Goal: Information Seeking & Learning: Learn about a topic

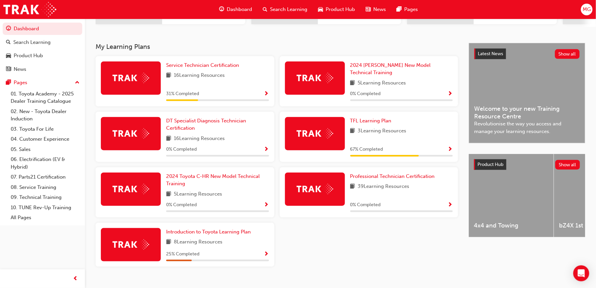
scroll to position [133, 0]
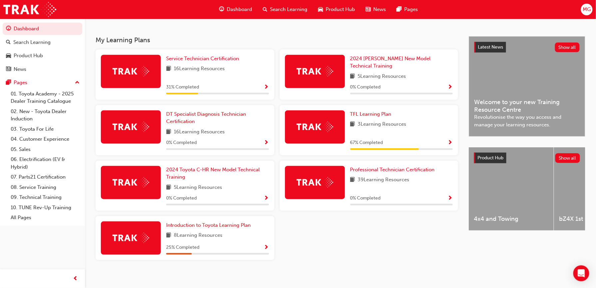
click at [426, 111] on div "TFL Learning Plan" at bounding box center [401, 115] width 103 height 8
click at [449, 140] on span "Show Progress" at bounding box center [450, 143] width 5 height 6
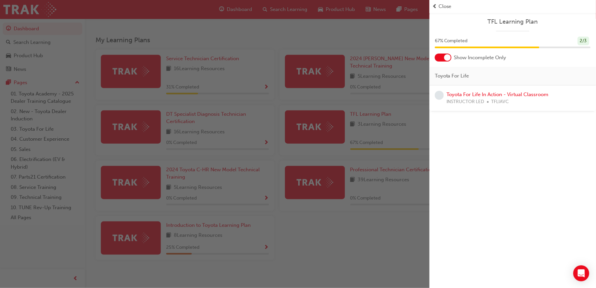
click at [357, 235] on div "button" at bounding box center [215, 144] width 430 height 288
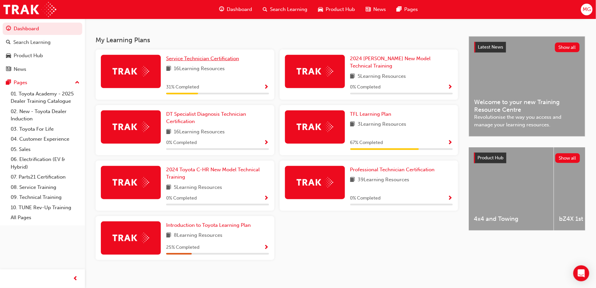
click at [209, 62] on span "Service Technician Certification" at bounding box center [202, 59] width 73 height 6
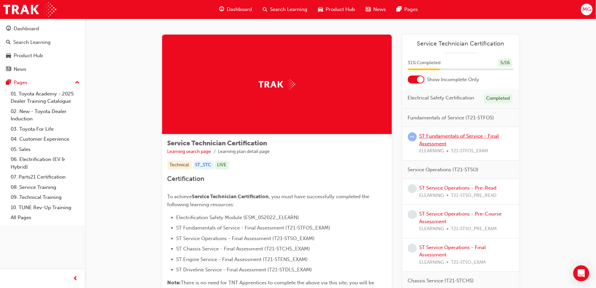
click at [455, 139] on link "ST Fundamentals of Service - Final Assessment" at bounding box center [460, 140] width 80 height 14
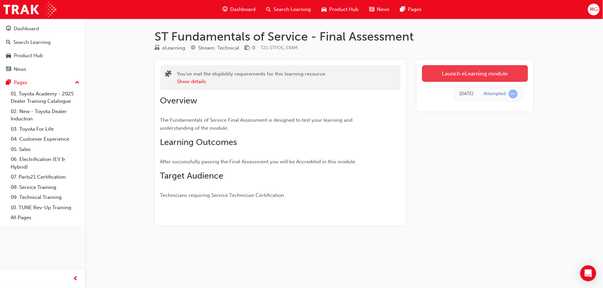
click at [446, 77] on link "Launch eLearning module" at bounding box center [475, 73] width 106 height 17
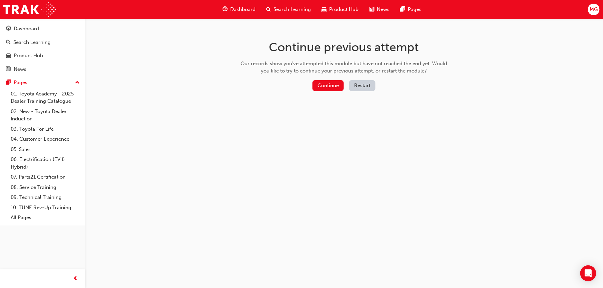
click at [355, 84] on button "Restart" at bounding box center [362, 85] width 26 height 11
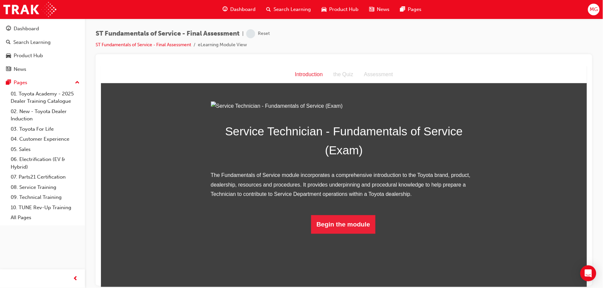
scroll to position [19, 0]
click at [352, 234] on button "Begin the module" at bounding box center [343, 224] width 64 height 19
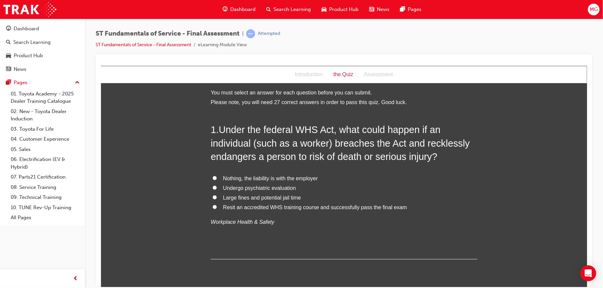
scroll to position [0, 0]
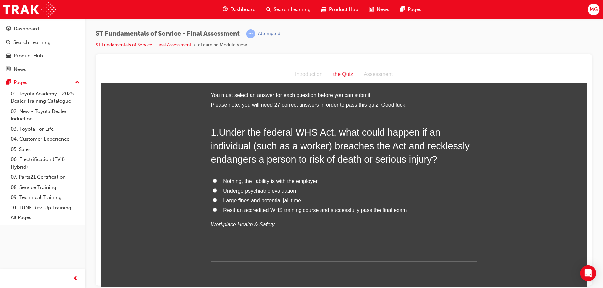
click at [263, 199] on span "Large fines and potential jail time" at bounding box center [262, 200] width 78 height 6
click at [216, 199] on input "Large fines and potential jail time" at bounding box center [214, 200] width 4 height 4
radio input "true"
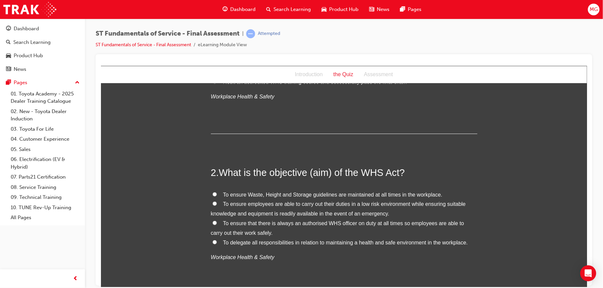
scroll to position [145, 0]
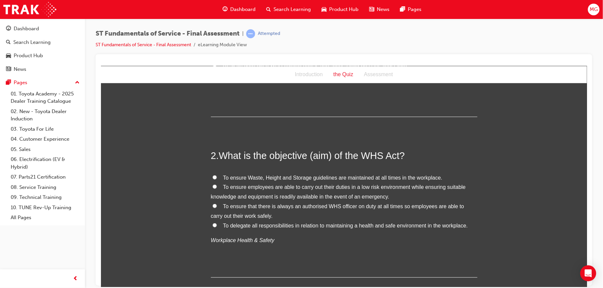
click at [249, 188] on span "To ensure employees are able to carry out their duties in a low risk environmen…" at bounding box center [337, 191] width 255 height 15
click at [216, 188] on input "To ensure employees are able to carry out their duties in a low risk environmen…" at bounding box center [214, 186] width 4 height 4
radio input "true"
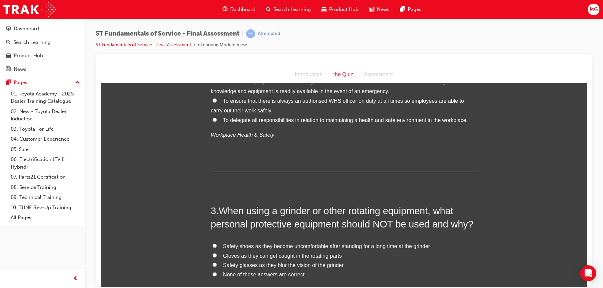
scroll to position [325, 0]
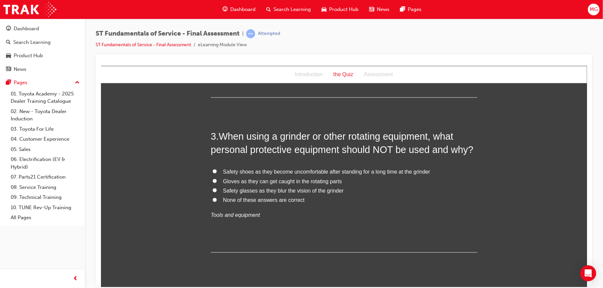
click at [248, 181] on span "Gloves as they can get caught in the rotating parts" at bounding box center [282, 181] width 119 height 6
click at [216, 181] on input "Gloves as they can get caught in the rotating parts" at bounding box center [214, 181] width 4 height 4
radio input "true"
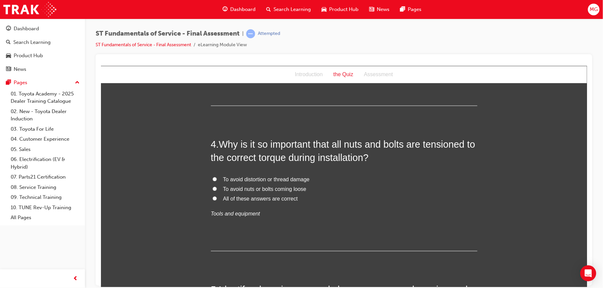
scroll to position [476, 0]
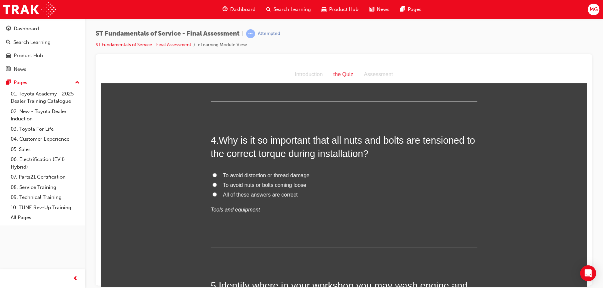
click at [267, 196] on span "All of these answers are correct" at bounding box center [260, 195] width 75 height 6
click at [216, 196] on input "All of these answers are correct" at bounding box center [214, 194] width 4 height 4
radio input "true"
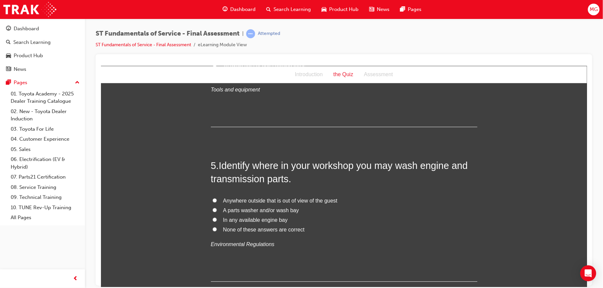
scroll to position [598, 0]
click at [257, 209] on span "A parts washer and/or wash bay" at bounding box center [261, 209] width 76 height 6
click at [216, 209] on input "A parts washer and/or wash bay" at bounding box center [214, 208] width 4 height 4
radio input "true"
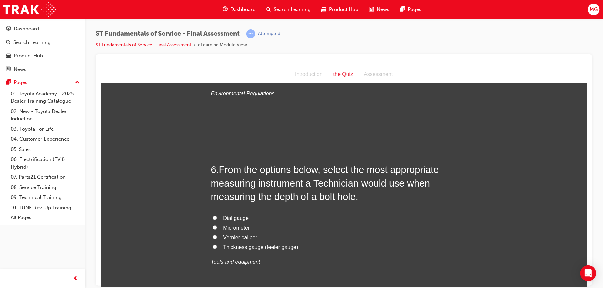
scroll to position [749, 0]
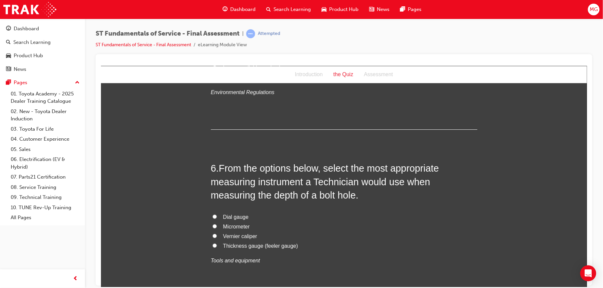
click at [247, 235] on span "Vernier caliper" at bounding box center [240, 236] width 34 height 6
click at [216, 235] on input "Vernier caliper" at bounding box center [214, 236] width 4 height 4
radio input "true"
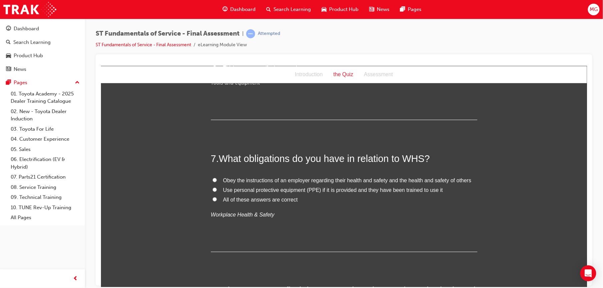
scroll to position [932, 0]
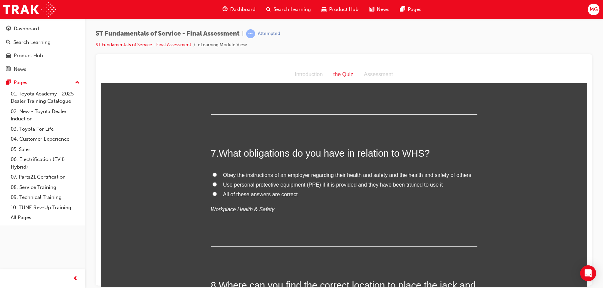
click at [241, 194] on span "All of these answers are correct" at bounding box center [260, 194] width 75 height 6
click at [216, 194] on input "All of these answers are correct" at bounding box center [214, 194] width 4 height 4
radio input "true"
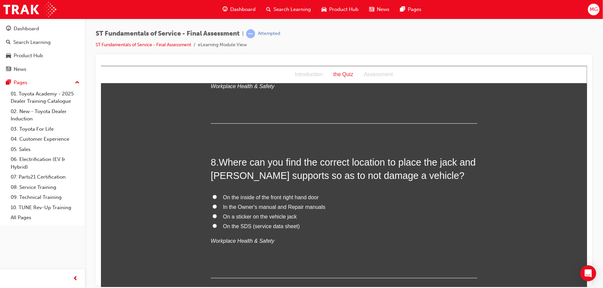
scroll to position [1062, 0]
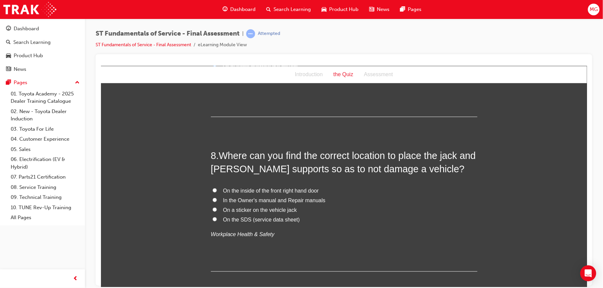
click at [254, 199] on span "In the Owner's manual and Repair manuals" at bounding box center [274, 200] width 102 height 6
click at [216, 199] on input "In the Owner's manual and Repair manuals" at bounding box center [214, 200] width 4 height 4
radio input "true"
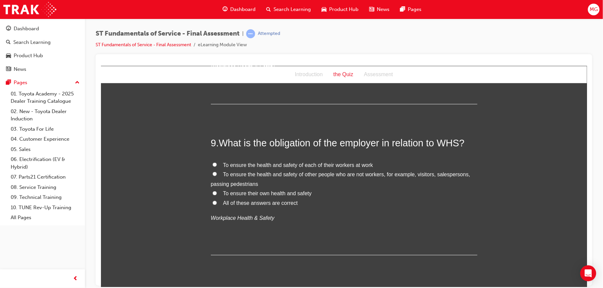
scroll to position [1231, 0]
click at [253, 202] on span "All of these answers are correct" at bounding box center [260, 202] width 75 height 6
click at [216, 202] on input "All of these answers are correct" at bounding box center [214, 201] width 4 height 4
radio input "true"
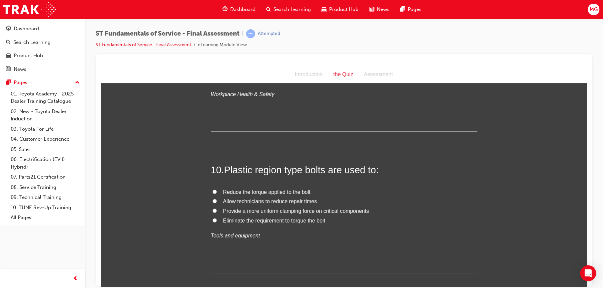
scroll to position [1355, 0]
click at [253, 209] on span "Provide a more uniform clamping force on critical components" at bounding box center [296, 210] width 146 height 6
click at [216, 209] on input "Provide a more uniform clamping force on critical components" at bounding box center [214, 209] width 4 height 4
radio input "true"
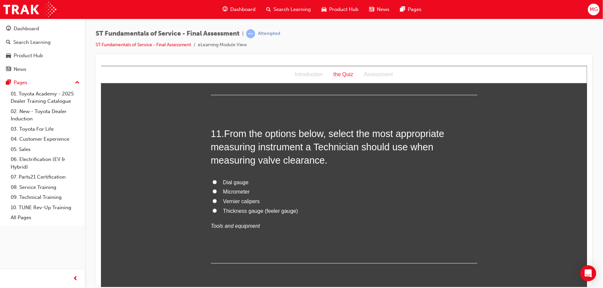
scroll to position [1536, 0]
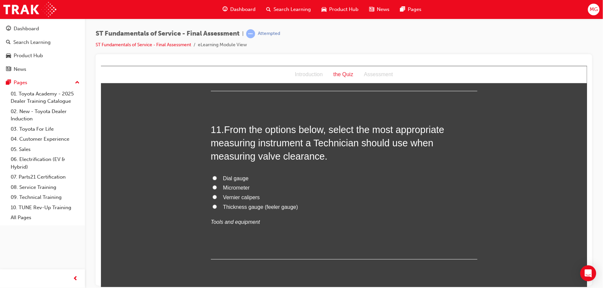
click at [243, 205] on span "Thickness gauge (feeler gauge)" at bounding box center [260, 207] width 75 height 6
click at [216, 205] on input "Thickness gauge (feeler gauge)" at bounding box center [214, 206] width 4 height 4
radio input "true"
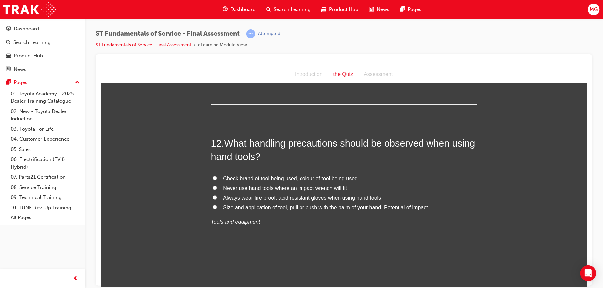
scroll to position [1693, 0]
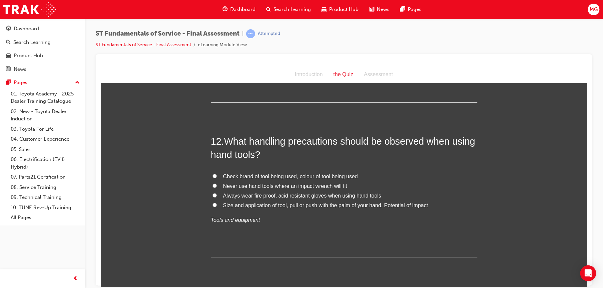
click at [231, 188] on span "Never use hand tools where an impact wrench will fit" at bounding box center [285, 186] width 124 height 6
click at [216, 188] on input "Never use hand tools where an impact wrench will fit" at bounding box center [214, 185] width 4 height 4
radio input "true"
click at [224, 195] on span "Always wear fire proof, acid resistant gloves when using hand tools" at bounding box center [302, 196] width 158 height 6
click at [216, 195] on input "Always wear fire proof, acid resistant gloves when using hand tools" at bounding box center [214, 195] width 4 height 4
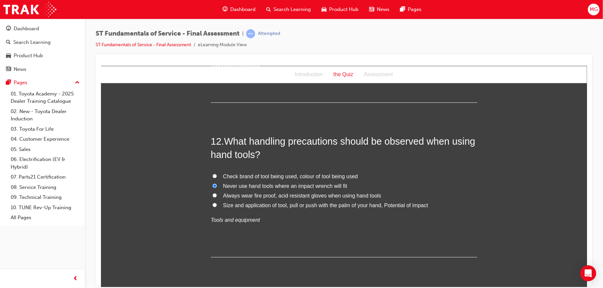
radio input "true"
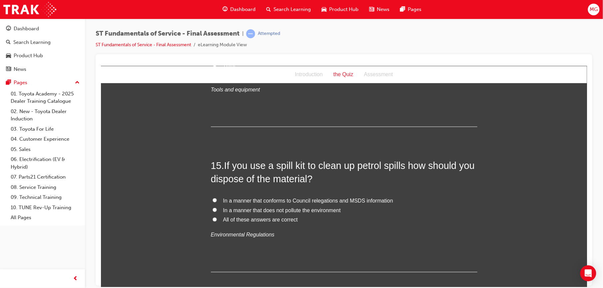
scroll to position [2116, 0]
click at [228, 218] on span "All of these answers are correct" at bounding box center [260, 219] width 75 height 6
click at [216, 218] on input "All of these answers are correct" at bounding box center [214, 218] width 4 height 4
radio input "true"
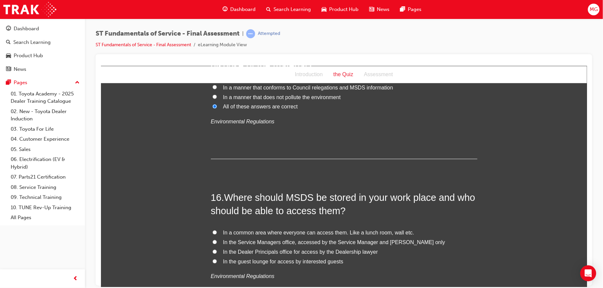
scroll to position [2238, 0]
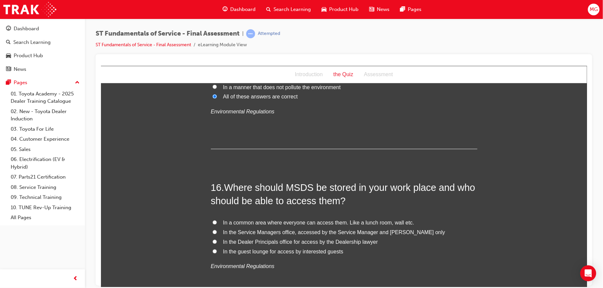
drag, startPoint x: 228, startPoint y: 218, endPoint x: 229, endPoint y: 214, distance: 4.4
click at [229, 214] on div "16 . Where should MSDS be stored in your work place and who should be able to a…" at bounding box center [343, 242] width 266 height 123
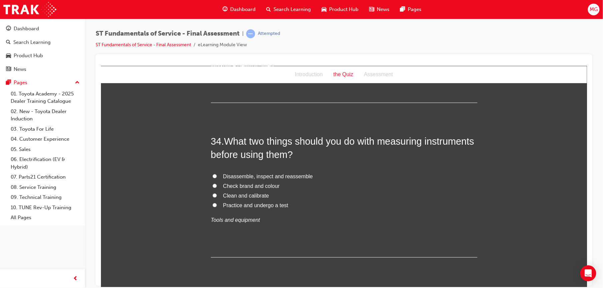
scroll to position [4937, 0]
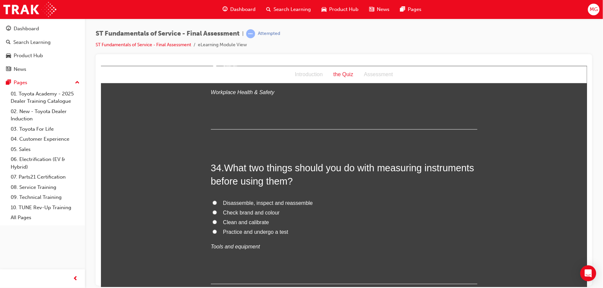
click at [230, 224] on span "Clean and calibrate" at bounding box center [246, 223] width 46 height 6
click at [216, 224] on input "Clean and calibrate" at bounding box center [214, 222] width 4 height 4
radio input "true"
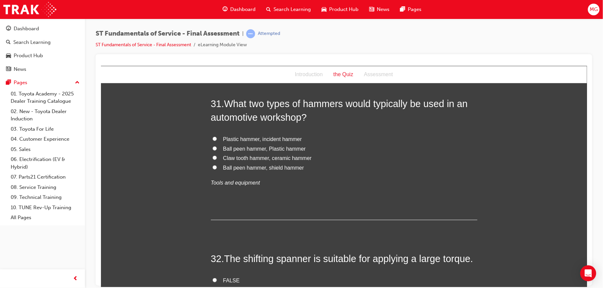
scroll to position [4588, 0]
click at [239, 151] on span "Ball peen hammer, Plastic hammer" at bounding box center [264, 149] width 83 height 6
click at [216, 151] on input "Ball peen hammer, Plastic hammer" at bounding box center [214, 149] width 4 height 4
radio input "true"
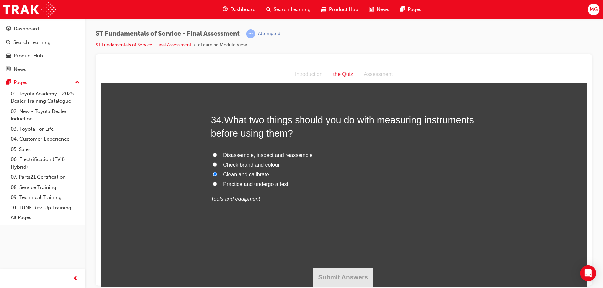
scroll to position [4988, 0]
click at [212, 174] on input "Clean and calibrate" at bounding box center [214, 174] width 4 height 4
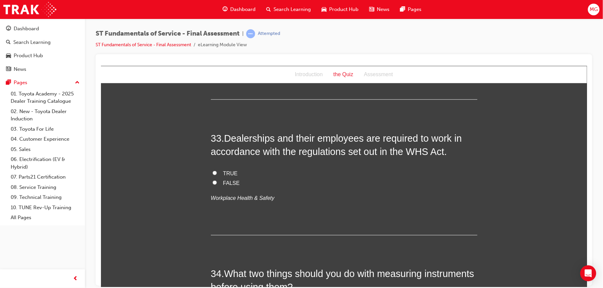
scroll to position [4831, 0]
click at [212, 176] on input "TRUE" at bounding box center [214, 174] width 4 height 4
radio input "true"
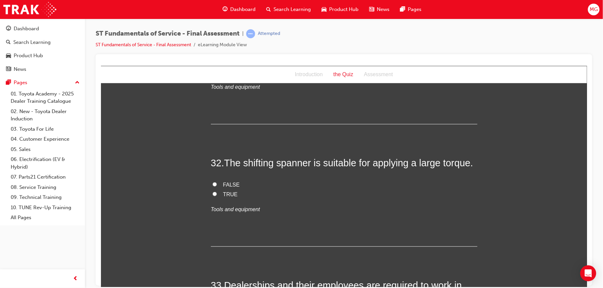
scroll to position [4683, 0]
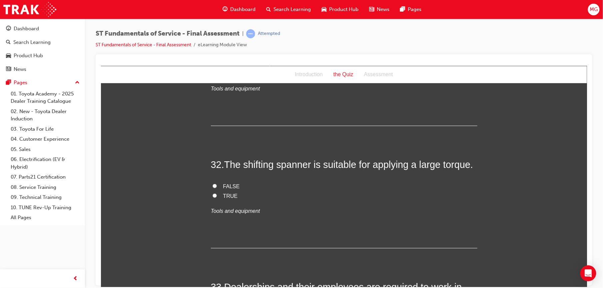
click at [217, 188] on label "FALSE" at bounding box center [343, 187] width 266 height 10
click at [216, 188] on input "FALSE" at bounding box center [214, 186] width 4 height 4
radio input "true"
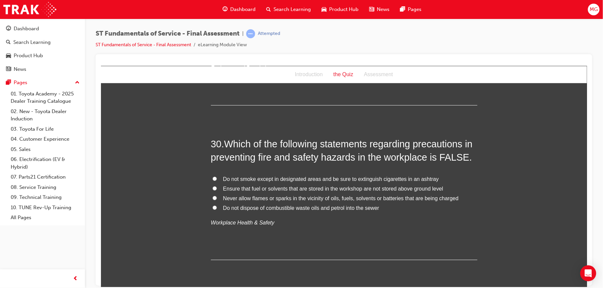
scroll to position [4393, 0]
click at [231, 190] on span "Ensure that fuel or solvents that are stored in the workshop are not stored abo…" at bounding box center [333, 189] width 220 height 6
click at [216, 190] on input "Ensure that fuel or solvents that are stored in the workshop are not stored abo…" at bounding box center [214, 189] width 4 height 4
radio input "true"
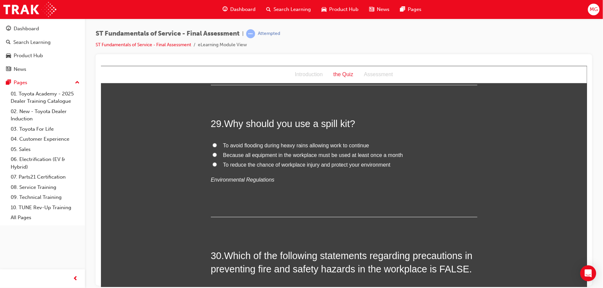
scroll to position [4251, 0]
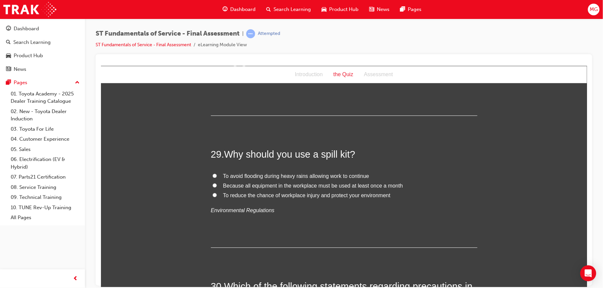
click at [235, 197] on span "To reduce the chance of workplace injury and protect your environment" at bounding box center [307, 195] width 168 height 6
click at [216, 197] on input "To reduce the chance of workplace injury and protect your environment" at bounding box center [214, 195] width 4 height 4
radio input "true"
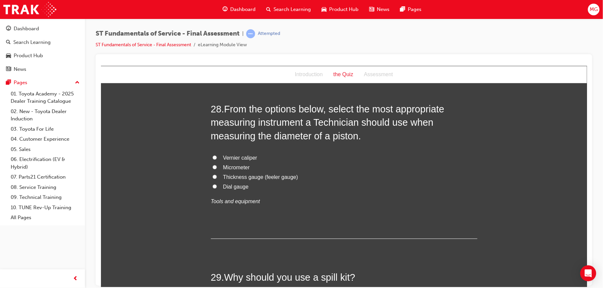
scroll to position [4126, 0]
click at [232, 172] on span "Micrometer" at bounding box center [236, 169] width 27 height 6
click at [216, 171] on input "Micrometer" at bounding box center [214, 168] width 4 height 4
radio input "true"
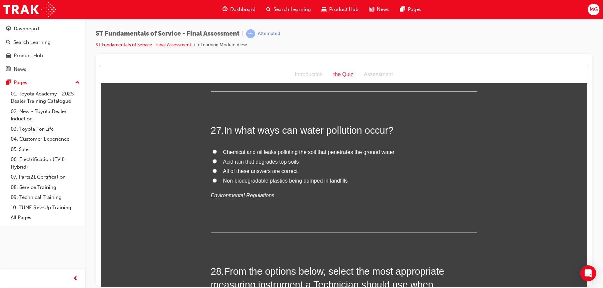
scroll to position [3954, 0]
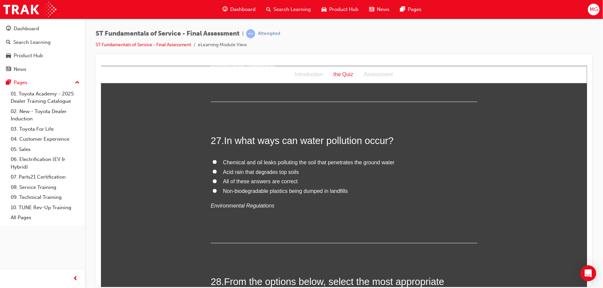
click at [238, 184] on span "All of these answers are correct" at bounding box center [260, 182] width 75 height 6
click at [216, 183] on input "All of these answers are correct" at bounding box center [214, 181] width 4 height 4
radio input "true"
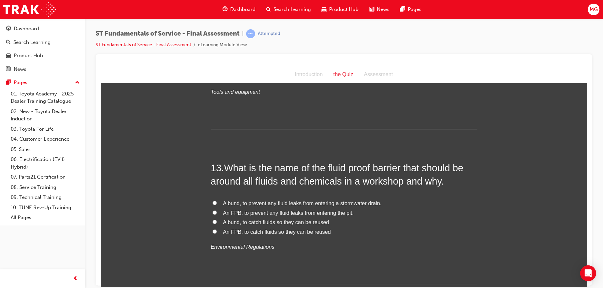
scroll to position [1853, 0]
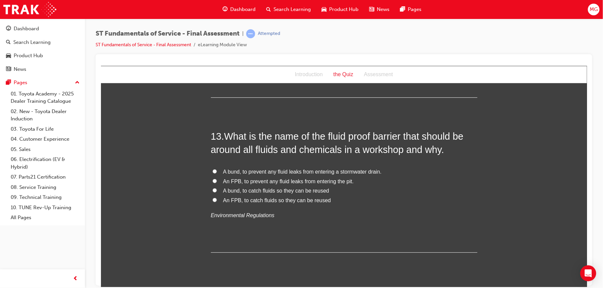
click at [237, 172] on span "A bund, to prevent any fluid leaks from entering a stormwater drain." at bounding box center [302, 172] width 159 height 6
click at [216, 172] on input "A bund, to prevent any fluid leaks from entering a stormwater drain." at bounding box center [214, 171] width 4 height 4
radio input "true"
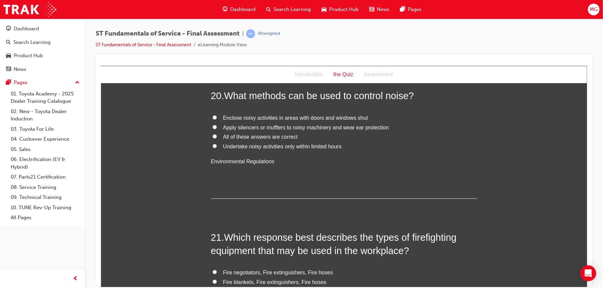
scroll to position [2922, 0]
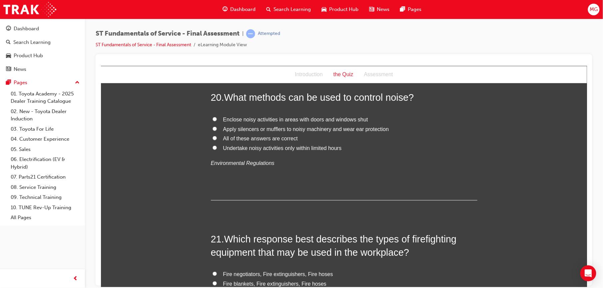
click at [288, 138] on span "All of these answers are correct" at bounding box center [260, 139] width 75 height 6
click at [216, 138] on input "All of these answers are correct" at bounding box center [214, 138] width 4 height 4
radio input "true"
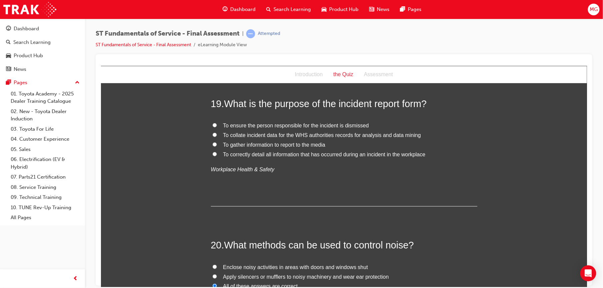
scroll to position [2753, 0]
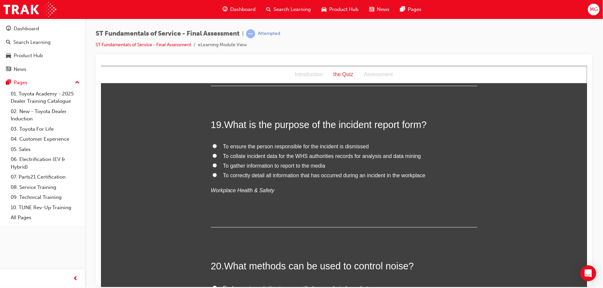
click at [289, 176] on span "To correctly detail all information that has occurred during an incident in the…" at bounding box center [324, 176] width 202 height 6
click at [216, 176] on input "To correctly detail all information that has occurred during an incident in the…" at bounding box center [214, 175] width 4 height 4
radio input "true"
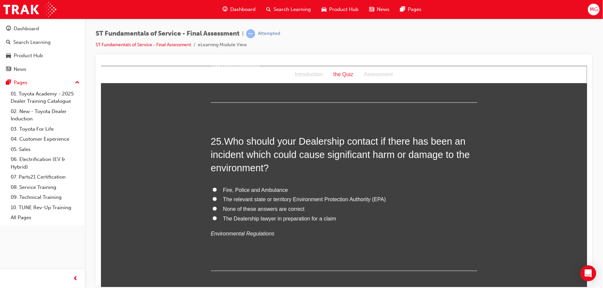
scroll to position [3608, 0]
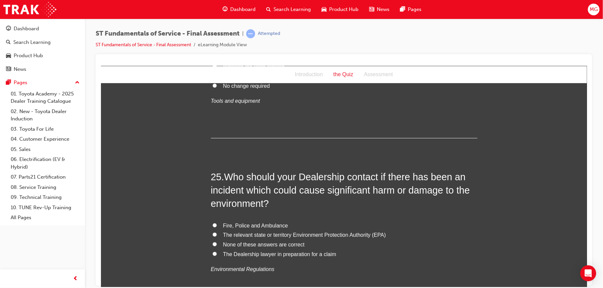
click at [309, 233] on span "The relevant state or territory Environment Protection Authority (EPA)" at bounding box center [304, 235] width 163 height 6
click at [216, 233] on input "The relevant state or territory Environment Protection Authority (EPA)" at bounding box center [214, 234] width 4 height 4
radio input "true"
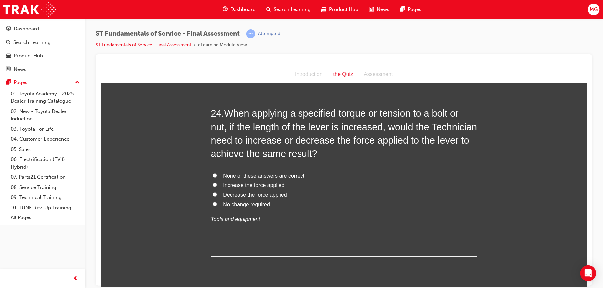
scroll to position [3490, 0]
click at [274, 196] on span "Decrease the force applied" at bounding box center [255, 194] width 64 height 6
click at [216, 196] on input "Decrease the force applied" at bounding box center [214, 193] width 4 height 4
radio input "true"
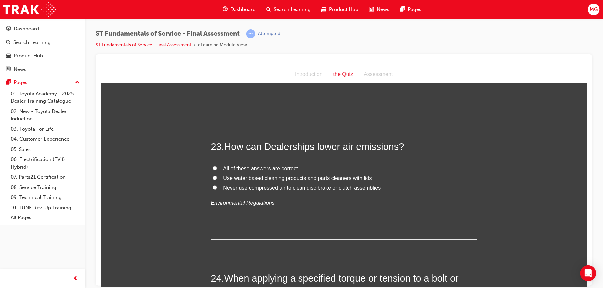
scroll to position [3324, 0]
click at [280, 172] on span "All of these answers are correct" at bounding box center [260, 169] width 75 height 6
click at [216, 171] on input "All of these answers are correct" at bounding box center [214, 168] width 4 height 4
radio input "true"
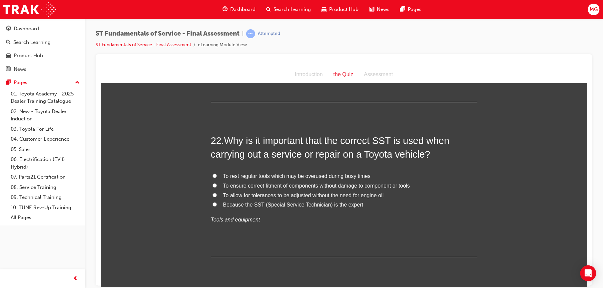
scroll to position [3167, 0]
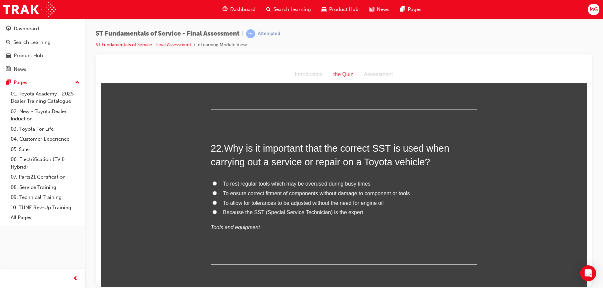
click at [264, 194] on span "To ensure correct fitment of components without damage to component or tools" at bounding box center [316, 194] width 187 height 6
click at [216, 194] on input "To ensure correct fitment of components without damage to component or tools" at bounding box center [214, 193] width 4 height 4
radio input "true"
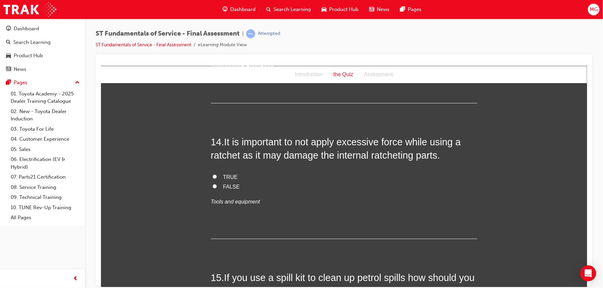
scroll to position [1998, 0]
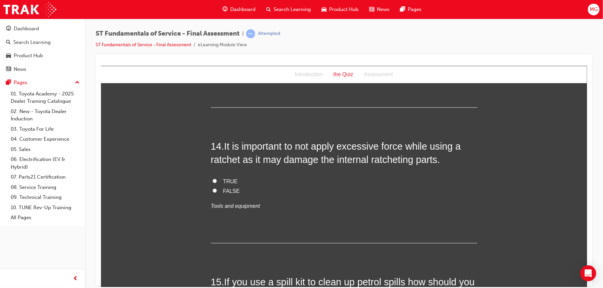
click at [226, 182] on span "TRUE" at bounding box center [230, 181] width 15 height 6
click at [216, 182] on input "TRUE" at bounding box center [214, 181] width 4 height 4
radio input "true"
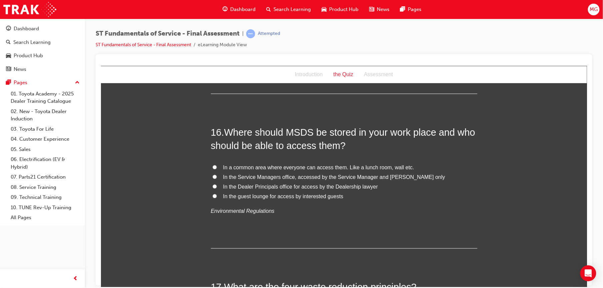
scroll to position [2306, 0]
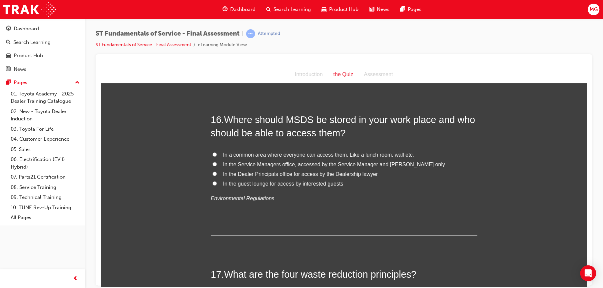
click at [225, 154] on span "In a common area where everyone can access them. Like a lunch room, wall etc." at bounding box center [318, 155] width 191 height 6
click at [216, 154] on input "In a common area where everyone can access them. Like a lunch room, wall etc." at bounding box center [214, 155] width 4 height 4
radio input "true"
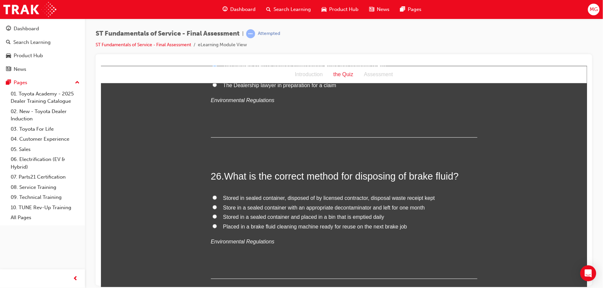
scroll to position [3777, 0]
click at [239, 198] on span "Stored in sealed container, disposed of by licensed contractor, disposal waste …" at bounding box center [329, 198] width 212 height 6
click at [216, 198] on input "Stored in sealed container, disposed of by licensed contractor, disposal waste …" at bounding box center [214, 198] width 4 height 4
radio input "true"
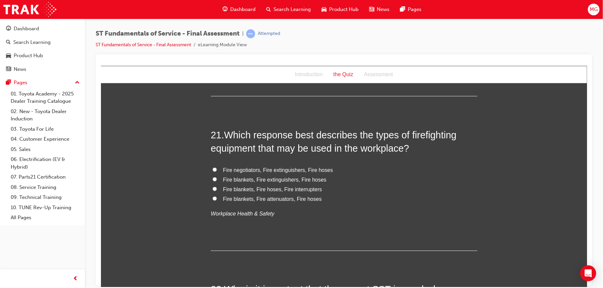
scroll to position [3022, 0]
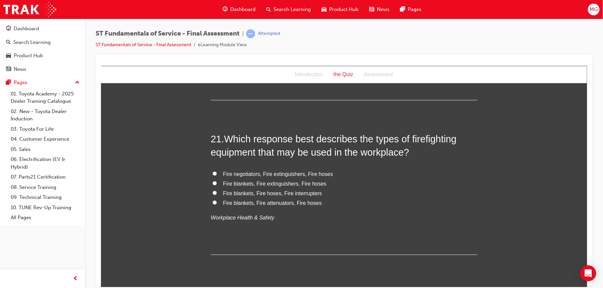
click at [228, 184] on span "Fire blankets, Fire extinguishers, Fire hoses" at bounding box center [274, 184] width 103 height 6
click at [216, 184] on input "Fire blankets, Fire extinguishers, Fire hoses" at bounding box center [214, 183] width 4 height 4
radio input "true"
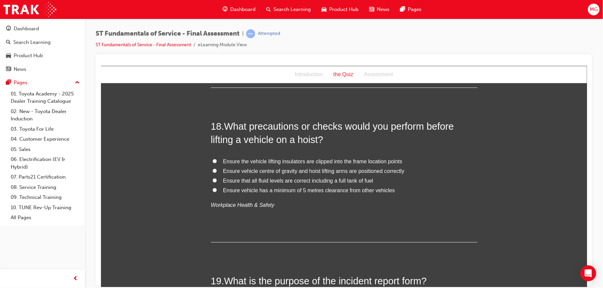
scroll to position [2596, 0]
click at [233, 165] on span "Ensure the vehicle lifting insulators are clipped into the frame location points" at bounding box center [312, 162] width 179 height 6
click at [216, 164] on input "Ensure the vehicle lifting insulators are clipped into the frame location points" at bounding box center [214, 162] width 4 height 4
radio input "true"
click at [233, 171] on span "Ensure vehicle centre of gravity and hoist lifting arms are positioned correctly" at bounding box center [313, 172] width 181 height 6
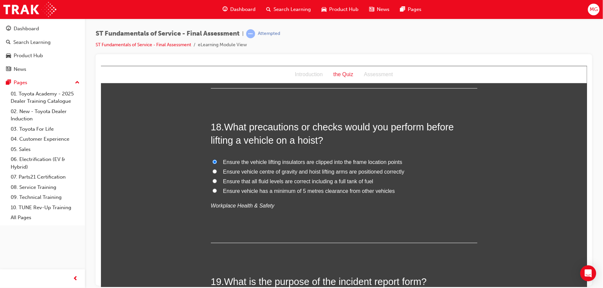
click at [216, 171] on input "Ensure vehicle centre of gravity and hoist lifting arms are positioned correctly" at bounding box center [214, 171] width 4 height 4
radio input "true"
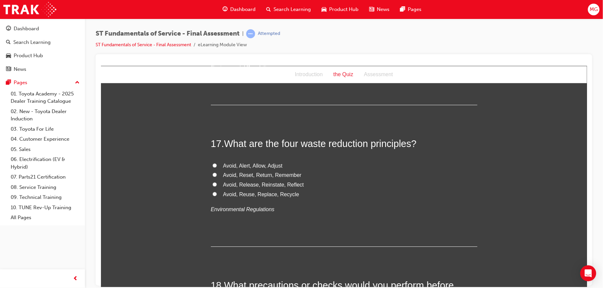
scroll to position [2403, 0]
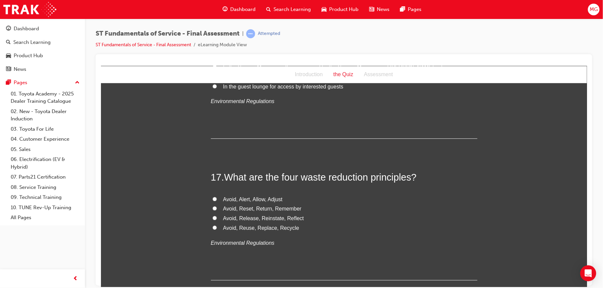
click at [249, 209] on span "Avoid, Reset, Return, Remember" at bounding box center [262, 209] width 78 height 6
click at [216, 209] on input "Avoid, Reset, Return, Remember" at bounding box center [214, 208] width 4 height 4
radio input "true"
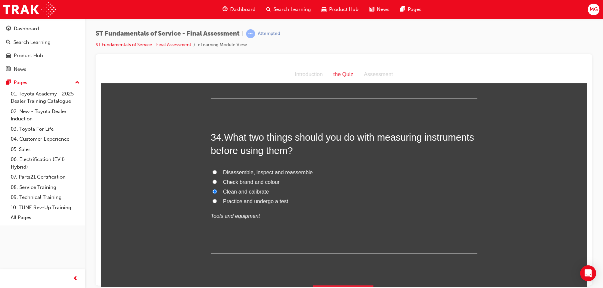
scroll to position [4988, 0]
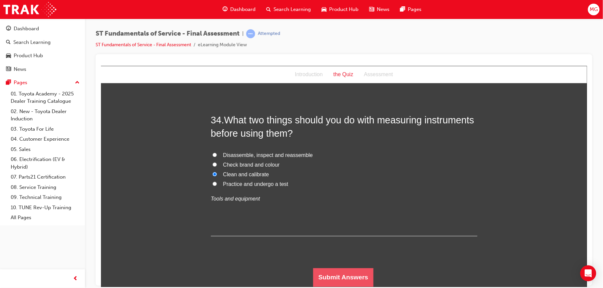
click at [326, 277] on button "Submit Answers" at bounding box center [343, 277] width 61 height 19
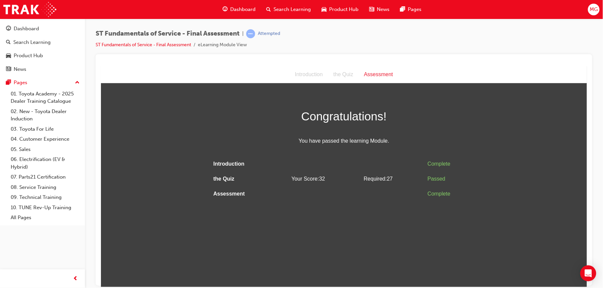
scroll to position [0, 0]
click at [77, 276] on span "prev-icon" at bounding box center [75, 279] width 5 height 8
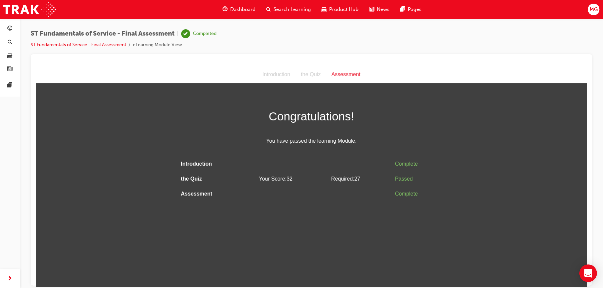
click at [589, 272] on icon "Open Intercom Messenger" at bounding box center [588, 273] width 8 height 9
click at [11, 31] on span "guage-icon" at bounding box center [10, 29] width 5 height 6
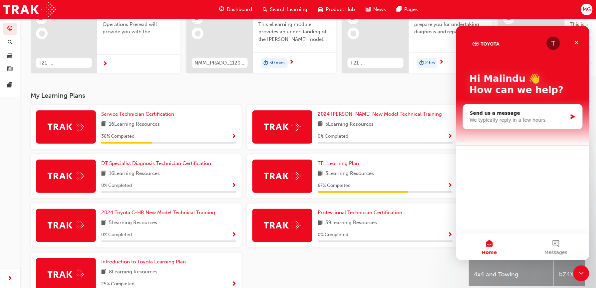
scroll to position [95, 0]
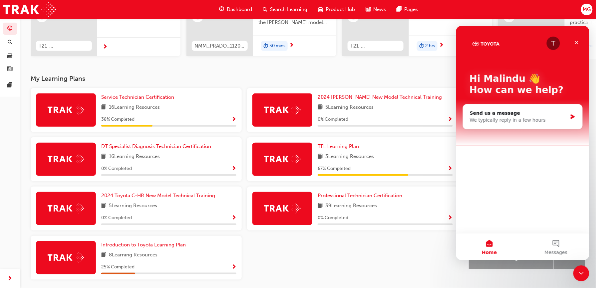
click at [155, 105] on div "Service Technician Certification 16 Learning Resources 38 % Completed" at bounding box center [168, 110] width 135 height 33
click at [149, 99] on span "Service Technician Certification" at bounding box center [137, 97] width 73 height 6
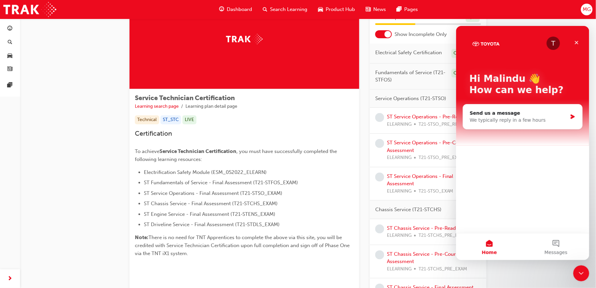
scroll to position [59, 0]
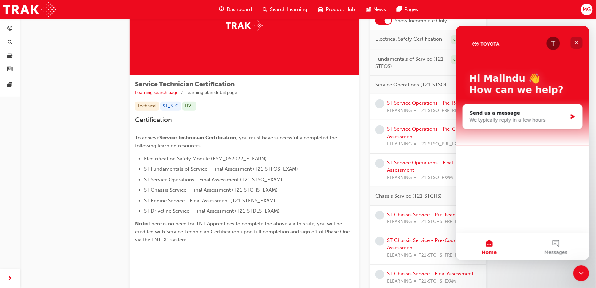
click at [573, 43] on div "Close" at bounding box center [576, 42] width 12 height 12
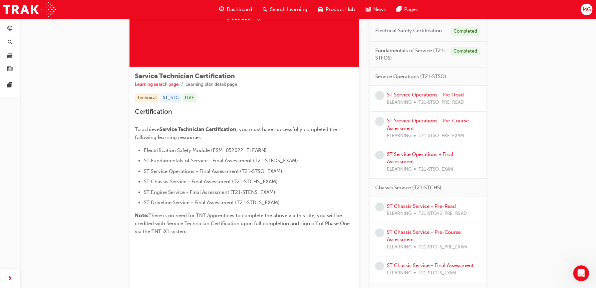
scroll to position [41, 0]
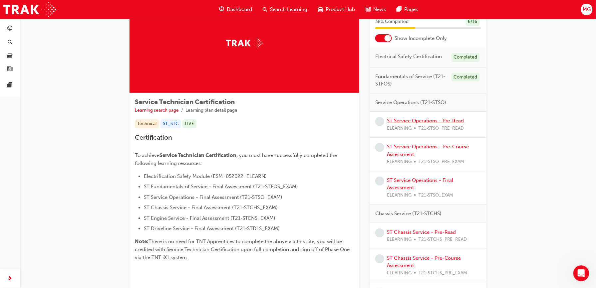
click at [437, 120] on link "ST Service Operations - Pre-Read" at bounding box center [425, 121] width 77 height 6
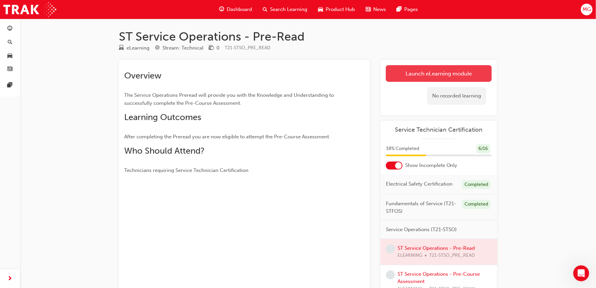
click at [401, 69] on link "Launch eLearning module" at bounding box center [439, 73] width 106 height 17
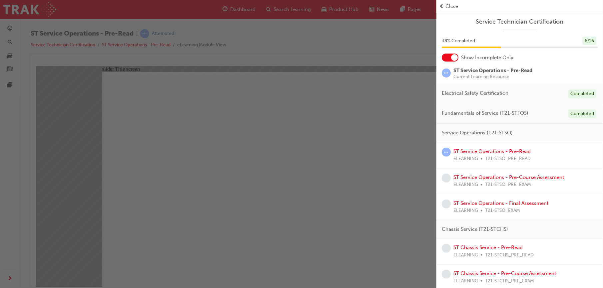
click at [357, 165] on div "button" at bounding box center [218, 144] width 436 height 288
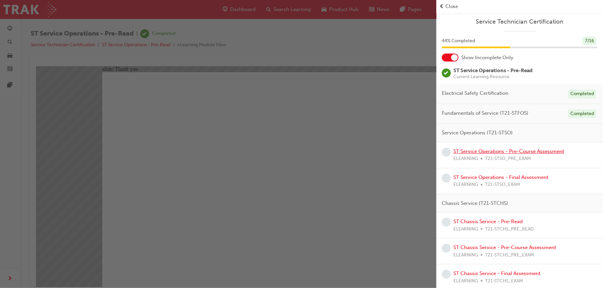
click at [480, 154] on link "ST Service Operations - Pre-Course Assessment" at bounding box center [508, 152] width 111 height 6
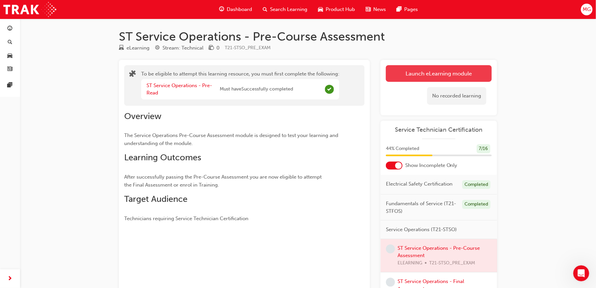
click at [410, 72] on button "Launch eLearning module" at bounding box center [439, 73] width 106 height 17
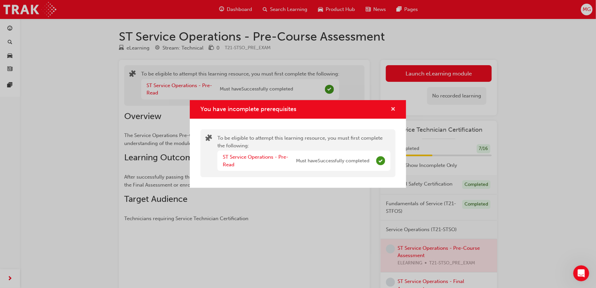
click at [396, 112] on button "You have incomplete prerequisites" at bounding box center [393, 110] width 5 height 8
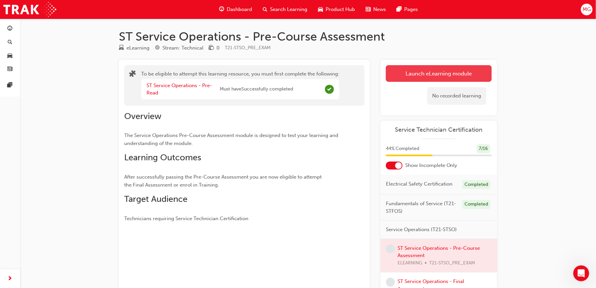
click at [413, 74] on button "Launch eLearning module" at bounding box center [439, 73] width 106 height 17
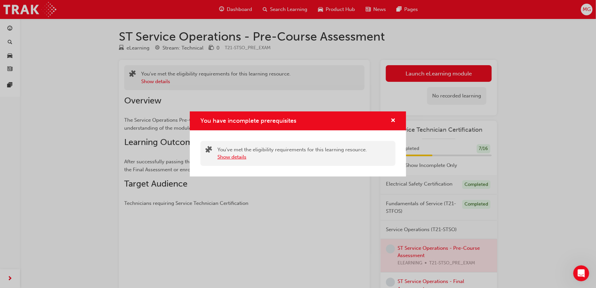
click at [240, 155] on button "Show details" at bounding box center [231, 158] width 29 height 8
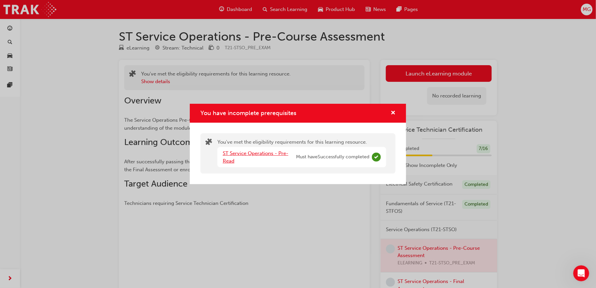
click at [245, 153] on link "ST Service Operations - Pre-Read" at bounding box center [256, 158] width 66 height 14
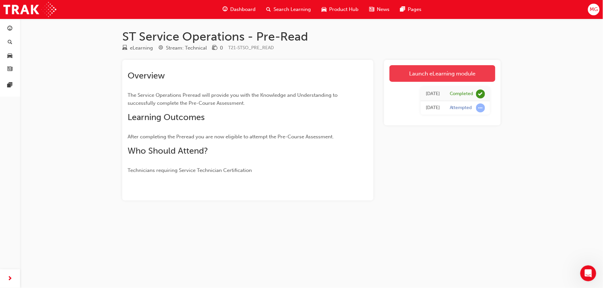
click at [414, 77] on link "Launch eLearning module" at bounding box center [442, 73] width 106 height 17
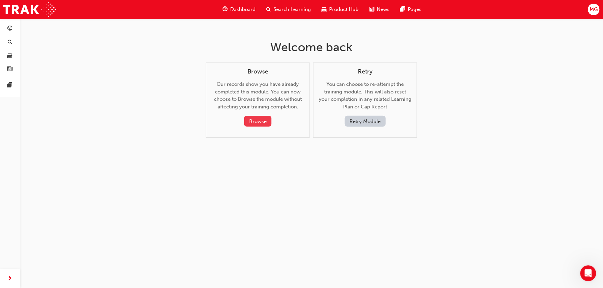
click at [265, 122] on button "Browse" at bounding box center [257, 121] width 27 height 11
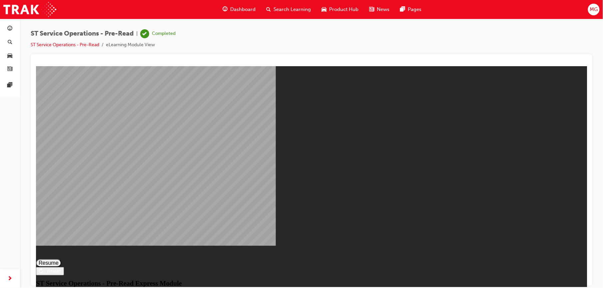
click at [61, 259] on button "Resume" at bounding box center [48, 263] width 25 height 8
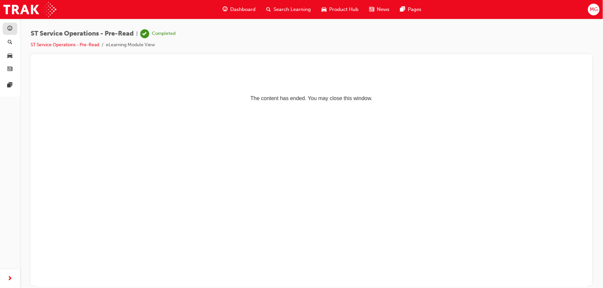
click at [14, 30] on link "button" at bounding box center [10, 29] width 15 height 12
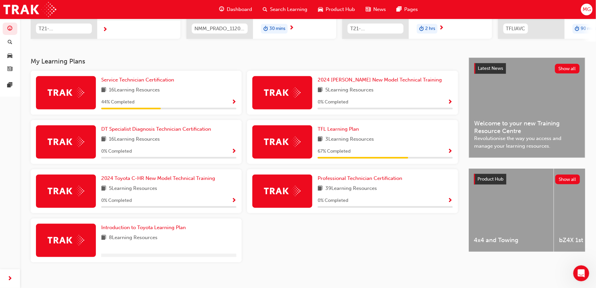
scroll to position [121, 0]
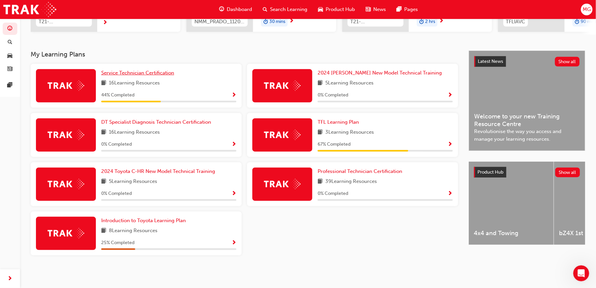
click at [106, 74] on span "Service Technician Certification" at bounding box center [137, 73] width 73 height 6
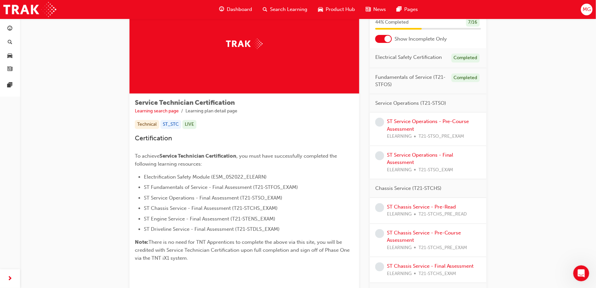
scroll to position [41, 0]
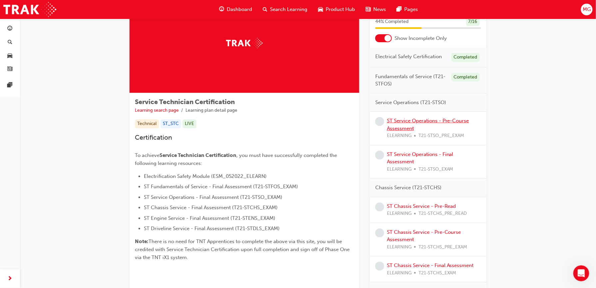
click at [401, 128] on link "ST Service Operations - Pre-Course Assessment" at bounding box center [428, 125] width 82 height 14
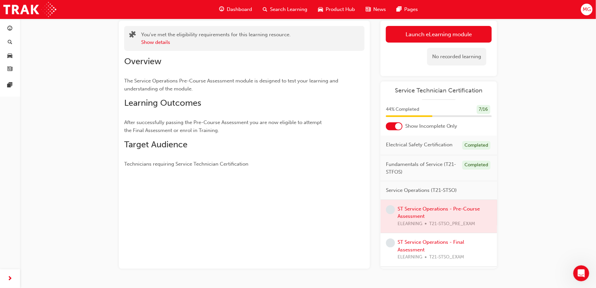
scroll to position [57, 0]
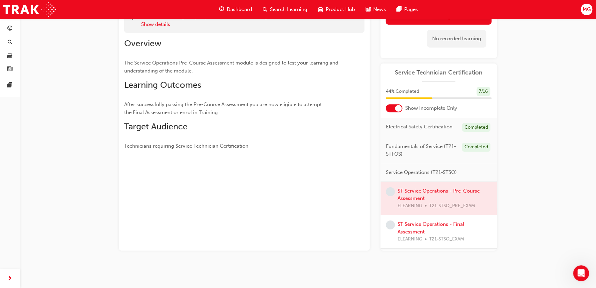
click at [415, 199] on div at bounding box center [439, 198] width 117 height 33
click at [420, 196] on div at bounding box center [439, 198] width 117 height 33
click at [446, 230] on link "ST Service Operations - Final Assessment" at bounding box center [431, 228] width 67 height 14
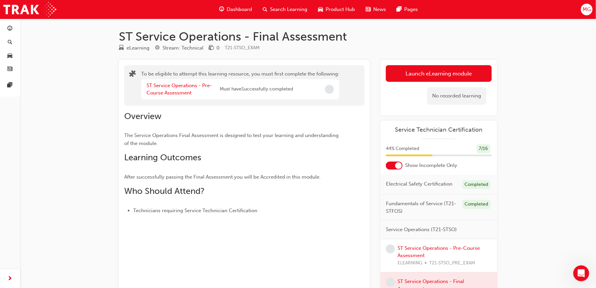
click at [326, 87] on span "Incomplete" at bounding box center [329, 89] width 9 height 9
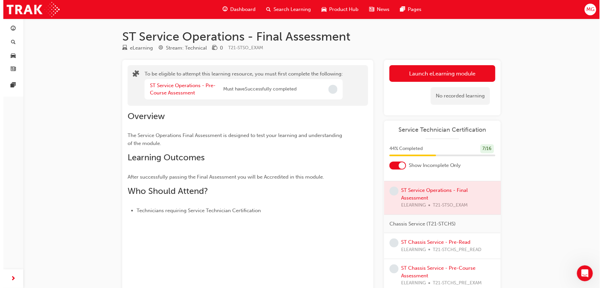
scroll to position [92, 0]
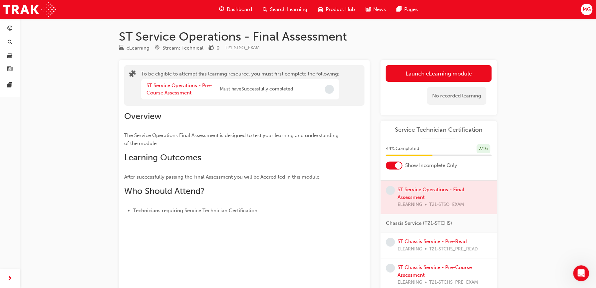
click at [447, 244] on div "ST Chassis Service - Pre-Read ELEARNING T21-STCHS_PRE_READ" at bounding box center [439, 246] width 117 height 26
click at [447, 245] on link "ST Chassis Service - Pre-Read" at bounding box center [432, 242] width 69 height 6
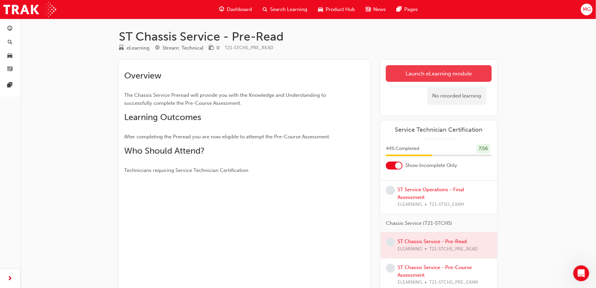
click at [427, 79] on link "Launch eLearning module" at bounding box center [439, 73] width 106 height 17
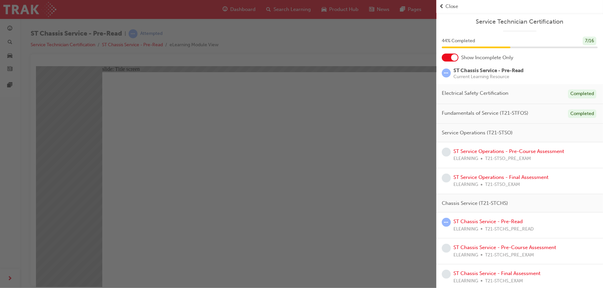
click at [291, 150] on div "button" at bounding box center [218, 144] width 436 height 288
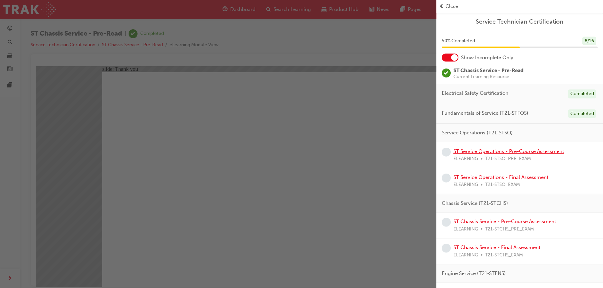
click at [492, 154] on link "ST Service Operations - Pre-Course Assessment" at bounding box center [508, 152] width 111 height 6
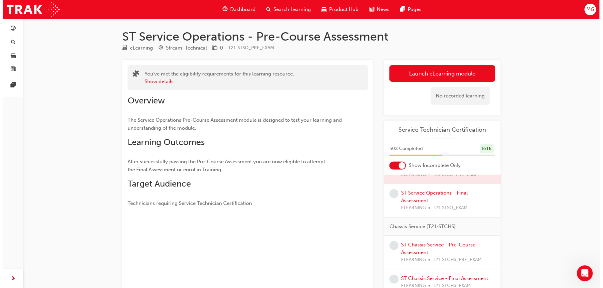
scroll to position [21, 0]
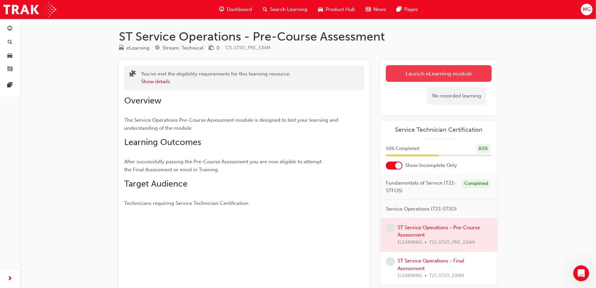
click at [439, 75] on link "Launch eLearning module" at bounding box center [439, 73] width 106 height 17
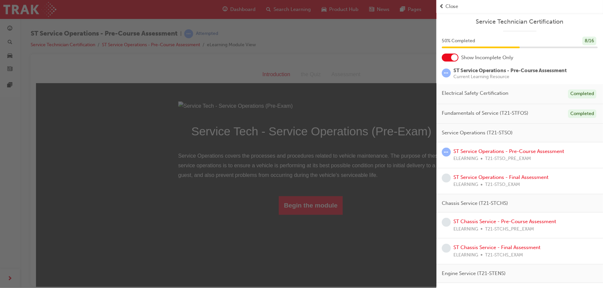
click at [300, 225] on div "button" at bounding box center [218, 144] width 436 height 288
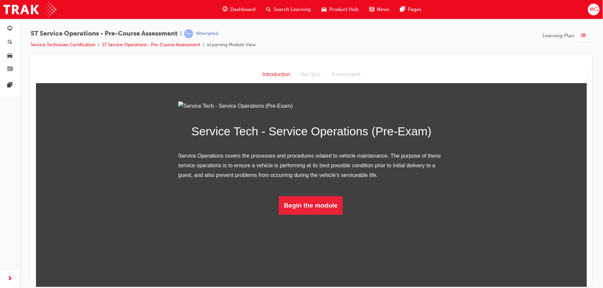
scroll to position [0, 0]
click at [308, 215] on button "Begin the module" at bounding box center [310, 205] width 64 height 19
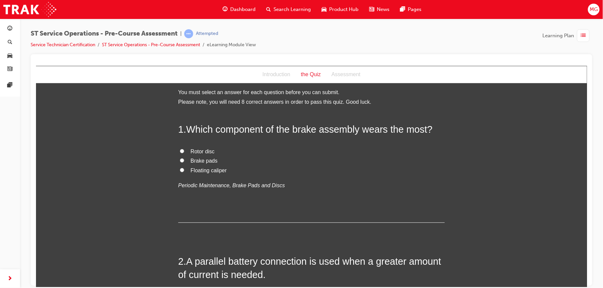
scroll to position [0, 0]
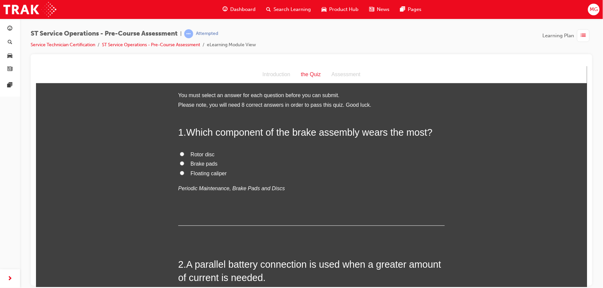
click at [205, 163] on span "Brake pads" at bounding box center [203, 164] width 27 height 6
click at [184, 163] on input "Brake pads" at bounding box center [181, 163] width 4 height 4
radio input "true"
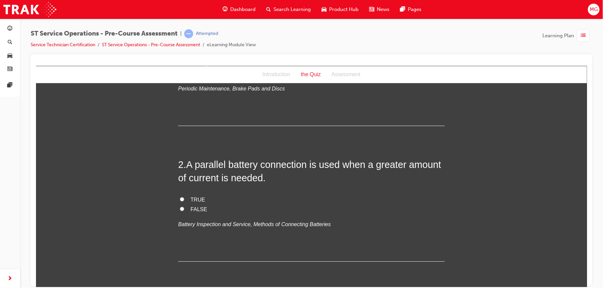
scroll to position [101, 0]
click at [197, 200] on span "TRUE" at bounding box center [197, 199] width 15 height 6
click at [184, 200] on input "TRUE" at bounding box center [181, 198] width 4 height 4
radio input "true"
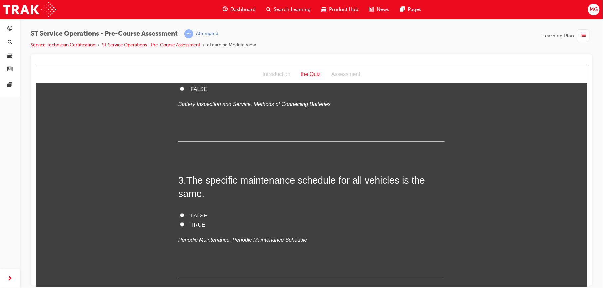
scroll to position [222, 0]
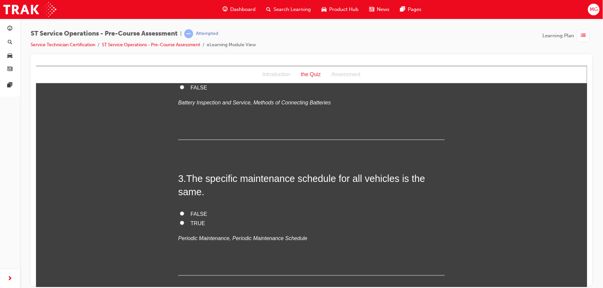
click at [195, 213] on span "FALSE" at bounding box center [198, 214] width 17 height 6
click at [184, 213] on input "FALSE" at bounding box center [181, 213] width 4 height 4
radio input "true"
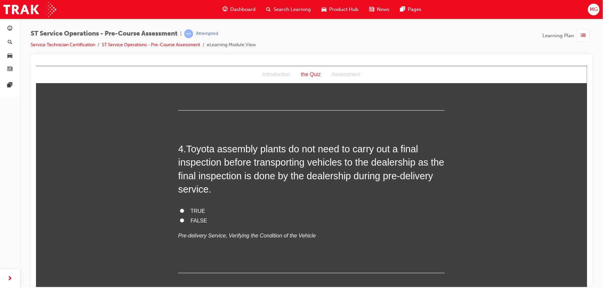
scroll to position [385, 0]
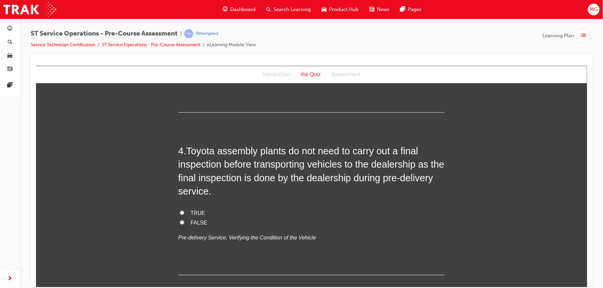
click at [196, 220] on span "FALSE" at bounding box center [198, 223] width 17 height 6
click at [184, 220] on input "FALSE" at bounding box center [181, 222] width 4 height 4
radio input "true"
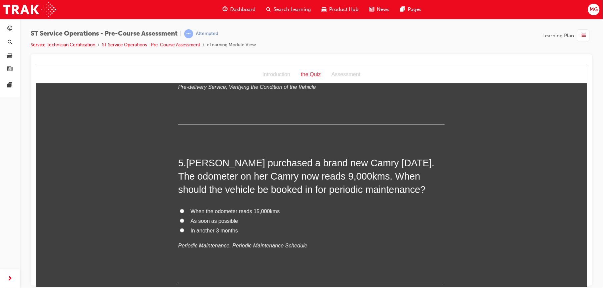
scroll to position [538, 0]
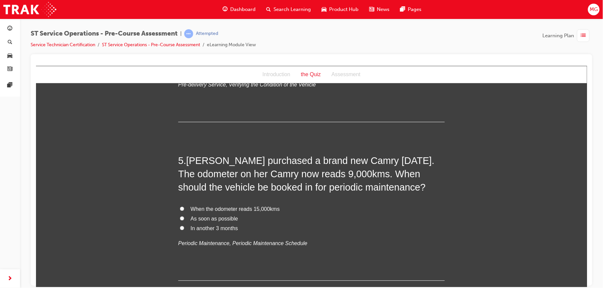
click at [197, 226] on span "In another 3 months" at bounding box center [213, 228] width 47 height 6
click at [184, 226] on input "In another 3 months" at bounding box center [181, 228] width 4 height 4
radio input "true"
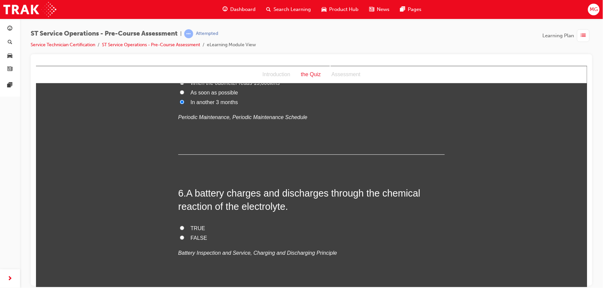
scroll to position [666, 0]
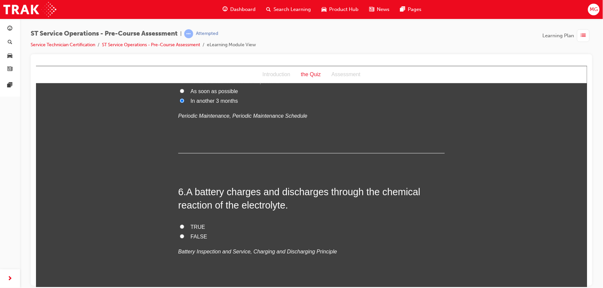
click at [197, 226] on span "TRUE" at bounding box center [197, 227] width 15 height 6
click at [184, 226] on input "TRUE" at bounding box center [181, 226] width 4 height 4
radio input "true"
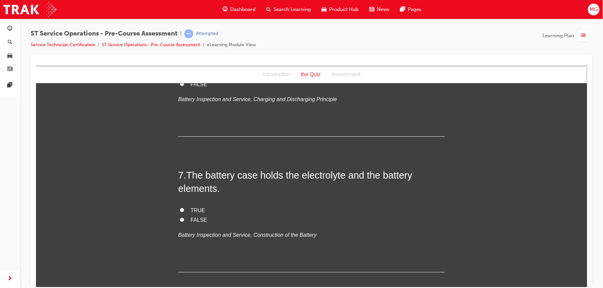
scroll to position [820, 0]
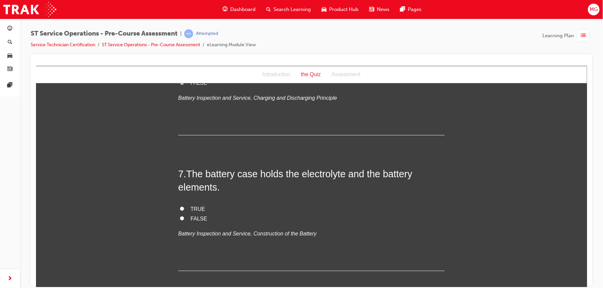
click at [195, 208] on span "TRUE" at bounding box center [197, 209] width 15 height 6
click at [184, 208] on input "TRUE" at bounding box center [181, 208] width 4 height 4
radio input "true"
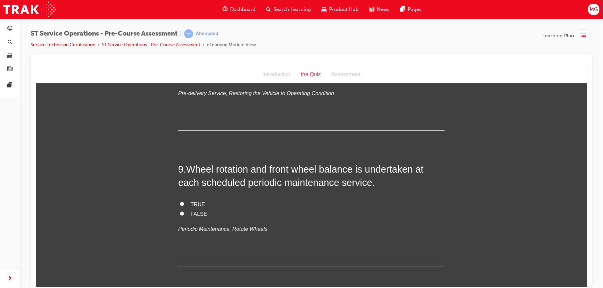
scroll to position [1107, 0]
click at [193, 204] on span "TRUE" at bounding box center [197, 203] width 15 height 6
click at [184, 204] on input "TRUE" at bounding box center [181, 203] width 4 height 4
radio input "true"
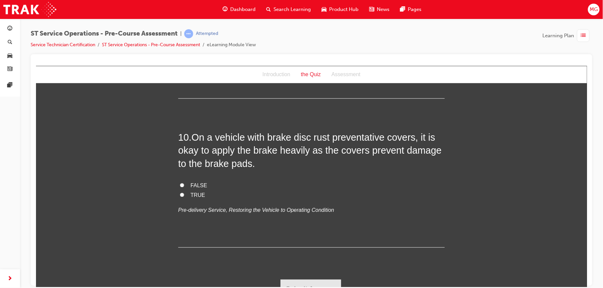
scroll to position [1285, 0]
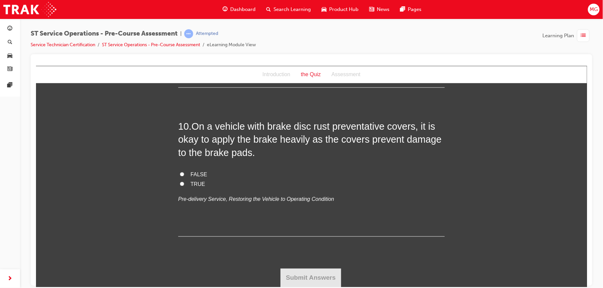
click at [190, 175] on span "FALSE" at bounding box center [198, 175] width 17 height 6
click at [184, 175] on input "FALSE" at bounding box center [181, 174] width 4 height 4
radio input "true"
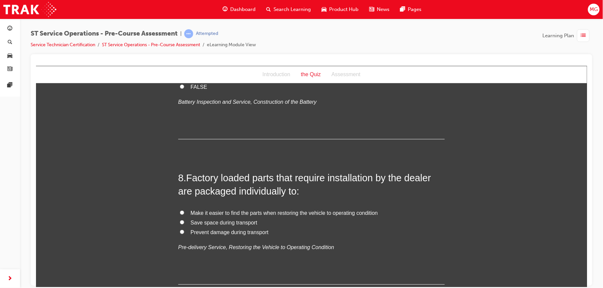
scroll to position [950, 0]
click at [202, 232] on span "Prevent damage during transport" at bounding box center [229, 234] width 78 height 6
click at [184, 232] on input "Prevent damage during transport" at bounding box center [181, 233] width 4 height 4
radio input "true"
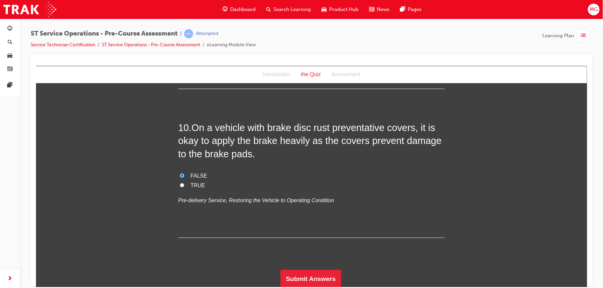
scroll to position [1285, 0]
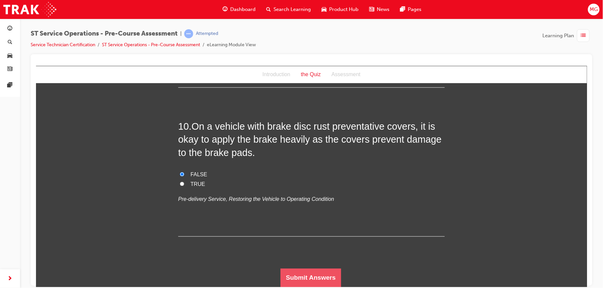
click at [294, 283] on button "Submit Answers" at bounding box center [310, 278] width 61 height 19
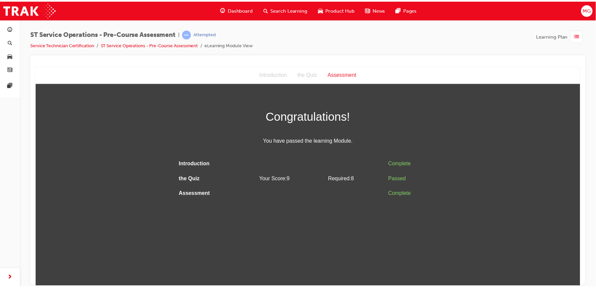
scroll to position [0, 0]
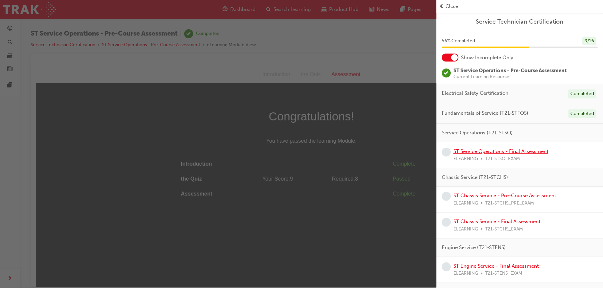
click at [472, 154] on link "ST Service Operations - Final Assessment" at bounding box center [500, 152] width 95 height 6
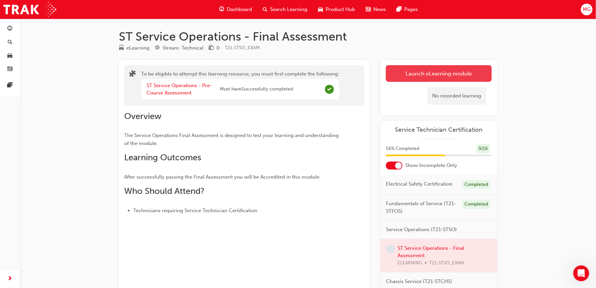
click at [424, 67] on button "Launch eLearning module" at bounding box center [439, 73] width 106 height 17
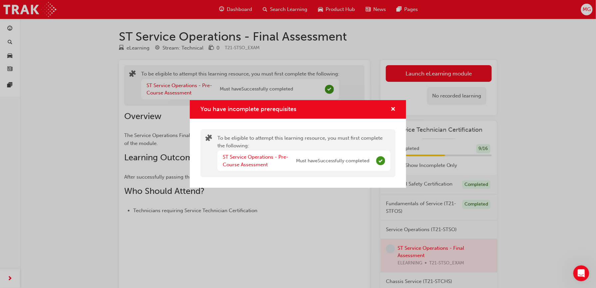
click at [338, 216] on div "You have incomplete prerequisites To be eligible to attempt this learning resou…" at bounding box center [298, 144] width 596 height 288
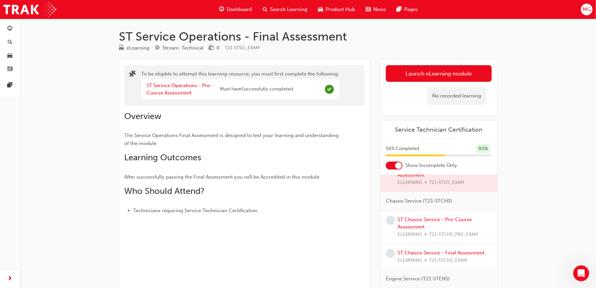
scroll to position [89, 0]
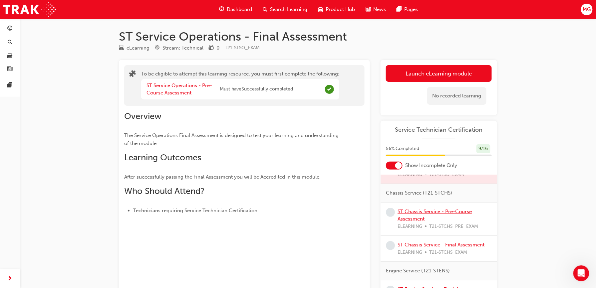
click at [406, 216] on link "ST Chassis Service - Pre-Course Assessment" at bounding box center [435, 216] width 74 height 14
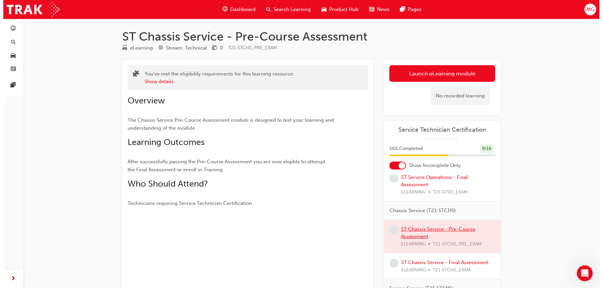
scroll to position [70, 0]
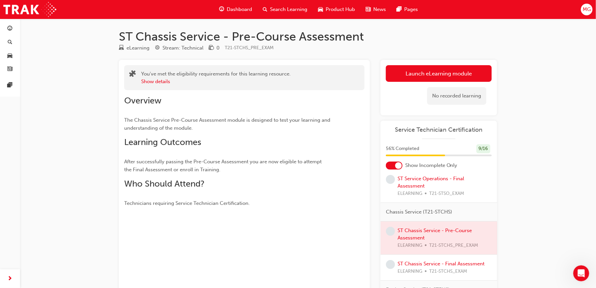
click at [420, 233] on div at bounding box center [439, 238] width 117 height 33
click at [420, 235] on div at bounding box center [439, 238] width 117 height 33
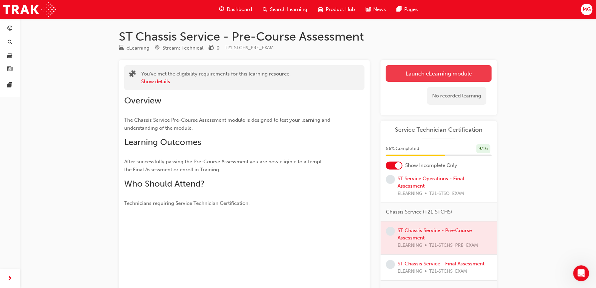
click at [424, 74] on link "Launch eLearning module" at bounding box center [439, 73] width 106 height 17
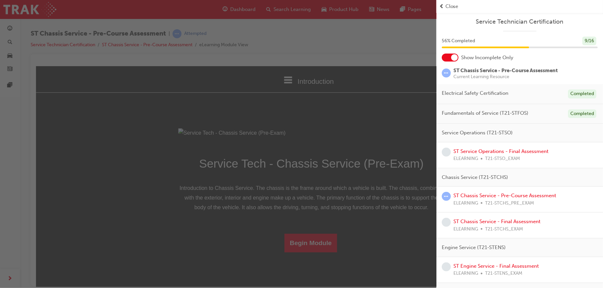
click at [308, 182] on div "button" at bounding box center [218, 144] width 436 height 288
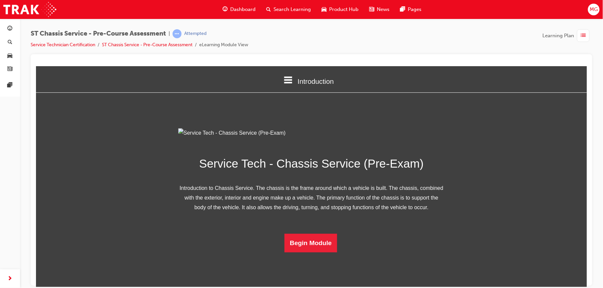
scroll to position [38, 0]
click at [301, 252] on button "Begin Module" at bounding box center [310, 243] width 53 height 19
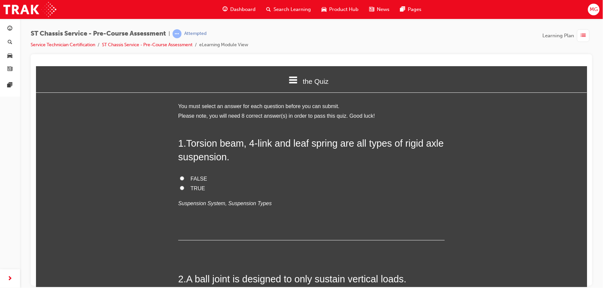
click at [178, 175] on label "FALSE" at bounding box center [311, 179] width 266 height 10
click at [179, 176] on input "FALSE" at bounding box center [181, 178] width 4 height 4
radio input "true"
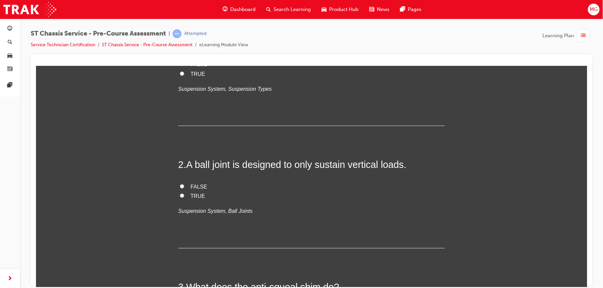
scroll to position [115, 0]
click at [179, 184] on input "FALSE" at bounding box center [181, 185] width 4 height 4
radio input "true"
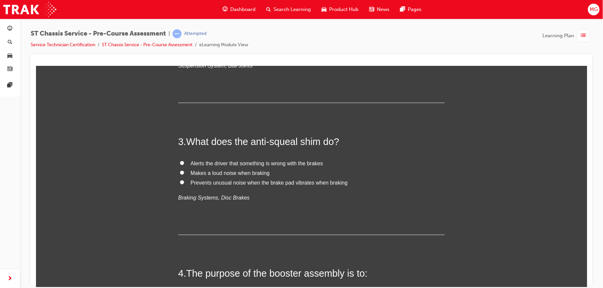
scroll to position [260, 0]
click at [207, 180] on span "Prevents unusual noise when the brake pad vibrates when braking" at bounding box center [268, 182] width 157 height 6
click at [184, 180] on input "Prevents unusual noise when the brake pad vibrates when braking" at bounding box center [181, 182] width 4 height 4
radio input "true"
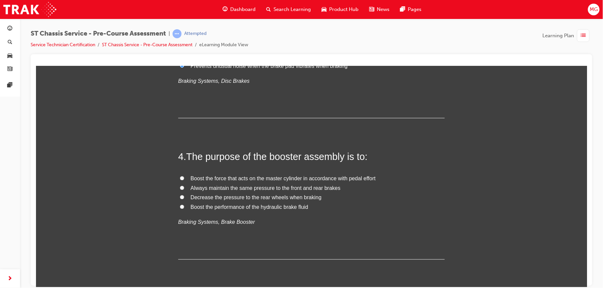
scroll to position [391, 0]
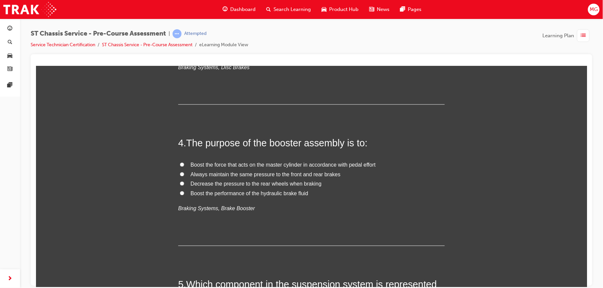
click at [192, 166] on span "Boost the force that acts on the master cylinder in accordance with pedal effort" at bounding box center [282, 165] width 185 height 6
click at [184, 166] on input "Boost the force that acts on the master cylinder in accordance with pedal effort" at bounding box center [181, 165] width 4 height 4
radio input "true"
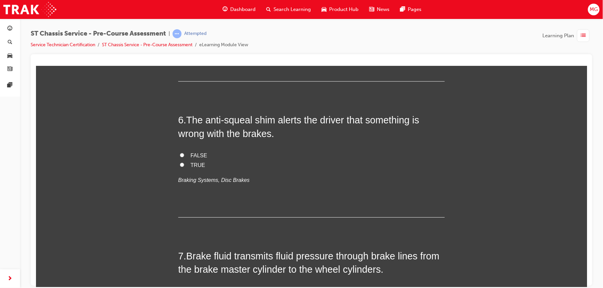
scroll to position [716, 0]
click at [190, 32] on span "Springs" at bounding box center [199, 29] width 18 height 6
click at [184, 31] on input "Springs" at bounding box center [181, 28] width 4 height 4
radio input "true"
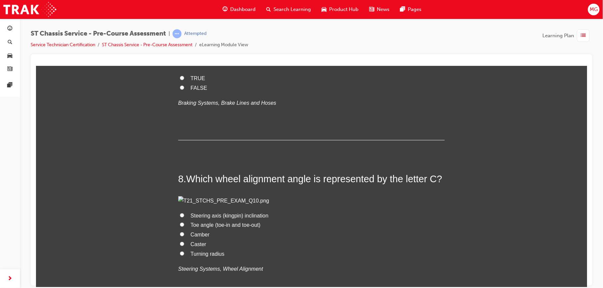
scroll to position [929, 0]
radio input "true"
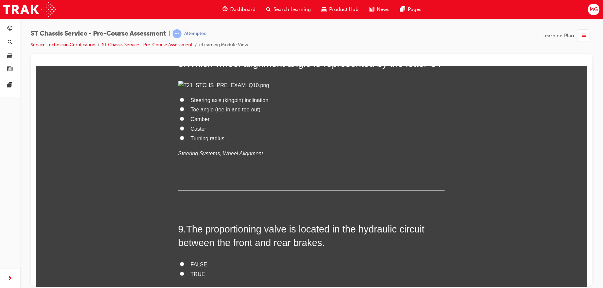
scroll to position [1045, 0]
radio input "true"
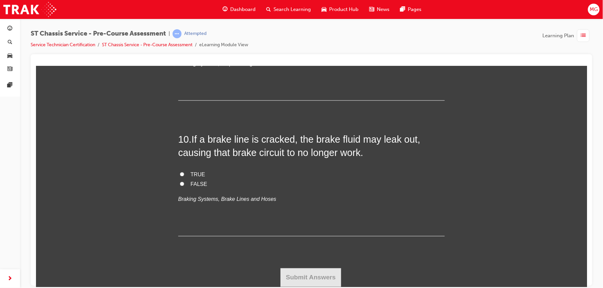
scroll to position [1293, 0]
radio input "true"
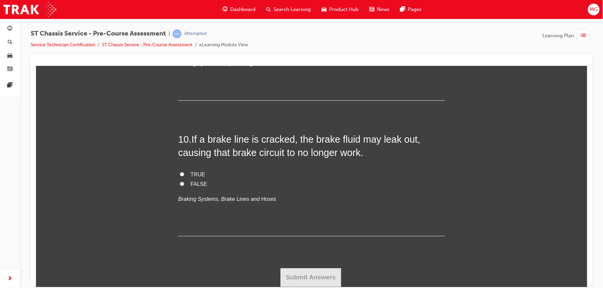
click at [190, 51] on span "TRUE" at bounding box center [197, 49] width 15 height 6
click at [184, 50] on input "TRUE" at bounding box center [181, 48] width 4 height 4
radio input "true"
click at [189, 176] on label "TRUE" at bounding box center [311, 175] width 266 height 10
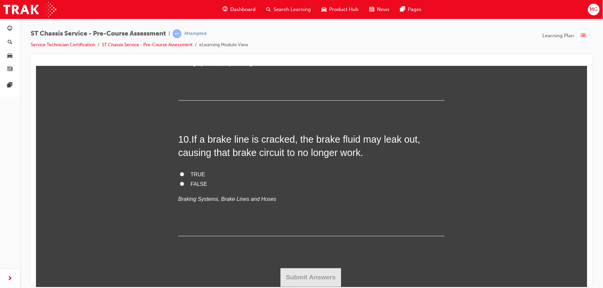
click at [184, 176] on input "TRUE" at bounding box center [181, 174] width 4 height 4
radio input "true"
click at [296, 271] on button "Submit Answers" at bounding box center [310, 277] width 61 height 19
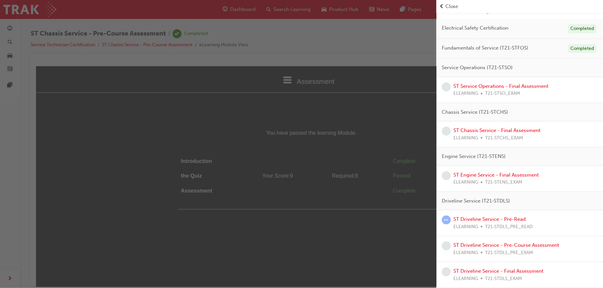
scroll to position [67, 0]
click at [470, 176] on link "ST Engine Service - Final Assessment" at bounding box center [495, 175] width 85 height 6
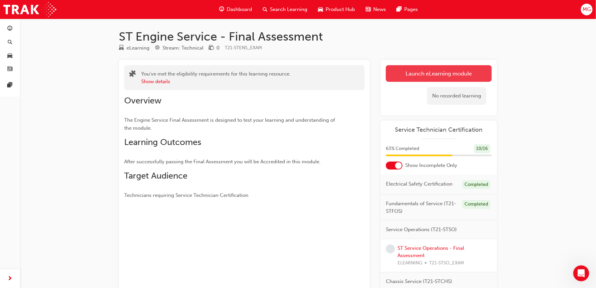
click at [429, 76] on link "Launch eLearning module" at bounding box center [439, 73] width 106 height 17
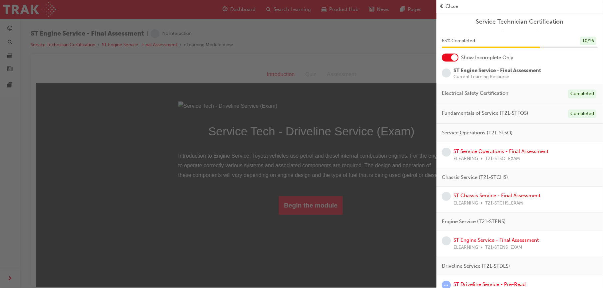
click at [260, 197] on div "button" at bounding box center [218, 144] width 436 height 288
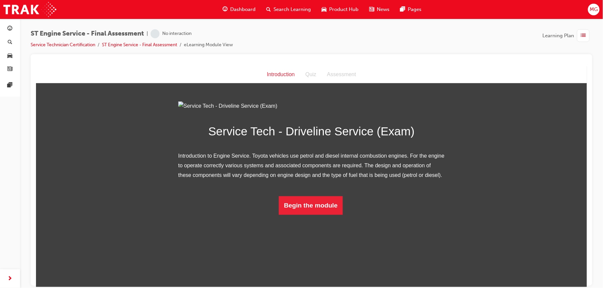
scroll to position [0, 0]
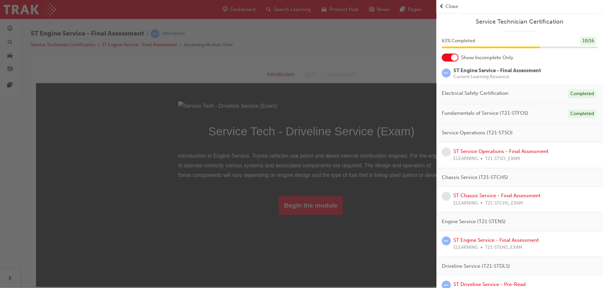
click at [308, 280] on div "button" at bounding box center [218, 144] width 436 height 288
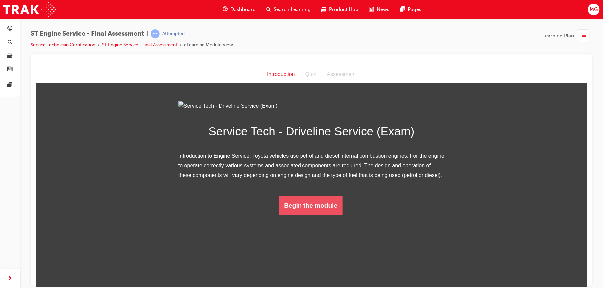
click at [308, 215] on button "Begin the module" at bounding box center [310, 205] width 64 height 19
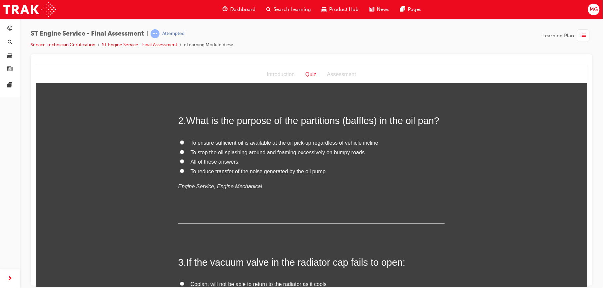
scroll to position [0, 0]
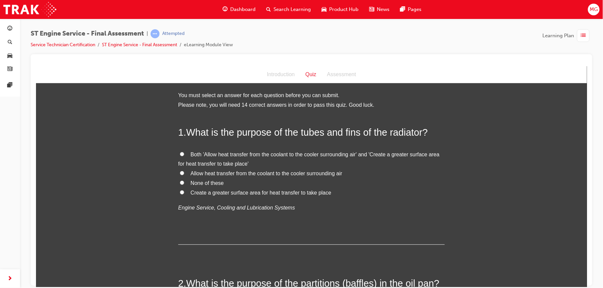
drag, startPoint x: 344, startPoint y: 346, endPoint x: 293, endPoint y: 38, distance: 312.9
click at [293, 66] on html "Quiz Introduction Quiz Assessment You must select an answer for each question b…" at bounding box center [311, 176] width 551 height 221
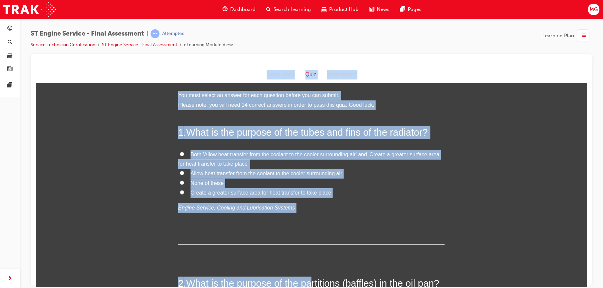
click at [410, 225] on div "1 . What is the purpose of the tubes and fins of the radiator? Both 'Allow heat…" at bounding box center [311, 185] width 266 height 119
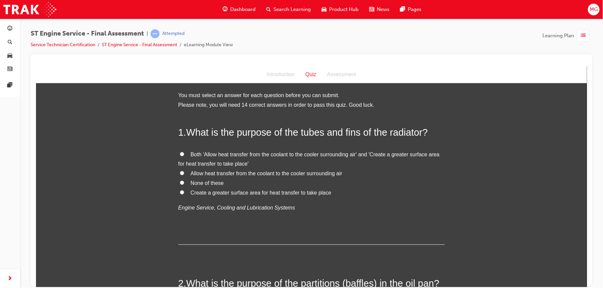
click at [238, 152] on span "Both 'Allow heat transfer from the coolant to the cooler surrounding air' and '…" at bounding box center [308, 159] width 261 height 15
click at [184, 152] on input "Both 'Allow heat transfer from the coolant to the cooler surrounding air' and '…" at bounding box center [181, 154] width 4 height 4
radio input "true"
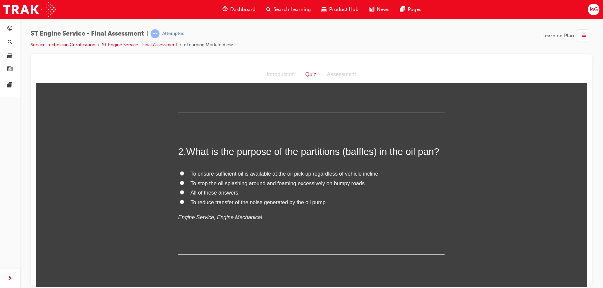
scroll to position [148, 0]
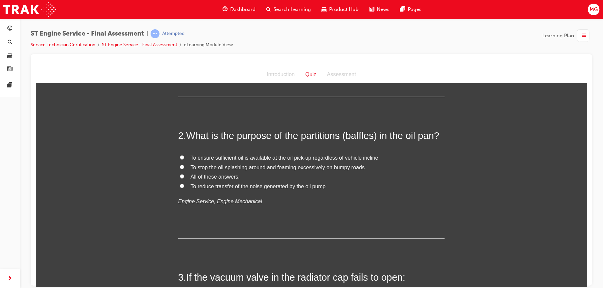
click at [221, 176] on span "All of these answers." at bounding box center [214, 177] width 49 height 6
click at [184, 176] on input "All of these answers." at bounding box center [181, 176] width 4 height 4
radio input "true"
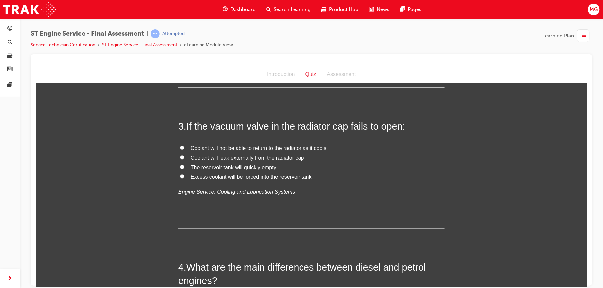
scroll to position [302, 0]
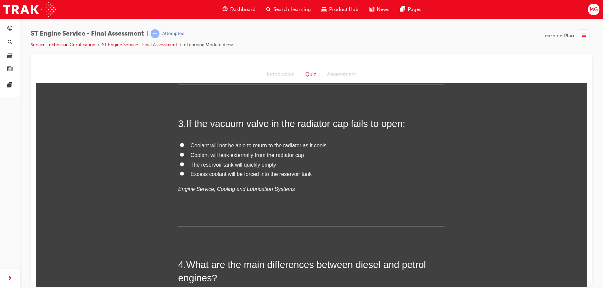
click at [208, 145] on span "Coolant will not be able to return to the radiator as it cools" at bounding box center [258, 146] width 136 height 6
click at [184, 145] on input "Coolant will not be able to return to the radiator as it cools" at bounding box center [181, 145] width 4 height 4
radio input "true"
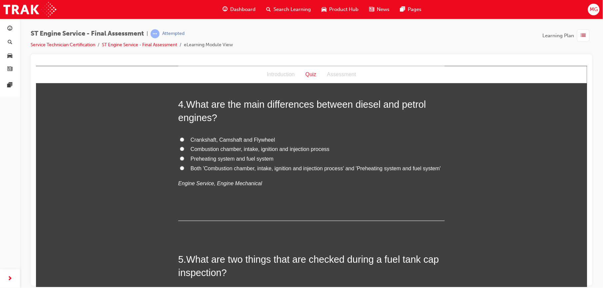
scroll to position [462, 0]
click at [191, 170] on span "Both 'Combustion chamber, intake, ignition and injection process' and 'Preheati…" at bounding box center [315, 170] width 250 height 6
click at [184, 170] on input "Both 'Combustion chamber, intake, ignition and injection process' and 'Preheati…" at bounding box center [181, 169] width 4 height 4
radio input "true"
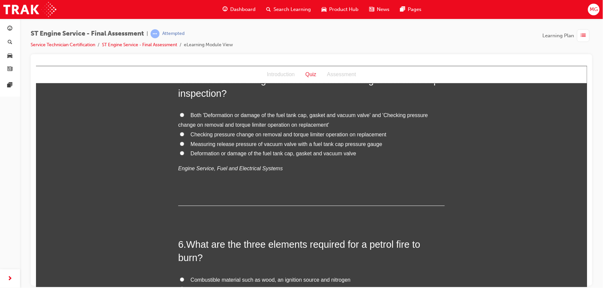
scroll to position [642, 0]
click at [179, 115] on input "Both 'Deformation or damage of the fuel tank cap, gasket and vacuum valve' and …" at bounding box center [181, 114] width 4 height 4
radio input "true"
click at [179, 132] on input "Checking pressure change on removal and torque limiter operation on replacement" at bounding box center [181, 134] width 4 height 4
radio input "true"
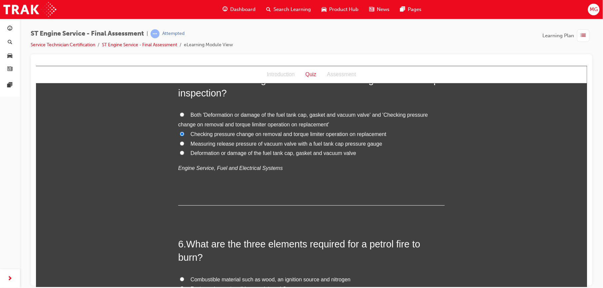
click at [179, 115] on input "Both 'Deformation or damage of the fuel tank cap, gasket and vacuum valve' and …" at bounding box center [181, 114] width 4 height 4
radio input "true"
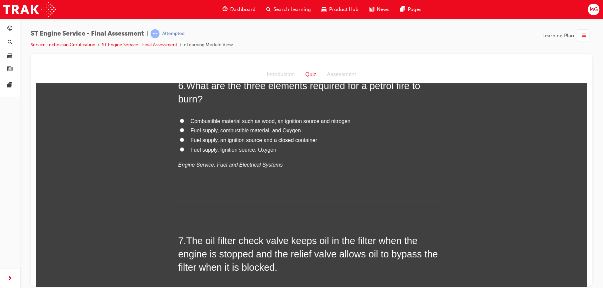
scroll to position [799, 0]
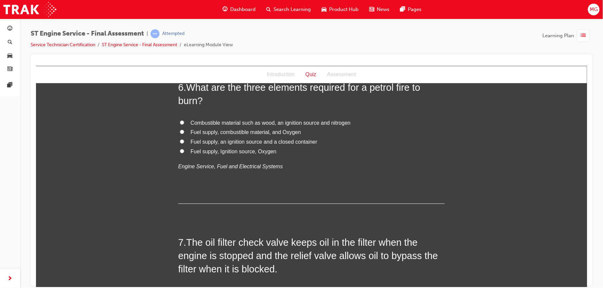
click at [202, 150] on span "Fuel supply, Ignition source, Oxygen" at bounding box center [233, 152] width 86 height 6
click at [184, 150] on input "Fuel supply, Ignition source, Oxygen" at bounding box center [181, 151] width 4 height 4
radio input "true"
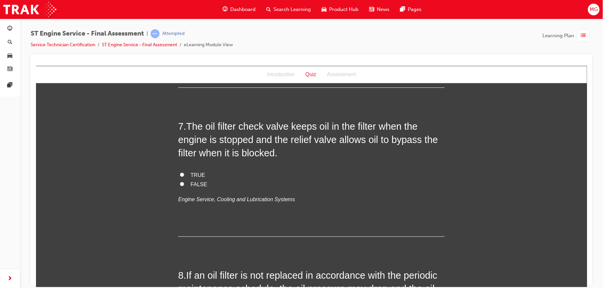
scroll to position [914, 0]
click at [196, 174] on span "TRUE" at bounding box center [197, 176] width 15 height 6
click at [184, 174] on input "TRUE" at bounding box center [181, 176] width 4 height 4
radio input "true"
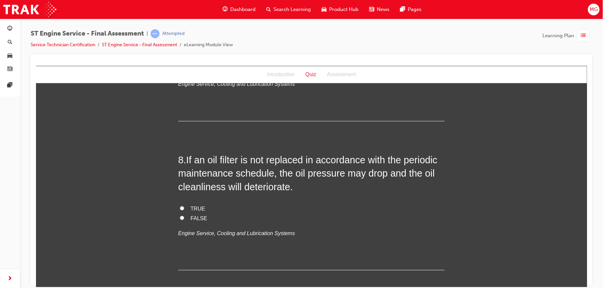
scroll to position [1036, 0]
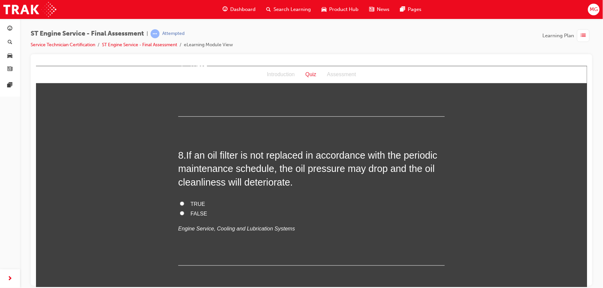
click at [190, 201] on span "TRUE" at bounding box center [197, 204] width 15 height 6
click at [184, 201] on input "TRUE" at bounding box center [181, 203] width 4 height 4
radio input "true"
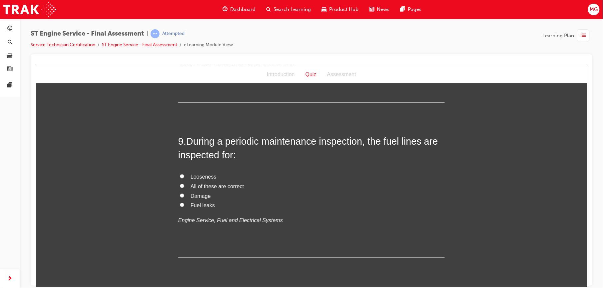
scroll to position [1202, 0]
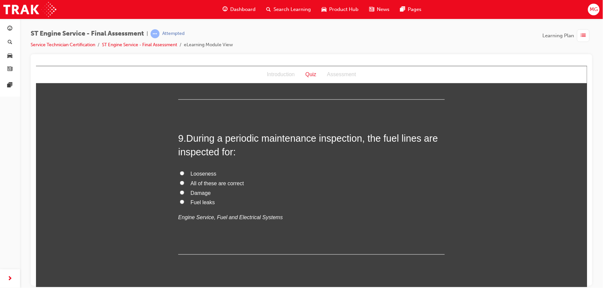
click at [179, 182] on input "All of these are correct" at bounding box center [181, 183] width 4 height 4
radio input "true"
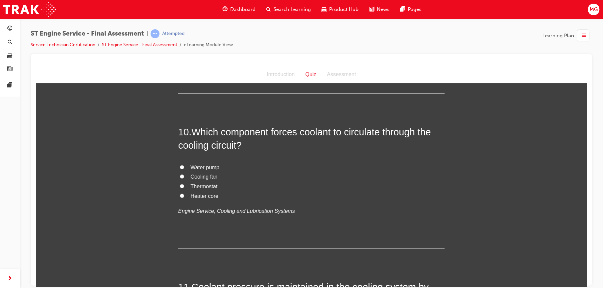
scroll to position [1362, 0]
click at [190, 188] on span "Thermostat" at bounding box center [203, 188] width 27 height 6
click at [184, 188] on input "Thermostat" at bounding box center [181, 187] width 4 height 4
radio input "true"
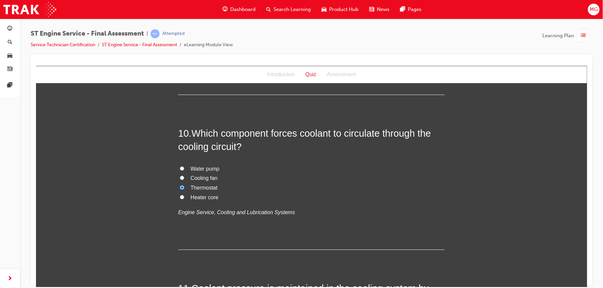
click at [190, 171] on span "Water pump" at bounding box center [204, 169] width 29 height 6
click at [184, 171] on input "Water pump" at bounding box center [181, 169] width 4 height 4
radio input "true"
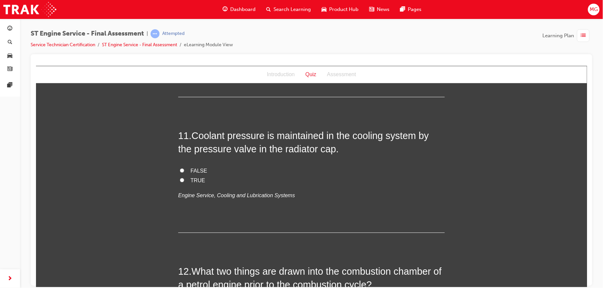
scroll to position [1515, 0]
click at [190, 178] on span "TRUE" at bounding box center [197, 180] width 15 height 6
click at [184, 178] on input "TRUE" at bounding box center [181, 179] width 4 height 4
radio input "true"
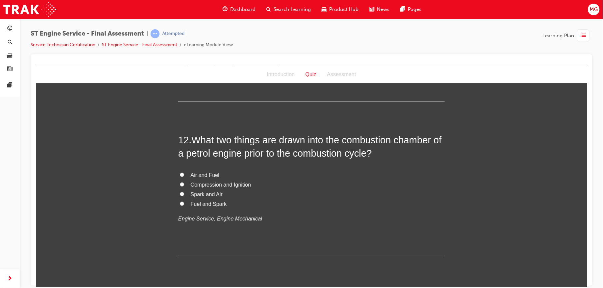
scroll to position [1648, 0]
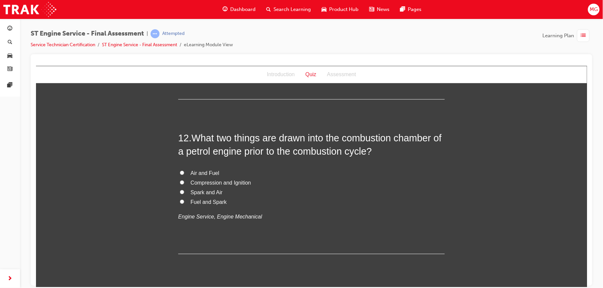
click at [179, 173] on input "Air and Fuel" at bounding box center [181, 173] width 4 height 4
radio input "true"
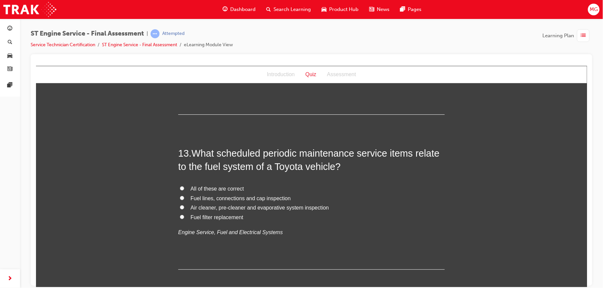
scroll to position [1791, 0]
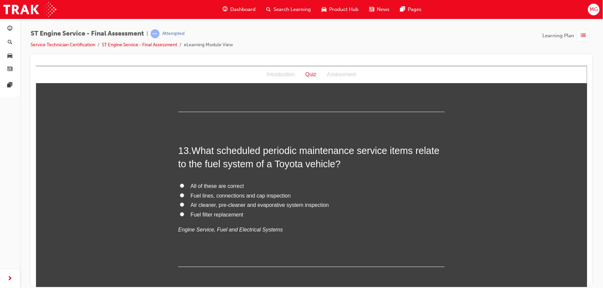
click at [205, 186] on span "All of these are correct" at bounding box center [216, 186] width 53 height 6
click at [184, 186] on input "All of these are correct" at bounding box center [181, 185] width 4 height 4
radio input "true"
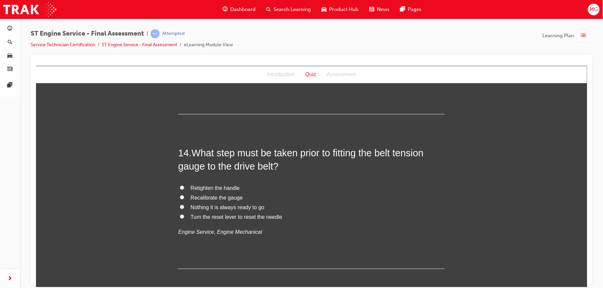
scroll to position [1945, 0]
click at [205, 214] on span "Turn the reset lever to reset the needle" at bounding box center [236, 216] width 92 height 6
click at [184, 214] on input "Turn the reset lever to reset the needle" at bounding box center [181, 215] width 4 height 4
radio input "true"
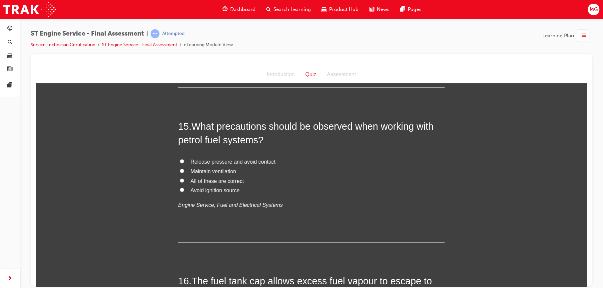
scroll to position [2125, 0]
click at [204, 183] on span "All of these are correct" at bounding box center [216, 181] width 53 height 6
click at [184, 182] on input "All of these are correct" at bounding box center [181, 180] width 4 height 4
radio input "true"
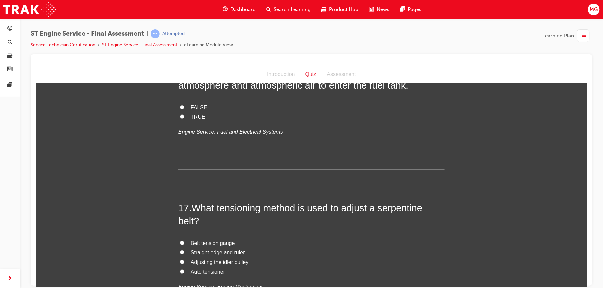
scroll to position [2335, 0]
click at [179, 114] on input "TRUE" at bounding box center [181, 115] width 4 height 4
radio input "true"
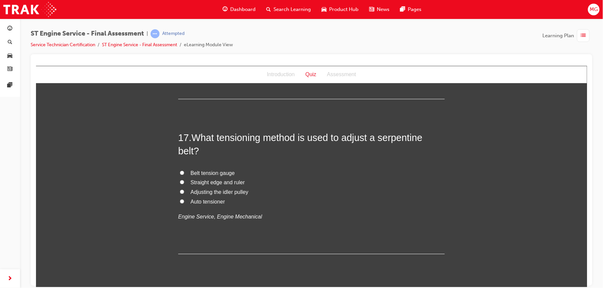
scroll to position [2410, 0]
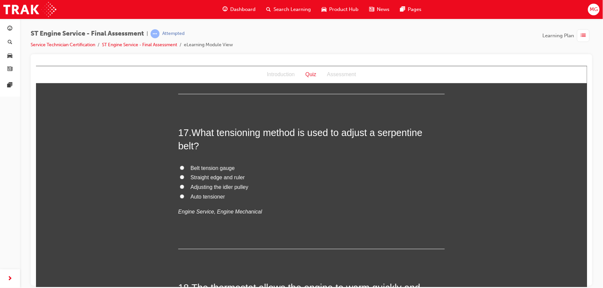
click at [179, 197] on input "Auto tensioner" at bounding box center [181, 196] width 4 height 4
radio input "true"
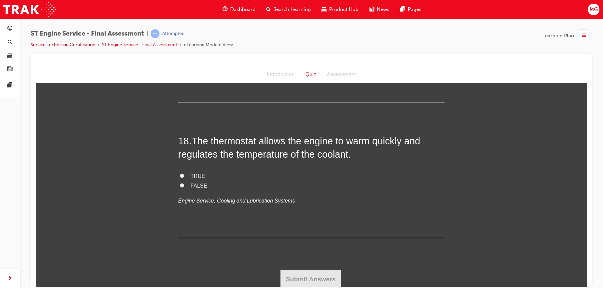
scroll to position [2559, 0]
click at [179, 176] on input "TRUE" at bounding box center [181, 174] width 4 height 4
radio input "true"
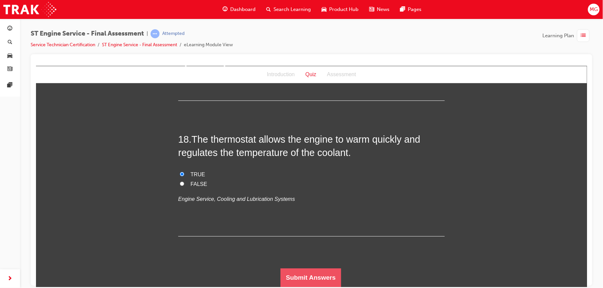
click at [289, 274] on button "Submit Answers" at bounding box center [310, 277] width 61 height 19
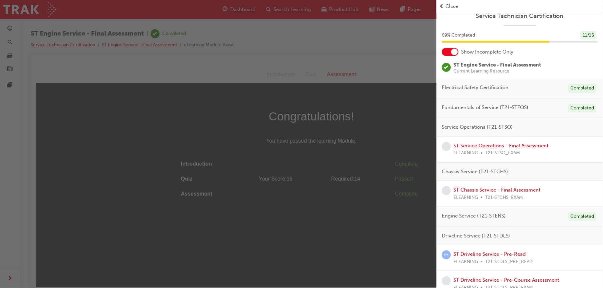
scroll to position [0, 0]
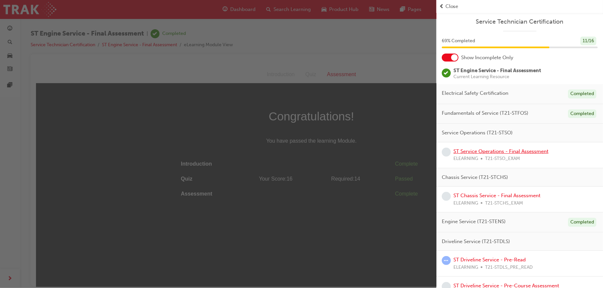
click at [488, 153] on link "ST Service Operations - Final Assessment" at bounding box center [500, 152] width 95 height 6
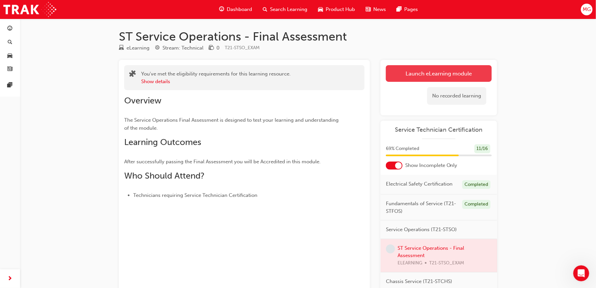
click at [418, 76] on link "Launch eLearning module" at bounding box center [439, 73] width 106 height 17
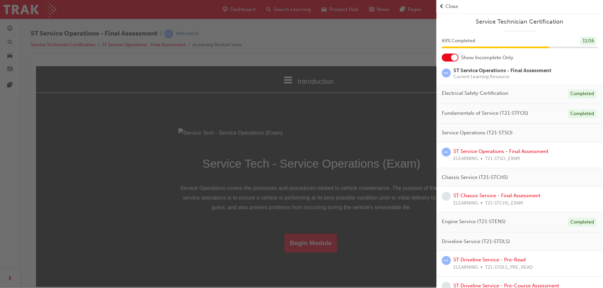
click at [316, 175] on div "button" at bounding box center [218, 144] width 436 height 288
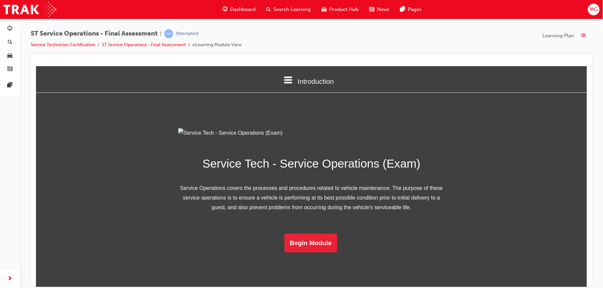
scroll to position [38, 0]
click at [315, 252] on button "Begin Module" at bounding box center [310, 243] width 53 height 19
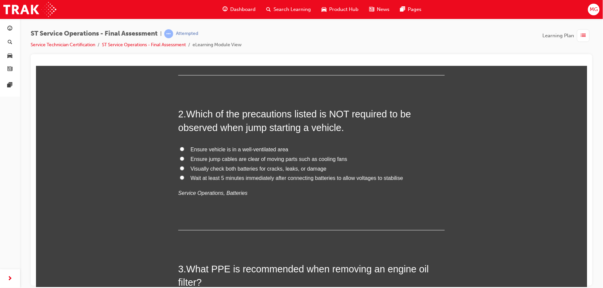
scroll to position [0, 0]
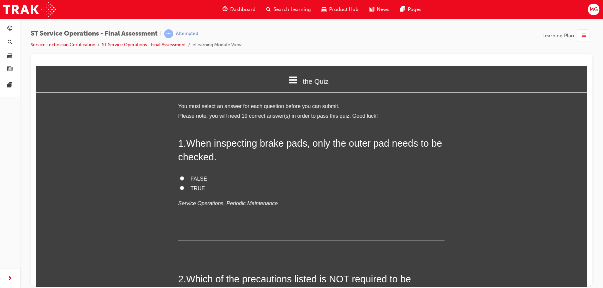
click at [196, 177] on span "FALSE" at bounding box center [198, 179] width 17 height 6
click at [184, 177] on input "FALSE" at bounding box center [181, 178] width 4 height 4
radio input "true"
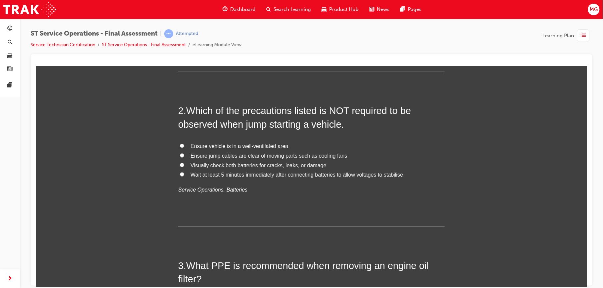
scroll to position [198, 0]
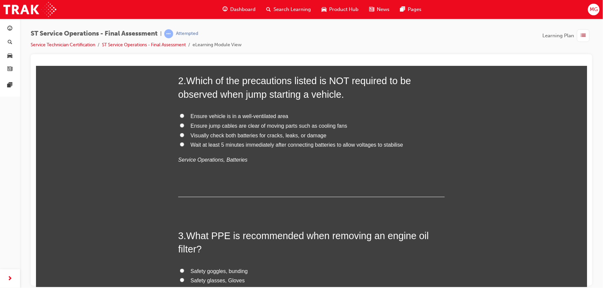
click at [203, 144] on span "Wait at least 5 minutes immediately after connecting batteries to allow voltage…" at bounding box center [296, 145] width 212 height 6
click at [184, 144] on input "Wait at least 5 minutes immediately after connecting batteries to allow voltage…" at bounding box center [181, 144] width 4 height 4
radio input "true"
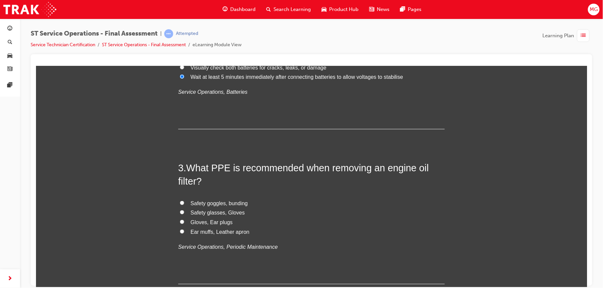
scroll to position [290, 0]
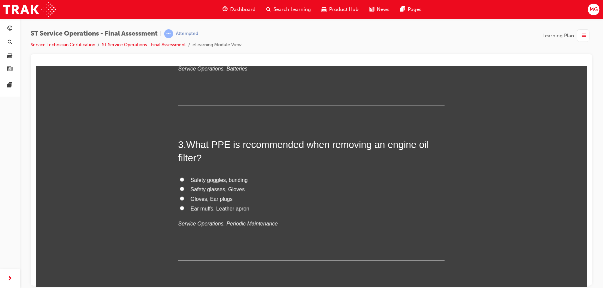
click at [205, 187] on span "Safety glasses, Gloves" at bounding box center [217, 189] width 54 height 6
click at [184, 187] on input "Safety glasses, Gloves" at bounding box center [181, 189] width 4 height 4
radio input "true"
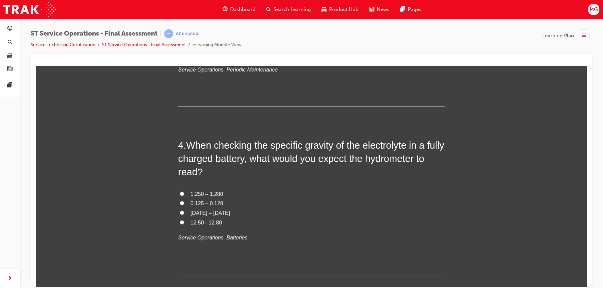
scroll to position [447, 0]
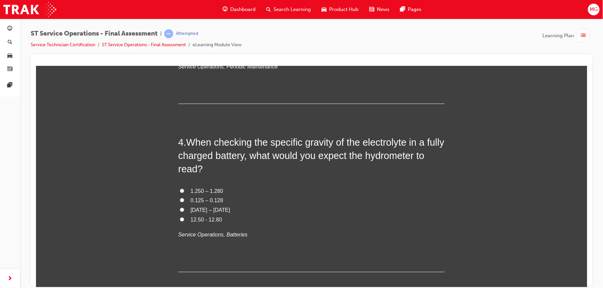
click at [179, 199] on input "0.125 – 0.128" at bounding box center [181, 200] width 4 height 4
radio input "true"
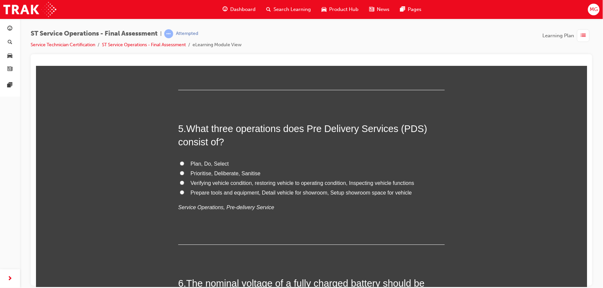
scroll to position [630, 0]
click at [196, 185] on span "Verifying vehicle condition, restoring vehicle to operating condition, Inspecti…" at bounding box center [302, 182] width 224 height 6
click at [184, 184] on input "Verifying vehicle condition, restoring vehicle to operating condition, Inspecti…" at bounding box center [181, 181] width 4 height 4
radio input "true"
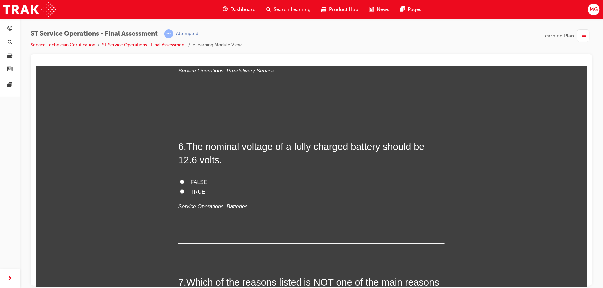
scroll to position [767, 0]
click at [190, 189] on span "TRUE" at bounding box center [197, 191] width 15 height 6
click at [184, 189] on input "TRUE" at bounding box center [181, 191] width 4 height 4
radio input "true"
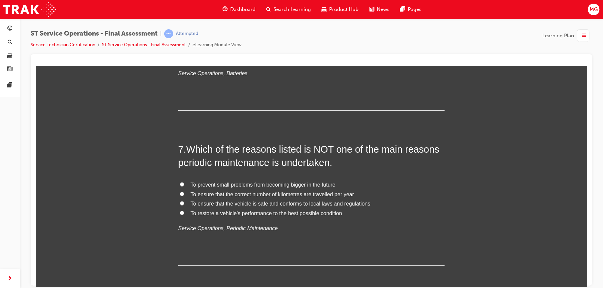
scroll to position [923, 0]
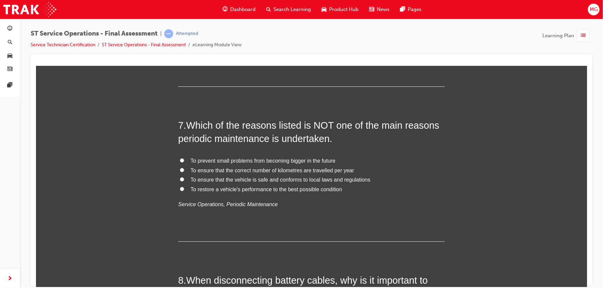
click at [193, 172] on span "To ensure that the correct number of kilometres are travelled per year" at bounding box center [272, 171] width 164 height 6
click at [184, 172] on input "To ensure that the correct number of kilometres are travelled per year" at bounding box center [181, 170] width 4 height 4
radio input "true"
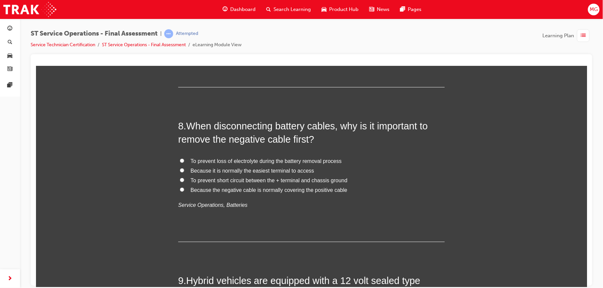
scroll to position [1080, 0]
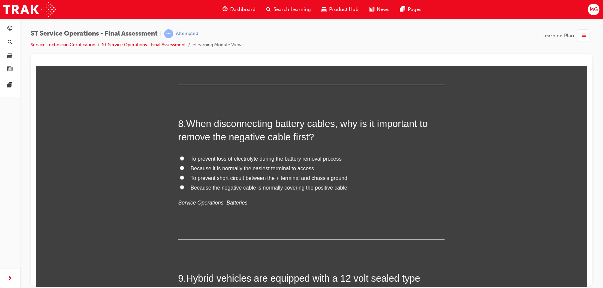
click at [198, 178] on span "To prevent short circuit between the + terminal and chassis ground" at bounding box center [268, 178] width 157 height 6
click at [184, 178] on input "To prevent short circuit between the + terminal and chassis ground" at bounding box center [181, 178] width 4 height 4
radio input "true"
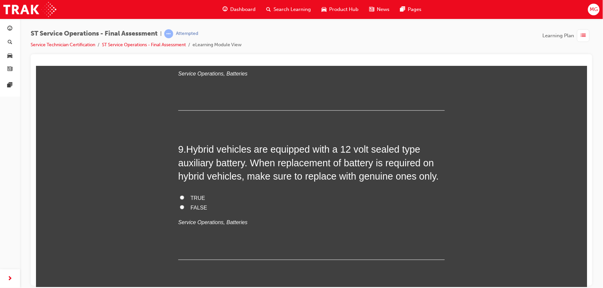
scroll to position [1214, 0]
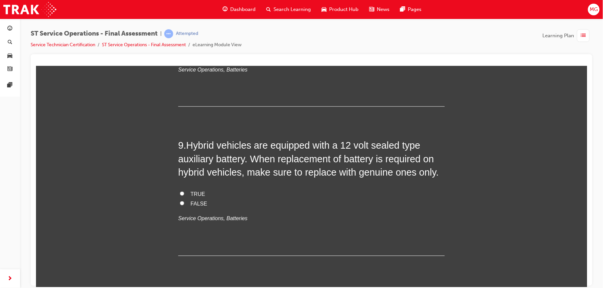
click at [191, 205] on span "FALSE" at bounding box center [198, 204] width 17 height 6
click at [184, 205] on input "FALSE" at bounding box center [181, 203] width 4 height 4
radio input "true"
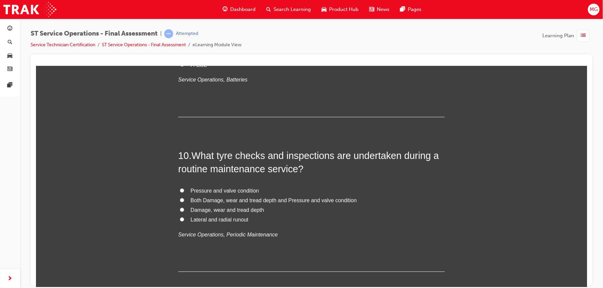
scroll to position [1353, 0]
click at [193, 199] on span "Both Damage, wear and tread depth and Pressure and valve condition" at bounding box center [273, 200] width 166 height 6
click at [184, 199] on input "Both Damage, wear and tread depth and Pressure and valve condition" at bounding box center [181, 200] width 4 height 4
radio input "true"
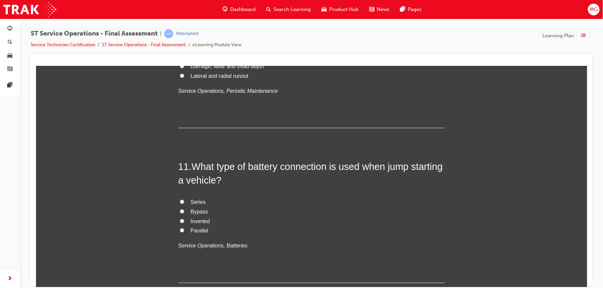
scroll to position [1501, 0]
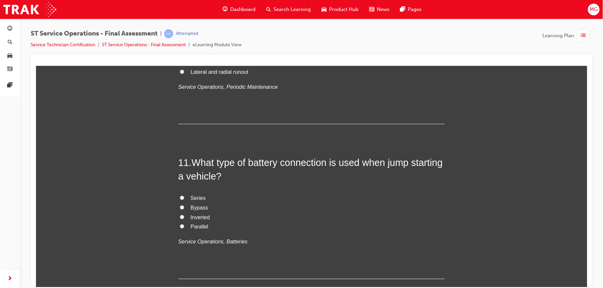
click at [190, 227] on span "Parallel" at bounding box center [199, 227] width 18 height 6
click at [184, 227] on input "Parallel" at bounding box center [181, 226] width 4 height 4
radio input "true"
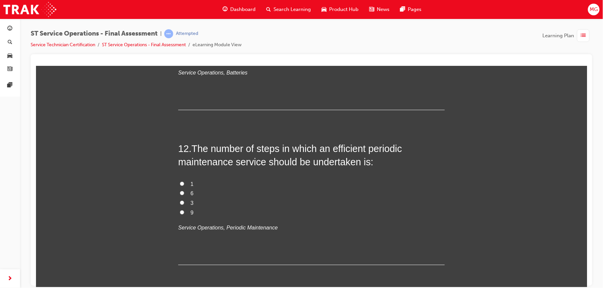
scroll to position [1672, 0]
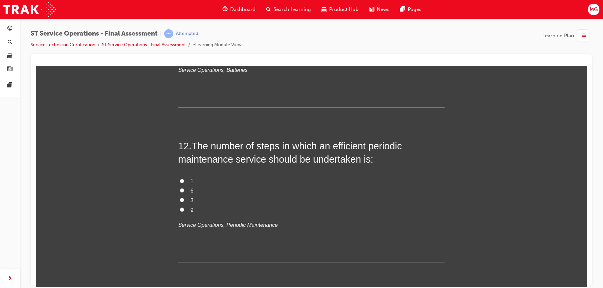
click at [179, 189] on input "6" at bounding box center [181, 190] width 4 height 4
radio input "true"
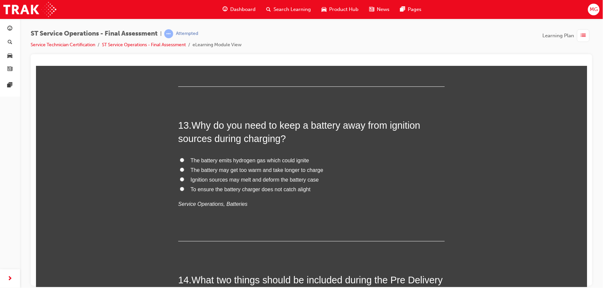
scroll to position [1850, 0]
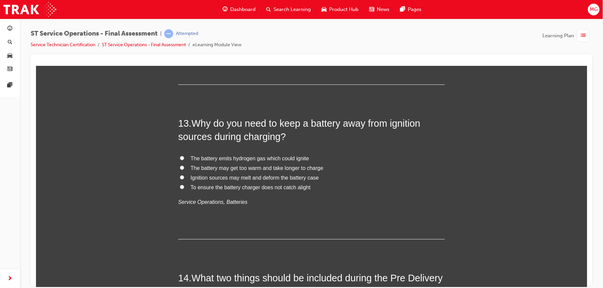
click at [208, 160] on span "The battery emits hydrogen gas which could ignite" at bounding box center [249, 159] width 119 height 6
click at [184, 160] on input "The battery emits hydrogen gas which could ignite" at bounding box center [181, 158] width 4 height 4
radio input "true"
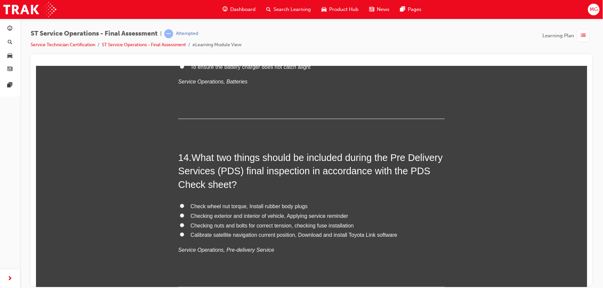
scroll to position [1971, 0]
click at [201, 206] on span "Check wheel nut torque, Install rubber body plugs" at bounding box center [248, 206] width 117 height 6
click at [184, 206] on input "Check wheel nut torque, Install rubber body plugs" at bounding box center [181, 205] width 4 height 4
radio input "true"
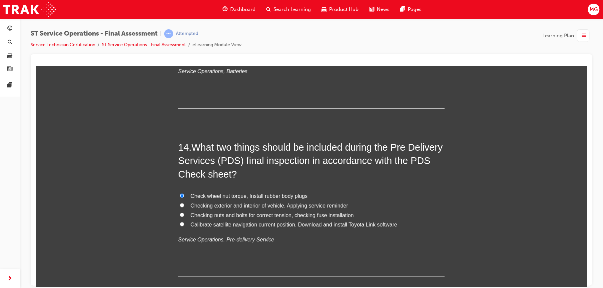
scroll to position [1983, 0]
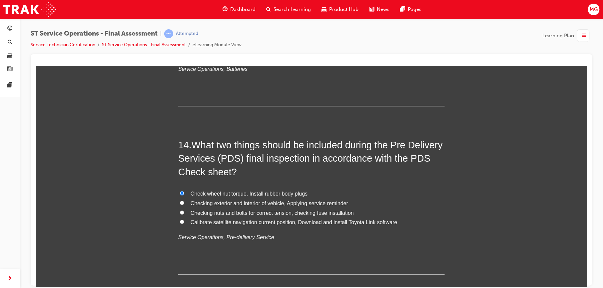
click at [208, 205] on span "Checking exterior and interior of vehicle, Applying service reminder" at bounding box center [269, 203] width 158 height 6
click at [184, 205] on input "Checking exterior and interior of vehicle, Applying service reminder" at bounding box center [181, 203] width 4 height 4
radio input "true"
click at [207, 193] on span "Check wheel nut torque, Install rubber body plugs" at bounding box center [248, 194] width 117 height 6
click at [184, 193] on input "Check wheel nut torque, Install rubber body plugs" at bounding box center [181, 193] width 4 height 4
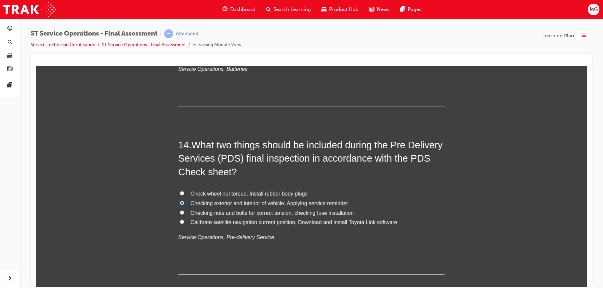
radio input "true"
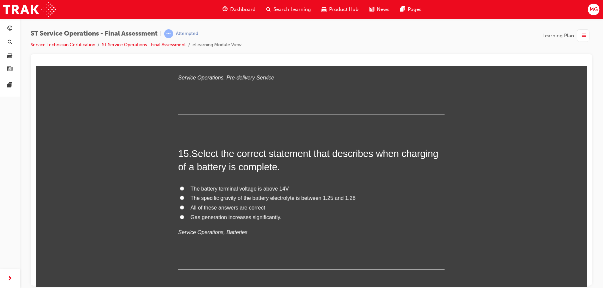
scroll to position [2149, 0]
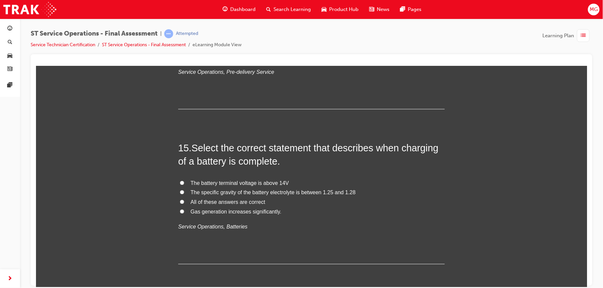
click at [196, 202] on span "All of these answers are correct" at bounding box center [227, 202] width 75 height 6
click at [184, 202] on input "All of these answers are correct" at bounding box center [181, 202] width 4 height 4
radio input "true"
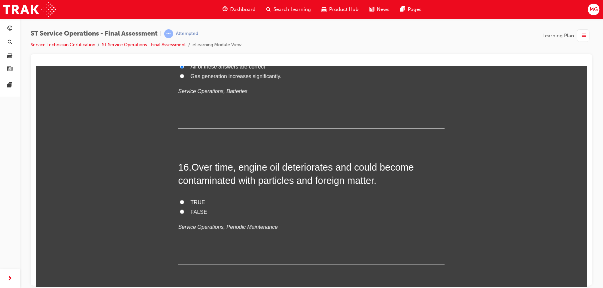
scroll to position [2285, 0]
click at [193, 200] on span "TRUE" at bounding box center [197, 202] width 15 height 6
click at [184, 200] on input "TRUE" at bounding box center [181, 201] width 4 height 4
radio input "true"
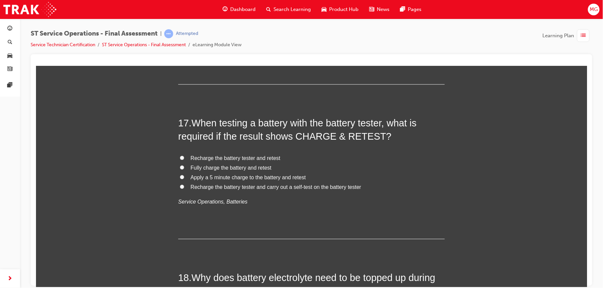
scroll to position [2466, 0]
click at [197, 168] on span "Fully charge the battery and retest" at bounding box center [230, 167] width 81 height 6
click at [184, 168] on input "Fully charge the battery and retest" at bounding box center [181, 167] width 4 height 4
radio input "true"
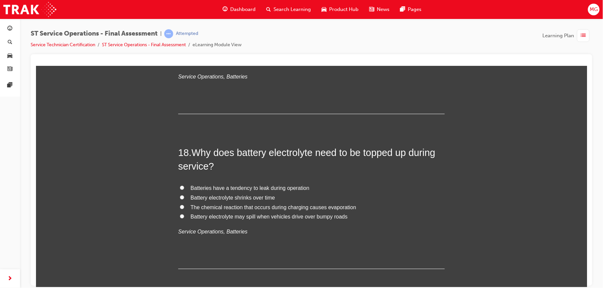
scroll to position [2593, 0]
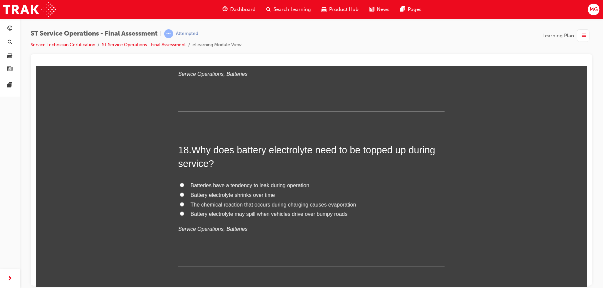
click at [212, 204] on span "The chemical reaction that occurs during charging causes evaporation" at bounding box center [273, 205] width 166 height 6
click at [184, 204] on input "The chemical reaction that occurs during charging causes evaporation" at bounding box center [181, 204] width 4 height 4
radio input "true"
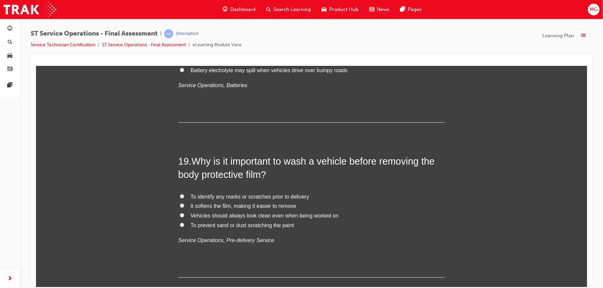
scroll to position [2750, 0]
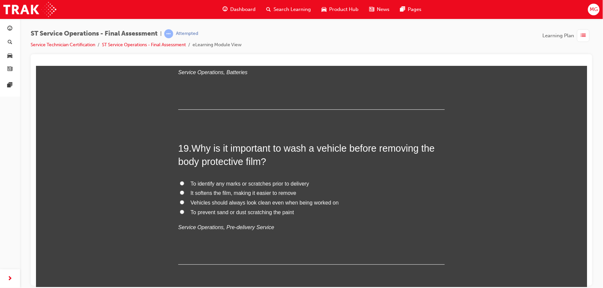
click at [217, 211] on span "To prevent sand or dust scratching the paint" at bounding box center [241, 212] width 103 height 6
click at [184, 211] on input "To prevent sand or dust scratching the paint" at bounding box center [181, 212] width 4 height 4
radio input "true"
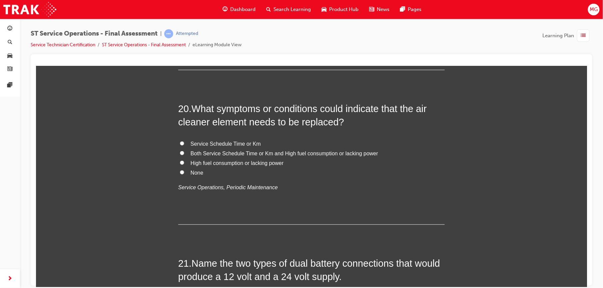
scroll to position [2948, 0]
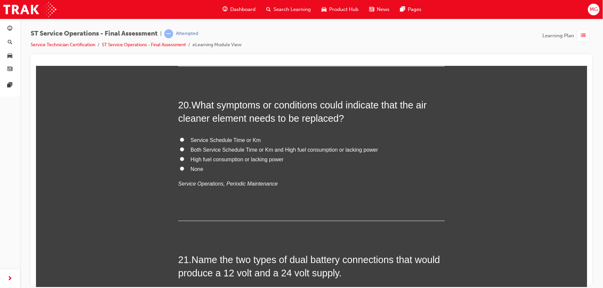
click at [202, 148] on span "Both Service Schedule Time or Km and High fuel consumption or lacking power" at bounding box center [283, 150] width 187 height 6
click at [184, 148] on input "Both Service Schedule Time or Km and High fuel consumption or lacking power" at bounding box center [181, 149] width 4 height 4
radio input "true"
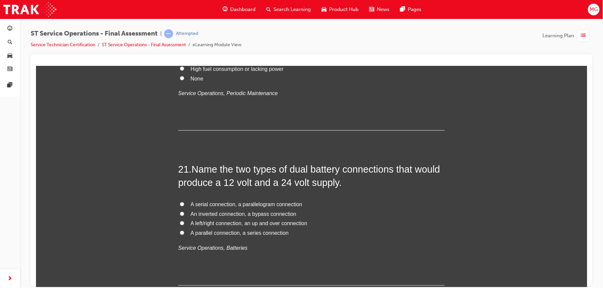
scroll to position [3049, 0]
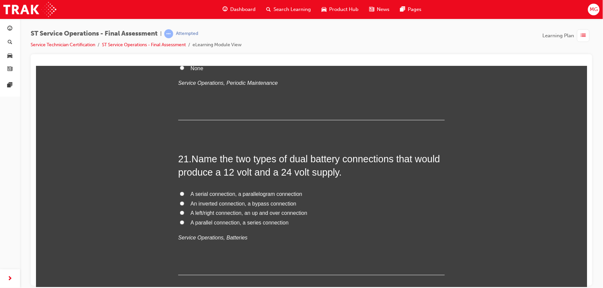
click at [207, 224] on span "A parallel connection, a series connection" at bounding box center [239, 223] width 98 height 6
click at [184, 224] on input "A parallel connection, a series connection" at bounding box center [181, 222] width 4 height 4
radio input "true"
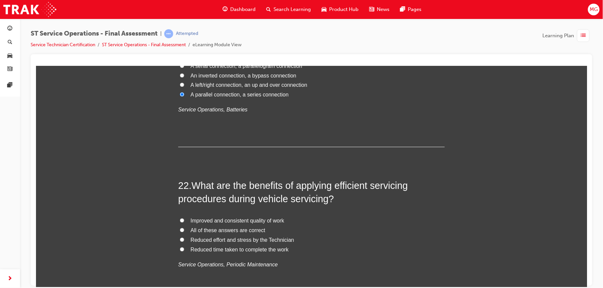
scroll to position [3206, 0]
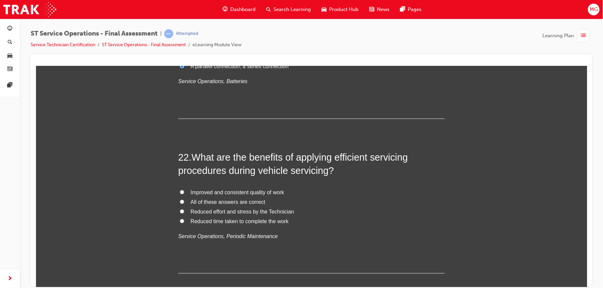
click at [197, 202] on span "All of these answers are correct" at bounding box center [227, 202] width 75 height 6
click at [184, 202] on input "All of these answers are correct" at bounding box center [181, 202] width 4 height 4
radio input "true"
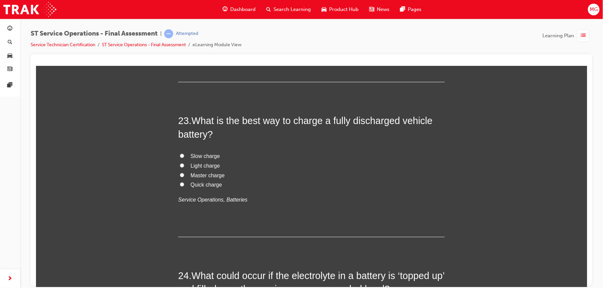
scroll to position [3395, 0]
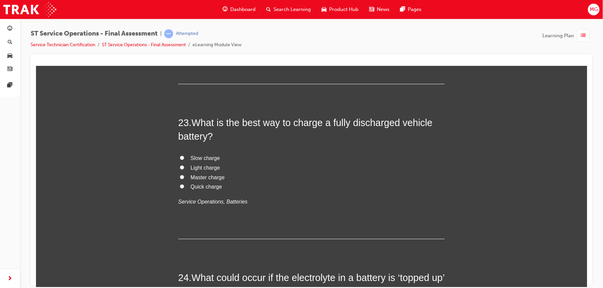
click at [197, 161] on span "Slow charge" at bounding box center [204, 158] width 29 height 6
click at [184, 160] on input "Slow charge" at bounding box center [181, 158] width 4 height 4
radio input "true"
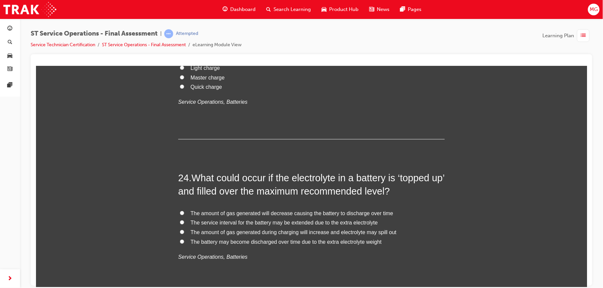
scroll to position [3499, 0]
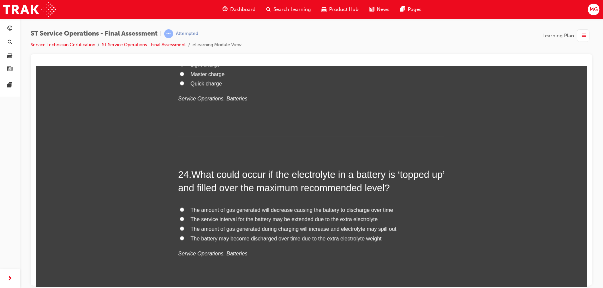
click at [222, 232] on span "The amount of gas generated during charging will increase and electrolyte may s…" at bounding box center [293, 229] width 206 height 6
click at [184, 231] on input "The amount of gas generated during charging will increase and electrolyte may s…" at bounding box center [181, 228] width 4 height 4
radio input "true"
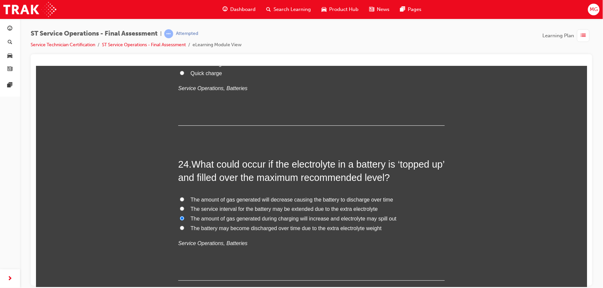
scroll to position [3554, 0]
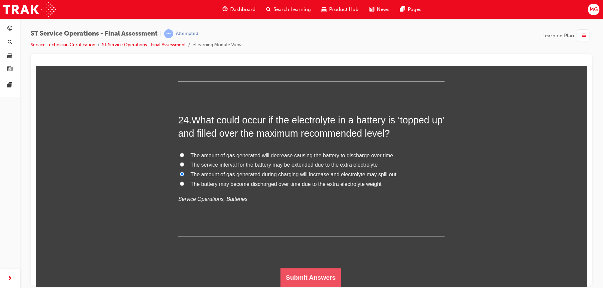
click at [301, 273] on button "Submit Answers" at bounding box center [310, 277] width 61 height 19
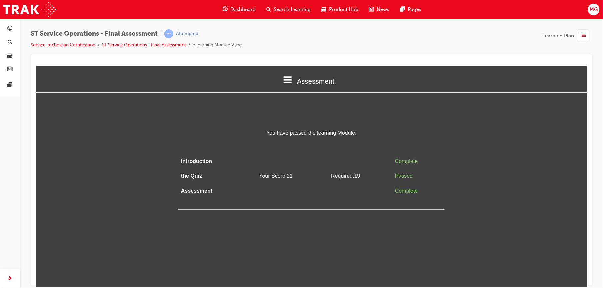
scroll to position [0, 0]
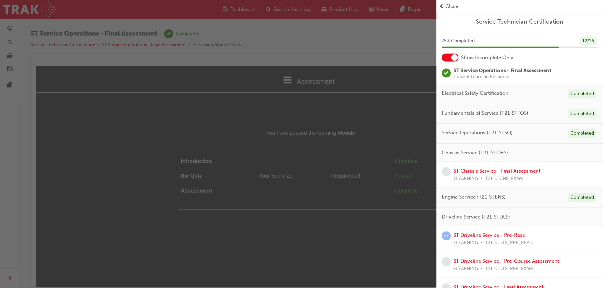
click at [468, 173] on link "ST Chassis Service - Final Assessment" at bounding box center [496, 171] width 87 height 6
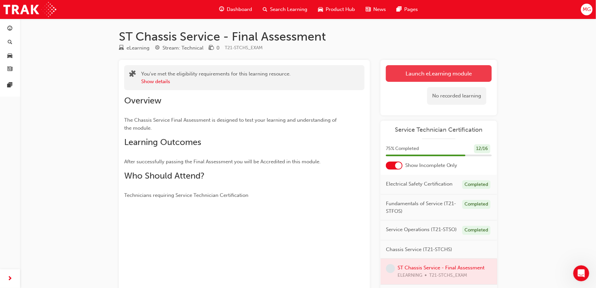
click at [439, 77] on link "Launch eLearning module" at bounding box center [439, 73] width 106 height 17
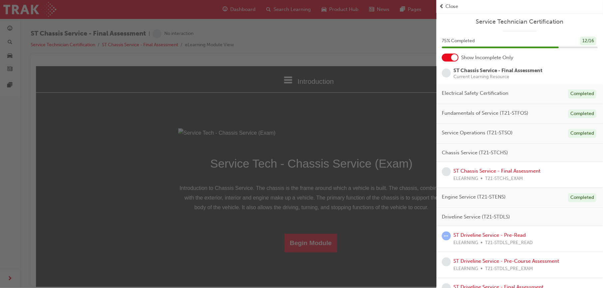
click at [328, 149] on div "button" at bounding box center [218, 144] width 436 height 288
click at [354, 198] on div "button" at bounding box center [218, 144] width 436 height 288
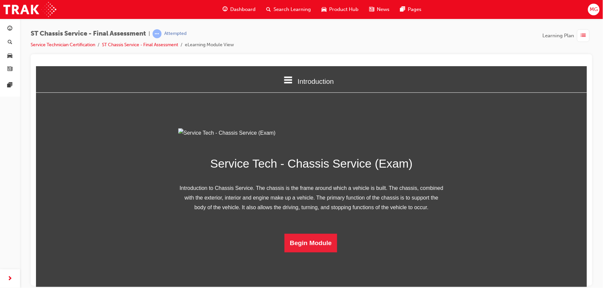
scroll to position [38, 0]
click at [316, 252] on button "Begin Module" at bounding box center [310, 243] width 53 height 19
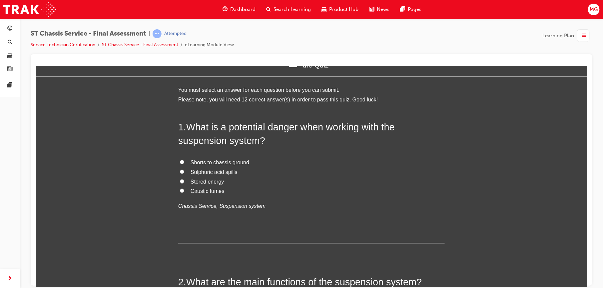
scroll to position [0, 0]
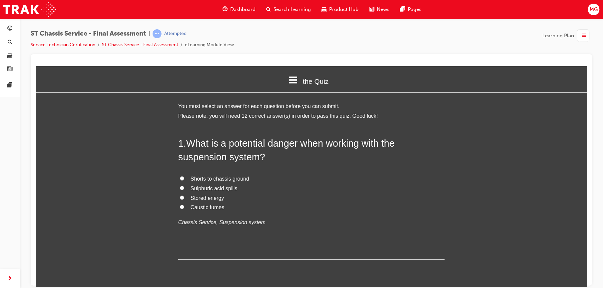
click at [204, 195] on span "Stored energy" at bounding box center [207, 198] width 34 height 6
click at [184, 195] on input "Stored energy" at bounding box center [181, 197] width 4 height 4
radio input "true"
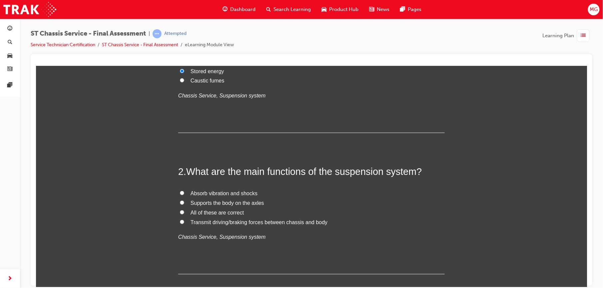
scroll to position [130, 0]
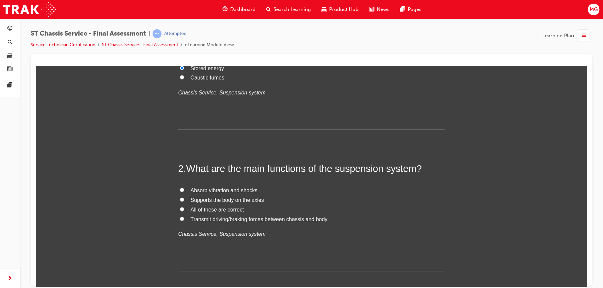
click at [186, 191] on label "Absorb vibration and shocks" at bounding box center [311, 191] width 266 height 10
click at [184, 191] on input "Absorb vibration and shocks" at bounding box center [181, 190] width 4 height 4
radio input "true"
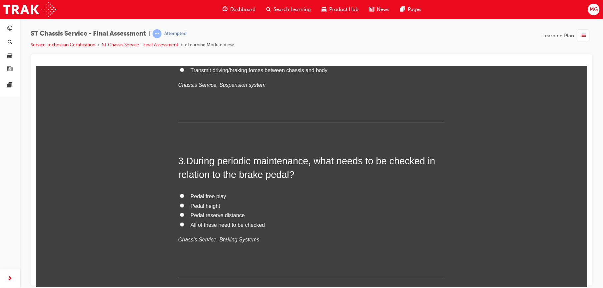
scroll to position [281, 0]
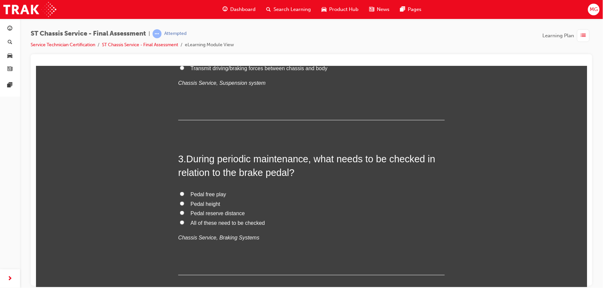
click at [199, 224] on span "All of these need to be checked" at bounding box center [227, 223] width 74 height 6
click at [184, 224] on input "All of these need to be checked" at bounding box center [181, 222] width 4 height 4
radio input "true"
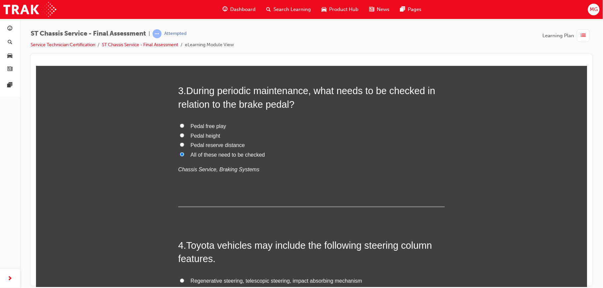
scroll to position [394, 0]
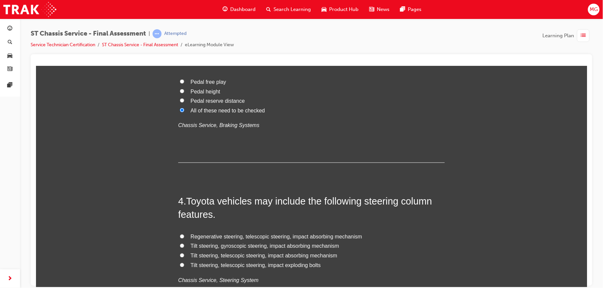
click at [199, 224] on div "4 . Toyota vehicles may include the following steering column features. Regener…" at bounding box center [311, 256] width 266 height 123
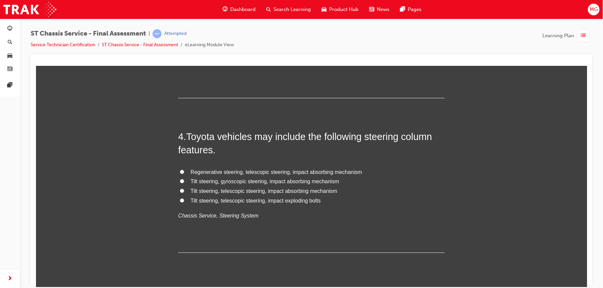
scroll to position [456, 0]
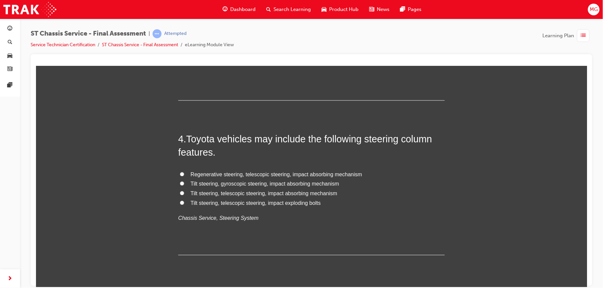
click at [206, 175] on span "Regenerative steering, telescopic steering, impact absorbing mechanism" at bounding box center [276, 175] width 172 height 6
click at [184, 175] on input "Regenerative steering, telescopic steering, impact absorbing mechanism" at bounding box center [181, 174] width 4 height 4
radio input "true"
drag, startPoint x: 206, startPoint y: 175, endPoint x: 206, endPoint y: 167, distance: 8.0
click at [206, 169] on div "4 . Toyota vehicles may include the following steering column features. Regener…" at bounding box center [311, 194] width 266 height 123
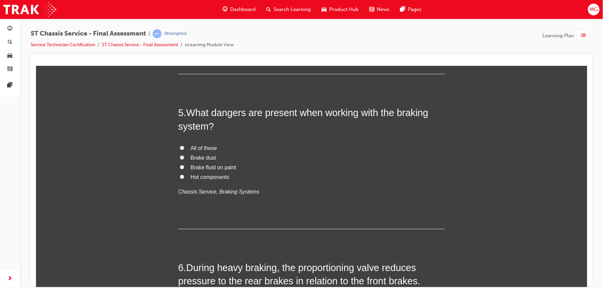
scroll to position [639, 0]
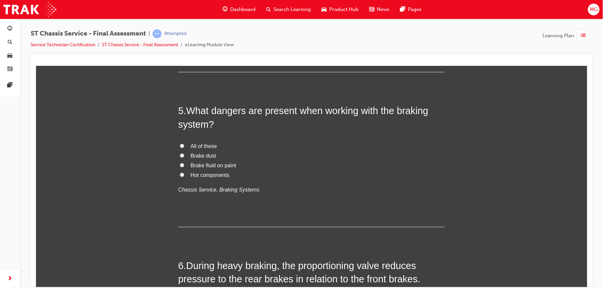
click at [199, 147] on span "All of these" at bounding box center [203, 146] width 26 height 6
click at [184, 147] on input "All of these" at bounding box center [181, 146] width 4 height 4
radio input "true"
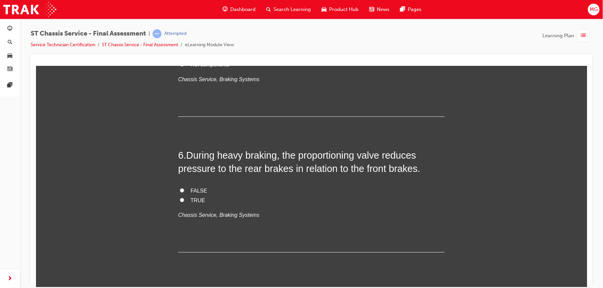
scroll to position [761, 0]
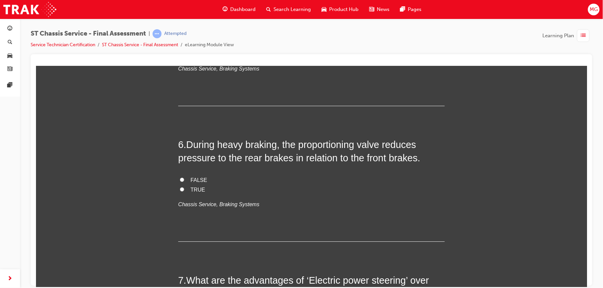
click at [195, 192] on span "TRUE" at bounding box center [197, 190] width 15 height 6
click at [184, 191] on input "TRUE" at bounding box center [181, 189] width 4 height 4
radio input "true"
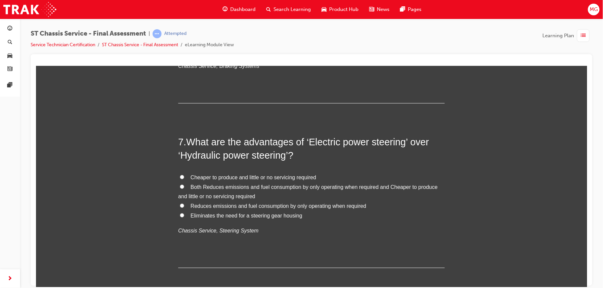
scroll to position [902, 0]
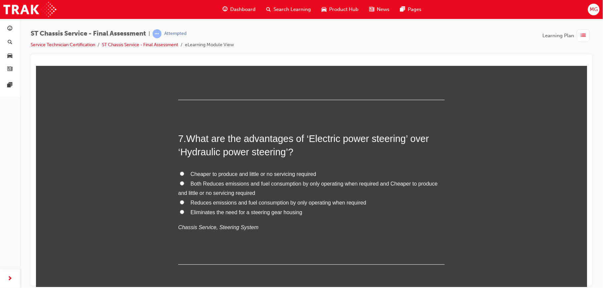
click at [233, 185] on span "Both Reduces emissions and fuel consumption by only operating when required and…" at bounding box center [307, 188] width 259 height 15
click at [184, 185] on input "Both Reduces emissions and fuel consumption by only operating when required and…" at bounding box center [181, 183] width 4 height 4
radio input "true"
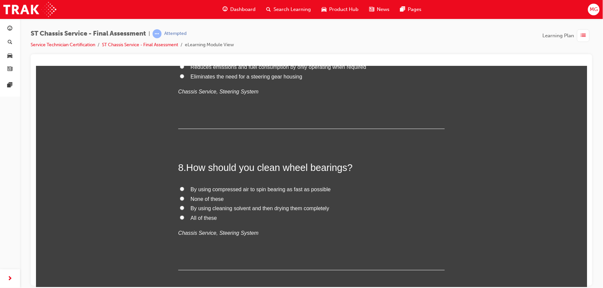
scroll to position [1039, 0]
click at [190, 208] on span "By using cleaning solvent and then drying them completely" at bounding box center [259, 208] width 139 height 6
click at [184, 208] on input "By using cleaning solvent and then drying them completely" at bounding box center [181, 207] width 4 height 4
radio input "true"
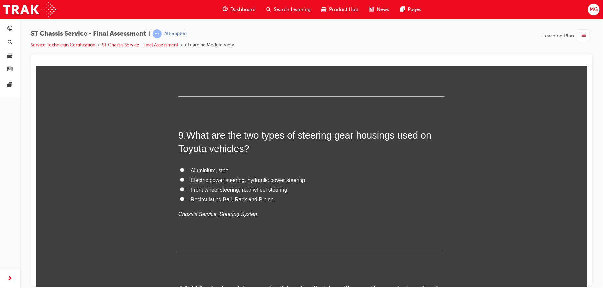
scroll to position [1217, 0]
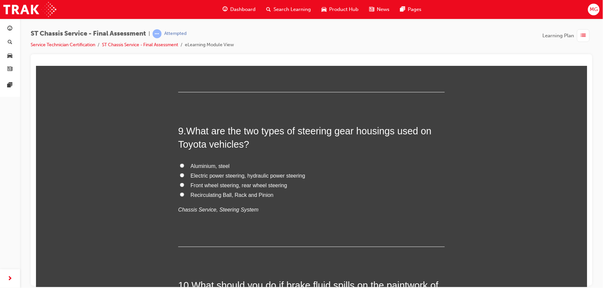
click at [209, 195] on span "Recirculating Ball, Rack and Pinion" at bounding box center [231, 195] width 83 height 6
click at [184, 195] on input "Recirculating Ball, Rack and Pinion" at bounding box center [181, 194] width 4 height 4
radio input "true"
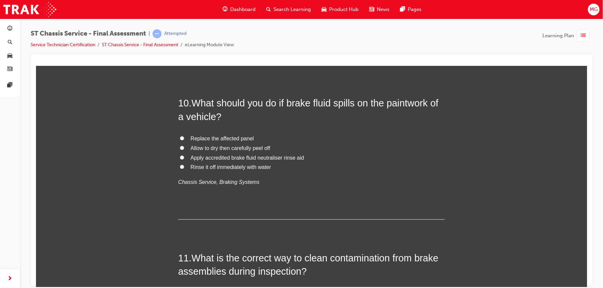
scroll to position [1435, 0]
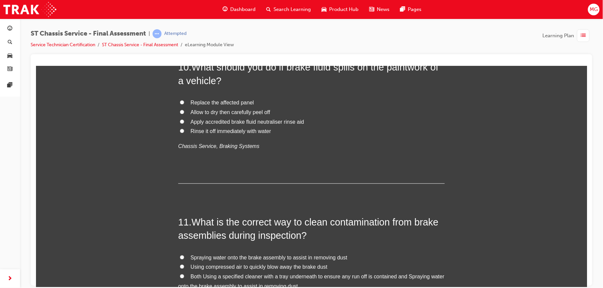
click at [179, 131] on input "Rinse it off immediately with water" at bounding box center [181, 131] width 4 height 4
radio input "true"
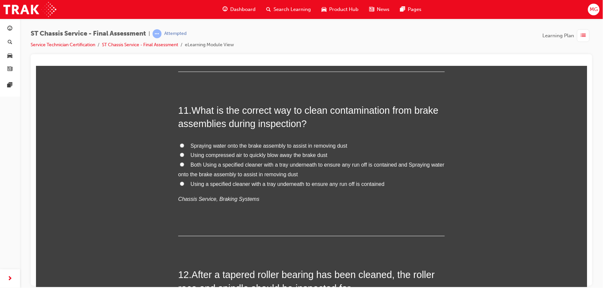
scroll to position [1545, 0]
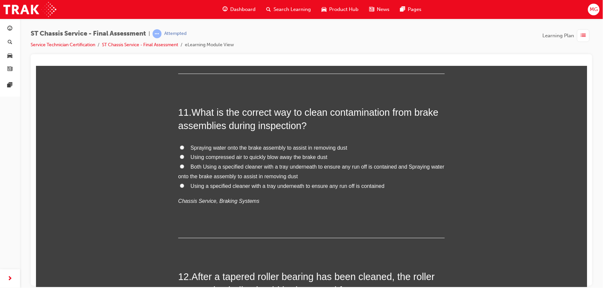
click at [208, 186] on span "Using a specified cleaner with a tray underneath to ensure any run off is conta…" at bounding box center [287, 186] width 194 height 6
click at [184, 186] on input "Using a specified cleaner with a tray underneath to ensure any run off is conta…" at bounding box center [181, 185] width 4 height 4
radio input "true"
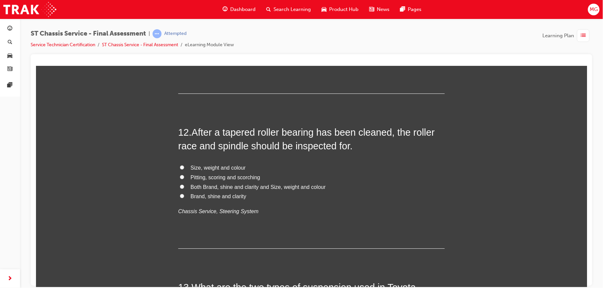
scroll to position [1690, 0]
click at [208, 177] on span "Pitting, scoring and scorching" at bounding box center [225, 177] width 70 height 6
click at [184, 177] on input "Pitting, scoring and scorching" at bounding box center [181, 176] width 4 height 4
radio input "true"
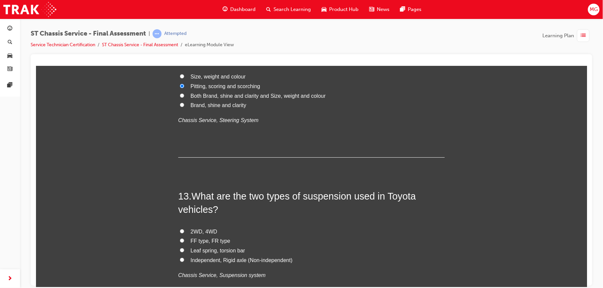
scroll to position [1829, 0]
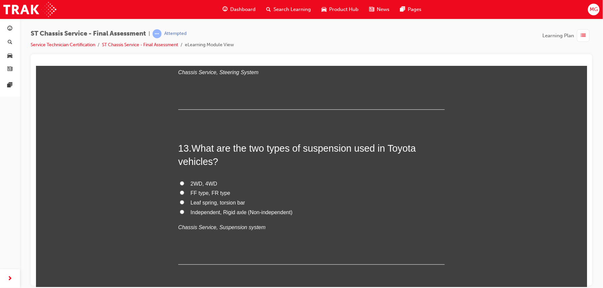
click at [213, 212] on span "Independent, Rigid axle (Non-independent)" at bounding box center [241, 212] width 102 height 6
click at [184, 212] on input "Independent, Rigid axle (Non-independent)" at bounding box center [181, 212] width 4 height 4
radio input "true"
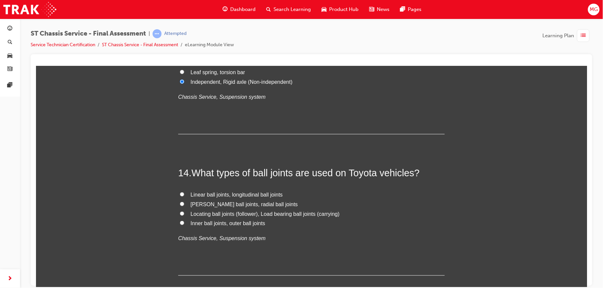
scroll to position [1965, 0]
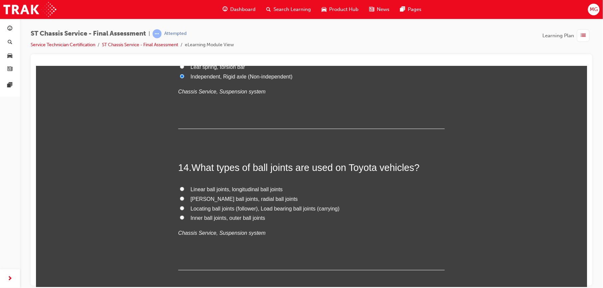
click at [218, 210] on span "Locating ball joints (follower), Load bearing ball joints (carrying)" at bounding box center [264, 209] width 149 height 6
click at [184, 210] on input "Locating ball joints (follower), Load bearing ball joints (carrying)" at bounding box center [181, 208] width 4 height 4
radio input "true"
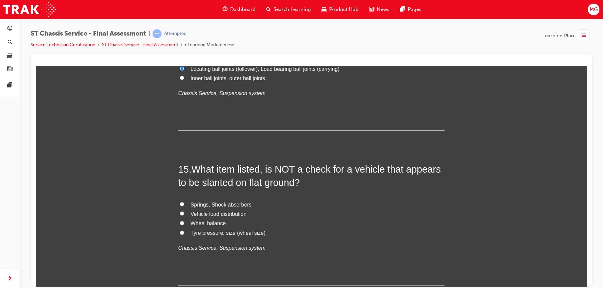
scroll to position [2107, 0]
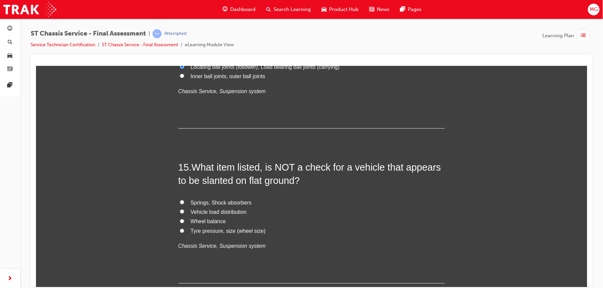
click at [213, 223] on span "Wheel balance" at bounding box center [207, 222] width 35 height 6
click at [184, 223] on input "Wheel balance" at bounding box center [181, 221] width 4 height 4
radio input "true"
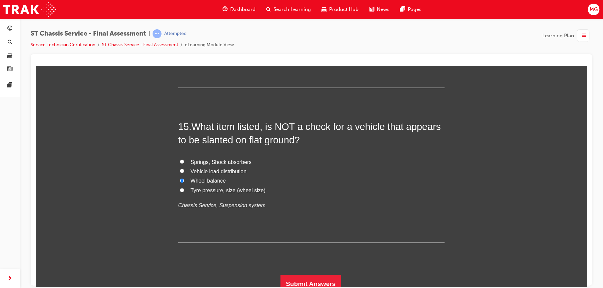
scroll to position [2151, 0]
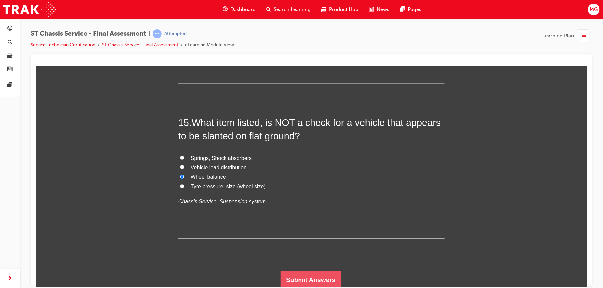
click at [289, 273] on button "Submit Answers" at bounding box center [310, 280] width 61 height 19
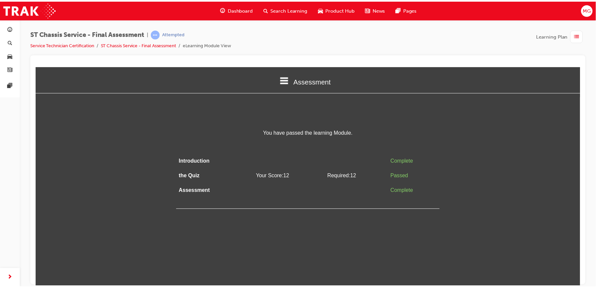
scroll to position [0, 0]
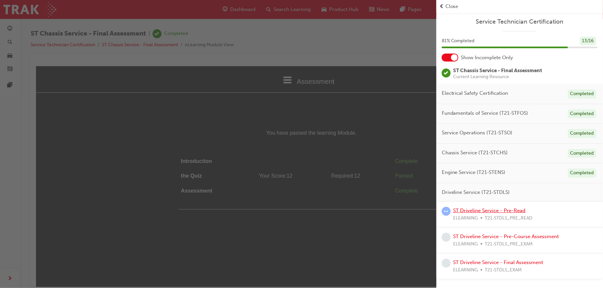
click at [462, 210] on link "ST Driveline Service - Pre-Read" at bounding box center [489, 211] width 72 height 6
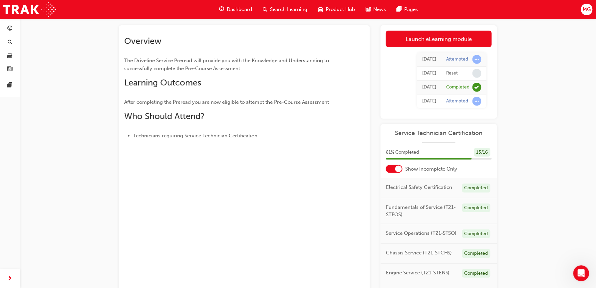
scroll to position [35, 0]
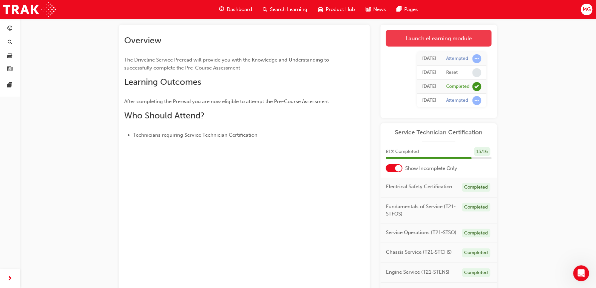
click at [402, 38] on link "Launch eLearning module" at bounding box center [439, 38] width 106 height 17
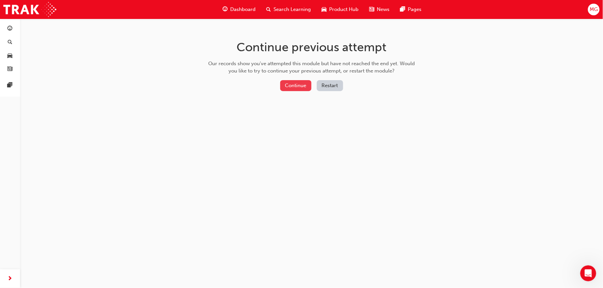
click at [309, 86] on button "Continue" at bounding box center [295, 85] width 31 height 11
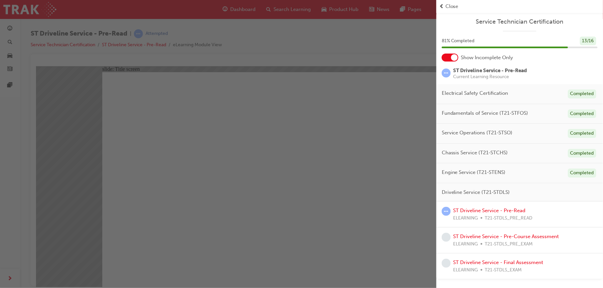
click at [284, 117] on div "button" at bounding box center [218, 144] width 436 height 288
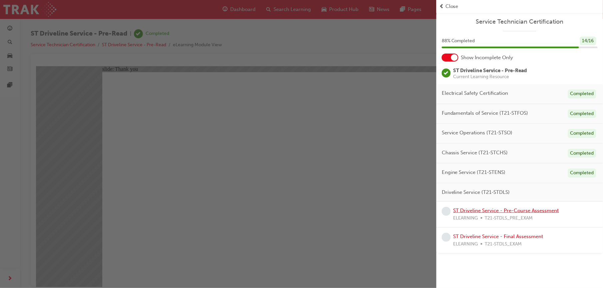
click at [463, 211] on link "ST Driveline Service - Pre-Course Assessment" at bounding box center [506, 211] width 106 height 6
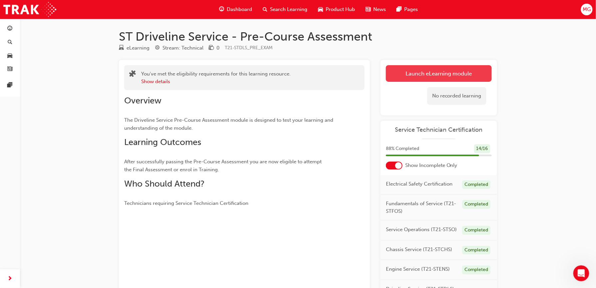
click at [397, 73] on link "Launch eLearning module" at bounding box center [439, 73] width 106 height 17
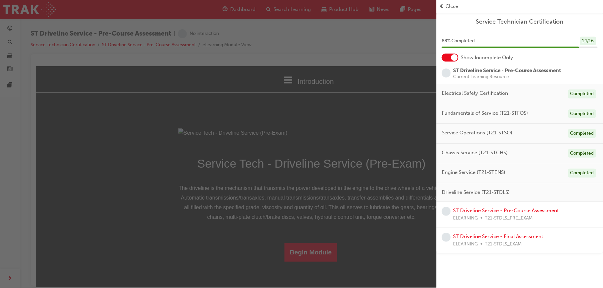
click at [296, 168] on div "button" at bounding box center [218, 144] width 436 height 288
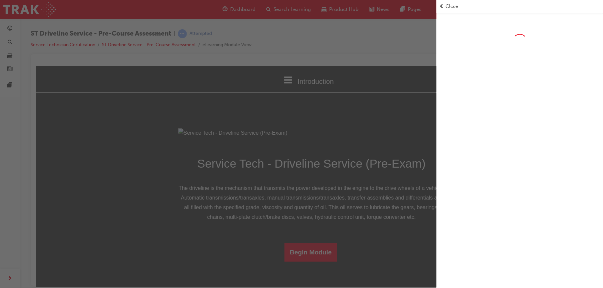
scroll to position [48, 0]
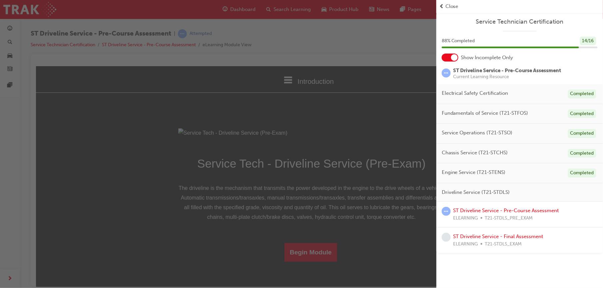
click at [308, 269] on div "button" at bounding box center [218, 144] width 436 height 288
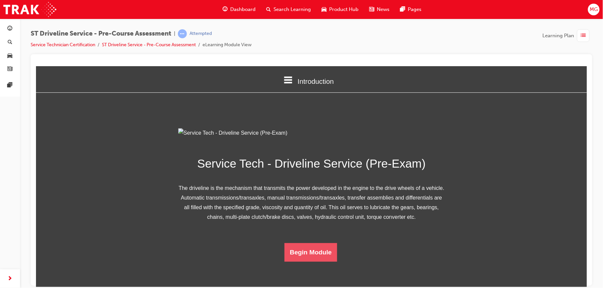
click at [308, 262] on button "Begin Module" at bounding box center [310, 252] width 53 height 19
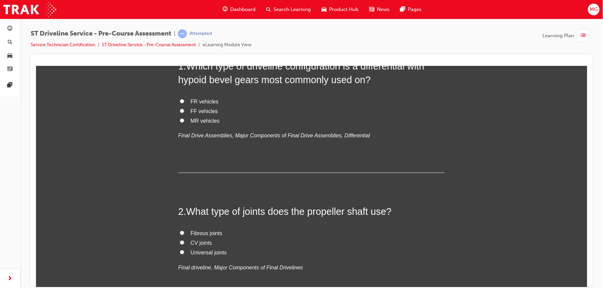
scroll to position [0, 0]
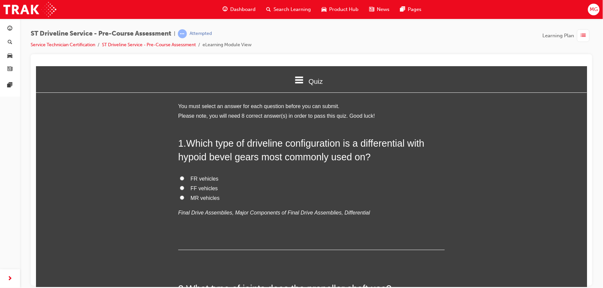
click at [207, 176] on span "FR vehicles" at bounding box center [204, 179] width 28 height 6
click at [184, 176] on input "FR vehicles" at bounding box center [181, 178] width 4 height 4
radio input "true"
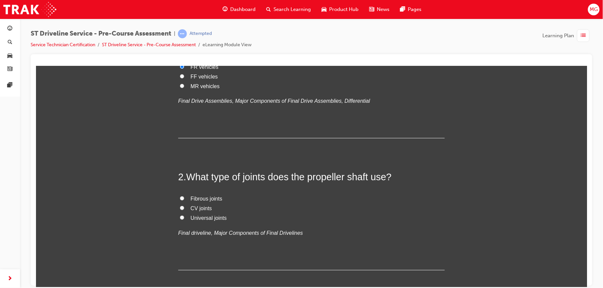
scroll to position [119, 0]
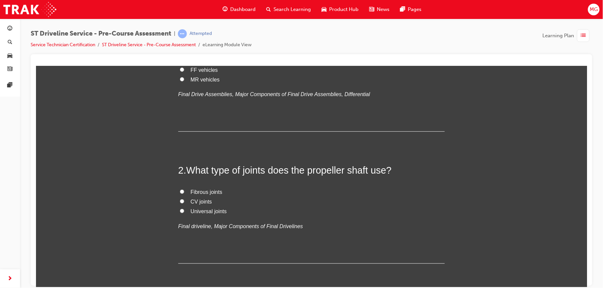
click at [205, 211] on span "Universal joints" at bounding box center [208, 211] width 36 height 6
click at [184, 211] on input "Universal joints" at bounding box center [181, 211] width 4 height 4
radio input "true"
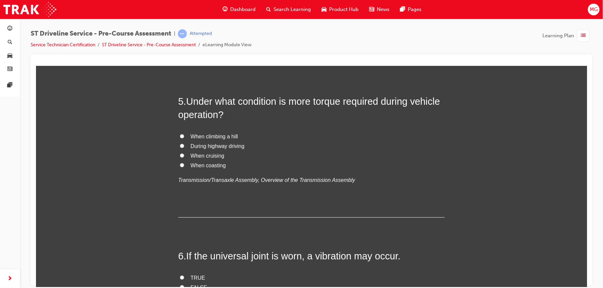
scroll to position [607, 0]
radio input "true"
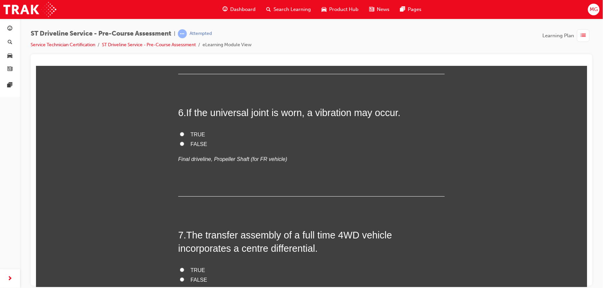
scroll to position [802, 0]
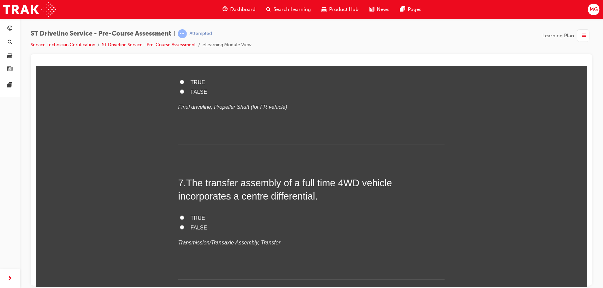
radio input "true"
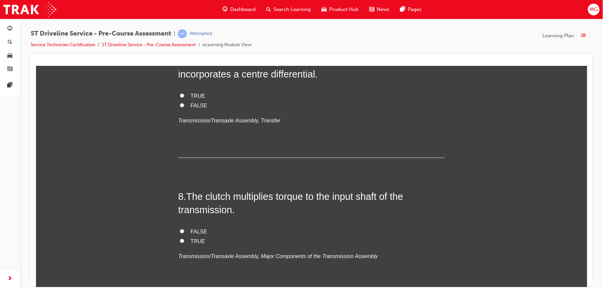
scroll to position [926, 0]
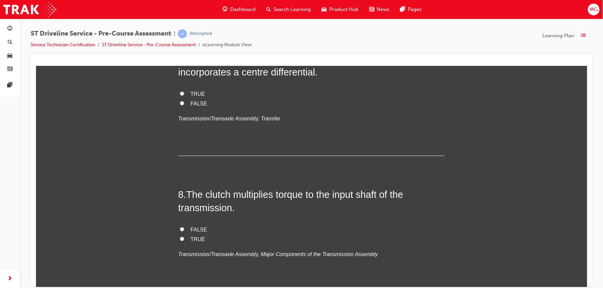
radio input "true"
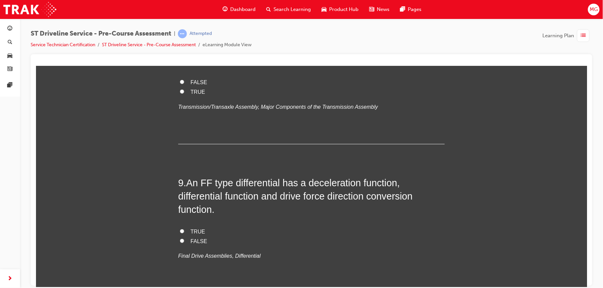
scroll to position [1089, 0]
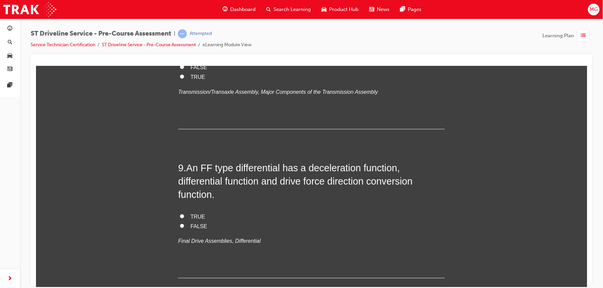
radio input "true"
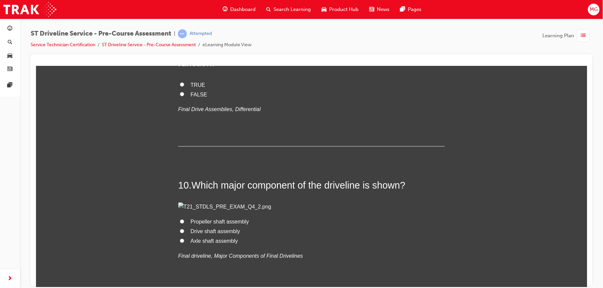
scroll to position [1222, 0]
radio input "true"
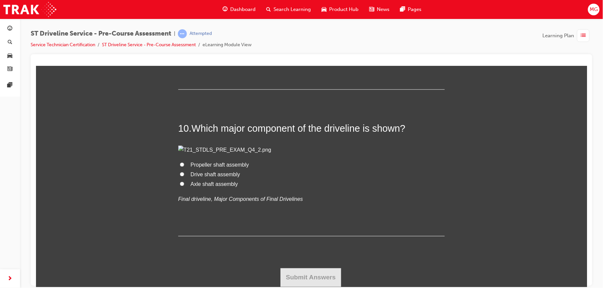
scroll to position [1338, 0]
radio input "true"
click at [179, 30] on input "TRUE" at bounding box center [181, 27] width 4 height 4
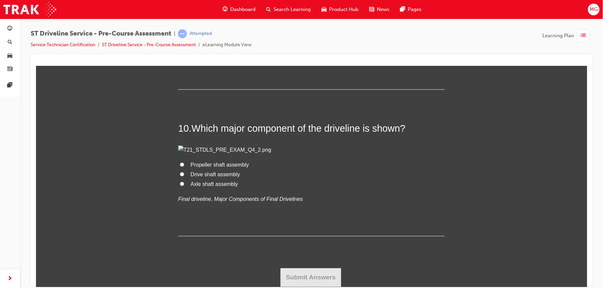
radio input "true"
click at [198, 187] on span "Axle shaft assembly" at bounding box center [213, 184] width 47 height 6
click at [184, 186] on input "Axle shaft assembly" at bounding box center [181, 184] width 4 height 4
radio input "true"
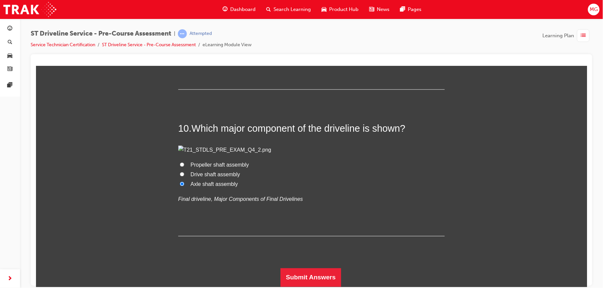
scroll to position [1891, 0]
click at [287, 273] on button "Submit Answers" at bounding box center [310, 277] width 61 height 19
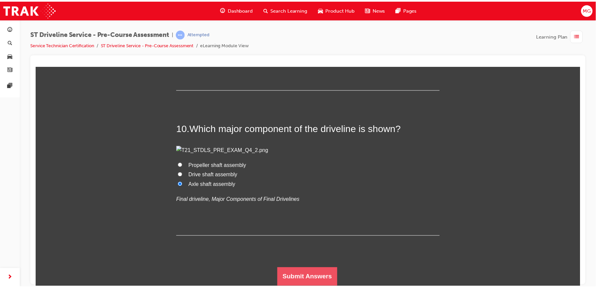
scroll to position [0, 0]
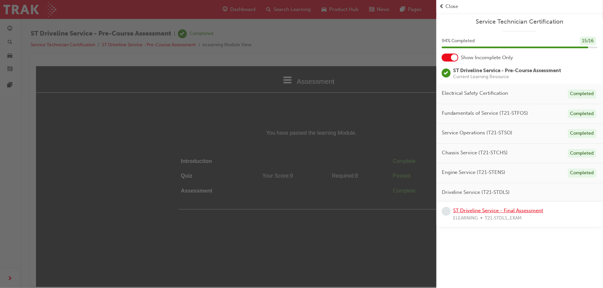
click at [460, 212] on link "ST Driveline Service - Final Assessment" at bounding box center [498, 211] width 90 height 6
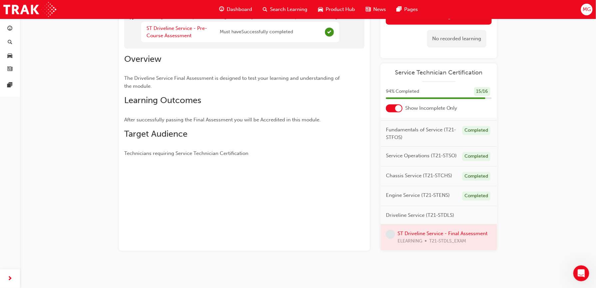
scroll to position [43, 0]
click at [449, 228] on div at bounding box center [439, 238] width 117 height 26
click at [437, 226] on div at bounding box center [439, 238] width 117 height 26
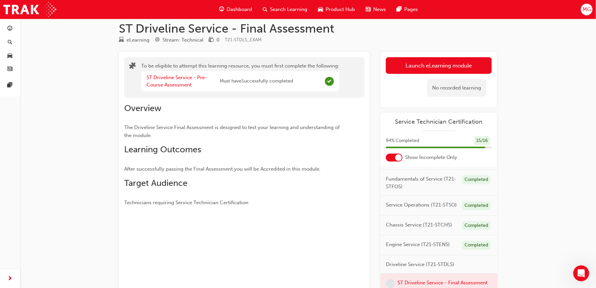
scroll to position [0, 0]
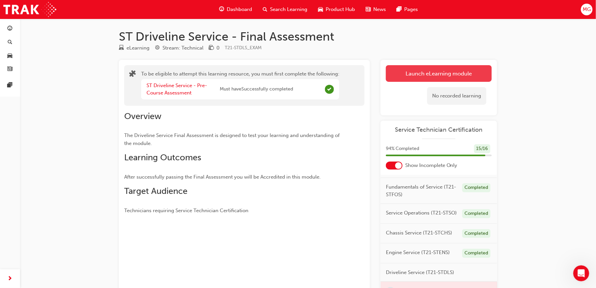
click at [429, 76] on button "Launch eLearning module" at bounding box center [439, 73] width 106 height 17
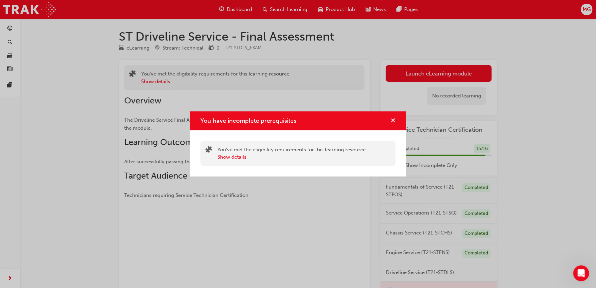
click at [392, 119] on span "cross-icon" at bounding box center [393, 121] width 5 height 6
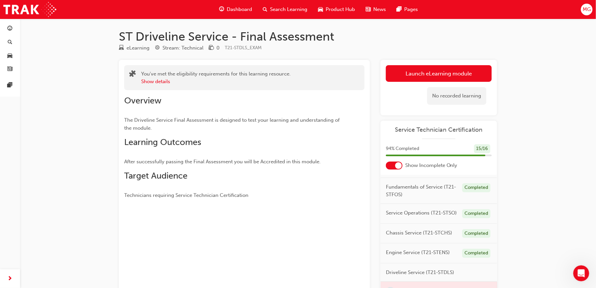
scroll to position [57, 0]
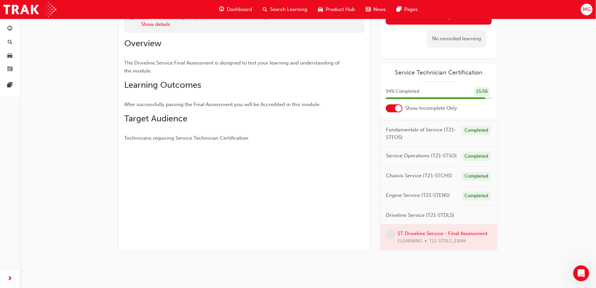
click at [427, 226] on div at bounding box center [439, 238] width 117 height 26
click at [420, 227] on div at bounding box center [439, 238] width 117 height 26
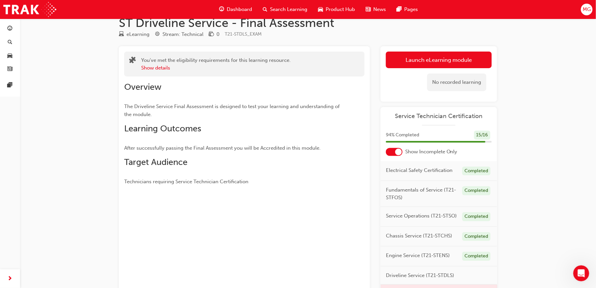
scroll to position [0, 0]
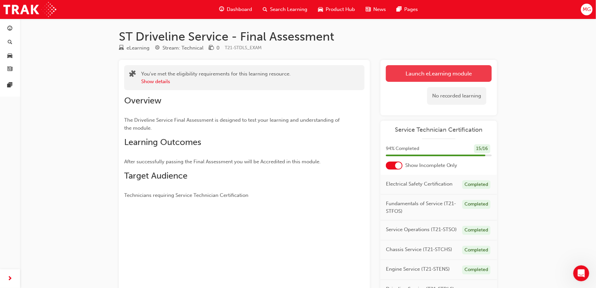
click at [435, 74] on button "Launch eLearning module" at bounding box center [439, 73] width 106 height 17
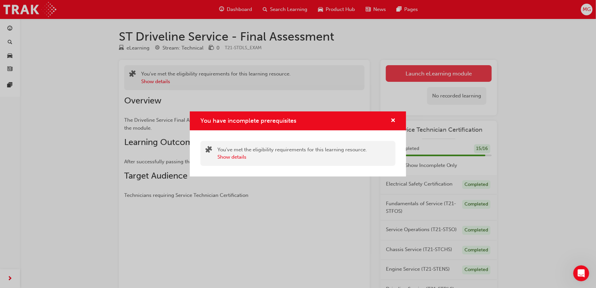
click at [435, 74] on div "You have incomplete prerequisites You've met the eligibility requirements for t…" at bounding box center [298, 144] width 596 height 288
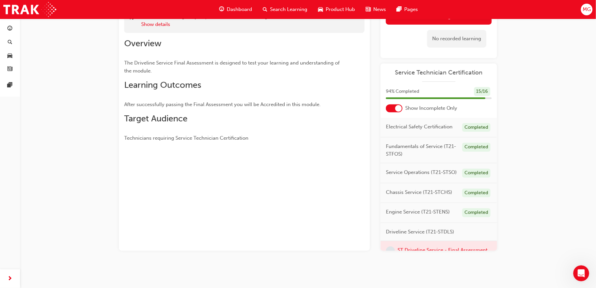
scroll to position [43, 0]
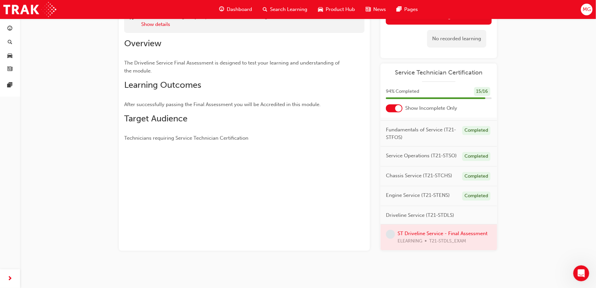
click at [422, 229] on div at bounding box center [439, 238] width 117 height 26
click at [412, 212] on span "Driveline Service (T21-STDLS)" at bounding box center [420, 216] width 68 height 8
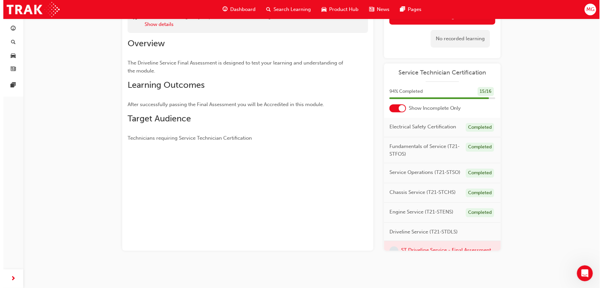
scroll to position [0, 0]
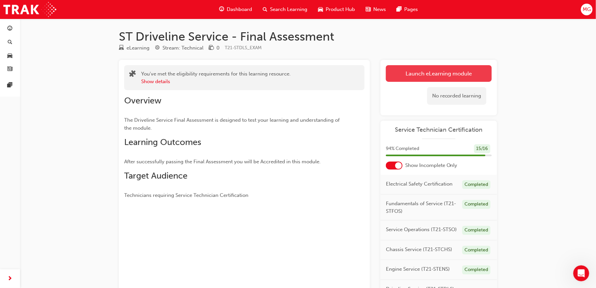
click at [424, 79] on button "Launch eLearning module" at bounding box center [439, 73] width 106 height 17
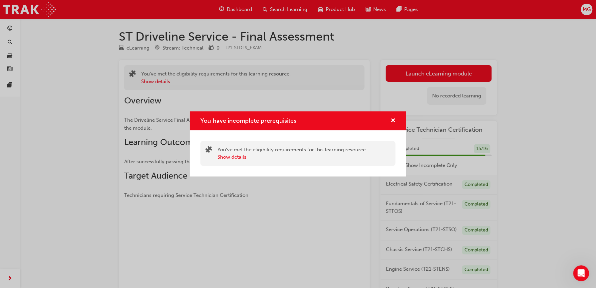
click at [243, 158] on button "Show details" at bounding box center [231, 158] width 29 height 8
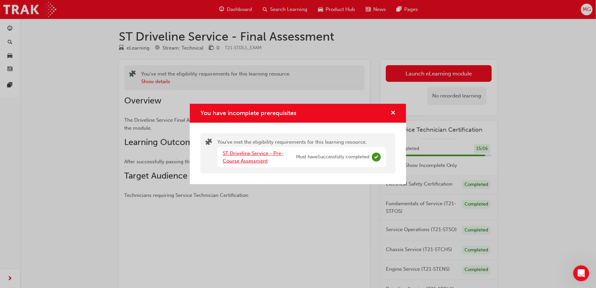
click at [248, 158] on link "ST Driveline Service - Pre-Course Assessment" at bounding box center [253, 158] width 61 height 14
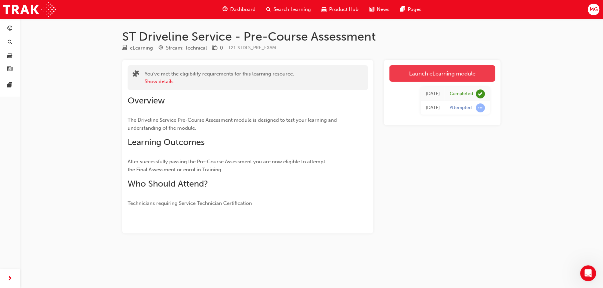
click at [405, 73] on link "Launch eLearning module" at bounding box center [442, 73] width 106 height 17
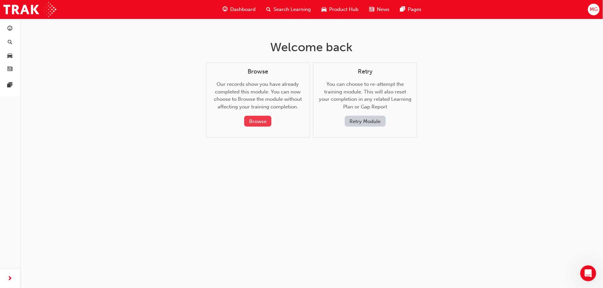
click at [266, 123] on button "Browse" at bounding box center [257, 121] width 27 height 11
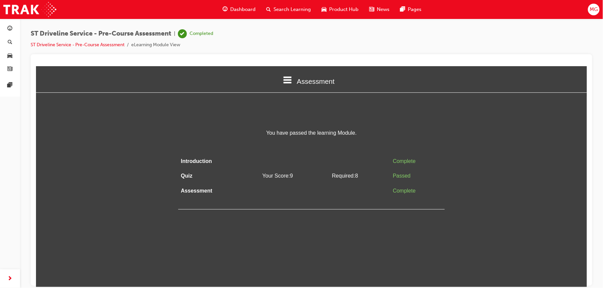
click at [422, 255] on html "Assessment Introduction Quiz Assessment You have passed the learning Module. In…" at bounding box center [311, 176] width 551 height 221
click at [12, 30] on span "guage-icon" at bounding box center [10, 29] width 5 height 6
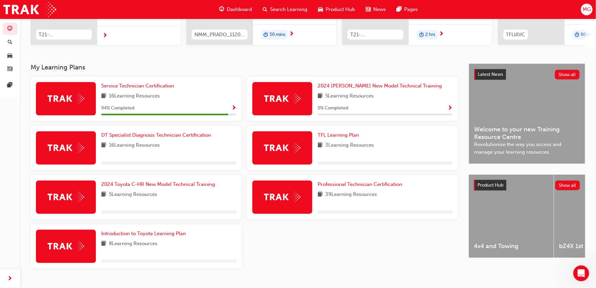
scroll to position [121, 0]
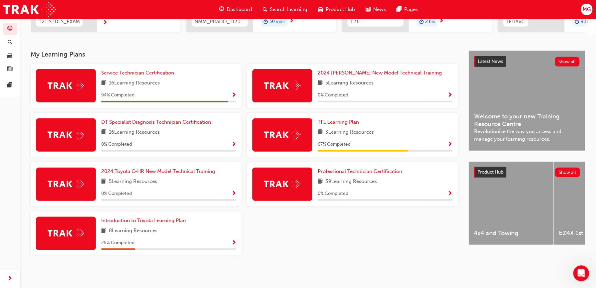
click at [72, 89] on img at bounding box center [66, 86] width 37 height 10
click at [106, 74] on span "Service Technician Certification" at bounding box center [137, 73] width 73 height 6
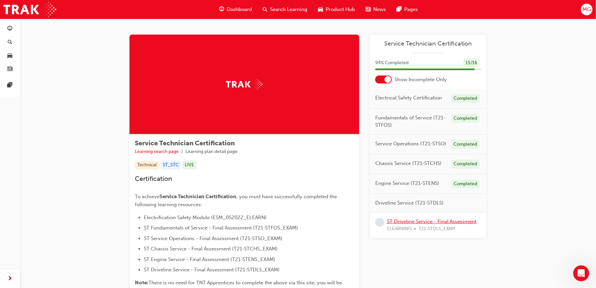
click at [412, 223] on link "ST Driveline Service - Final Assessment" at bounding box center [432, 222] width 90 height 6
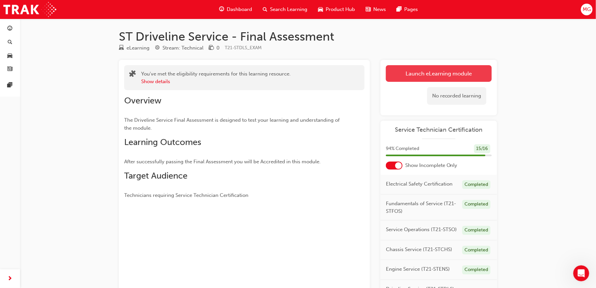
click at [442, 76] on link "Launch eLearning module" at bounding box center [439, 73] width 106 height 17
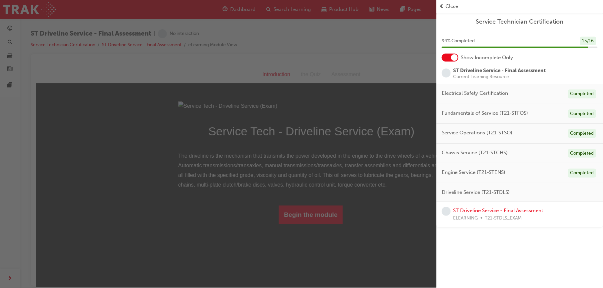
click at [292, 163] on div "button" at bounding box center [218, 144] width 436 height 288
click at [295, 205] on div "button" at bounding box center [218, 144] width 436 height 288
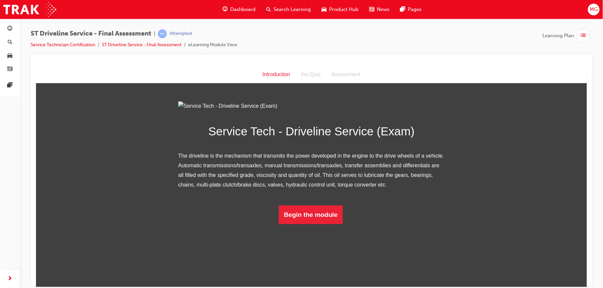
scroll to position [10, 0]
click at [307, 224] on button "Begin the module" at bounding box center [310, 214] width 64 height 19
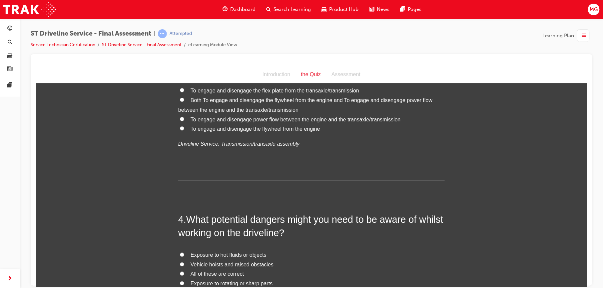
scroll to position [0, 0]
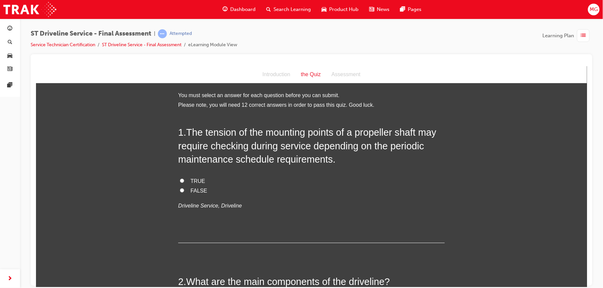
click at [195, 181] on span "TRUE" at bounding box center [197, 181] width 15 height 6
click at [184, 181] on input "TRUE" at bounding box center [181, 180] width 4 height 4
radio input "true"
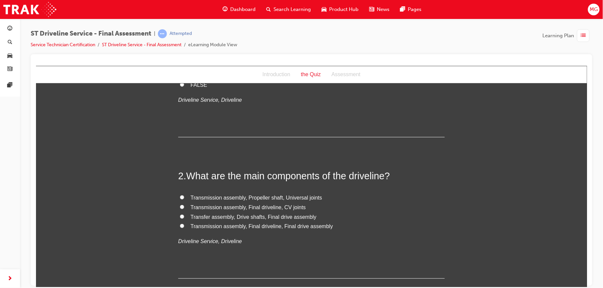
scroll to position [115, 0]
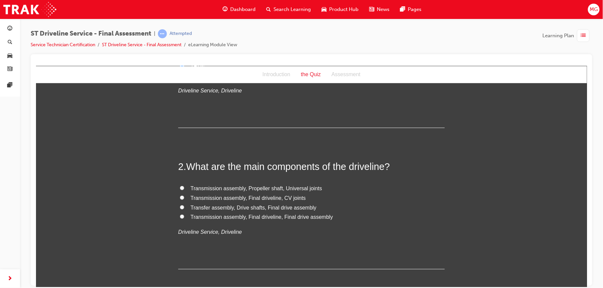
click at [225, 186] on span "Transmission assembly, Propeller shaft, Universal joints" at bounding box center [256, 188] width 132 height 6
click at [184, 186] on input "Transmission assembly, Propeller shaft, Universal joints" at bounding box center [181, 188] width 4 height 4
radio input "true"
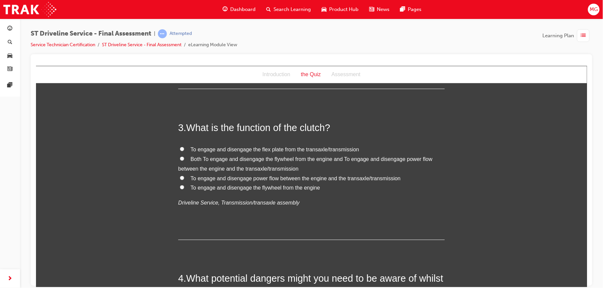
scroll to position [287, 0]
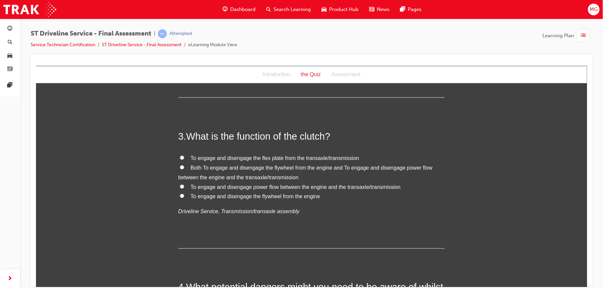
click at [205, 186] on span "To engage and disengage power flow between the engine and the transaxle/transmi…" at bounding box center [295, 187] width 210 height 6
click at [184, 186] on input "To engage and disengage power flow between the engine and the transaxle/transmi…" at bounding box center [181, 186] width 4 height 4
radio input "true"
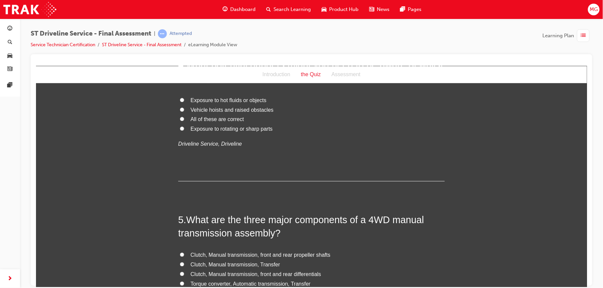
scroll to position [536, 0]
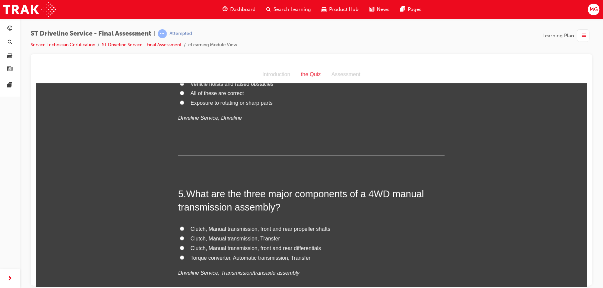
click at [192, 93] on span "All of these are correct" at bounding box center [216, 93] width 53 height 6
click at [184, 93] on input "All of these are correct" at bounding box center [181, 93] width 4 height 4
radio input "true"
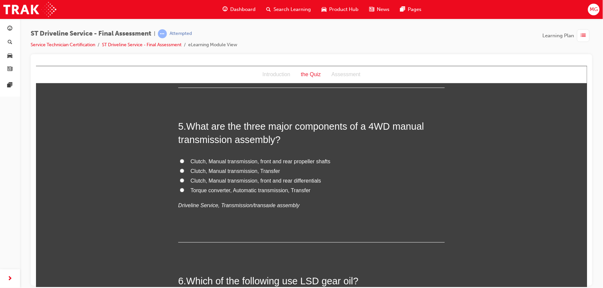
scroll to position [604, 0]
click at [202, 170] on span "Clutch, Manual transmission, Transfer" at bounding box center [235, 171] width 90 height 6
click at [184, 170] on input "Clutch, Manual transmission, Transfer" at bounding box center [181, 170] width 4 height 4
radio input "true"
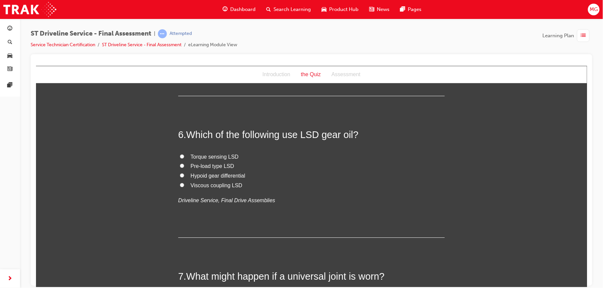
scroll to position [749, 0]
click at [196, 185] on span "Viscous coupling LSD" at bounding box center [216, 186] width 52 height 6
click at [184, 185] on input "Viscous coupling LSD" at bounding box center [181, 186] width 4 height 4
radio input "true"
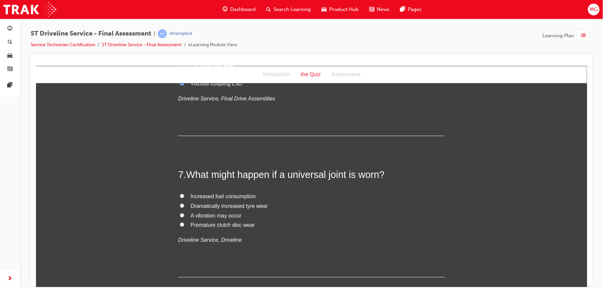
scroll to position [856, 0]
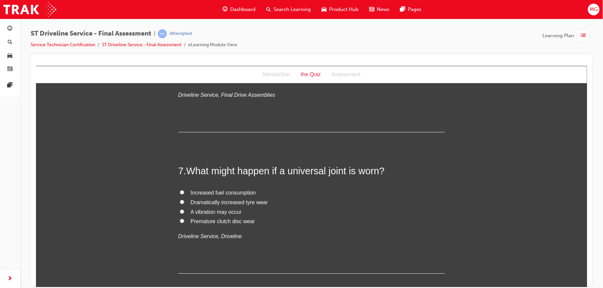
click at [203, 211] on span "A vibration may occur" at bounding box center [215, 212] width 51 height 6
click at [184, 211] on input "A vibration may occur" at bounding box center [181, 211] width 4 height 4
radio input "true"
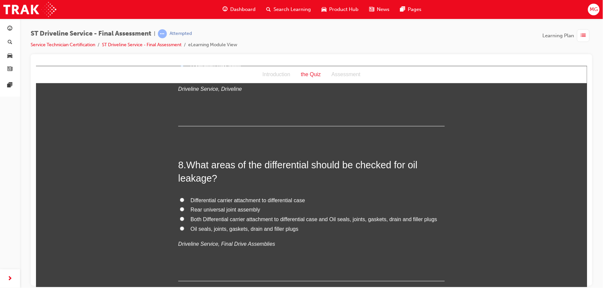
scroll to position [1003, 0]
click at [206, 218] on span "Both Differential carrier attachment to differential case and Oil seals, joints…" at bounding box center [313, 219] width 246 height 6
click at [184, 218] on input "Both Differential carrier attachment to differential case and Oil seals, joints…" at bounding box center [181, 218] width 4 height 4
radio input "true"
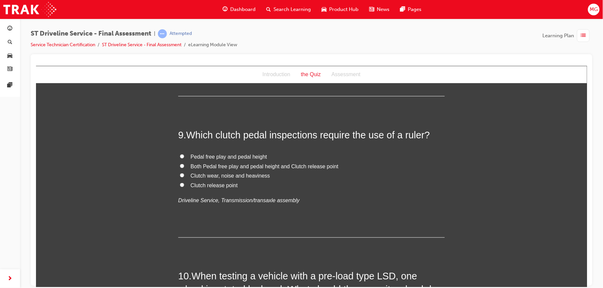
scroll to position [1190, 0]
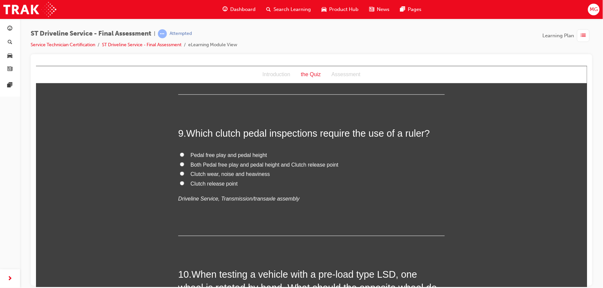
click at [193, 156] on span "Pedal free play and pedal height" at bounding box center [228, 155] width 77 height 6
click at [184, 156] on input "Pedal free play and pedal height" at bounding box center [181, 155] width 4 height 4
radio input "true"
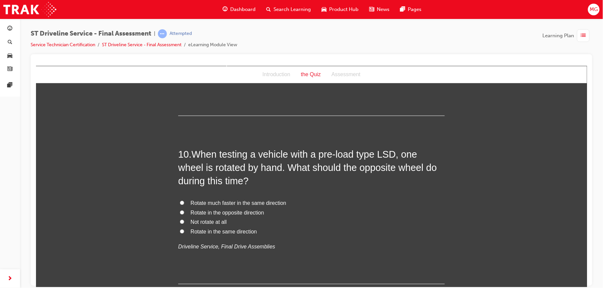
scroll to position [1311, 0]
click at [207, 231] on span "Rotate in the same direction" at bounding box center [223, 231] width 66 height 6
click at [184, 231] on input "Rotate in the same direction" at bounding box center [181, 230] width 4 height 4
radio input "true"
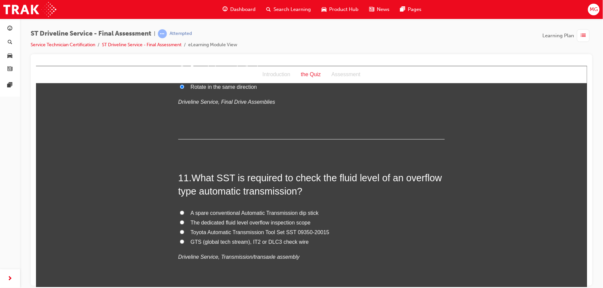
scroll to position [1465, 0]
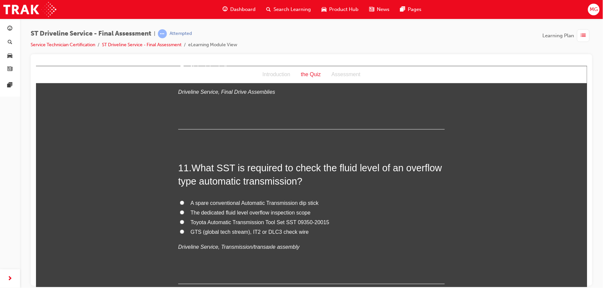
click at [209, 221] on span "Toyota Automatic Transmission Tool Set SST 09350-20015" at bounding box center [259, 222] width 139 height 6
click at [184, 221] on input "Toyota Automatic Transmission Tool Set SST 09350-20015" at bounding box center [181, 222] width 4 height 4
radio input "true"
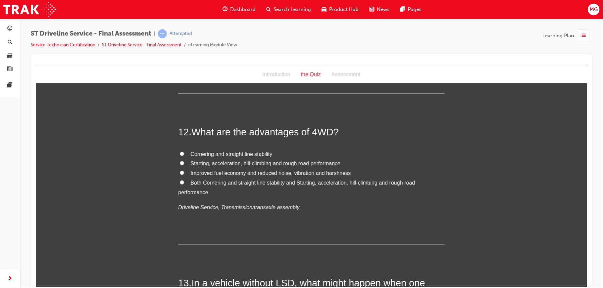
scroll to position [1657, 0]
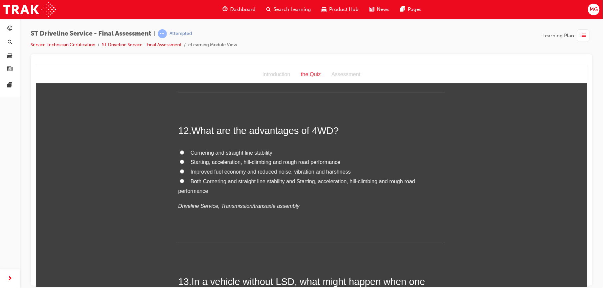
click at [205, 179] on span "Both Cornering and straight line stability and Starting, acceleration, hill-cli…" at bounding box center [296, 185] width 237 height 15
click at [184, 179] on input "Both Cornering and straight line stability and Starting, acceleration, hill-cli…" at bounding box center [181, 181] width 4 height 4
radio input "true"
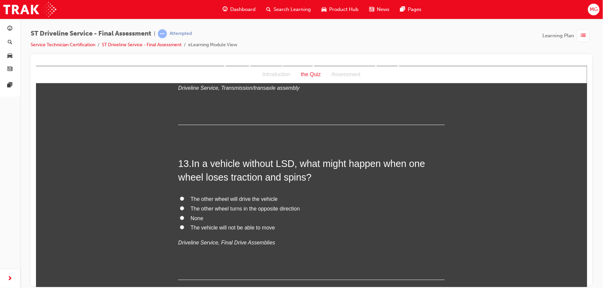
scroll to position [1785, 0]
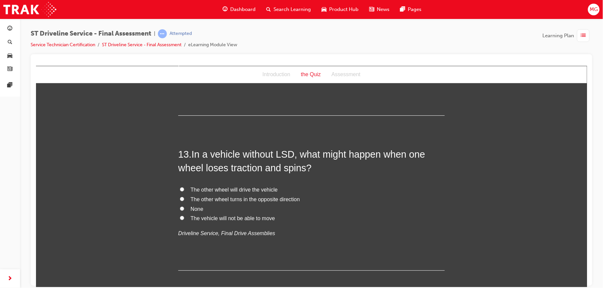
click at [213, 217] on span "The vehicle will not be able to move" at bounding box center [232, 218] width 84 height 6
click at [184, 217] on input "The vehicle will not be able to move" at bounding box center [181, 218] width 4 height 4
radio input "true"
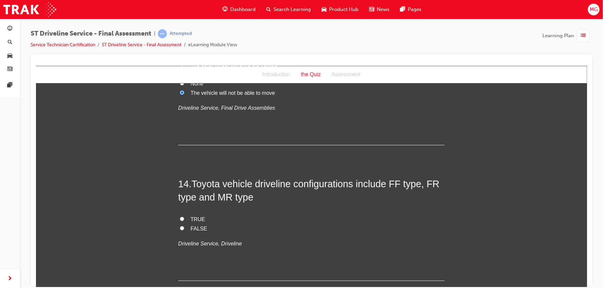
scroll to position [1921, 0]
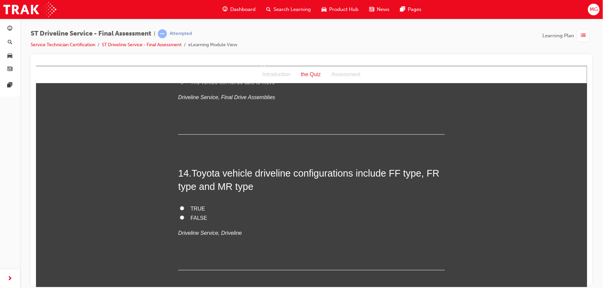
click at [193, 208] on span "TRUE" at bounding box center [197, 209] width 15 height 6
click at [184, 208] on input "TRUE" at bounding box center [181, 208] width 4 height 4
radio input "true"
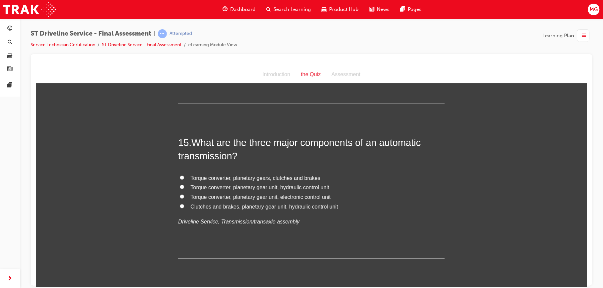
scroll to position [2090, 0]
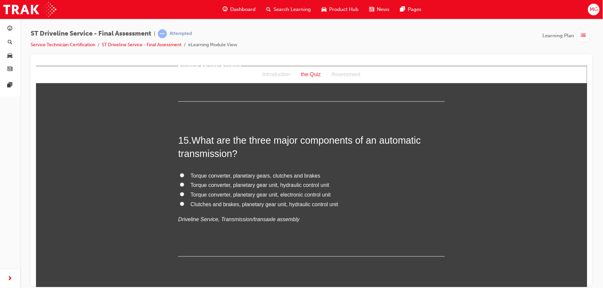
click at [197, 183] on span "Torque converter, planetary gear unit, hydraulic control unit" at bounding box center [259, 185] width 139 height 6
click at [184, 183] on input "Torque converter, planetary gear unit, hydraulic control unit" at bounding box center [181, 184] width 4 height 4
radio input "true"
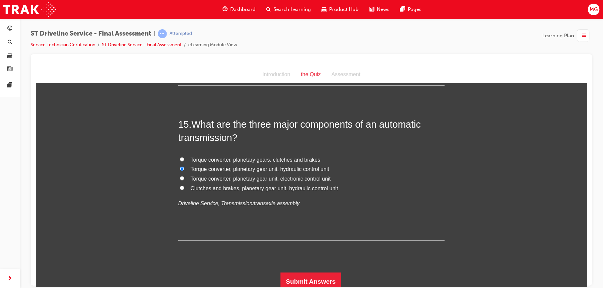
scroll to position [2111, 0]
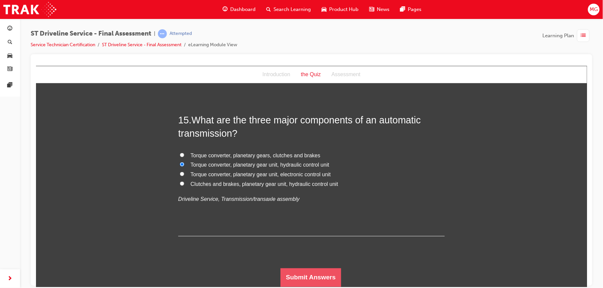
click at [288, 277] on button "Submit Answers" at bounding box center [310, 277] width 61 height 19
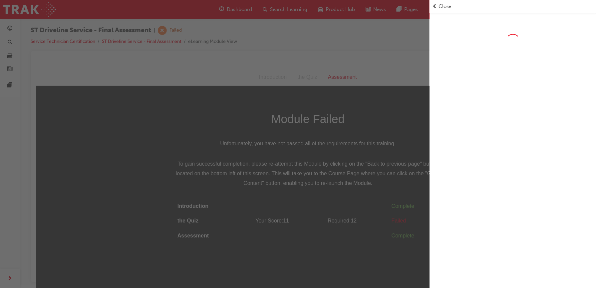
scroll to position [5, 0]
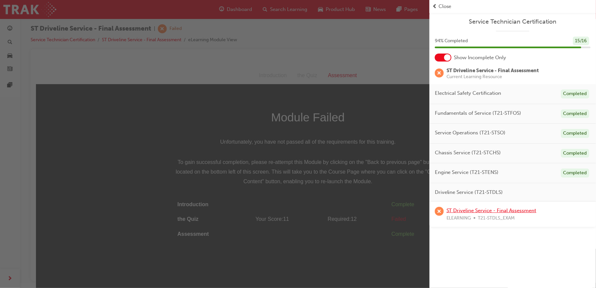
click at [480, 208] on link "ST Driveline Service - Final Assessment" at bounding box center [492, 211] width 90 height 6
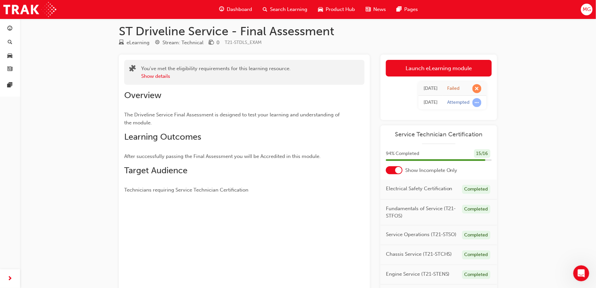
click at [436, 77] on div "Today Failed Today Attempted" at bounding box center [439, 96] width 106 height 38
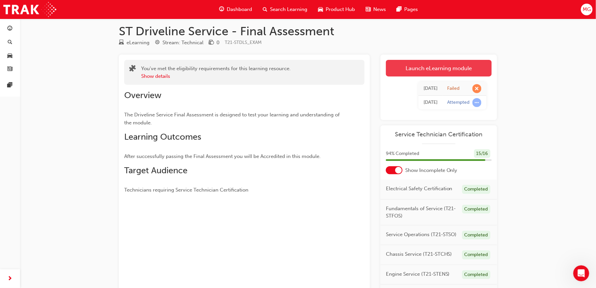
click at [436, 72] on link "Launch eLearning module" at bounding box center [439, 68] width 106 height 17
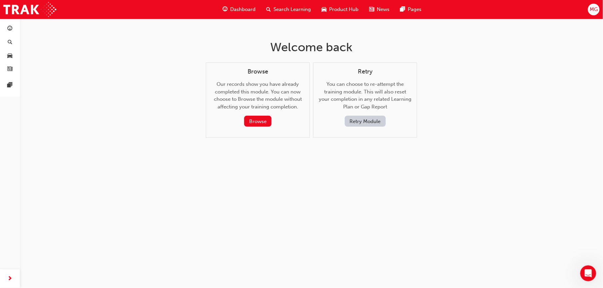
click at [352, 123] on button "Retry Module" at bounding box center [365, 121] width 41 height 11
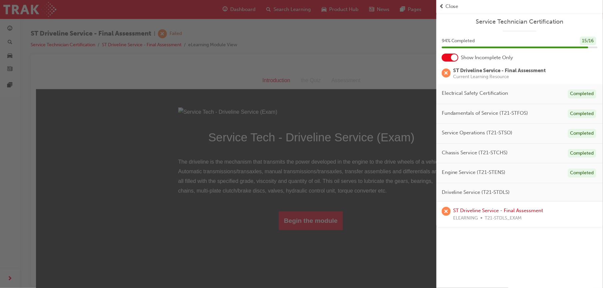
click at [308, 137] on div "button" at bounding box center [218, 144] width 436 height 288
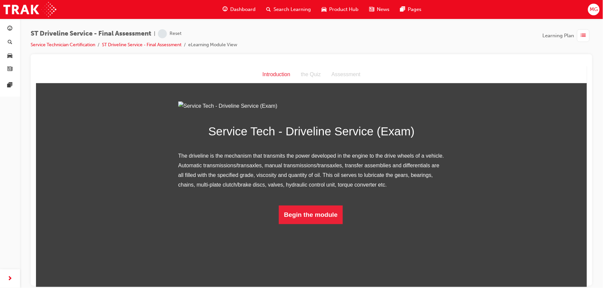
scroll to position [10, 0]
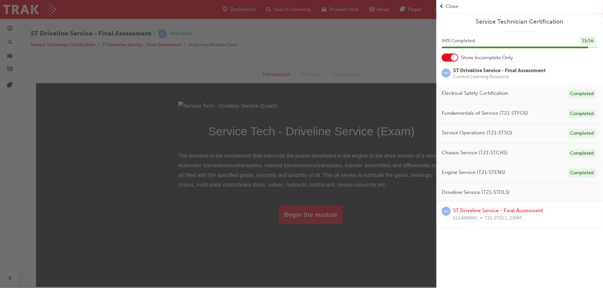
click at [312, 273] on div "button" at bounding box center [218, 144] width 436 height 288
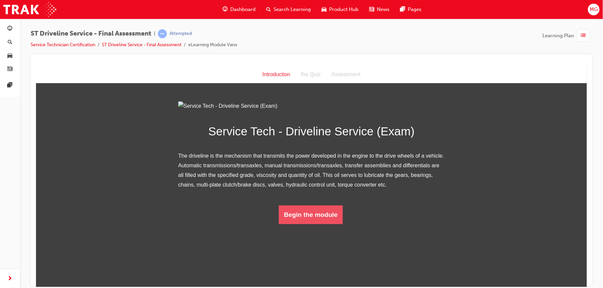
click at [311, 224] on button "Begin the module" at bounding box center [310, 214] width 64 height 19
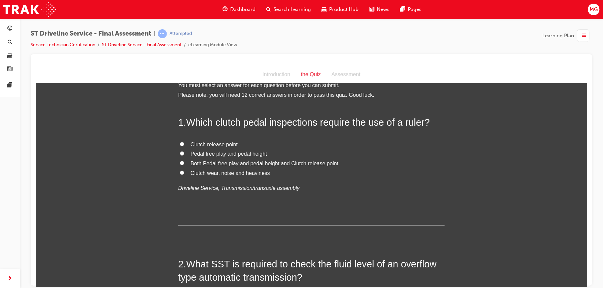
scroll to position [0, 0]
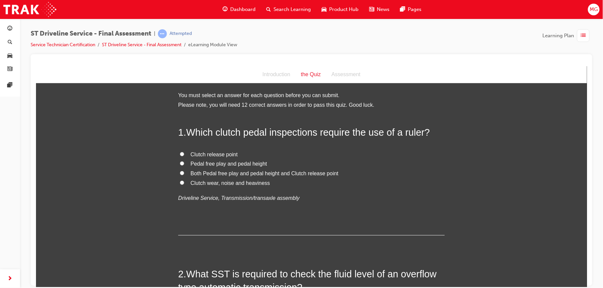
click at [223, 175] on span "Both Pedal free play and pedal height and Clutch release point" at bounding box center [264, 174] width 148 height 6
click at [184, 175] on input "Both Pedal free play and pedal height and Clutch release point" at bounding box center [181, 173] width 4 height 4
radio input "true"
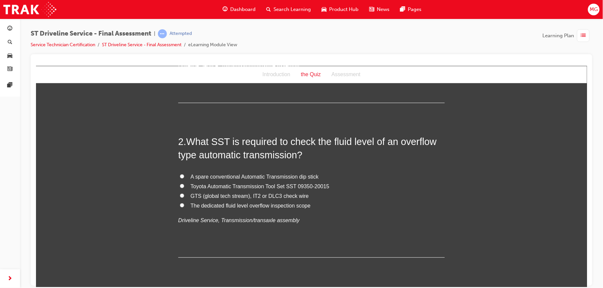
scroll to position [136, 0]
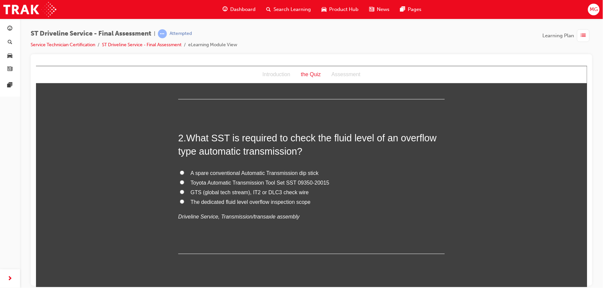
click at [217, 183] on span "Toyota Automatic Transmission Tool Set SST 09350-20015" at bounding box center [259, 183] width 139 height 6
click at [184, 183] on input "Toyota Automatic Transmission Tool Set SST 09350-20015" at bounding box center [181, 182] width 4 height 4
radio input "true"
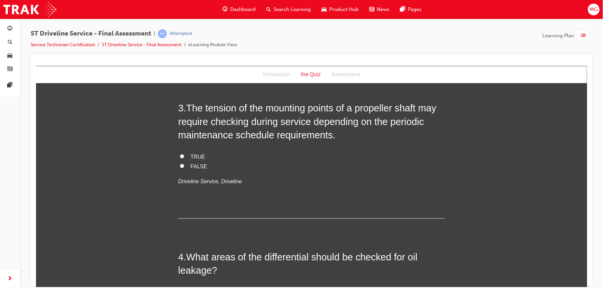
scroll to position [325, 0]
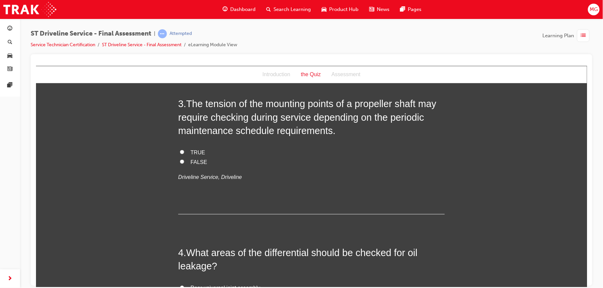
click at [190, 150] on span "TRUE" at bounding box center [197, 153] width 15 height 6
click at [184, 150] on input "TRUE" at bounding box center [181, 152] width 4 height 4
radio input "true"
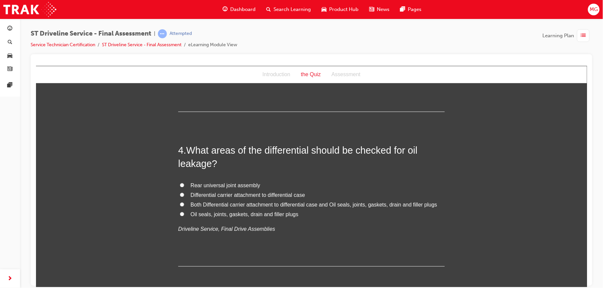
scroll to position [429, 0]
click at [208, 201] on span "Both Differential carrier attachment to differential case and Oil seals, joints…" at bounding box center [313, 204] width 246 height 6
click at [184, 201] on input "Both Differential carrier attachment to differential case and Oil seals, joints…" at bounding box center [181, 203] width 4 height 4
radio input "true"
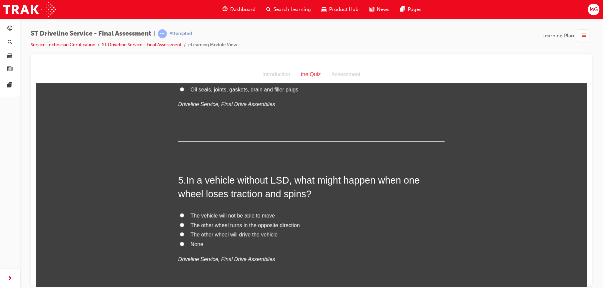
scroll to position [553, 0]
click at [215, 216] on span "The vehicle will not be able to move" at bounding box center [232, 215] width 84 height 6
click at [184, 216] on input "The vehicle will not be able to move" at bounding box center [181, 215] width 4 height 4
radio input "true"
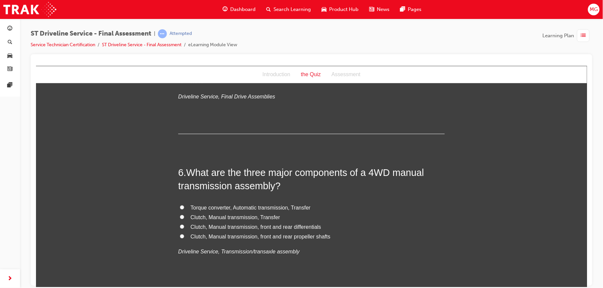
scroll to position [719, 0]
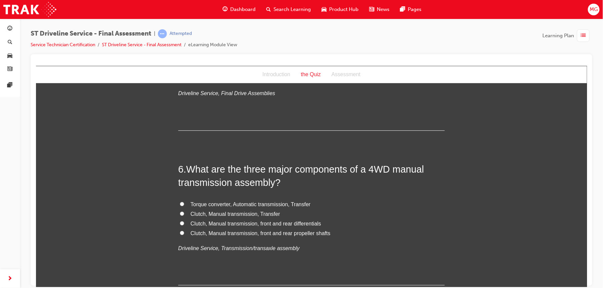
click at [221, 214] on span "Clutch, Manual transmission, Transfer" at bounding box center [235, 214] width 90 height 6
click at [184, 214] on input "Clutch, Manual transmission, Transfer" at bounding box center [181, 213] width 4 height 4
radio input "true"
click at [221, 214] on span "Clutch, Manual transmission, Transfer" at bounding box center [235, 214] width 90 height 6
click at [184, 214] on input "Clutch, Manual transmission, Transfer" at bounding box center [181, 213] width 4 height 4
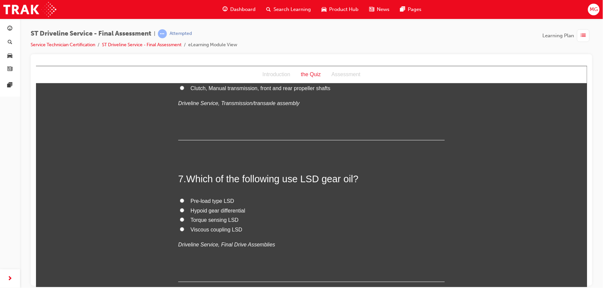
scroll to position [867, 0]
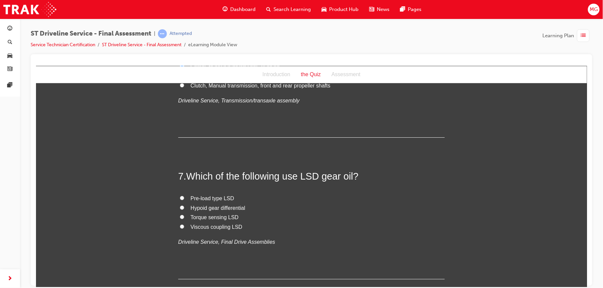
click at [217, 225] on span "Viscous coupling LSD" at bounding box center [216, 227] width 52 height 6
click at [184, 225] on input "Viscous coupling LSD" at bounding box center [181, 226] width 4 height 4
radio input "true"
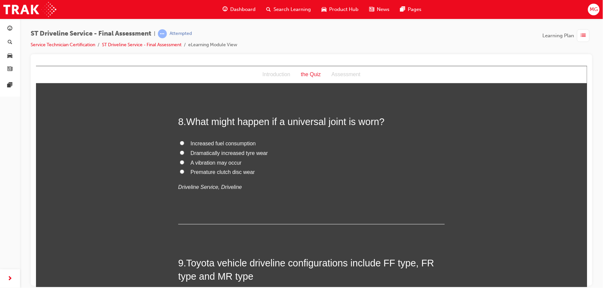
scroll to position [1066, 0]
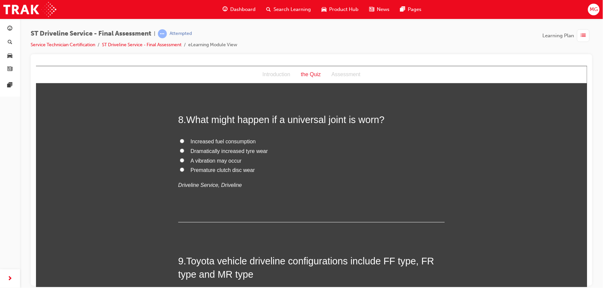
click at [198, 163] on span "A vibration may occur" at bounding box center [215, 161] width 51 height 6
click at [184, 163] on input "A vibration may occur" at bounding box center [181, 160] width 4 height 4
radio input "true"
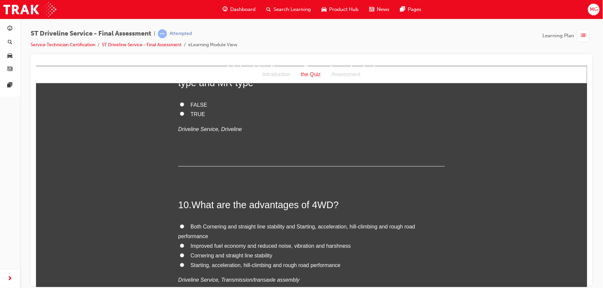
scroll to position [1267, 0]
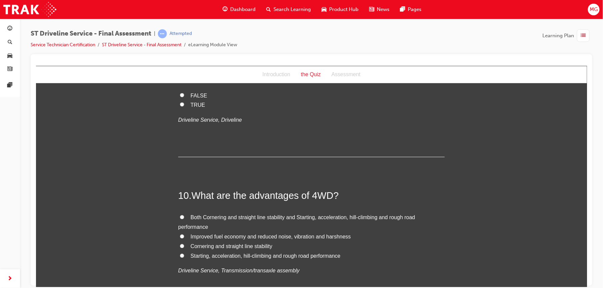
click at [179, 106] on input "TRUE" at bounding box center [181, 104] width 4 height 4
radio input "true"
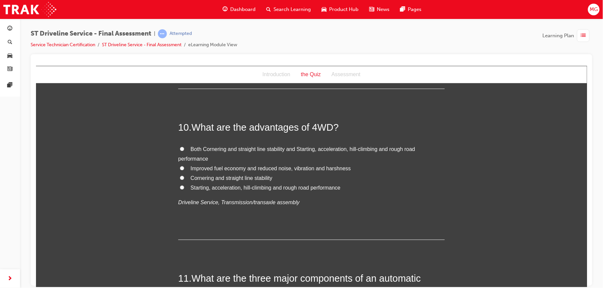
scroll to position [1338, 0]
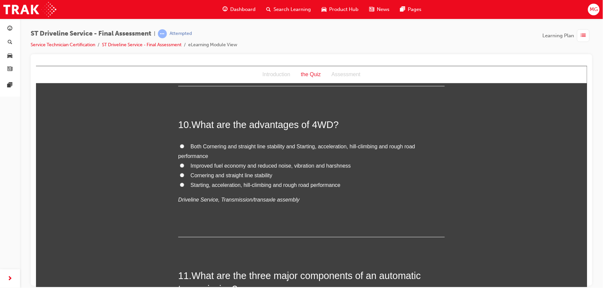
click at [203, 147] on span "Both Cornering and straight line stability and Starting, acceleration, hill-cli…" at bounding box center [296, 151] width 237 height 15
click at [184, 147] on input "Both Cornering and straight line stability and Starting, acceleration, hill-cli…" at bounding box center [181, 146] width 4 height 4
radio input "true"
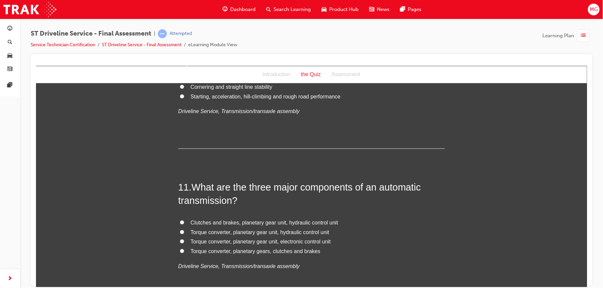
scroll to position [1468, 0]
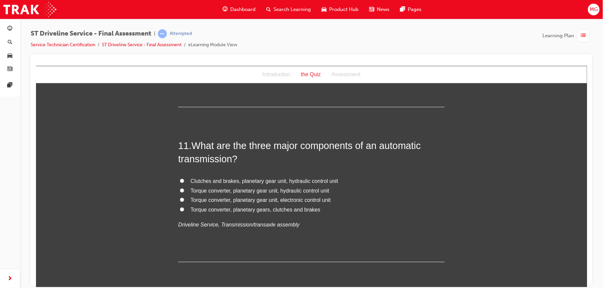
click at [219, 189] on span "Torque converter, planetary gear unit, hydraulic control unit" at bounding box center [259, 191] width 139 height 6
click at [184, 189] on input "Torque converter, planetary gear unit, hydraulic control unit" at bounding box center [181, 190] width 4 height 4
radio input "true"
drag, startPoint x: 219, startPoint y: 189, endPoint x: 221, endPoint y: 173, distance: 16.7
click at [221, 173] on div "11 . What are the three major components of an automatic transmission? Clutches…" at bounding box center [311, 200] width 266 height 123
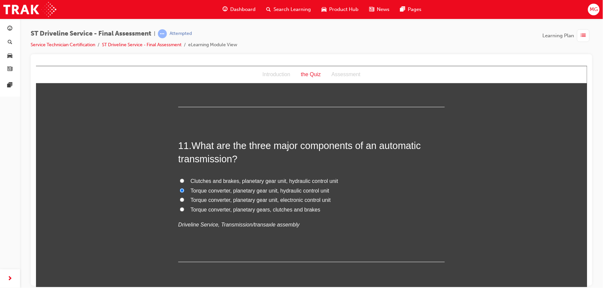
click at [253, 250] on div "11 . What are the three major components of an automatic transmission? Clutches…" at bounding box center [311, 200] width 266 height 123
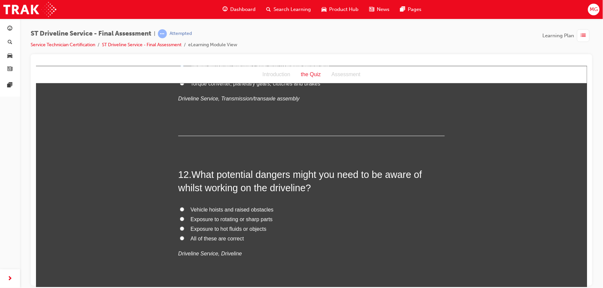
scroll to position [1595, 0]
click at [231, 241] on span "All of these are correct" at bounding box center [216, 238] width 53 height 6
click at [184, 240] on input "All of these are correct" at bounding box center [181, 237] width 4 height 4
radio input "true"
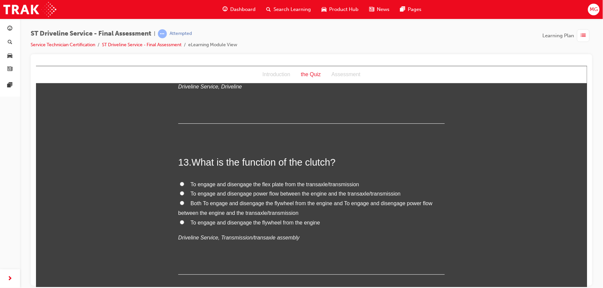
scroll to position [1764, 0]
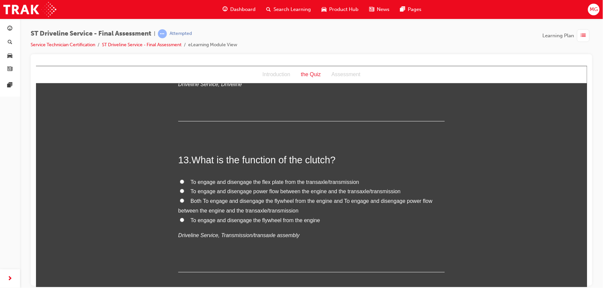
click at [212, 189] on span "To engage and disengage power flow between the engine and the transaxle/transmi…" at bounding box center [295, 191] width 210 height 6
click at [184, 189] on input "To engage and disengage power flow between the engine and the transaxle/transmi…" at bounding box center [181, 191] width 4 height 4
radio input "true"
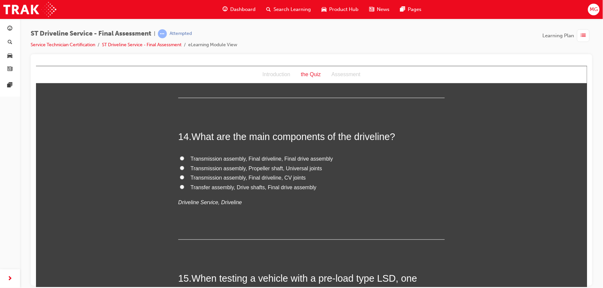
scroll to position [1939, 0]
click at [206, 170] on span "Transmission assembly, Propeller shaft, Universal joints" at bounding box center [256, 168] width 132 height 6
click at [184, 170] on input "Transmission assembly, Propeller shaft, Universal joints" at bounding box center [181, 168] width 4 height 4
radio input "true"
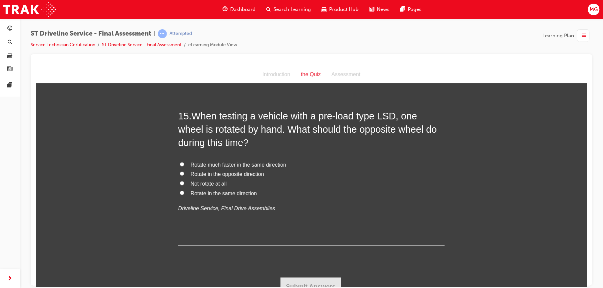
scroll to position [2105, 0]
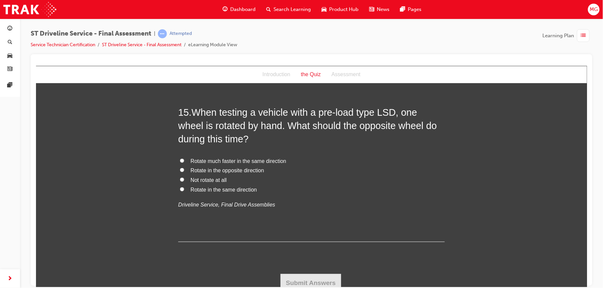
click at [214, 191] on span "Rotate in the same direction" at bounding box center [223, 190] width 66 height 6
click at [184, 191] on input "Rotate in the same direction" at bounding box center [181, 189] width 4 height 4
radio input "true"
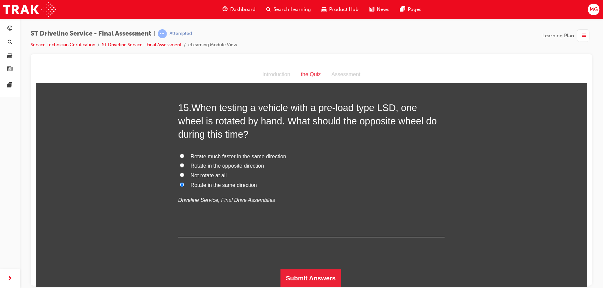
scroll to position [2111, 0]
click at [290, 272] on button "Submit Answers" at bounding box center [310, 277] width 61 height 19
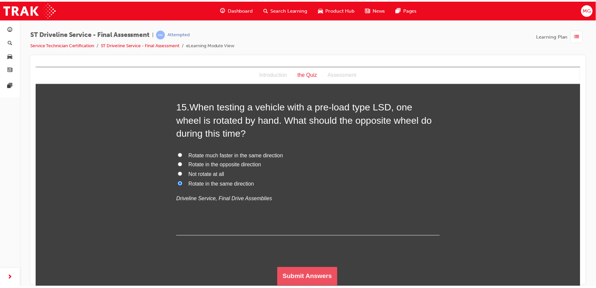
scroll to position [0, 0]
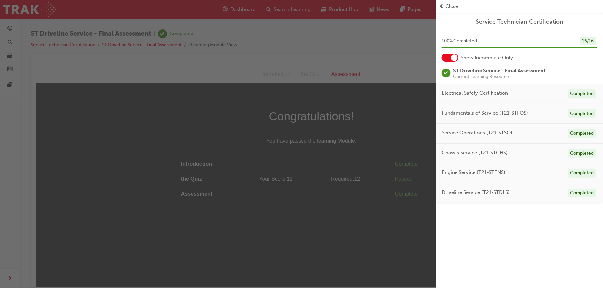
click at [371, 158] on div "button" at bounding box center [218, 144] width 436 height 288
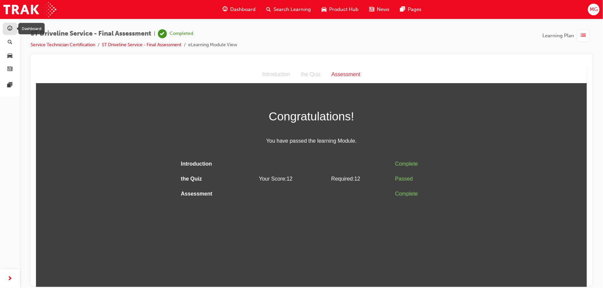
click at [11, 29] on span "guage-icon" at bounding box center [10, 29] width 5 height 6
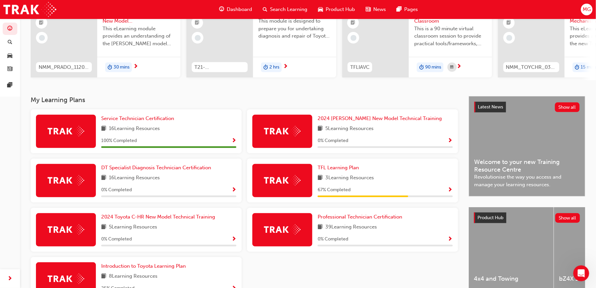
scroll to position [98, 0]
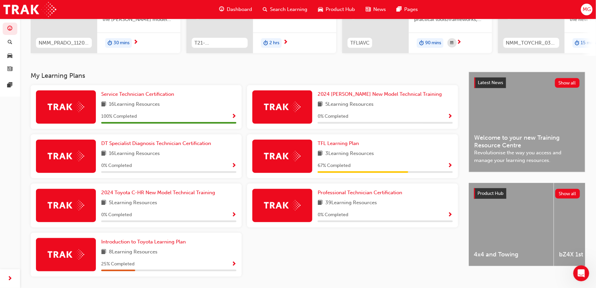
click at [266, 161] on img at bounding box center [282, 156] width 37 height 10
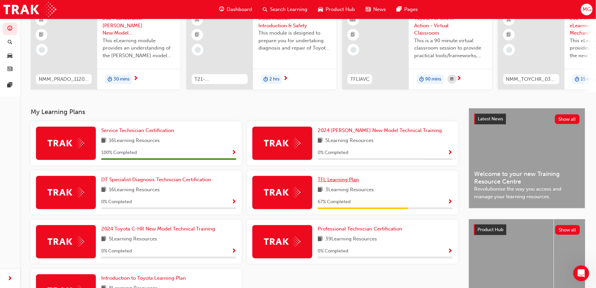
scroll to position [59, 0]
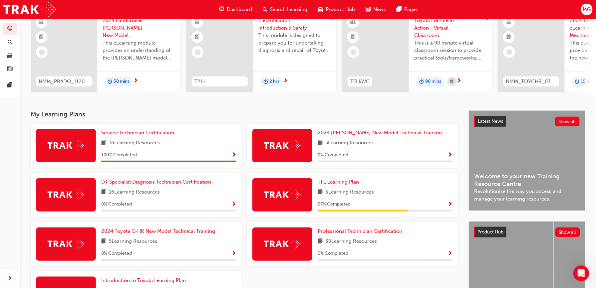
click at [338, 183] on span "TFL Learning Plan" at bounding box center [338, 182] width 41 height 6
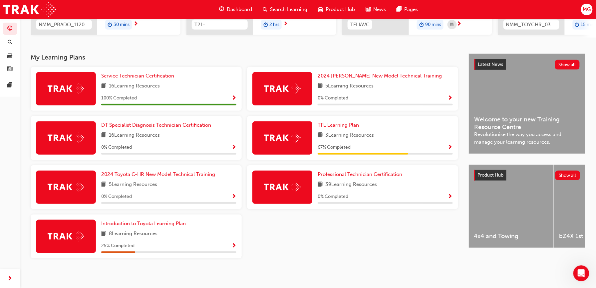
scroll to position [121, 0]
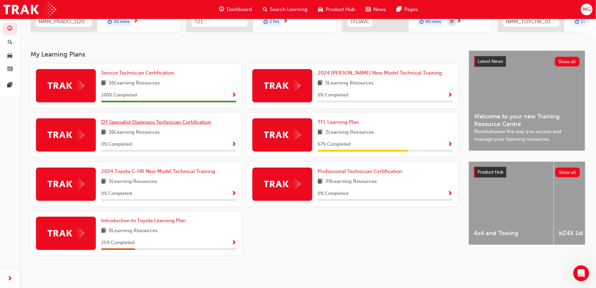
click at [156, 124] on span "DT Specialist Diagnosis Technician Certification" at bounding box center [156, 122] width 110 height 6
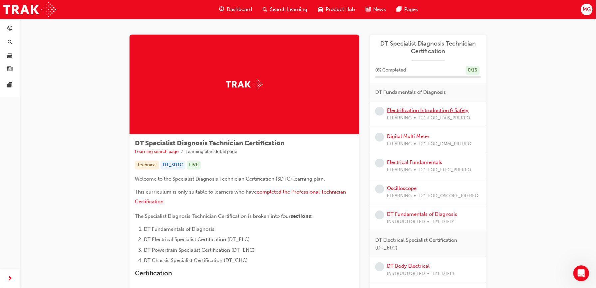
click at [415, 112] on link "Electrification Introduction & Safety" at bounding box center [428, 111] width 82 height 6
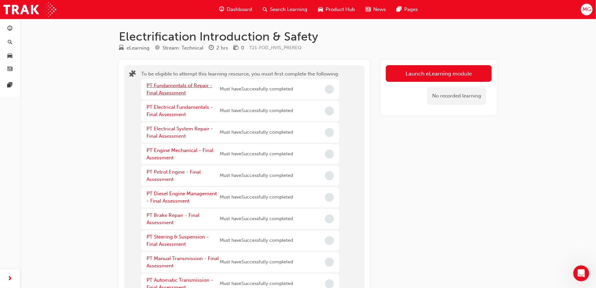
click at [171, 91] on link "PT Fundamentals of Repair - Final Assessment" at bounding box center [180, 90] width 66 height 14
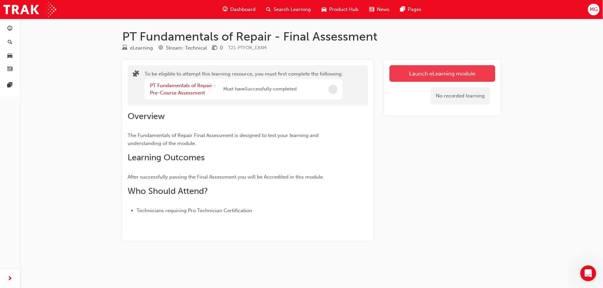
click at [394, 79] on button "Launch eLearning module" at bounding box center [442, 73] width 106 height 17
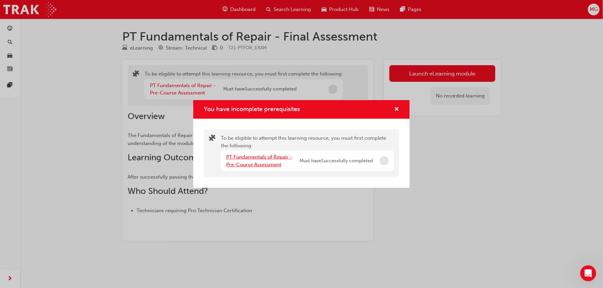
click at [276, 157] on div "PT Fundamentals of Repair - Pre-Course Assessment" at bounding box center [262, 161] width 73 height 15
click at [276, 157] on link "PT Fundamentals of Repair - Pre-Course Assessment" at bounding box center [259, 161] width 66 height 14
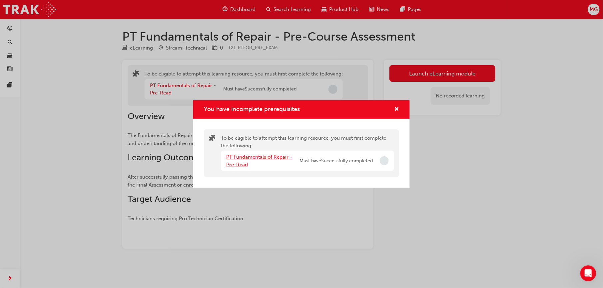
click at [278, 156] on link "PT Fundamentals of Repair - Pre-Read" at bounding box center [259, 161] width 66 height 14
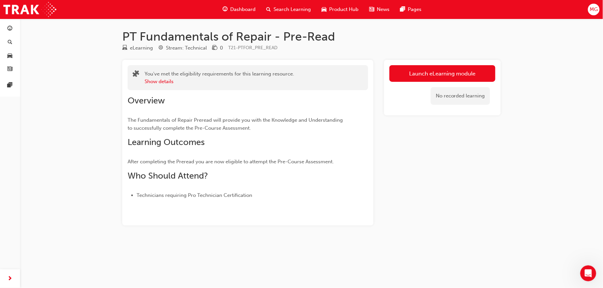
click at [408, 83] on div "No recorded learning" at bounding box center [442, 96] width 106 height 28
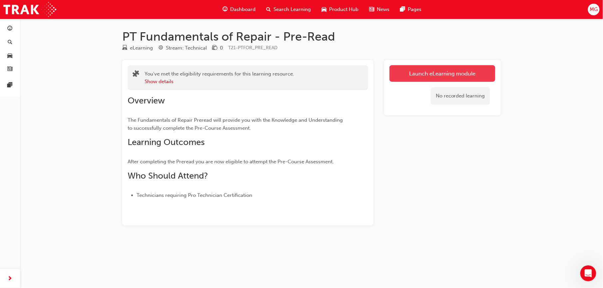
click at [410, 76] on link "Launch eLearning module" at bounding box center [442, 73] width 106 height 17
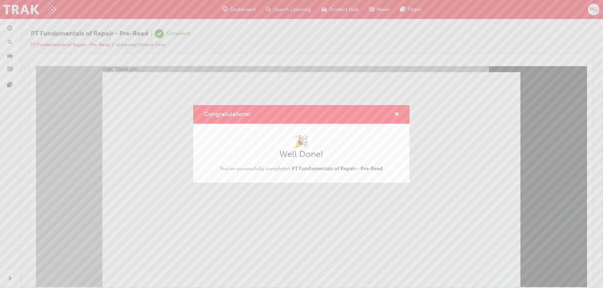
click at [230, 244] on div "Congratulations! 🎉 Well Done! You've successfully completed PT Fundamentals of …" at bounding box center [301, 144] width 603 height 288
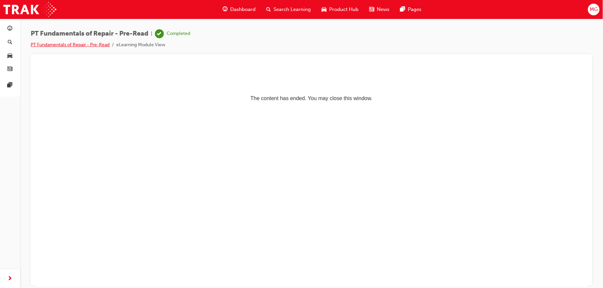
click at [59, 46] on link "PT Fundamentals of Repair - Pre-Read" at bounding box center [70, 45] width 79 height 6
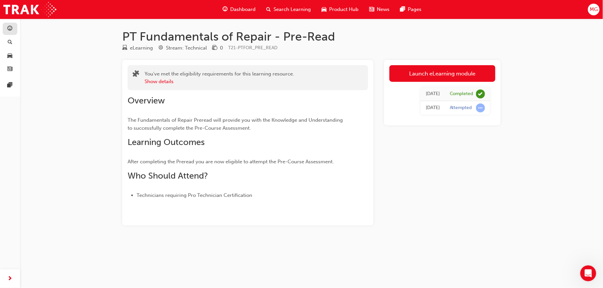
click at [16, 26] on link "button" at bounding box center [10, 29] width 15 height 12
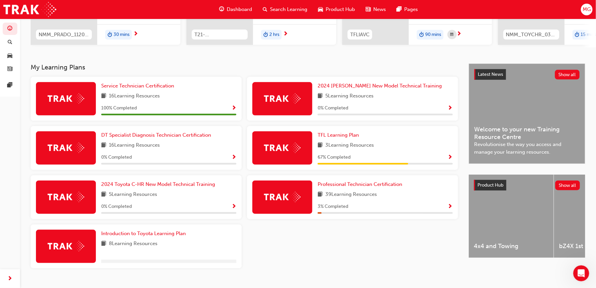
scroll to position [121, 0]
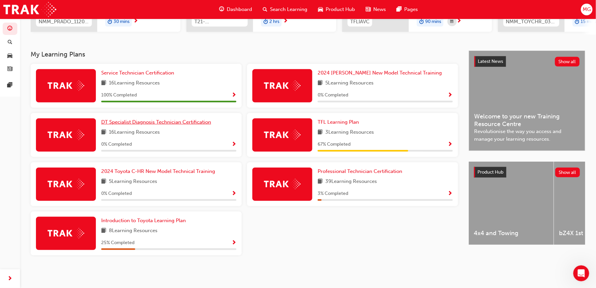
click at [165, 123] on span "DT Specialist Diagnosis Technician Certification" at bounding box center [156, 122] width 110 height 6
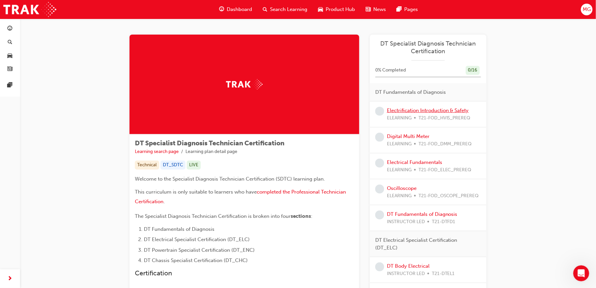
click at [408, 113] on link "Electrification Introduction & Safety" at bounding box center [428, 111] width 82 height 6
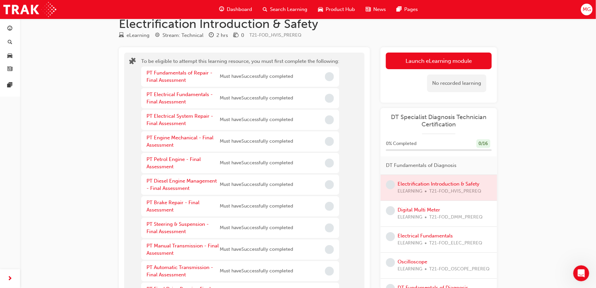
scroll to position [12, 0]
click at [169, 81] on link "PT Fundamentals of Repair - Final Assessment" at bounding box center [180, 78] width 66 height 14
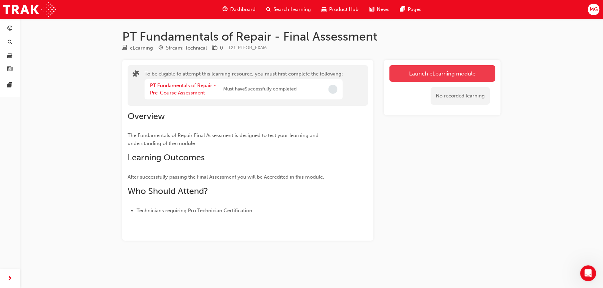
click at [393, 75] on button "Launch eLearning module" at bounding box center [442, 73] width 106 height 17
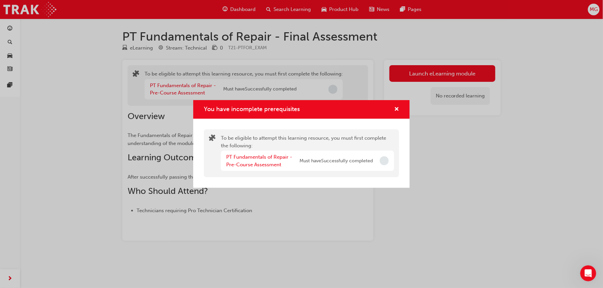
click at [267, 160] on div "PT Fundamentals of Repair - Pre-Course Assessment" at bounding box center [262, 161] width 73 height 15
click at [268, 157] on link "PT Fundamentals of Repair - Pre-Course Assessment" at bounding box center [259, 161] width 66 height 14
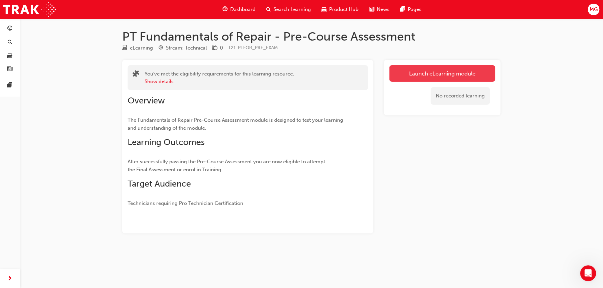
click at [392, 72] on link "Launch eLearning module" at bounding box center [442, 73] width 106 height 17
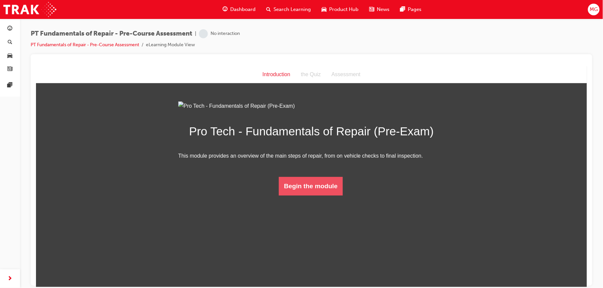
click at [309, 195] on button "Begin the module" at bounding box center [310, 186] width 64 height 19
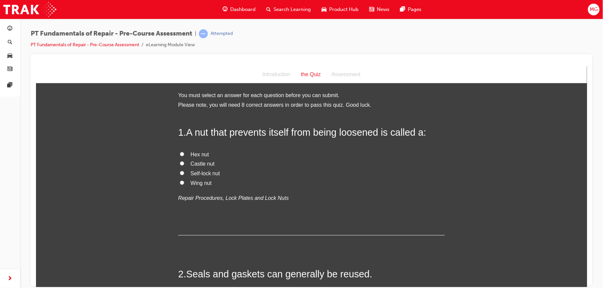
click at [212, 173] on span "Self-lock nut" at bounding box center [204, 174] width 29 height 6
click at [184, 173] on input "Self-lock nut" at bounding box center [181, 173] width 4 height 4
radio input "true"
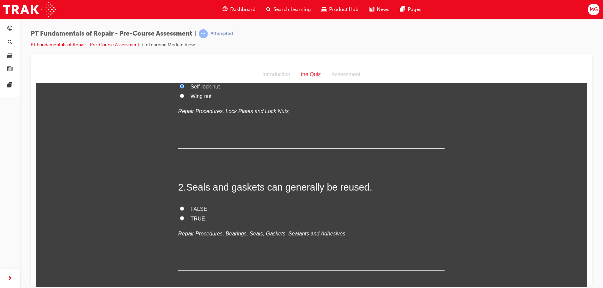
scroll to position [139, 0]
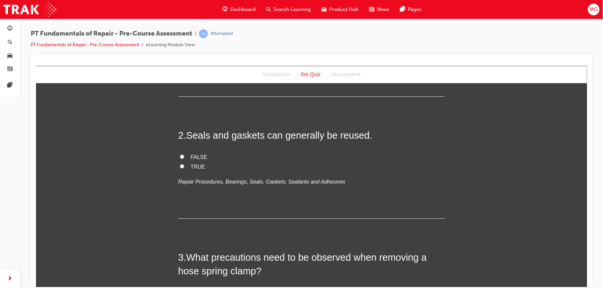
click at [179, 155] on input "FALSE" at bounding box center [181, 157] width 4 height 4
radio input "true"
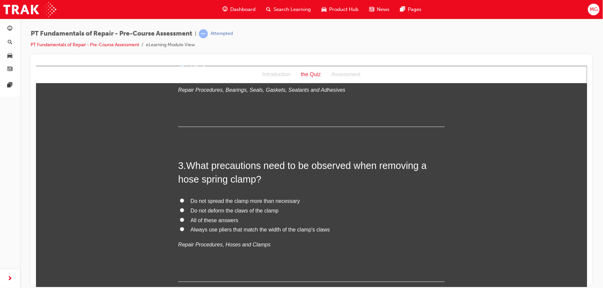
scroll to position [236, 0]
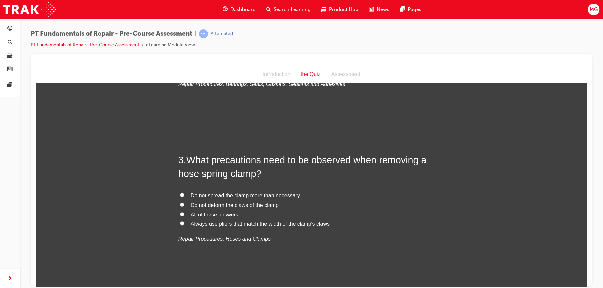
click at [209, 214] on span "All of these answers" at bounding box center [214, 215] width 48 height 6
click at [184, 214] on input "All of these answers" at bounding box center [181, 214] width 4 height 4
radio input "true"
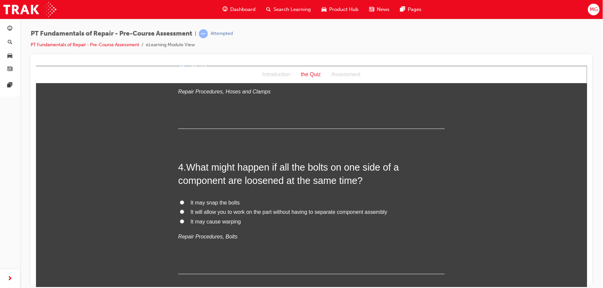
scroll to position [385, 0]
click at [202, 220] on span "It may cause warping" at bounding box center [215, 221] width 50 height 6
click at [184, 220] on input "It may cause warping" at bounding box center [181, 220] width 4 height 4
radio input "true"
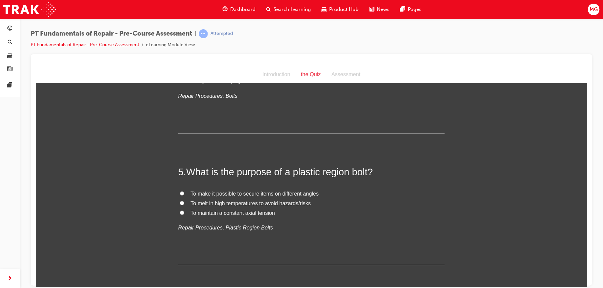
scroll to position [530, 0]
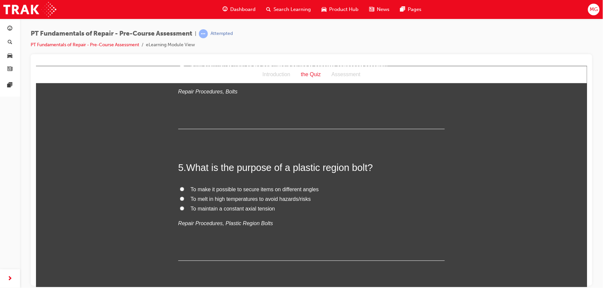
click at [203, 210] on span "To maintain a constant axial tension" at bounding box center [232, 209] width 84 height 6
click at [184, 210] on input "To maintain a constant axial tension" at bounding box center [181, 208] width 4 height 4
radio input "true"
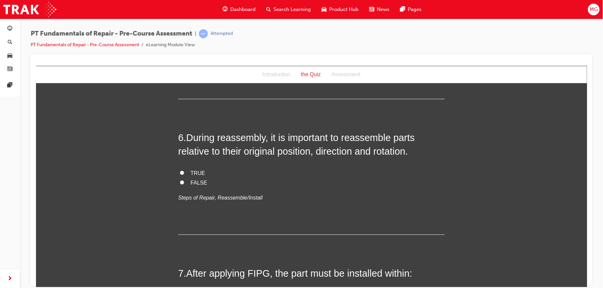
scroll to position [689, 0]
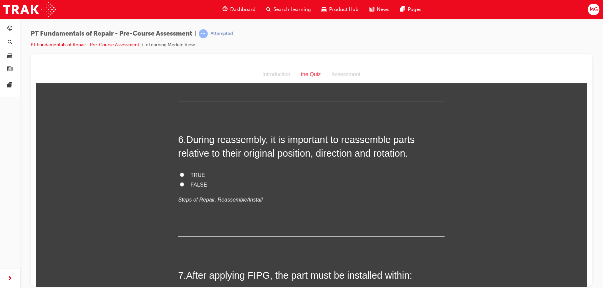
click at [190, 172] on span "TRUE" at bounding box center [197, 175] width 15 height 6
click at [184, 173] on input "TRUE" at bounding box center [181, 175] width 4 height 4
radio input "true"
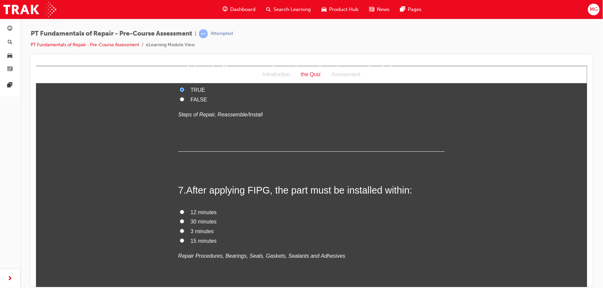
scroll to position [776, 0]
click at [190, 229] on span "3 minutes" at bounding box center [201, 230] width 23 height 6
click at [184, 229] on input "3 minutes" at bounding box center [181, 230] width 4 height 4
radio input "true"
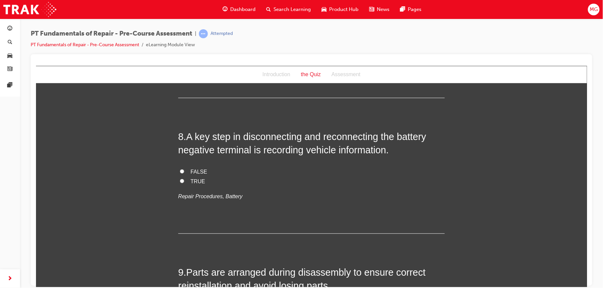
scroll to position [965, 0]
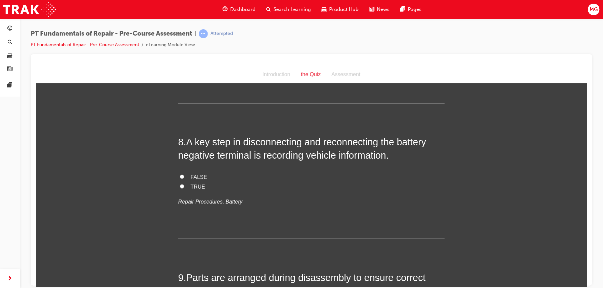
click at [182, 186] on label "TRUE" at bounding box center [311, 187] width 266 height 10
click at [182, 186] on input "TRUE" at bounding box center [181, 186] width 4 height 4
radio input "true"
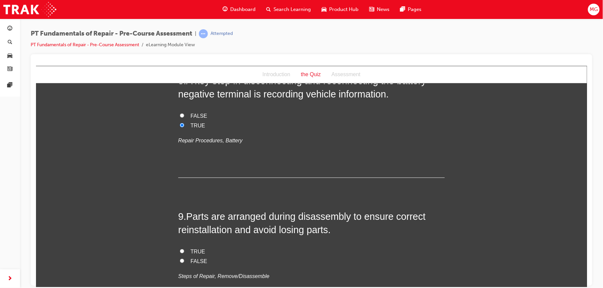
scroll to position [1057, 0]
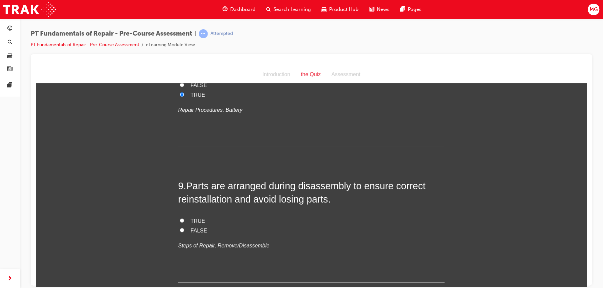
click at [180, 220] on input "TRUE" at bounding box center [181, 220] width 4 height 4
radio input "true"
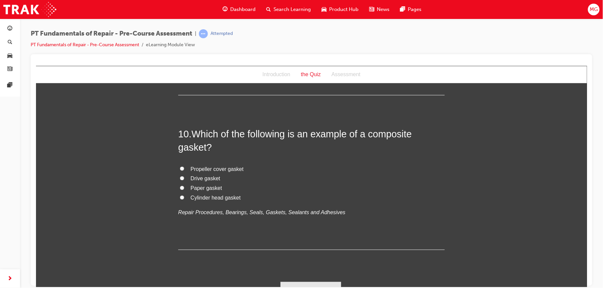
scroll to position [1252, 0]
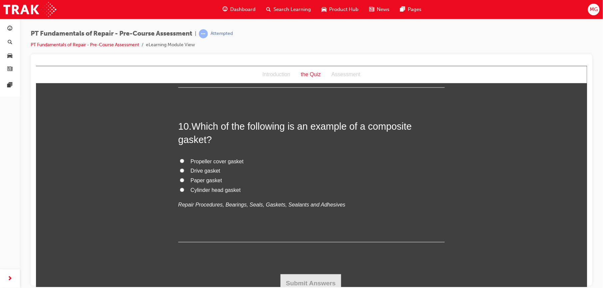
click at [179, 190] on input "Cylinder head gasket" at bounding box center [181, 190] width 4 height 4
radio input "true"
click at [286, 285] on button "Submit Answers" at bounding box center [310, 283] width 61 height 19
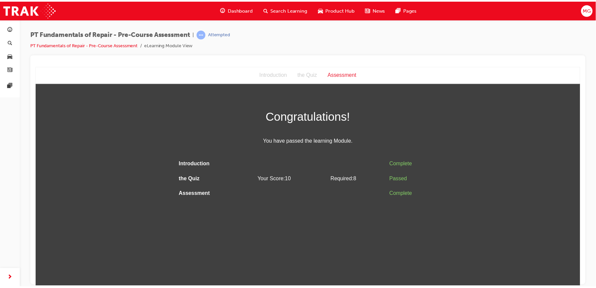
scroll to position [0, 0]
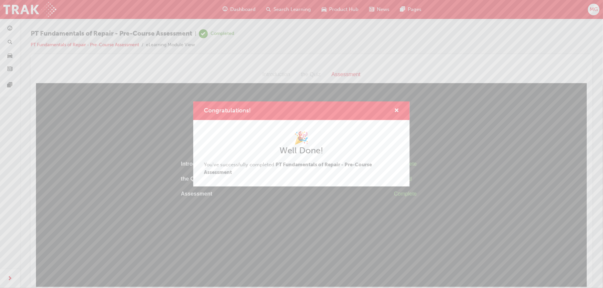
click at [313, 228] on div "Congratulations! 🎉 Well Done! You've successfully completed PT Fundamentals of …" at bounding box center [301, 144] width 603 height 288
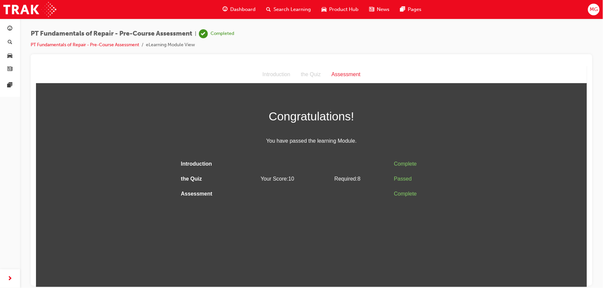
click at [78, 36] on span "PT Fundamentals of Repair - Pre-Course Assessment" at bounding box center [112, 34] width 162 height 8
click at [8, 32] on div "button" at bounding box center [10, 29] width 5 height 8
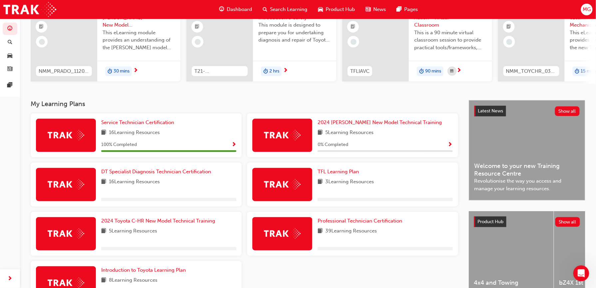
scroll to position [71, 0]
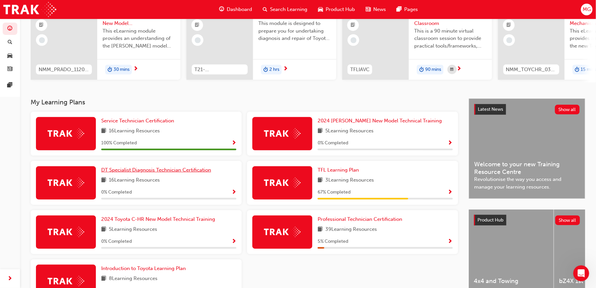
click at [146, 173] on span "DT Specialist Diagnosis Technician Certification" at bounding box center [156, 170] width 110 height 6
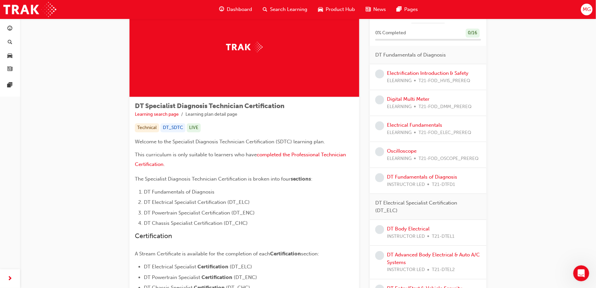
scroll to position [27, 0]
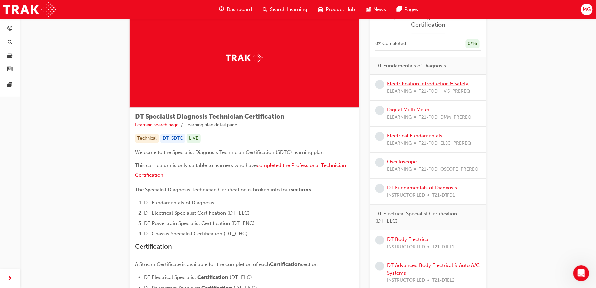
click at [410, 85] on link "Electrification Introduction & Safety" at bounding box center [428, 84] width 82 height 6
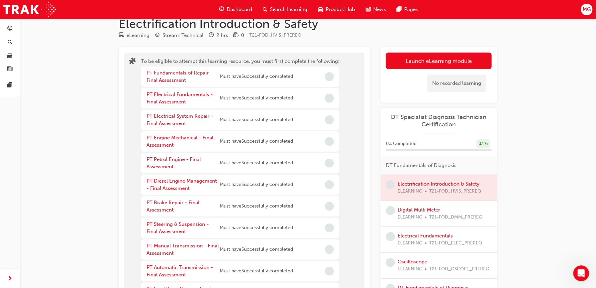
scroll to position [6, 0]
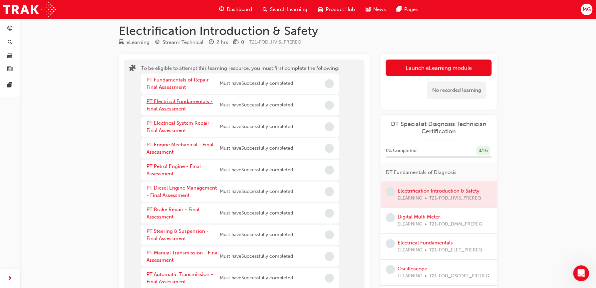
click at [179, 100] on link "PT Electrical Fundamentals - Final Assessment" at bounding box center [180, 106] width 66 height 14
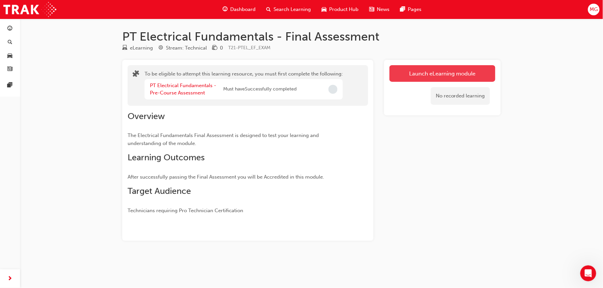
click at [401, 73] on button "Launch eLearning module" at bounding box center [442, 73] width 106 height 17
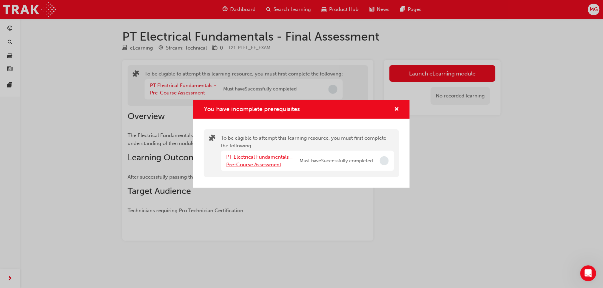
click at [276, 156] on link "PT Electrical Fundamentals - Pre-Course Assessment" at bounding box center [259, 161] width 66 height 14
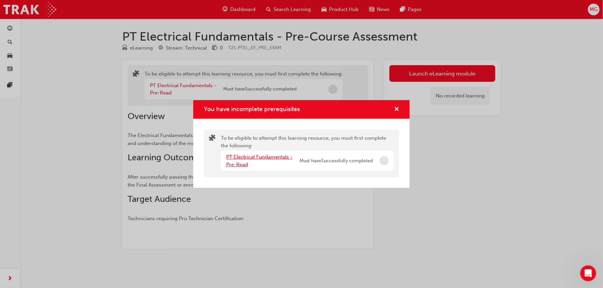
click at [265, 158] on link "PT Electrical Fundamentals - Pre-Read" at bounding box center [259, 161] width 66 height 14
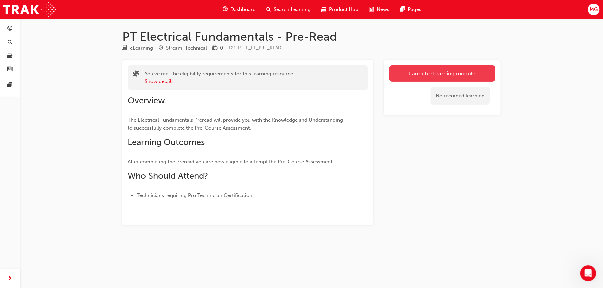
click at [410, 80] on link "Launch eLearning module" at bounding box center [442, 73] width 106 height 17
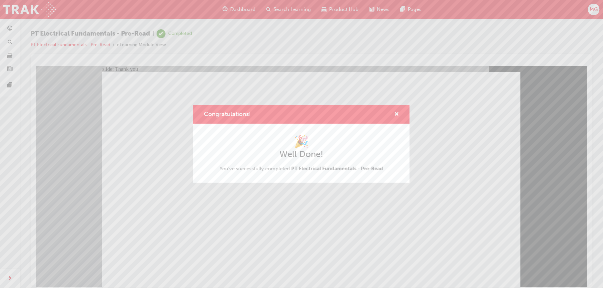
click at [230, 239] on div "Congratulations! 🎉 Well Done! You've successfully completed PT Electrical Funda…" at bounding box center [301, 144] width 603 height 288
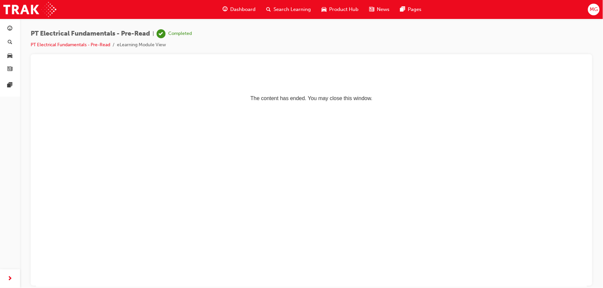
click at [68, 33] on span "PT Electrical Fundamentals - Pre-Read" at bounding box center [90, 34] width 119 height 8
click at [251, 7] on span "Dashboard" at bounding box center [242, 10] width 25 height 8
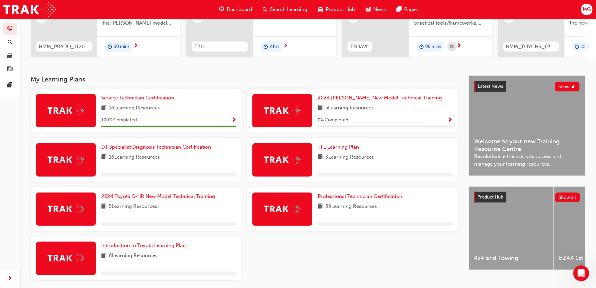
scroll to position [98, 0]
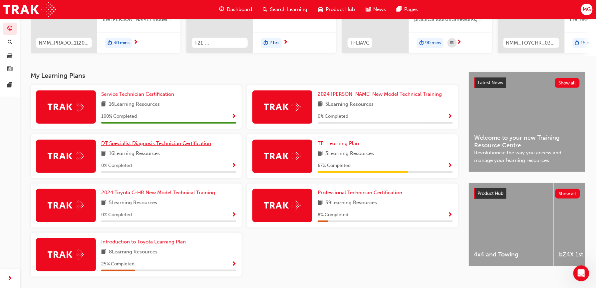
click at [168, 147] on span "DT Specialist Diagnosis Technician Certification" at bounding box center [156, 144] width 110 height 6
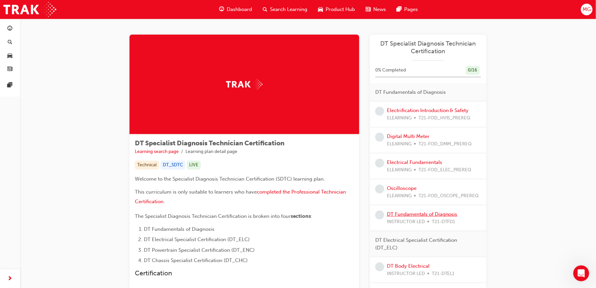
click at [421, 213] on link "DT Fundamentals of Diagnosis" at bounding box center [422, 214] width 71 height 6
click at [406, 111] on link "Electrification Introduction & Safety" at bounding box center [428, 111] width 82 height 6
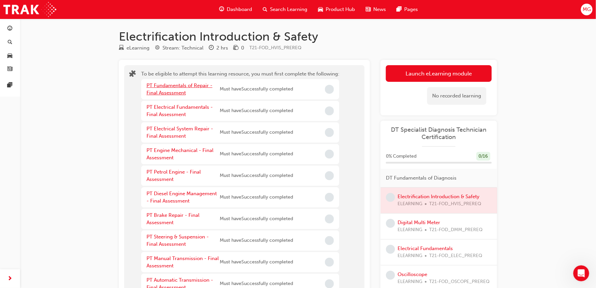
click at [177, 86] on link "PT Fundamentals of Repair - Final Assessment" at bounding box center [180, 90] width 66 height 14
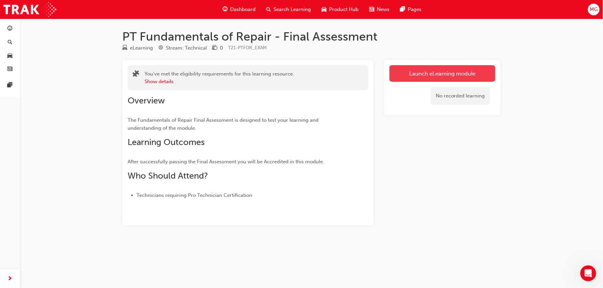
click at [403, 75] on link "Launch eLearning module" at bounding box center [442, 73] width 106 height 17
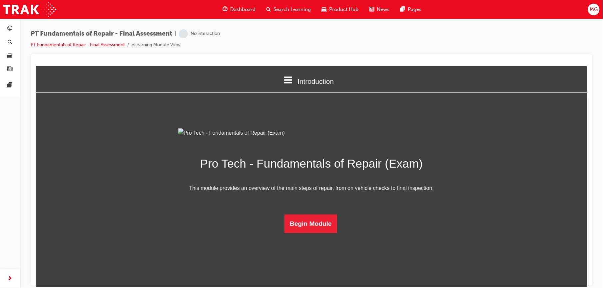
scroll to position [19, 0]
click at [307, 233] on button "Begin Module" at bounding box center [310, 223] width 53 height 19
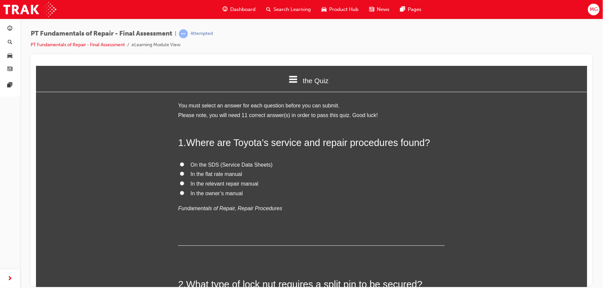
scroll to position [0, 0]
click at [243, 183] on span "In the relevant repair manual" at bounding box center [224, 184] width 68 height 6
click at [184, 183] on input "In the relevant repair manual" at bounding box center [181, 184] width 4 height 4
radio input "true"
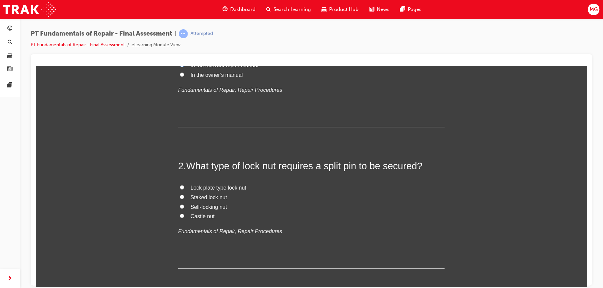
scroll to position [124, 0]
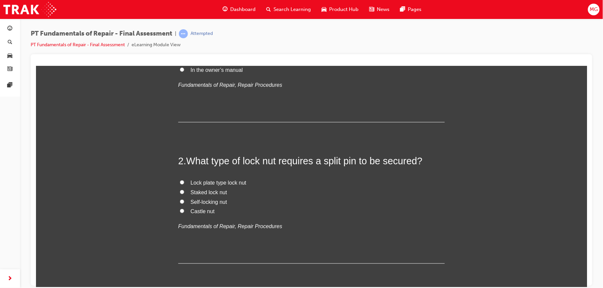
click at [206, 209] on span "Castle nut" at bounding box center [202, 211] width 24 height 6
click at [184, 209] on input "Castle nut" at bounding box center [181, 211] width 4 height 4
radio input "true"
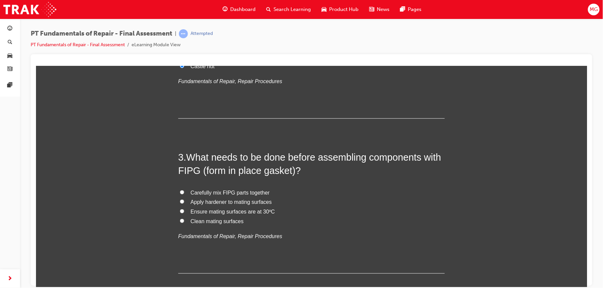
scroll to position [293, 0]
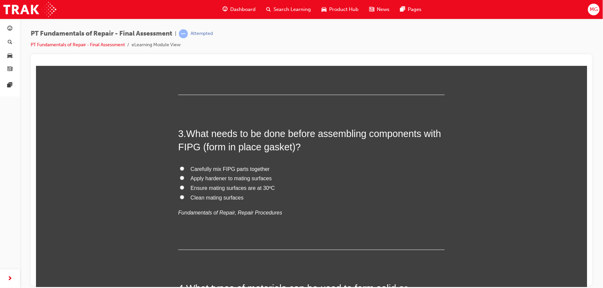
click at [205, 197] on span "Clean mating surfaces" at bounding box center [216, 198] width 53 height 6
click at [184, 197] on input "Clean mating surfaces" at bounding box center [181, 197] width 4 height 4
radio input "true"
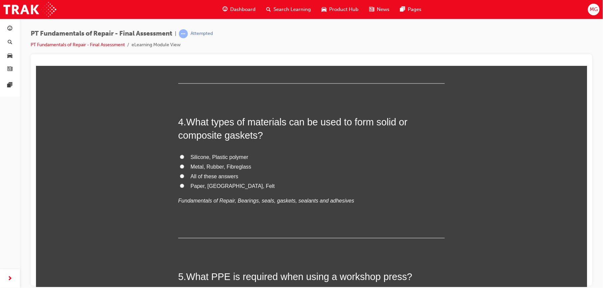
scroll to position [462, 0]
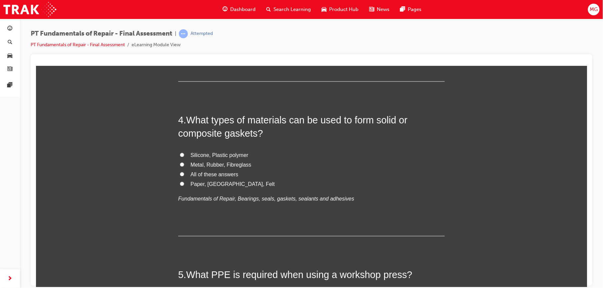
click at [202, 176] on span "All of these answers" at bounding box center [214, 175] width 48 height 6
click at [184, 176] on input "All of these answers" at bounding box center [181, 174] width 4 height 4
radio input "true"
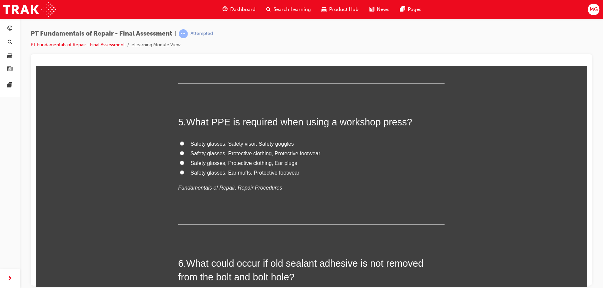
scroll to position [616, 0]
click at [207, 152] on span "Safety glasses, Protective clothing, Protective footwear" at bounding box center [255, 153] width 130 height 6
click at [184, 152] on input "Safety glasses, Protective clothing, Protective footwear" at bounding box center [181, 152] width 4 height 4
radio input "true"
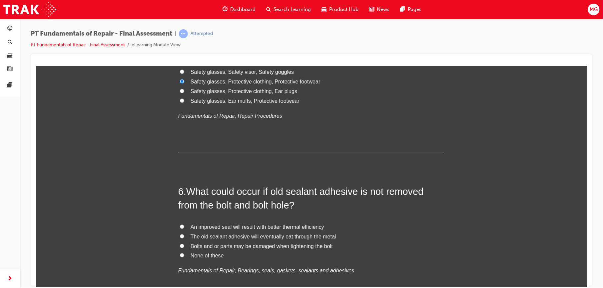
scroll to position [707, 0]
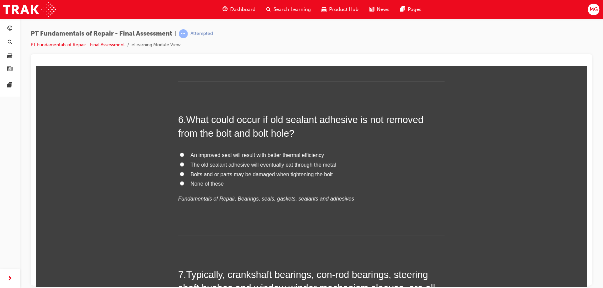
scroll to position [764, 0]
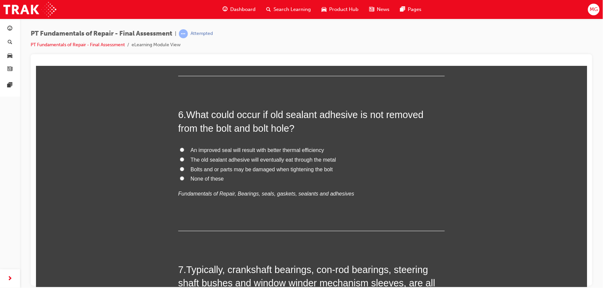
click at [204, 168] on span "Bolts and or parts may be damaged when tightening the bolt" at bounding box center [261, 170] width 142 height 6
click at [184, 168] on input "Bolts and or parts may be damaged when tightening the bolt" at bounding box center [181, 169] width 4 height 4
radio input "true"
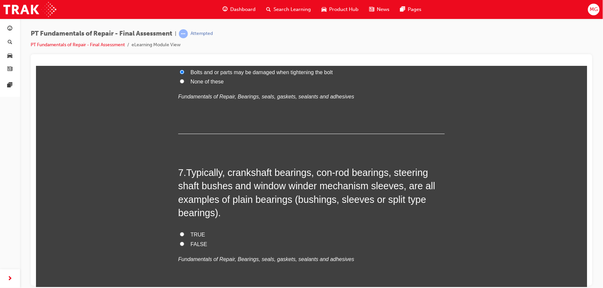
scroll to position [861, 0]
click at [190, 233] on span "TRUE" at bounding box center [197, 234] width 15 height 6
click at [184, 233] on input "TRUE" at bounding box center [181, 234] width 4 height 4
radio input "true"
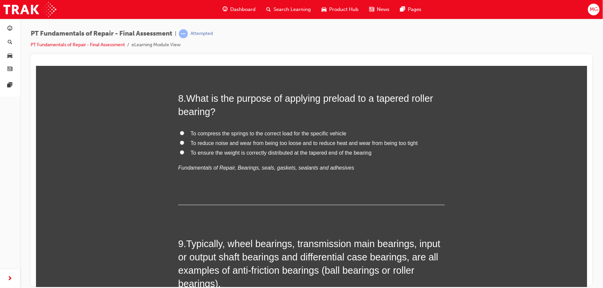
scroll to position [1101, 0]
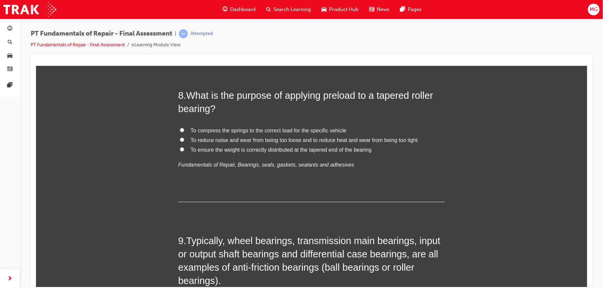
click at [179, 139] on input "To reduce noise and wear from being too loose and to reduce heat and wear from …" at bounding box center [181, 140] width 4 height 4
radio input "true"
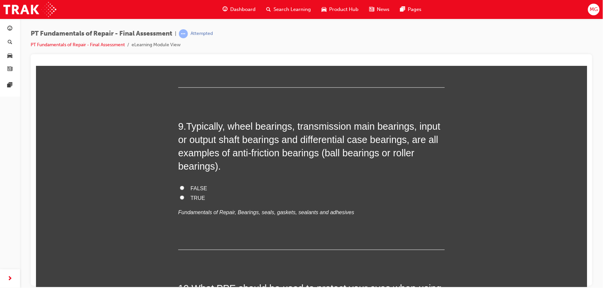
scroll to position [1222, 0]
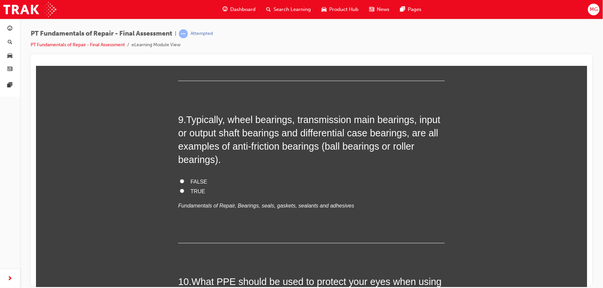
click at [197, 191] on span "TRUE" at bounding box center [197, 191] width 15 height 6
click at [184, 191] on input "TRUE" at bounding box center [181, 191] width 4 height 4
radio input "true"
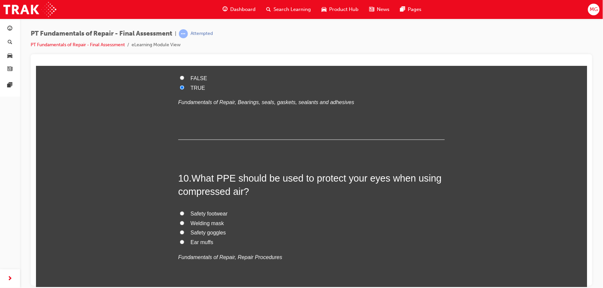
scroll to position [1347, 0]
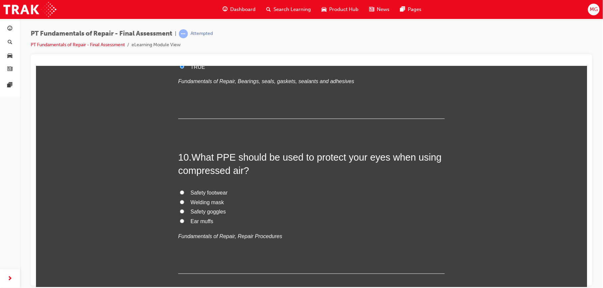
click at [197, 210] on span "Safety goggles" at bounding box center [207, 212] width 35 height 6
click at [184, 210] on input "Safety goggles" at bounding box center [181, 211] width 4 height 4
radio input "true"
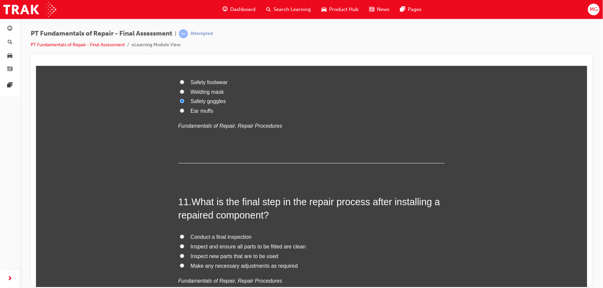
scroll to position [1489, 0]
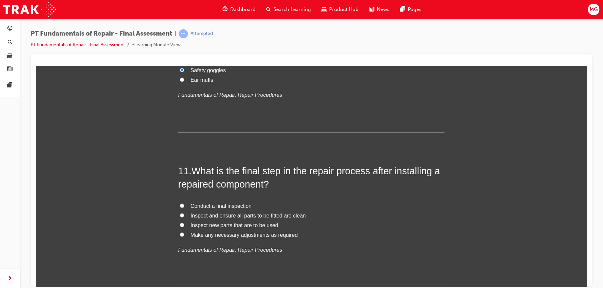
click at [214, 207] on span "Conduct a final inspection" at bounding box center [220, 206] width 61 height 6
click at [184, 207] on input "Conduct a final inspection" at bounding box center [181, 205] width 4 height 4
radio input "true"
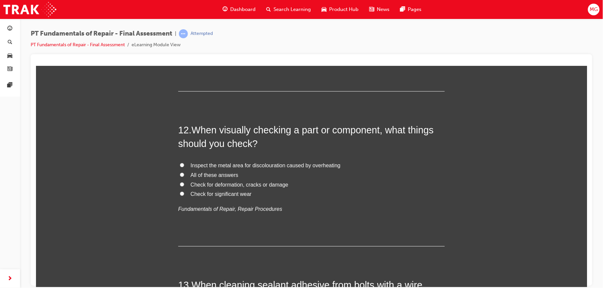
scroll to position [1687, 0]
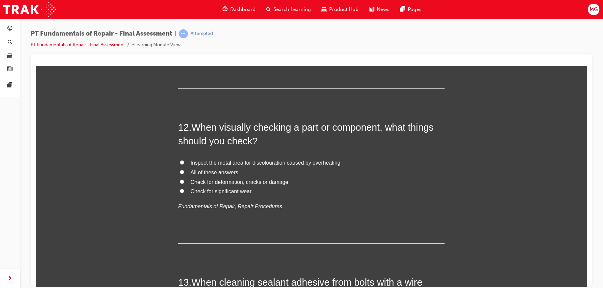
click at [214, 175] on span "All of these answers" at bounding box center [214, 173] width 48 height 6
click at [184, 174] on input "All of these answers" at bounding box center [181, 172] width 4 height 4
radio input "true"
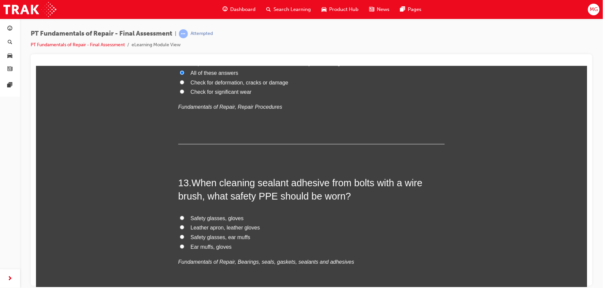
scroll to position [1794, 0]
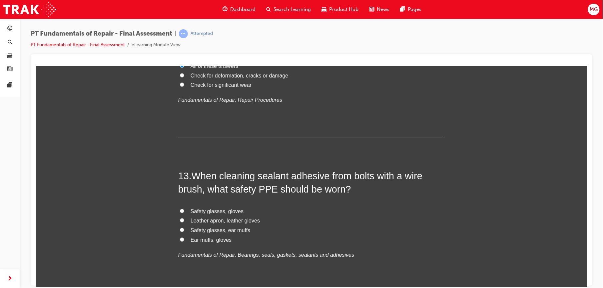
click at [209, 231] on span "Safety glasses, ear muffs" at bounding box center [220, 230] width 60 height 6
click at [184, 231] on input "Safety glasses, ear muffs" at bounding box center [181, 230] width 4 height 4
radio input "true"
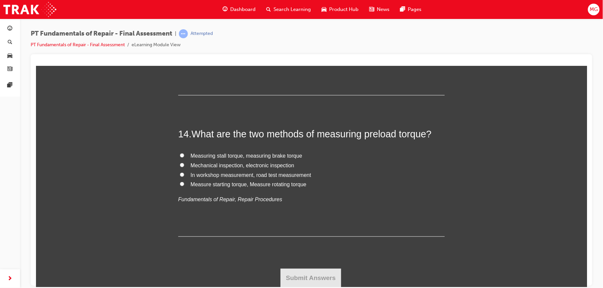
scroll to position [1991, 0]
click at [209, 158] on span "Measuring stall torque, measuring brake torque" at bounding box center [246, 156] width 112 height 6
click at [184, 157] on input "Measuring stall torque, measuring brake torque" at bounding box center [181, 155] width 4 height 4
radio input "true"
click at [220, 185] on span "Measure starting torque, Measure rotating torque" at bounding box center [248, 184] width 116 height 6
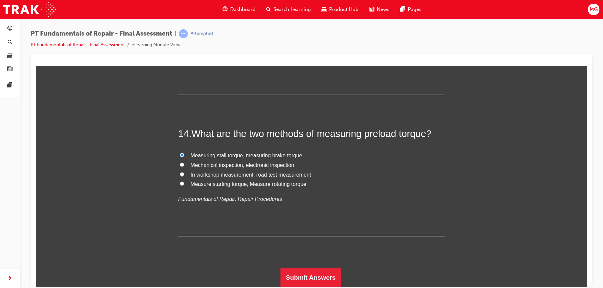
click at [184, 185] on input "Measure starting torque, Measure rotating torque" at bounding box center [181, 183] width 4 height 4
radio input "true"
click at [313, 277] on button "Submit Answers" at bounding box center [310, 277] width 61 height 19
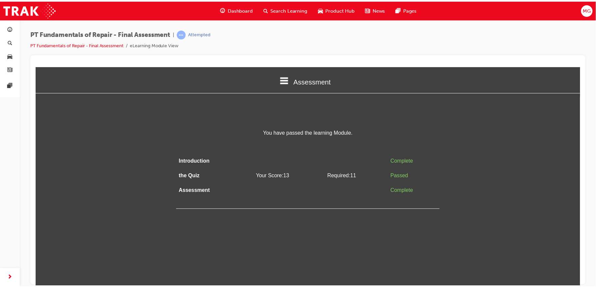
scroll to position [0, 0]
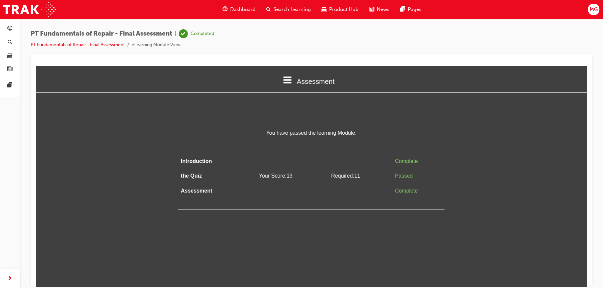
click at [281, 79] on div "Assessment" at bounding box center [311, 81] width 551 height 23
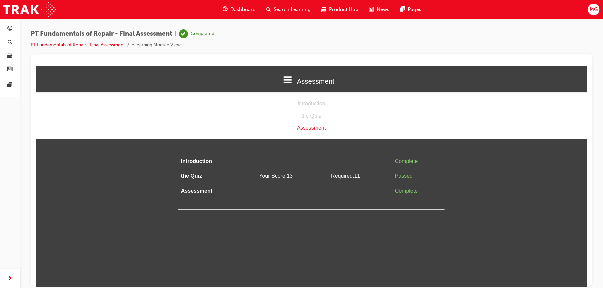
click at [281, 79] on div "Assessment" at bounding box center [311, 81] width 551 height 23
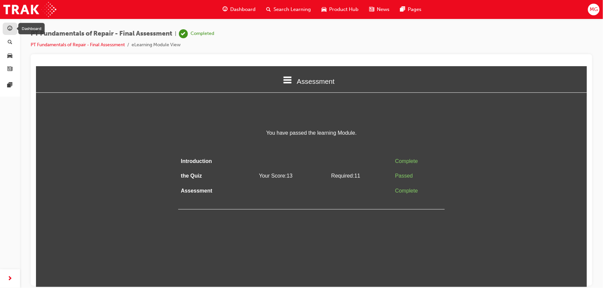
click at [13, 27] on div "button" at bounding box center [10, 29] width 8 height 8
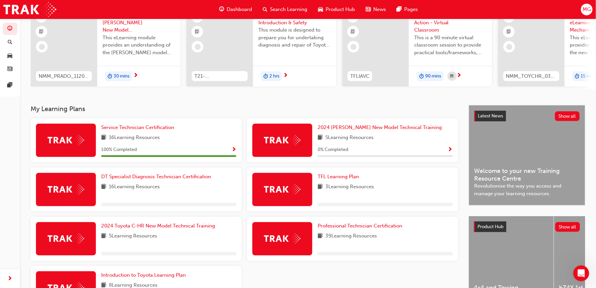
scroll to position [115, 0]
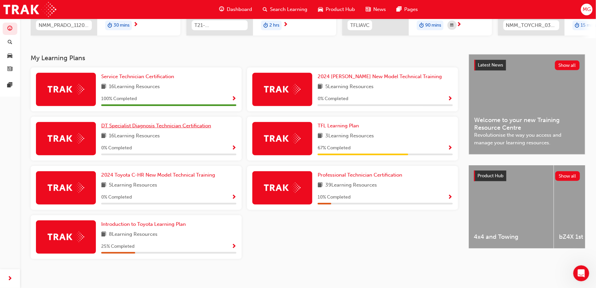
click at [160, 129] on span "DT Specialist Diagnosis Technician Certification" at bounding box center [156, 126] width 110 height 6
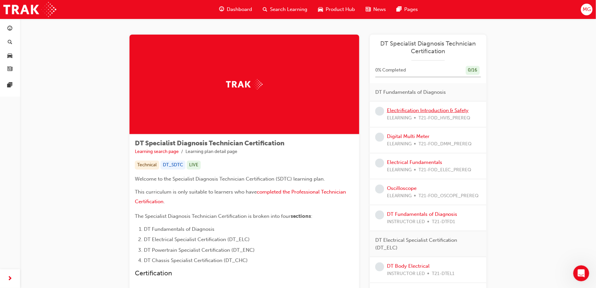
click at [404, 111] on link "Electrification Introduction & Safety" at bounding box center [428, 111] width 82 height 6
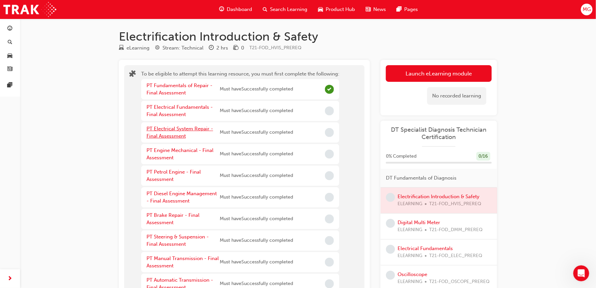
click at [185, 127] on link "PT Electrical System Repair - Final Assessment" at bounding box center [180, 133] width 67 height 14
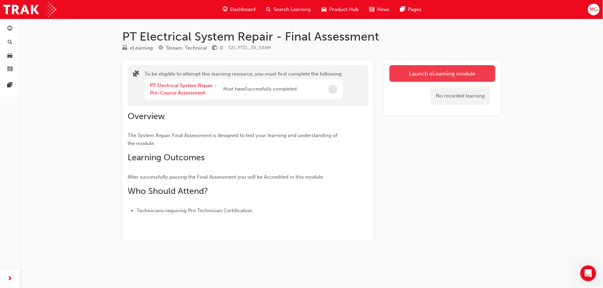
click at [394, 79] on button "Launch eLearning module" at bounding box center [442, 73] width 106 height 17
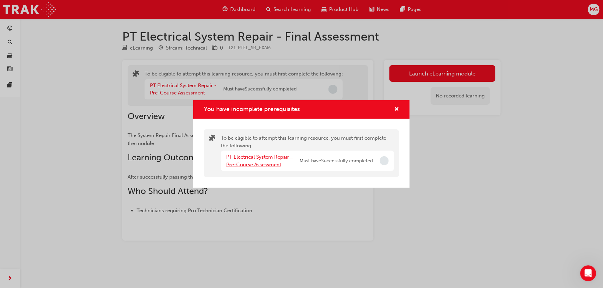
click at [276, 157] on link "PT Electrical System Repair - Pre-Course Assessment" at bounding box center [259, 161] width 67 height 14
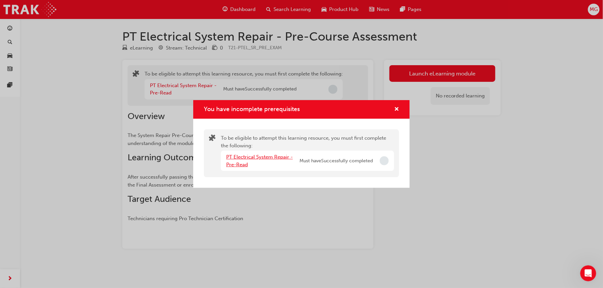
click at [257, 156] on link "PT Electrical System Repair - Pre-Read" at bounding box center [259, 161] width 67 height 14
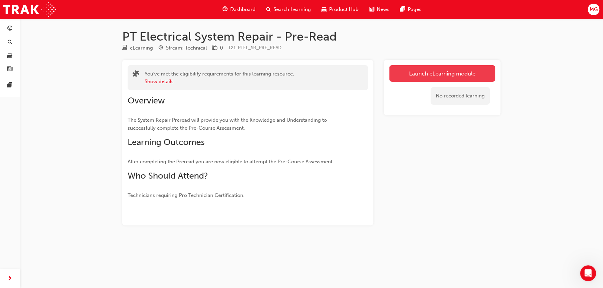
click at [408, 71] on link "Launch eLearning module" at bounding box center [442, 73] width 106 height 17
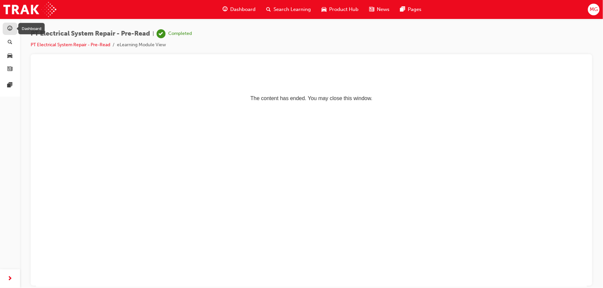
click at [13, 28] on div "button" at bounding box center [10, 29] width 8 height 8
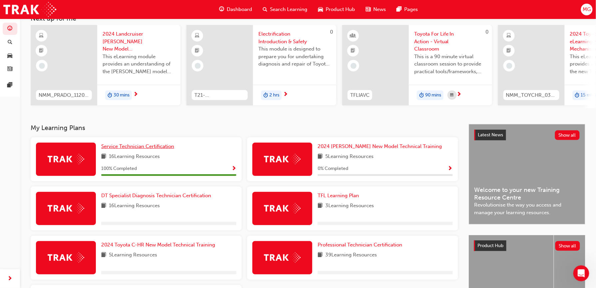
scroll to position [89, 0]
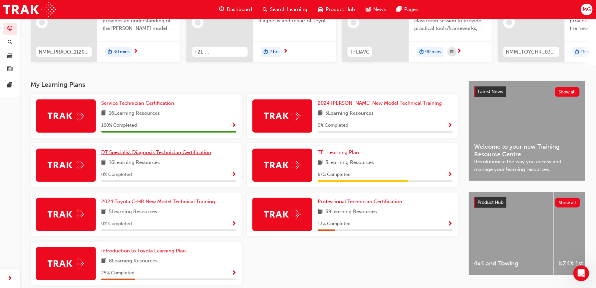
click at [138, 155] on span "DT Specialist Diagnosis Technician Certification" at bounding box center [156, 153] width 110 height 6
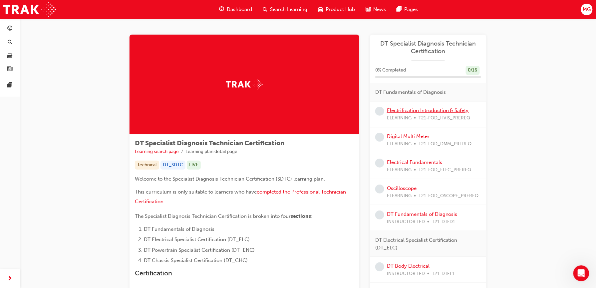
click at [397, 109] on link "Electrification Introduction & Safety" at bounding box center [428, 111] width 82 height 6
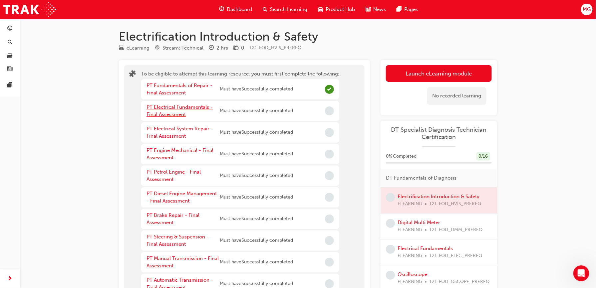
click at [182, 105] on link "PT Electrical Fundamentals - Final Assessment" at bounding box center [180, 111] width 66 height 14
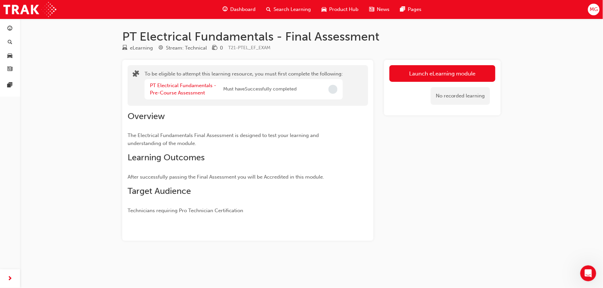
click at [405, 82] on div "No recorded learning" at bounding box center [442, 96] width 106 height 28
click at [199, 87] on link "PT Electrical Fundamentals - Pre-Course Assessment" at bounding box center [183, 90] width 66 height 14
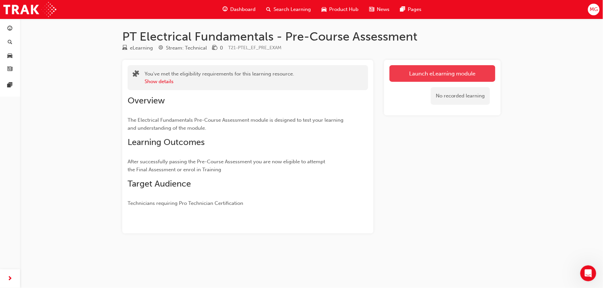
click at [402, 71] on link "Launch eLearning module" at bounding box center [442, 73] width 106 height 17
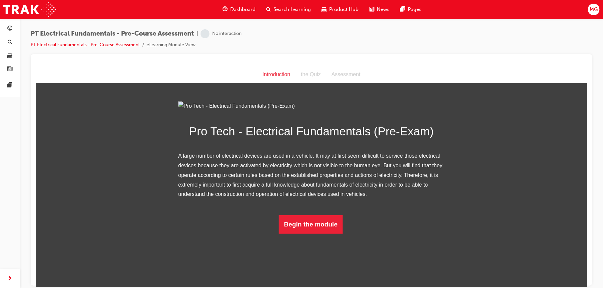
scroll to position [19, 0]
click at [316, 234] on button "Begin the module" at bounding box center [310, 224] width 64 height 19
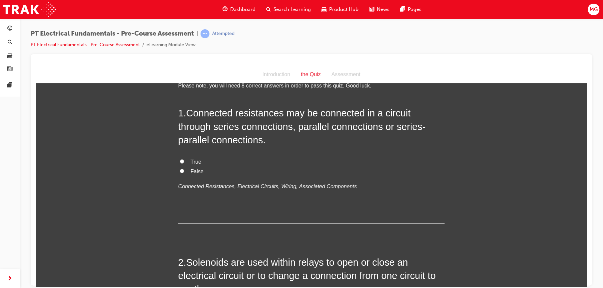
scroll to position [0, 0]
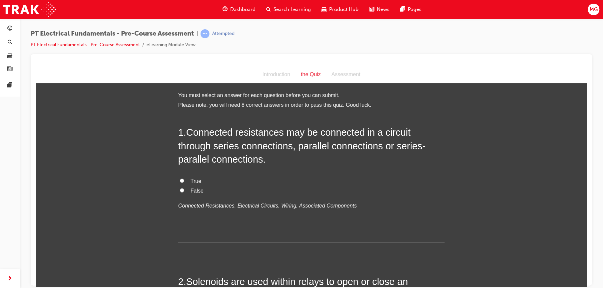
click at [180, 179] on input "True" at bounding box center [181, 180] width 4 height 4
radio input "true"
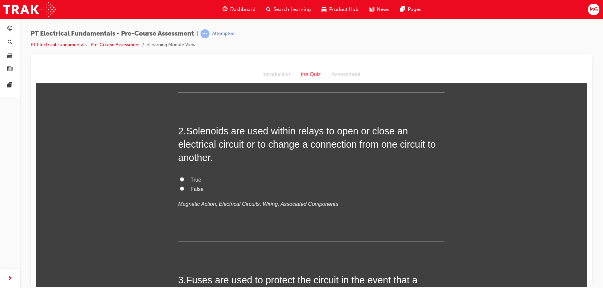
scroll to position [154, 0]
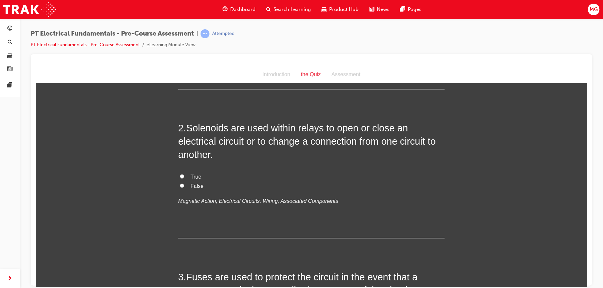
click at [195, 177] on span "True" at bounding box center [195, 177] width 11 height 6
click at [184, 177] on input "True" at bounding box center [181, 176] width 4 height 4
radio input "true"
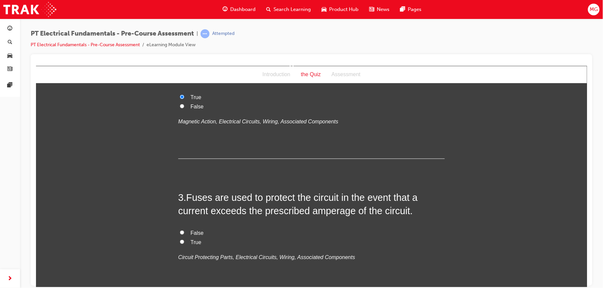
scroll to position [243, 0]
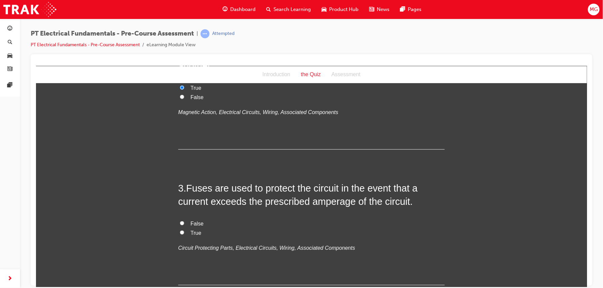
click at [179, 233] on input "True" at bounding box center [181, 232] width 4 height 4
radio input "true"
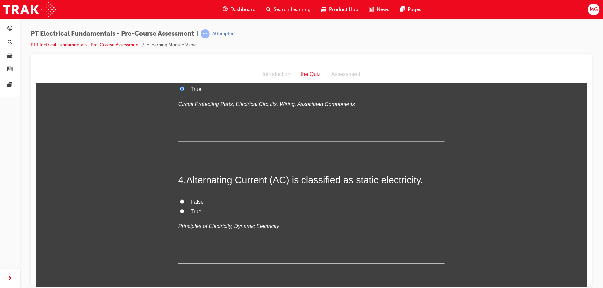
scroll to position [391, 0]
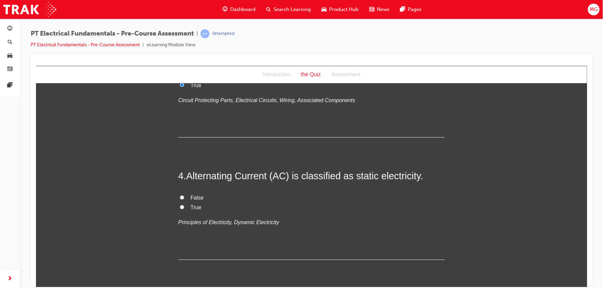
click at [179, 198] on input "False" at bounding box center [181, 197] width 4 height 4
radio input "true"
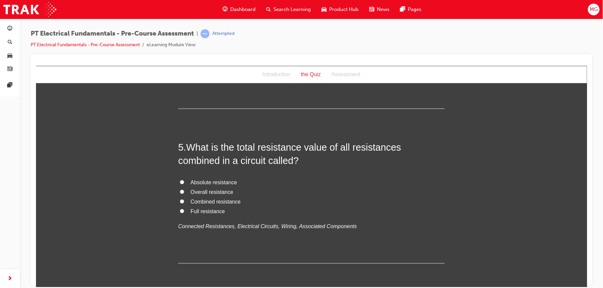
scroll to position [545, 0]
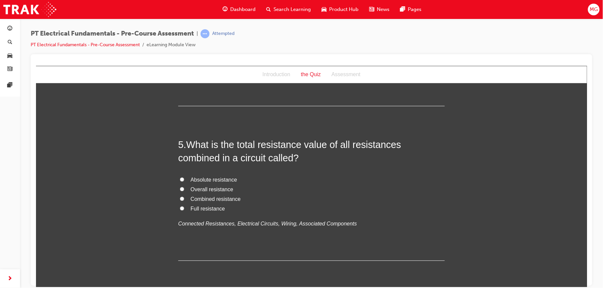
click at [179, 189] on input "Overall resistance" at bounding box center [181, 189] width 4 height 4
radio input "true"
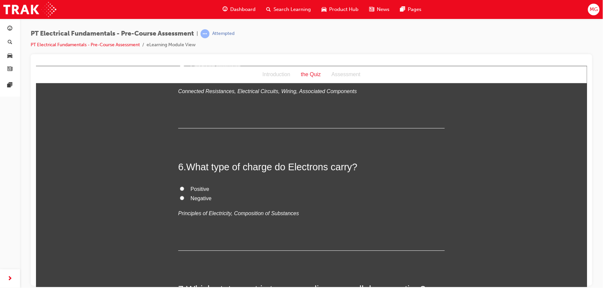
scroll to position [678, 0]
click at [179, 197] on input "Negative" at bounding box center [181, 197] width 4 height 4
radio input "true"
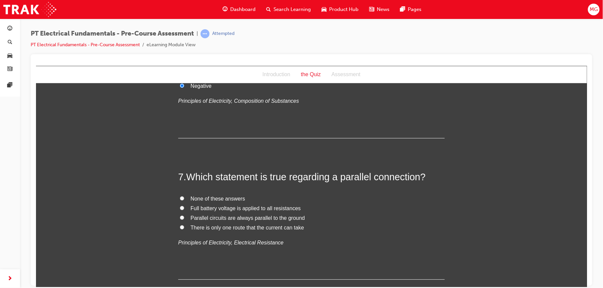
scroll to position [793, 0]
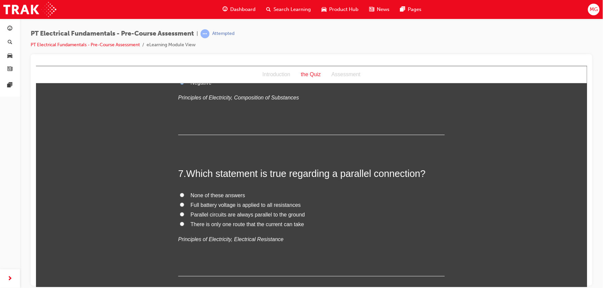
click at [179, 205] on input "Full battery voltage is applied to all resistances" at bounding box center [181, 204] width 4 height 4
radio input "true"
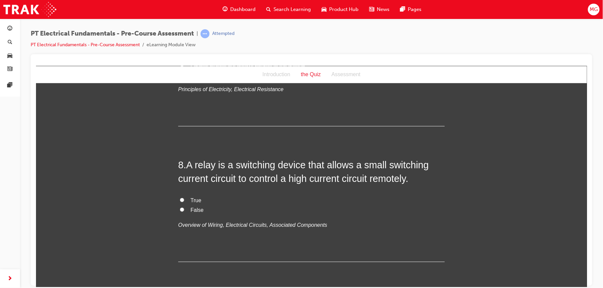
scroll to position [947, 0]
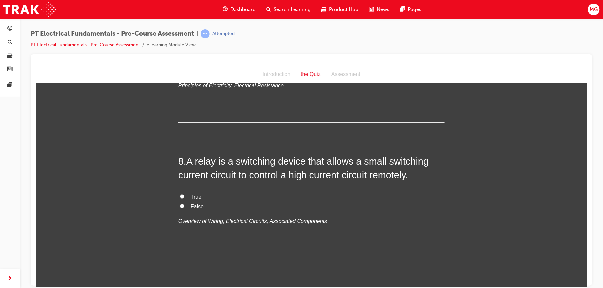
click at [179, 197] on input "True" at bounding box center [181, 196] width 4 height 4
radio input "true"
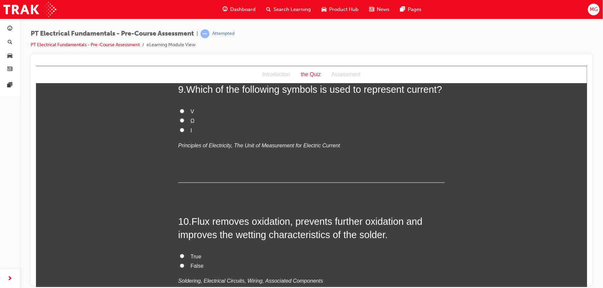
scroll to position [1128, 0]
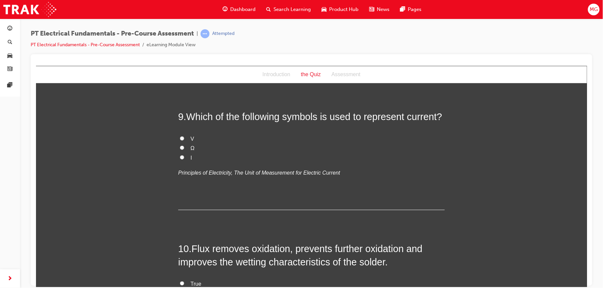
click at [179, 158] on input "I" at bounding box center [181, 157] width 4 height 4
radio input "true"
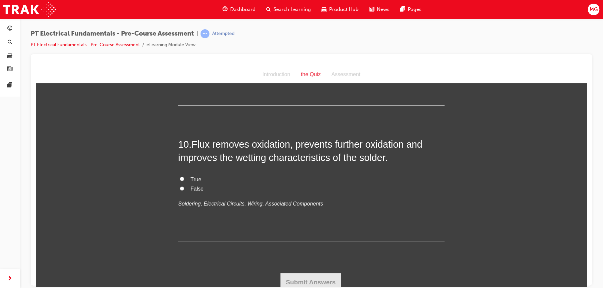
scroll to position [1237, 0]
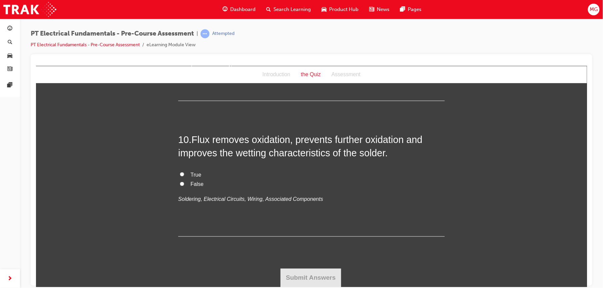
click at [179, 174] on input "True" at bounding box center [181, 174] width 4 height 4
radio input "true"
click at [288, 273] on button "Submit Answers" at bounding box center [310, 278] width 61 height 19
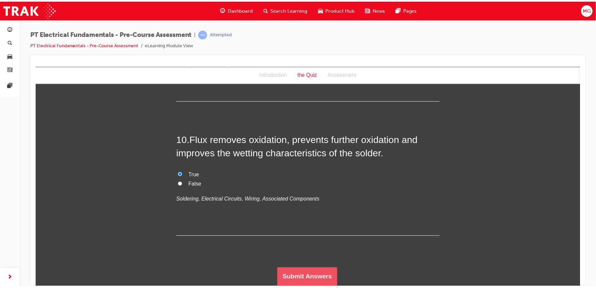
scroll to position [0, 0]
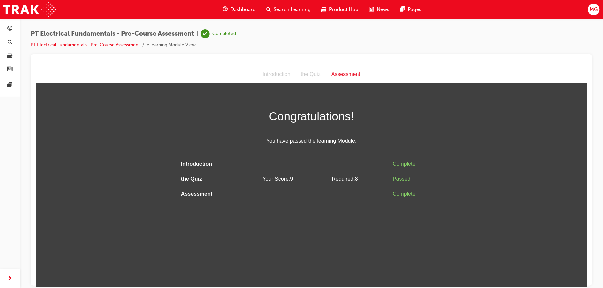
click at [303, 248] on html "Assessment Introduction the Quiz Assessment Congratulations! You have passed th…" at bounding box center [311, 176] width 551 height 221
click at [12, 28] on span "guage-icon" at bounding box center [10, 29] width 5 height 6
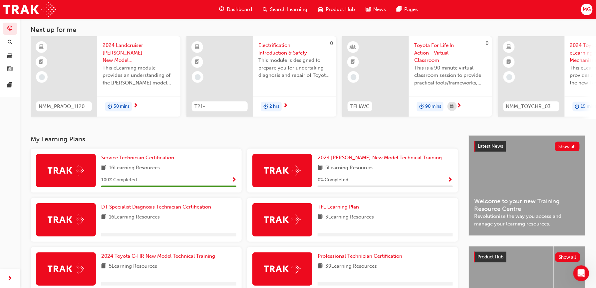
scroll to position [71, 0]
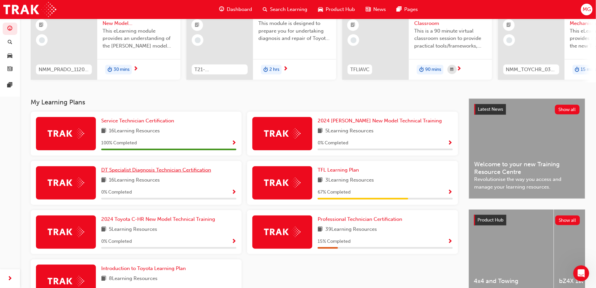
click at [117, 172] on span "DT Specialist Diagnosis Technician Certification" at bounding box center [156, 170] width 110 height 6
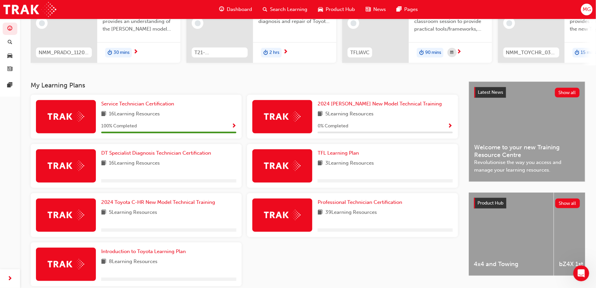
scroll to position [92, 0]
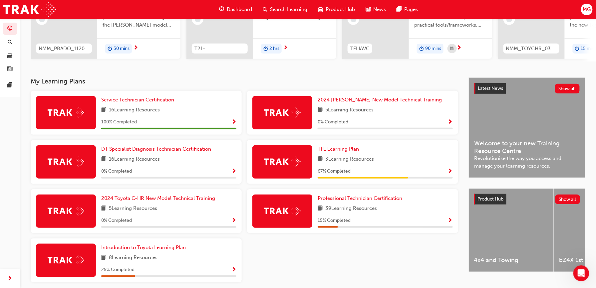
click at [136, 151] on span "DT Specialist Diagnosis Technician Certification" at bounding box center [156, 149] width 110 height 6
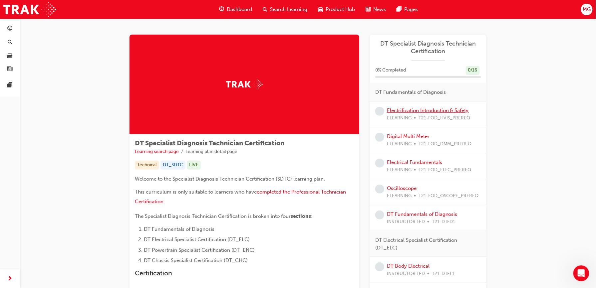
click at [396, 110] on link "Electrification Introduction & Safety" at bounding box center [428, 111] width 82 height 6
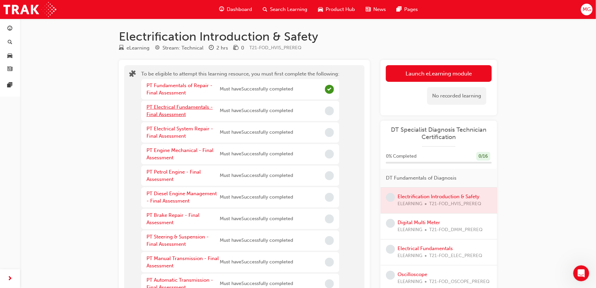
click at [171, 107] on link "PT Electrical Fundamentals - Final Assessment" at bounding box center [180, 111] width 66 height 14
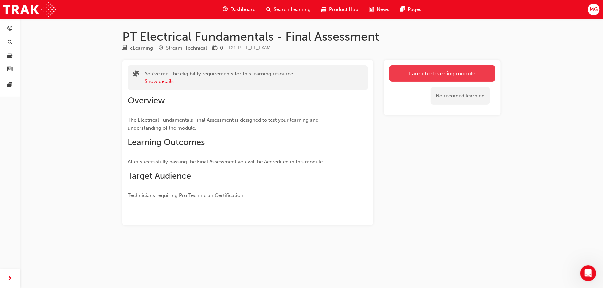
click at [398, 69] on link "Launch eLearning module" at bounding box center [442, 73] width 106 height 17
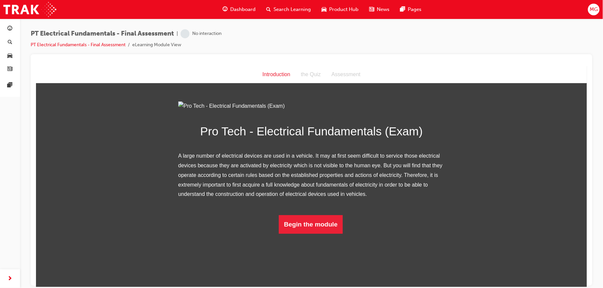
scroll to position [19, 0]
click at [317, 234] on button "Begin the module" at bounding box center [310, 224] width 64 height 19
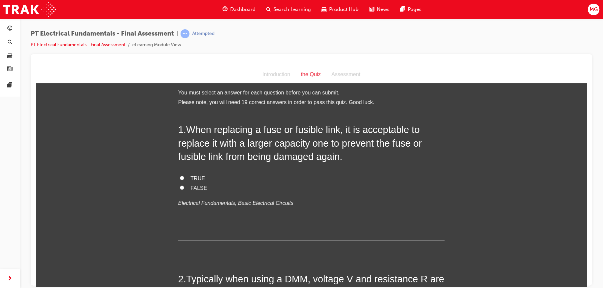
scroll to position [0, 0]
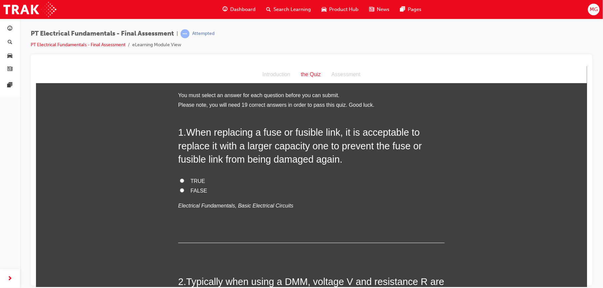
click at [201, 188] on span "FALSE" at bounding box center [198, 191] width 17 height 6
click at [184, 188] on input "FALSE" at bounding box center [181, 190] width 4 height 4
radio input "true"
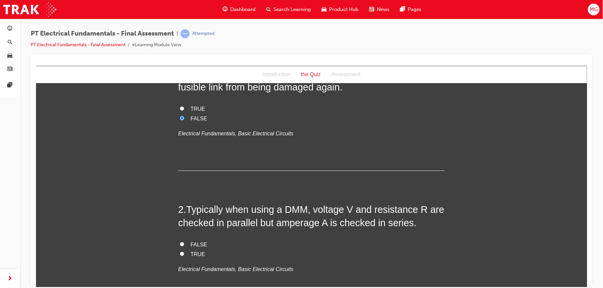
scroll to position [115, 0]
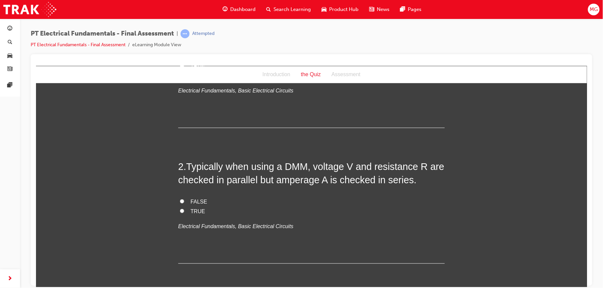
click at [193, 211] on span "TRUE" at bounding box center [197, 211] width 15 height 6
click at [184, 211] on input "TRUE" at bounding box center [181, 211] width 4 height 4
radio input "true"
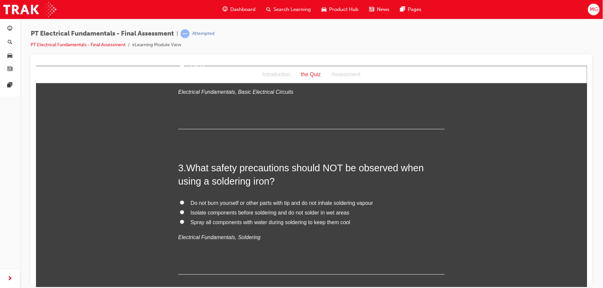
scroll to position [260, 0]
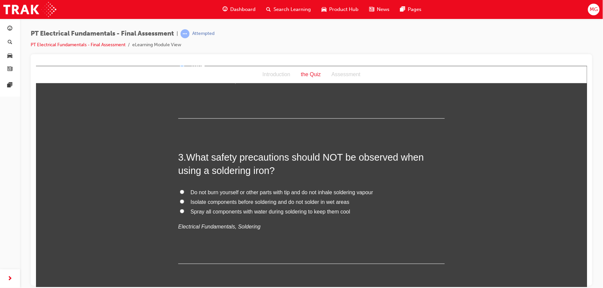
click at [193, 211] on span "Spray all components with water during soldering to keep them cool" at bounding box center [270, 212] width 160 height 6
click at [184, 211] on input "Spray all components with water during soldering to keep them cool" at bounding box center [181, 211] width 4 height 4
radio input "true"
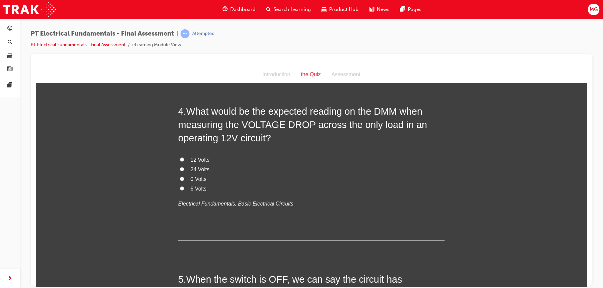
scroll to position [468, 0]
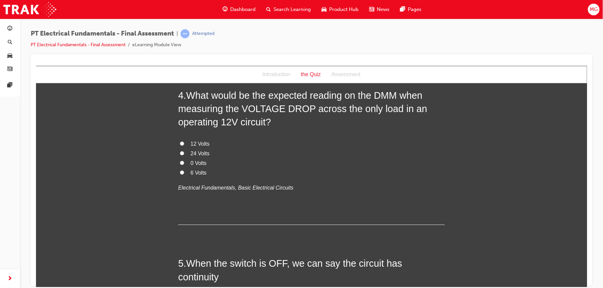
click at [179, 143] on input "12 Volts" at bounding box center [181, 144] width 4 height 4
radio input "true"
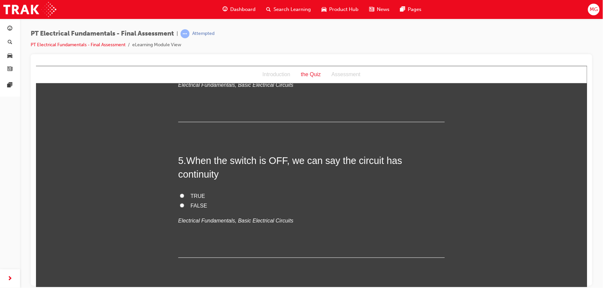
scroll to position [571, 0]
click at [179, 202] on input "FALSE" at bounding box center [181, 204] width 4 height 4
radio input "true"
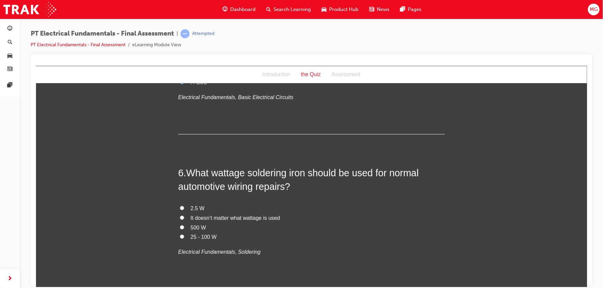
scroll to position [696, 0]
click at [179, 233] on input "25 - 100 W" at bounding box center [181, 235] width 4 height 4
radio input "true"
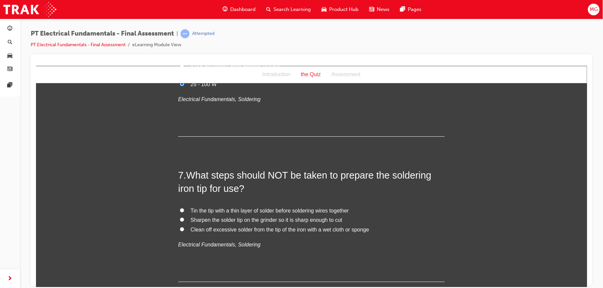
scroll to position [849, 0]
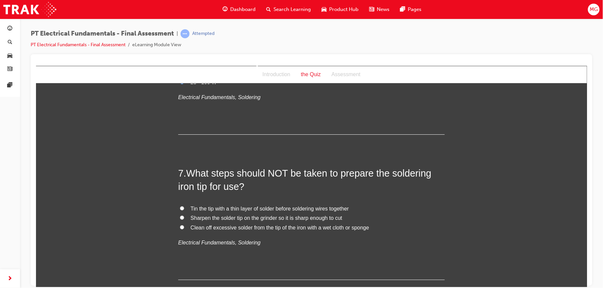
click at [179, 215] on input "Sharpen the solder tip on the grinder so it is sharp enough to cut" at bounding box center [181, 217] width 4 height 4
radio input "true"
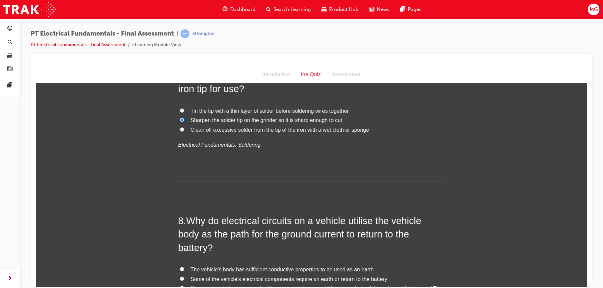
scroll to position [994, 0]
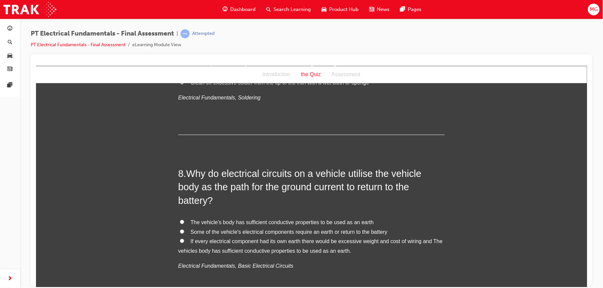
click at [200, 238] on span "If every electrical component had its own earth there would be excessive weight…" at bounding box center [310, 245] width 264 height 15
click at [184, 239] on input "If every electrical component had its own earth there would be excessive weight…" at bounding box center [181, 241] width 4 height 4
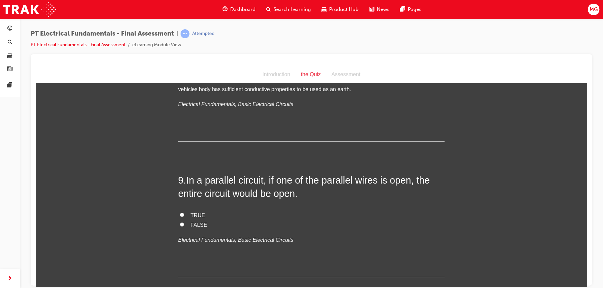
scroll to position [1158, 0]
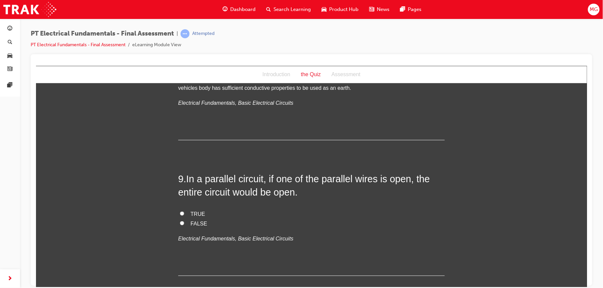
click at [193, 221] on span "FALSE" at bounding box center [198, 224] width 17 height 6
click at [184, 221] on input "FALSE" at bounding box center [181, 223] width 4 height 4
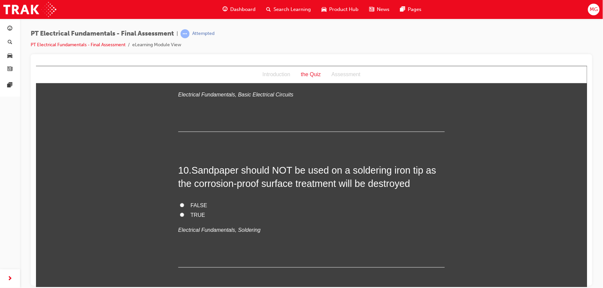
scroll to position [1302, 0]
click at [190, 212] on span "TRUE" at bounding box center [197, 215] width 15 height 6
click at [184, 212] on input "TRUE" at bounding box center [181, 214] width 4 height 4
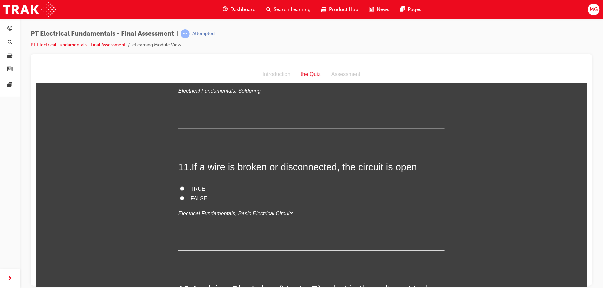
scroll to position [1444, 0]
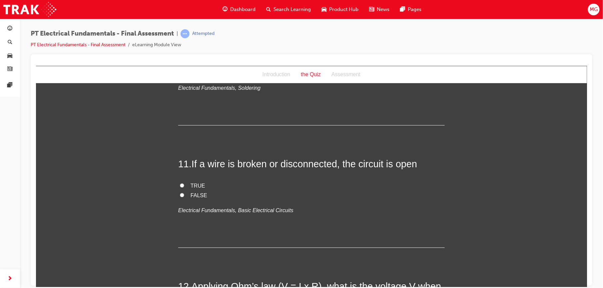
click at [179, 183] on input "TRUE" at bounding box center [181, 185] width 4 height 4
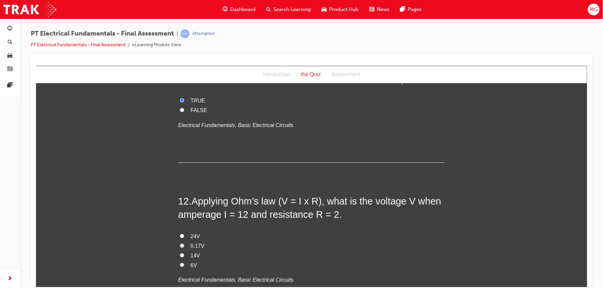
scroll to position [1531, 0]
click at [185, 231] on label "24V" at bounding box center [311, 236] width 266 height 10
click at [184, 233] on input "24V" at bounding box center [181, 235] width 4 height 4
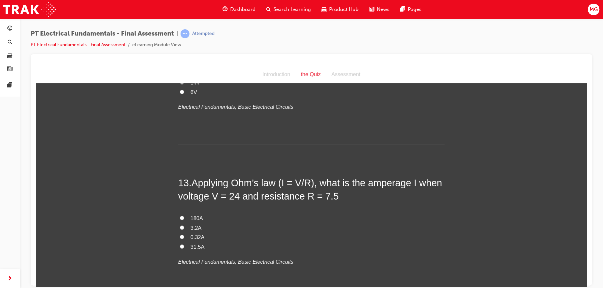
scroll to position [1705, 0]
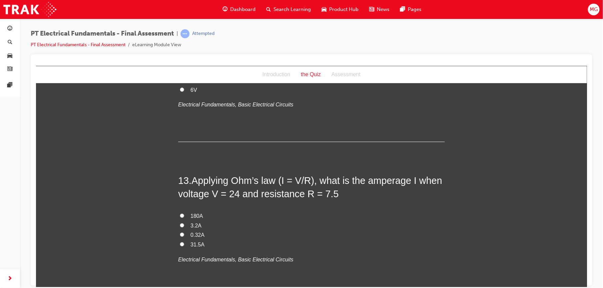
click at [179, 223] on input "3.2A" at bounding box center [181, 225] width 4 height 4
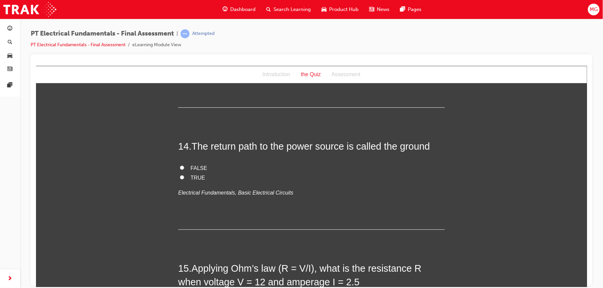
scroll to position [1900, 0]
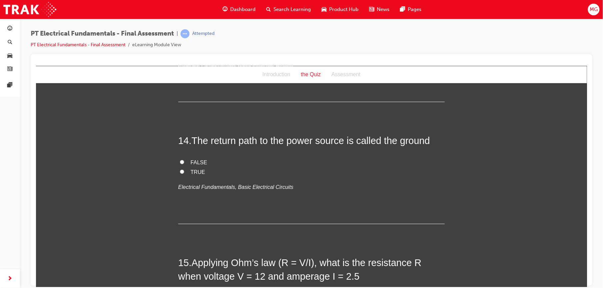
click at [179, 160] on input "FALSE" at bounding box center [181, 162] width 4 height 4
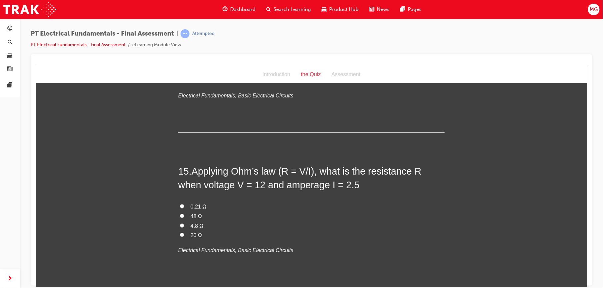
scroll to position [1989, 0]
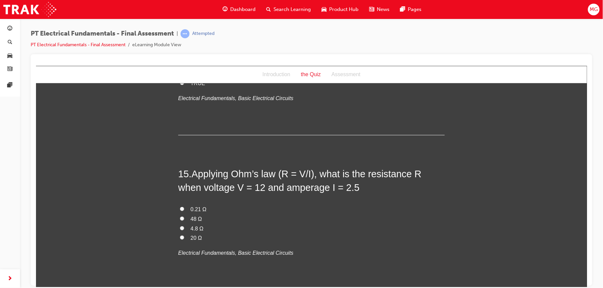
click at [179, 226] on input "4.8 Ω" at bounding box center [181, 228] width 4 height 4
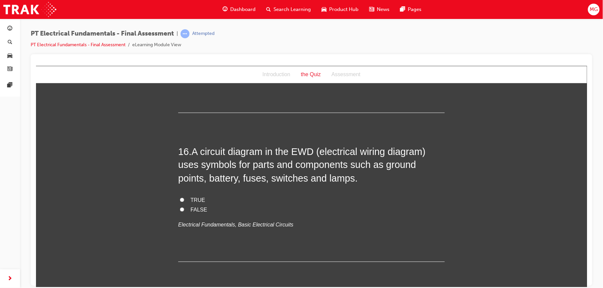
scroll to position [2161, 0]
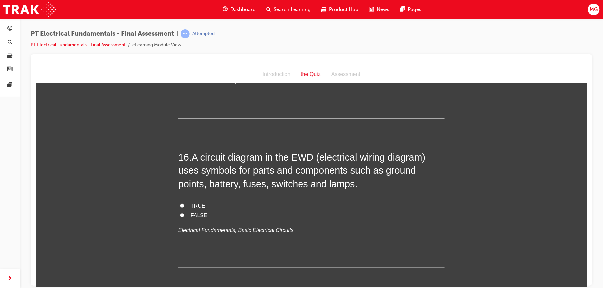
click at [179, 203] on input "TRUE" at bounding box center [181, 205] width 4 height 4
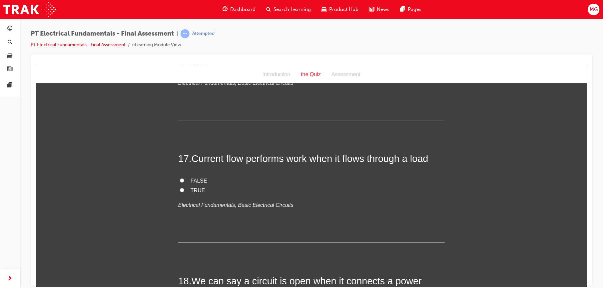
scroll to position [2309, 0]
click at [179, 188] on input "TRUE" at bounding box center [181, 190] width 4 height 4
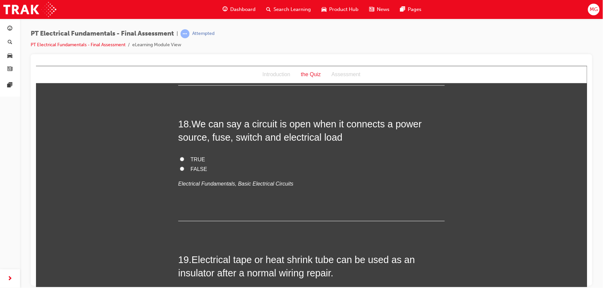
scroll to position [2466, 0]
click at [179, 167] on input "FALSE" at bounding box center [181, 169] width 4 height 4
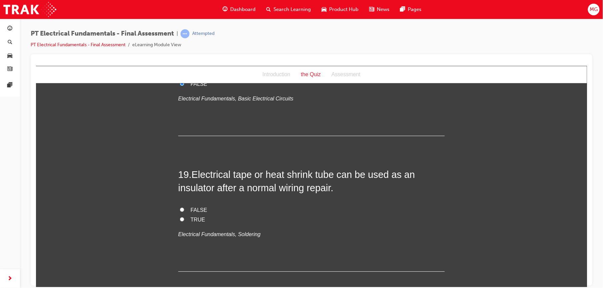
scroll to position [2552, 0]
click at [179, 217] on input "TRUE" at bounding box center [181, 219] width 4 height 4
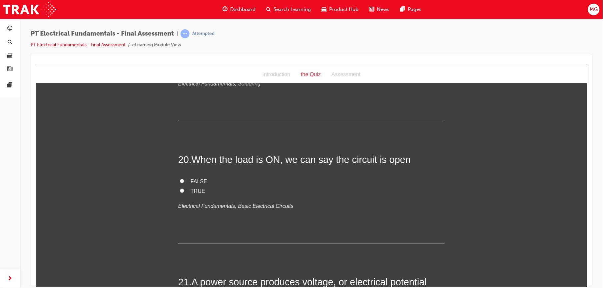
scroll to position [2699, 0]
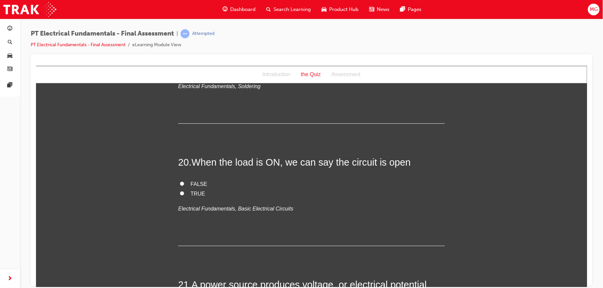
click at [179, 181] on input "FALSE" at bounding box center [181, 183] width 4 height 4
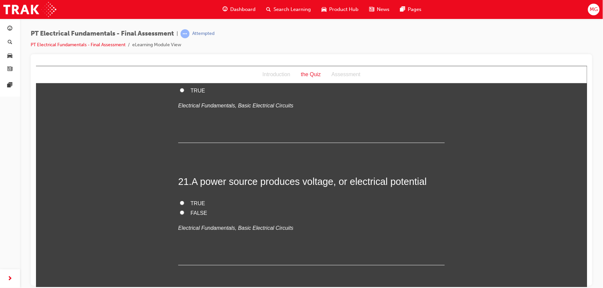
scroll to position [2803, 0]
click at [179, 200] on input "TRUE" at bounding box center [181, 202] width 4 height 4
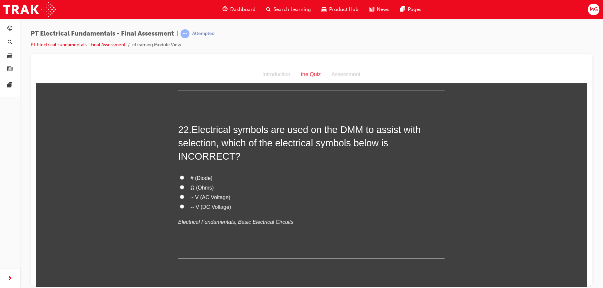
scroll to position [2972, 0]
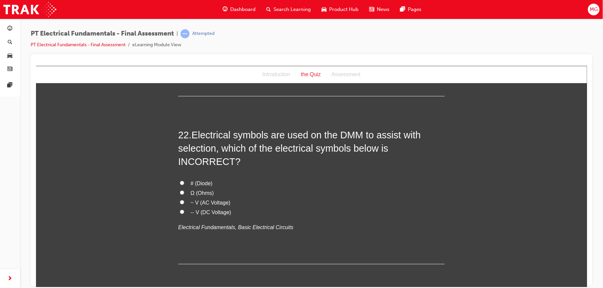
click at [179, 181] on input "# (Diode)" at bounding box center [181, 183] width 4 height 4
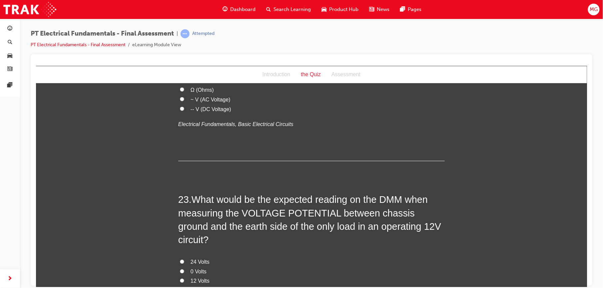
scroll to position [3076, 0]
click at [179, 269] on input "0 Volts" at bounding box center [181, 271] width 4 height 4
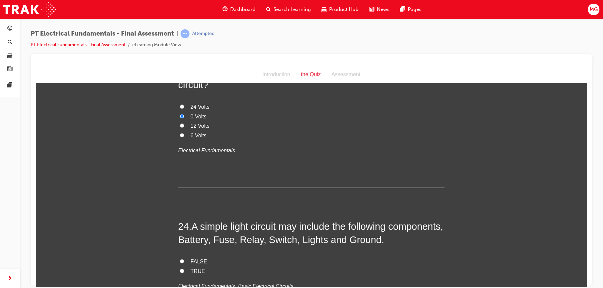
scroll to position [3238, 0]
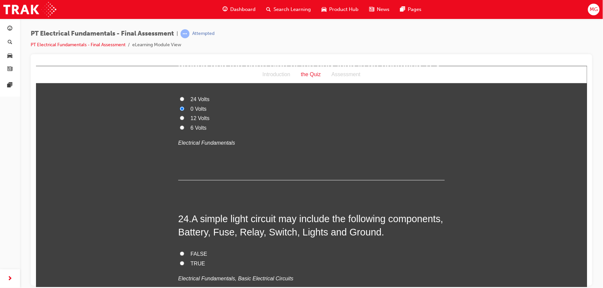
click at [179, 261] on input "TRUE" at bounding box center [181, 263] width 4 height 4
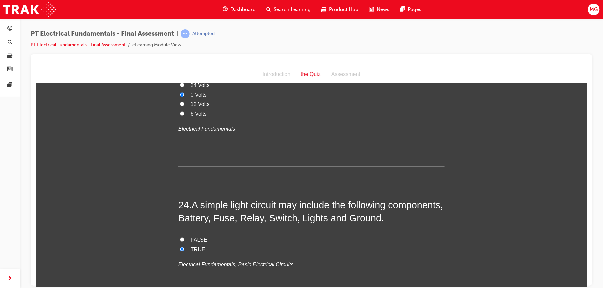
scroll to position [3265, 0]
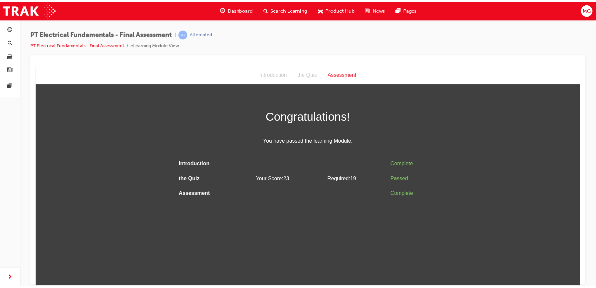
scroll to position [0, 0]
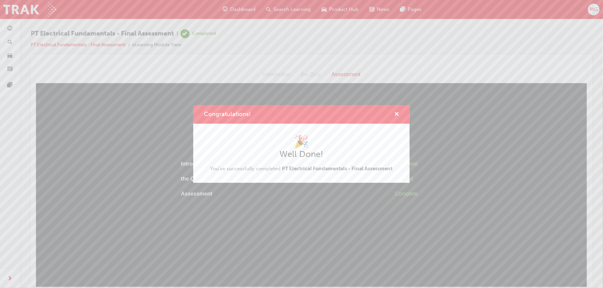
click at [333, 219] on div "Congratulations! 🎉 Well Done! You've successfully completed PT Electrical Funda…" at bounding box center [301, 144] width 603 height 288
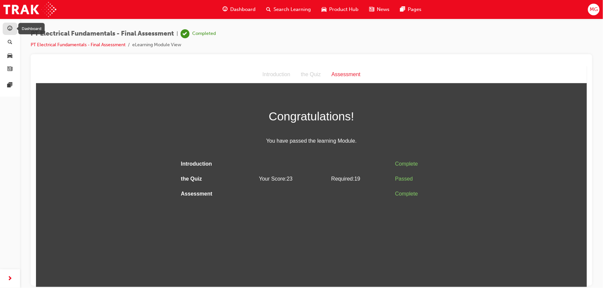
click at [10, 31] on span "guage-icon" at bounding box center [10, 29] width 5 height 6
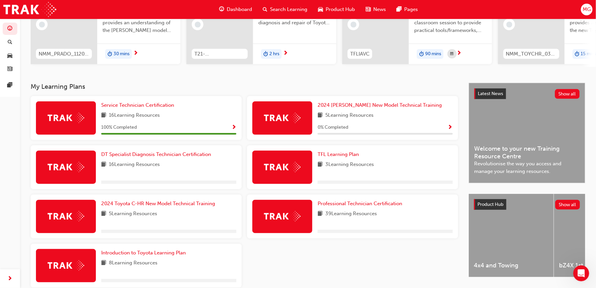
scroll to position [86, 0]
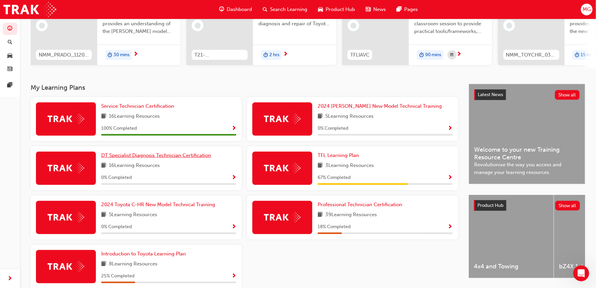
click at [171, 158] on span "DT Specialist Diagnosis Technician Certification" at bounding box center [156, 156] width 110 height 6
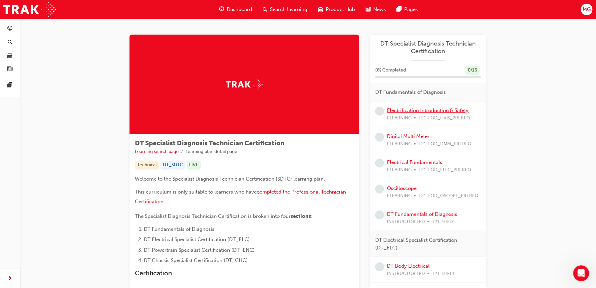
click at [402, 109] on link "Electrification Introduction & Safety" at bounding box center [428, 111] width 82 height 6
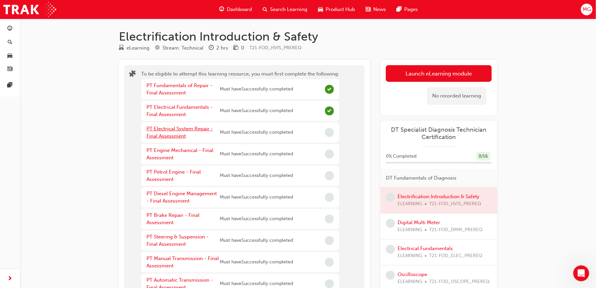
click at [191, 129] on link "PT Electrical System Repair - Final Assessment" at bounding box center [180, 133] width 67 height 14
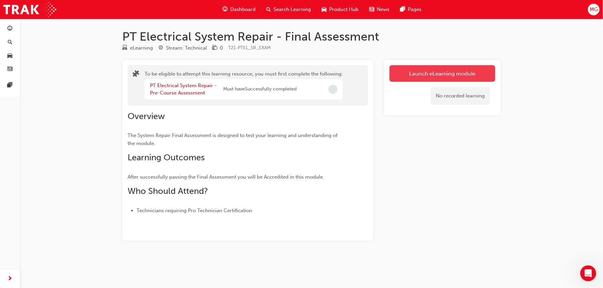
click at [409, 74] on button "Launch eLearning module" at bounding box center [442, 73] width 106 height 17
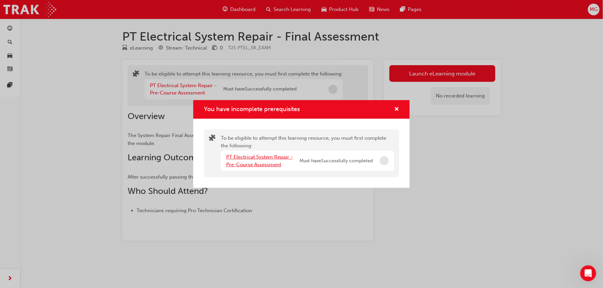
click at [282, 160] on link "PT Electrical System Repair - Pre-Course Assessment" at bounding box center [259, 161] width 67 height 14
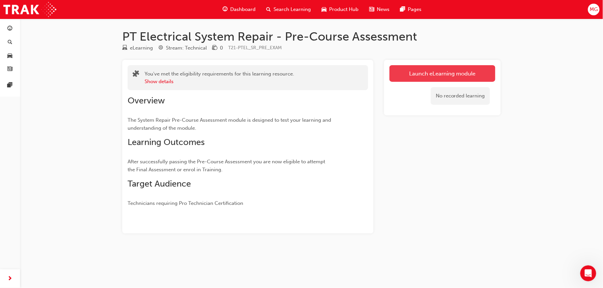
click at [399, 71] on link "Launch eLearning module" at bounding box center [442, 73] width 106 height 17
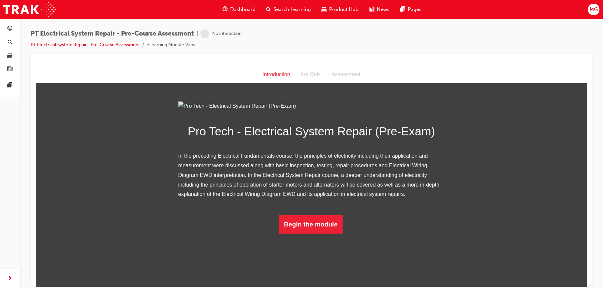
scroll to position [19, 0]
click at [321, 234] on button "Begin the module" at bounding box center [310, 224] width 64 height 19
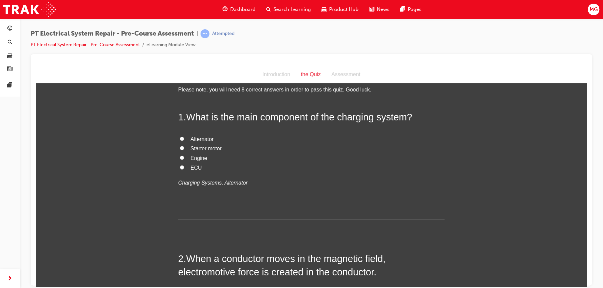
scroll to position [0, 0]
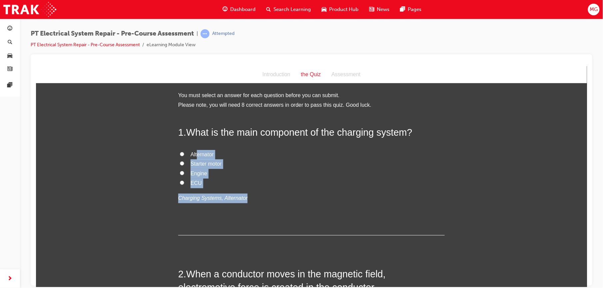
drag, startPoint x: 194, startPoint y: 153, endPoint x: 246, endPoint y: 200, distance: 69.8
click at [246, 200] on div "Alternator Starter motor Engine ECU Charging Systems, Alternator" at bounding box center [311, 176] width 266 height 53
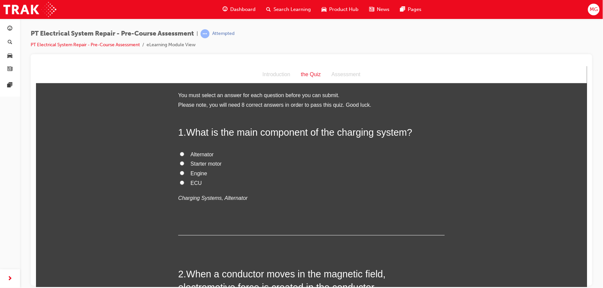
drag, startPoint x: 246, startPoint y: 200, endPoint x: 258, endPoint y: 209, distance: 15.5
click at [258, 209] on div "1 . What is the main component of the charging system? Alternator Starter motor…" at bounding box center [311, 181] width 266 height 110
click at [179, 152] on input "Alternator" at bounding box center [181, 154] width 4 height 4
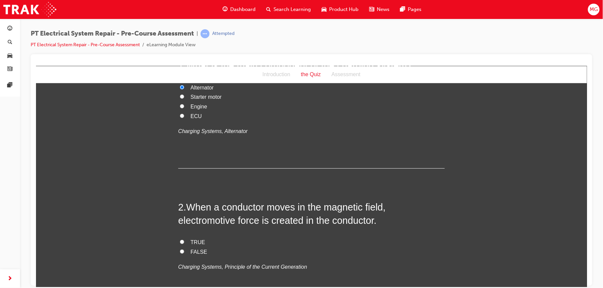
scroll to position [115, 0]
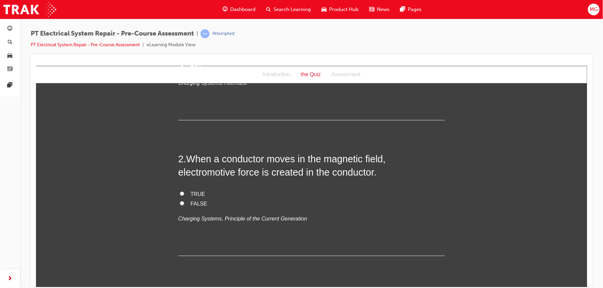
click at [180, 193] on input "TRUE" at bounding box center [181, 193] width 4 height 4
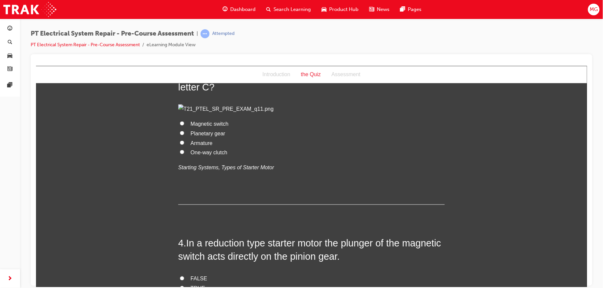
scroll to position [337, 0]
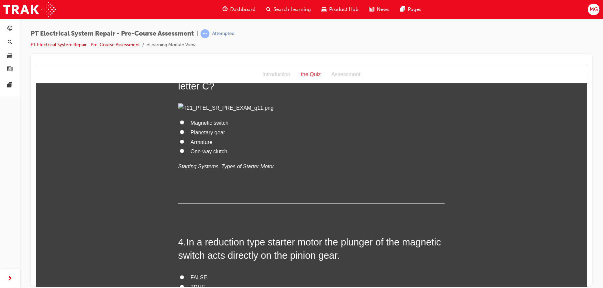
click at [194, 145] on span "Armature" at bounding box center [201, 142] width 22 height 6
click at [184, 144] on input "Armature" at bounding box center [181, 142] width 4 height 4
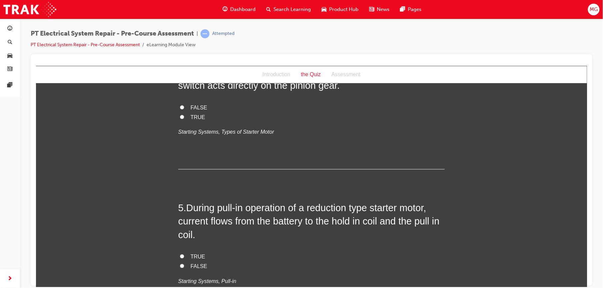
scroll to position [509, 0]
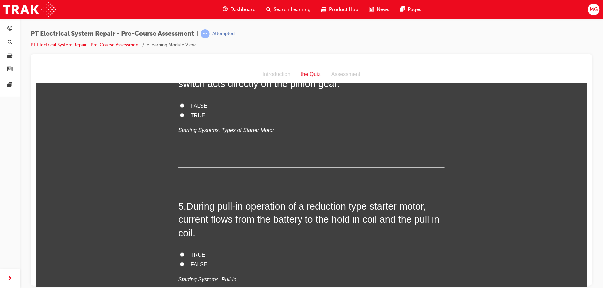
click at [184, 121] on label "TRUE" at bounding box center [311, 116] width 266 height 10
click at [184, 118] on input "TRUE" at bounding box center [181, 115] width 4 height 4
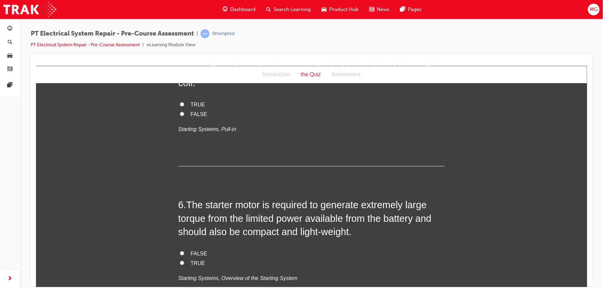
scroll to position [663, 0]
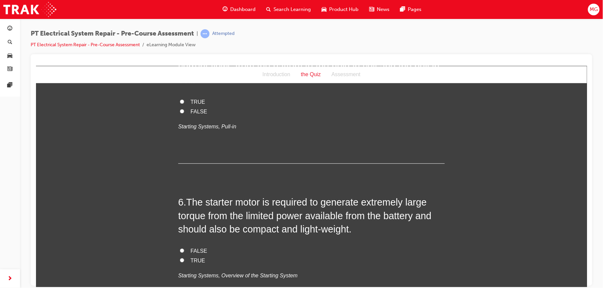
click at [190, 105] on span "TRUE" at bounding box center [197, 102] width 15 height 6
click at [184, 104] on input "TRUE" at bounding box center [181, 101] width 4 height 4
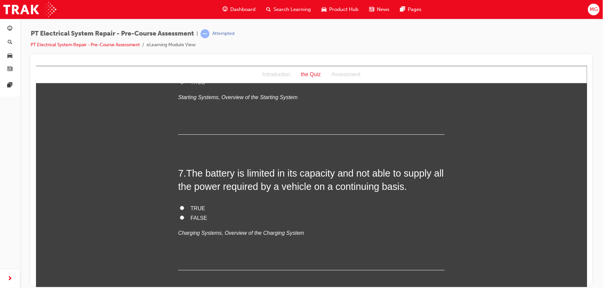
scroll to position [847, 0]
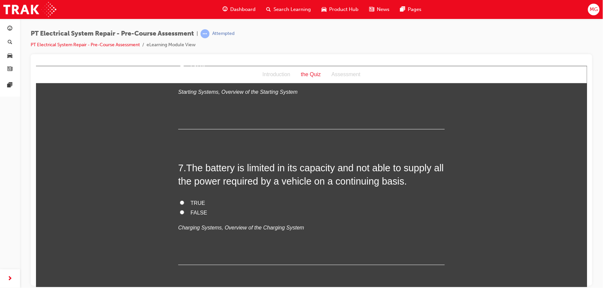
click at [179, 79] on input "TRUE" at bounding box center [181, 76] width 4 height 4
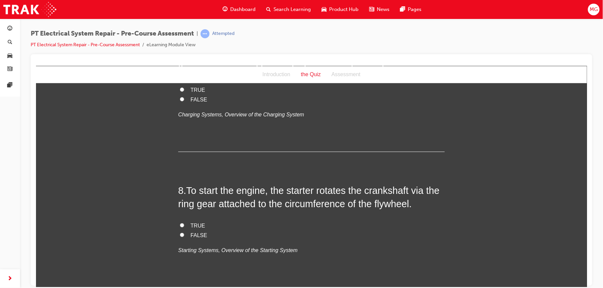
scroll to position [968, 0]
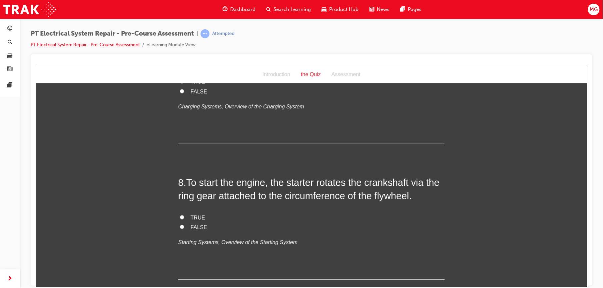
click at [179, 84] on input "TRUE" at bounding box center [181, 81] width 4 height 4
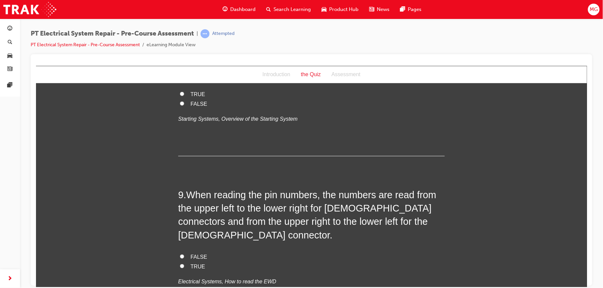
scroll to position [1092, 0]
click at [179, 95] on input "TRUE" at bounding box center [181, 93] width 4 height 4
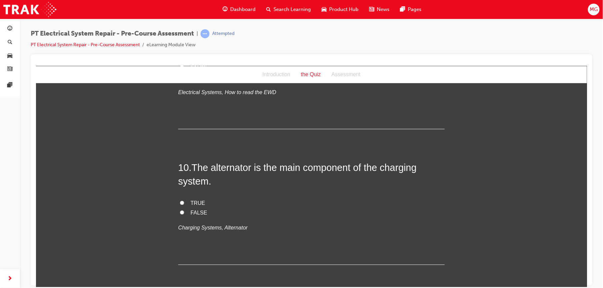
scroll to position [1282, 0]
click at [179, 68] on input "FALSE" at bounding box center [181, 66] width 4 height 4
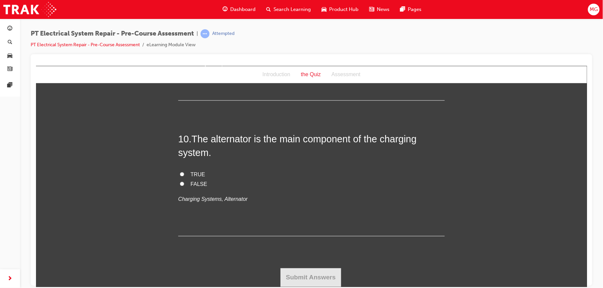
scroll to position [1384, 0]
click at [190, 177] on span "TRUE" at bounding box center [197, 175] width 15 height 6
click at [184, 177] on input "TRUE" at bounding box center [181, 174] width 4 height 4
click at [293, 282] on button "Submit Answers" at bounding box center [310, 277] width 61 height 19
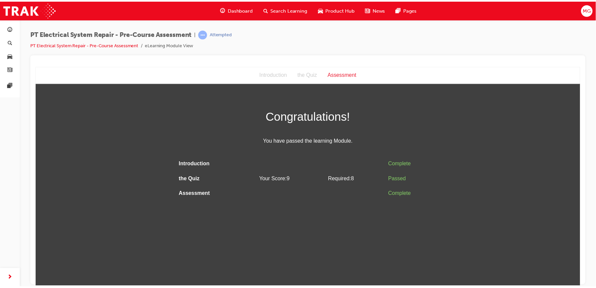
scroll to position [0, 0]
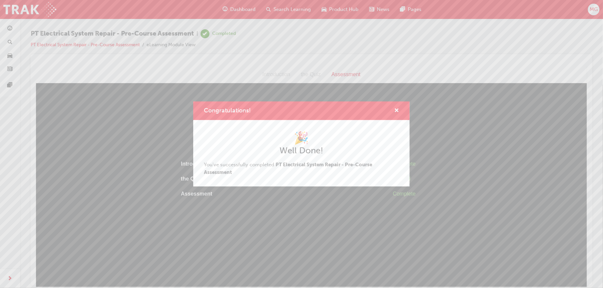
click at [340, 265] on div "Congratulations! 🎉 Well Done! You've successfully completed PT Electrical Syste…" at bounding box center [301, 144] width 603 height 288
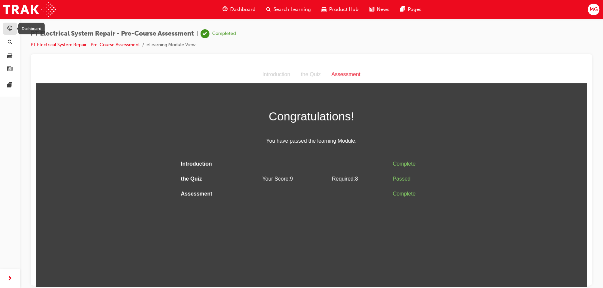
click at [13, 30] on div "button" at bounding box center [10, 29] width 8 height 8
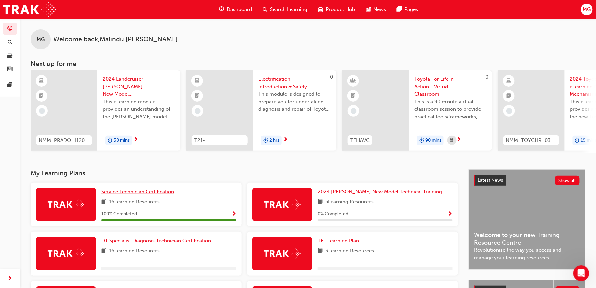
click at [121, 195] on span "Service Technician Certification" at bounding box center [137, 192] width 73 height 6
click at [143, 242] on span "DT Specialist Diagnosis Technician Certification" at bounding box center [156, 241] width 110 height 6
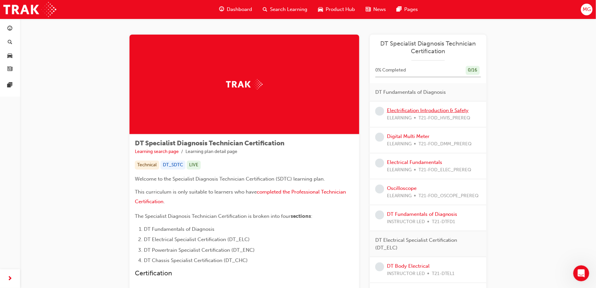
click at [395, 111] on link "Electrification Introduction & Safety" at bounding box center [428, 111] width 82 height 6
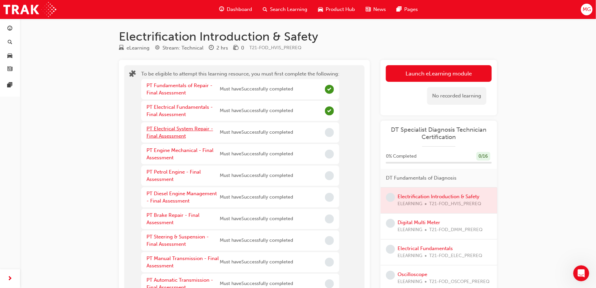
click at [184, 130] on link "PT Electrical System Repair - Final Assessment" at bounding box center [180, 133] width 67 height 14
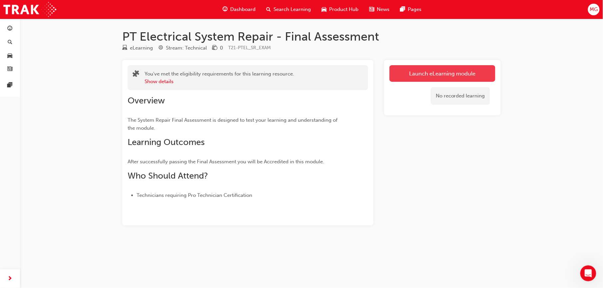
click at [447, 70] on link "Launch eLearning module" at bounding box center [442, 73] width 106 height 17
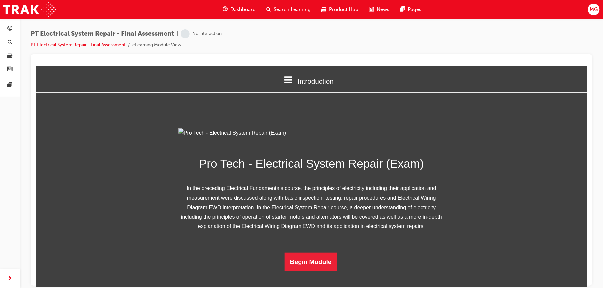
scroll to position [57, 0]
click at [308, 271] on button "Begin Module" at bounding box center [310, 262] width 53 height 19
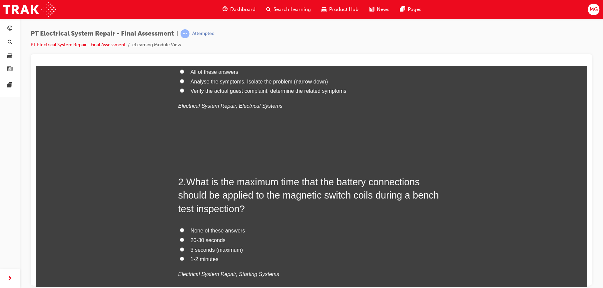
scroll to position [0, 0]
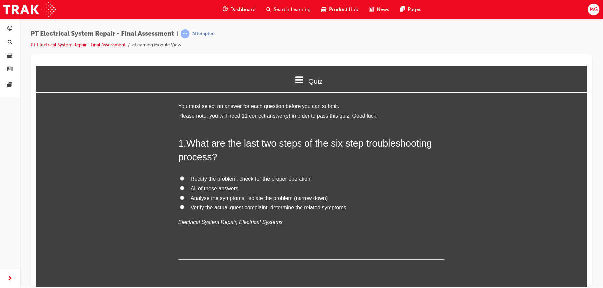
click at [200, 178] on span "Rectify the problem, check for the proper operation" at bounding box center [250, 179] width 120 height 6
click at [184, 178] on input "Rectify the problem, check for the proper operation" at bounding box center [181, 178] width 4 height 4
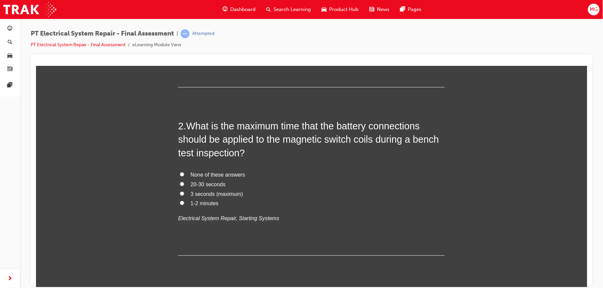
scroll to position [175, 0]
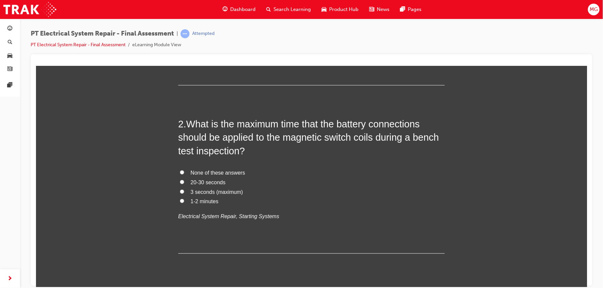
click at [190, 192] on span "3 seconds (maximum)" at bounding box center [216, 192] width 52 height 6
click at [184, 192] on input "3 seconds (maximum)" at bounding box center [181, 191] width 4 height 4
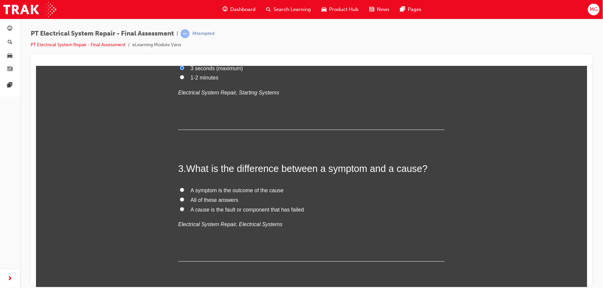
scroll to position [299, 0]
click at [204, 201] on span "All of these answers" at bounding box center [214, 200] width 48 height 6
click at [184, 201] on input "All of these answers" at bounding box center [181, 199] width 4 height 4
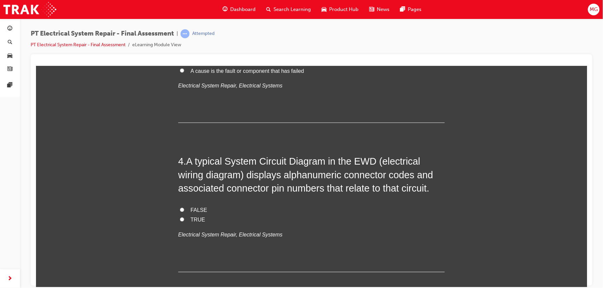
scroll to position [441, 0]
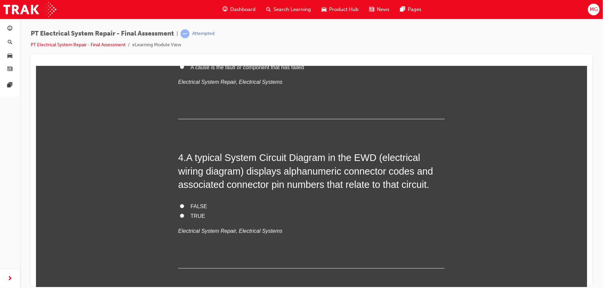
click at [195, 215] on span "TRUE" at bounding box center [197, 216] width 15 height 6
click at [184, 215] on input "TRUE" at bounding box center [181, 216] width 4 height 4
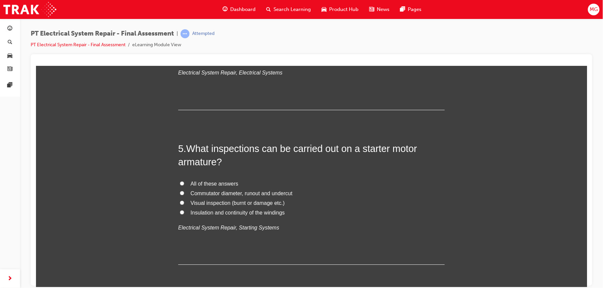
scroll to position [601, 0]
click at [179, 182] on input "All of these answers" at bounding box center [181, 182] width 4 height 4
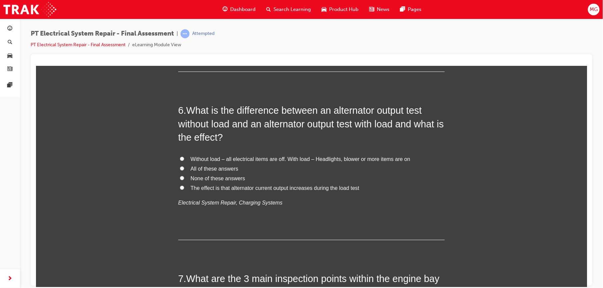
scroll to position [796, 0]
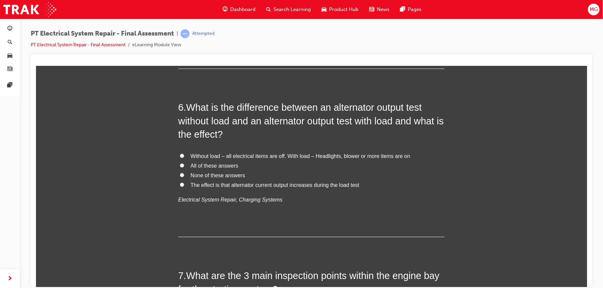
click at [190, 185] on span "The effect is that alternator current output increases during the load test" at bounding box center [274, 185] width 169 height 6
click at [184, 185] on input "The effect is that alternator current output increases during the load test" at bounding box center [181, 184] width 4 height 4
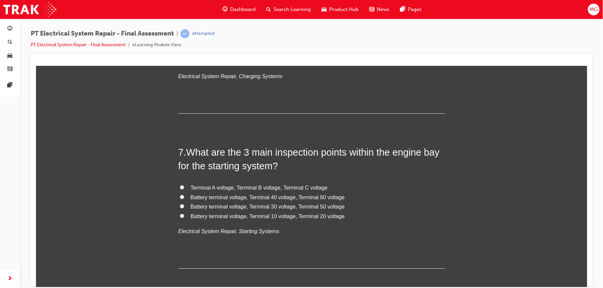
scroll to position [923, 0]
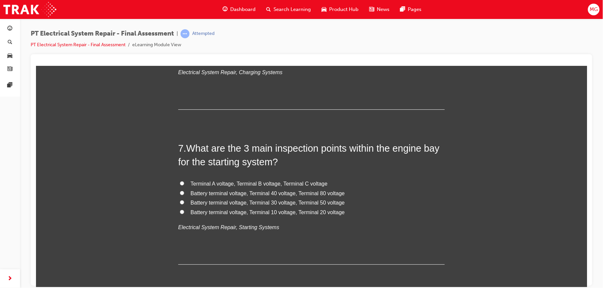
click at [204, 205] on span "Battery terminal voltage, Terminal 30 voltage, Terminal 50 voltage" at bounding box center [267, 203] width 154 height 6
click at [184, 204] on input "Battery terminal voltage, Terminal 30 voltage, Terminal 50 voltage" at bounding box center [181, 202] width 4 height 4
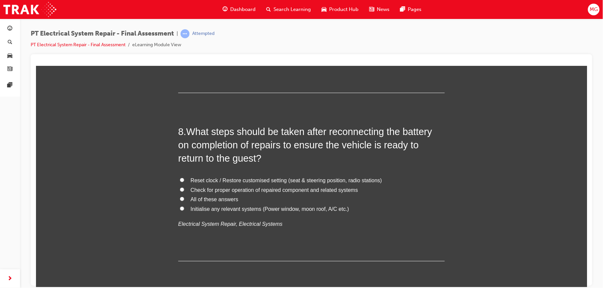
scroll to position [1098, 0]
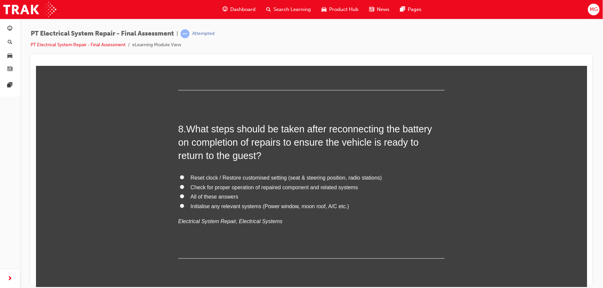
click at [208, 197] on span "All of these answers" at bounding box center [214, 197] width 48 height 6
click at [184, 197] on input "All of these answers" at bounding box center [181, 196] width 4 height 4
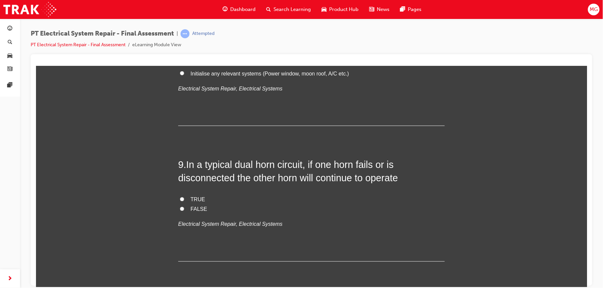
scroll to position [1234, 0]
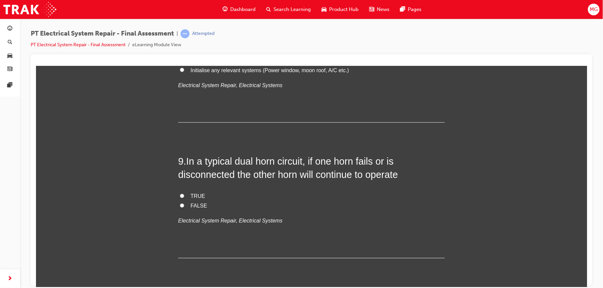
click at [194, 197] on span "TRUE" at bounding box center [197, 196] width 15 height 6
click at [184, 197] on input "TRUE" at bounding box center [181, 196] width 4 height 4
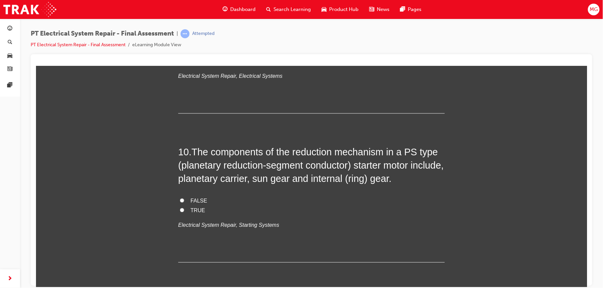
scroll to position [1379, 0]
click at [180, 209] on input "TRUE" at bounding box center [181, 210] width 4 height 4
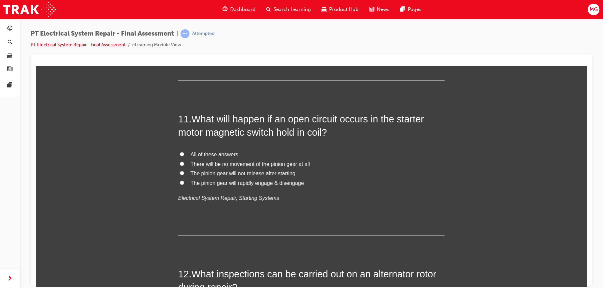
scroll to position [1566, 0]
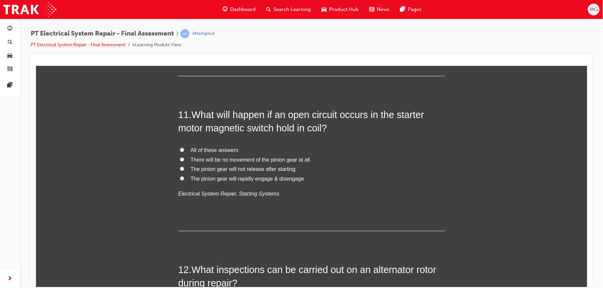
click at [199, 166] on span "The pinion gear will not release after starting" at bounding box center [242, 169] width 105 height 6
click at [184, 167] on input "The pinion gear will not release after starting" at bounding box center [181, 169] width 4 height 4
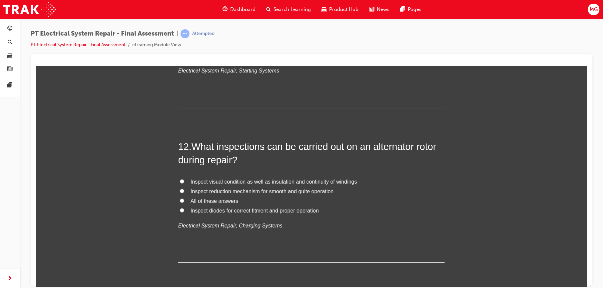
scroll to position [1690, 0]
click at [206, 199] on span "All of these answers" at bounding box center [214, 200] width 48 height 6
click at [184, 199] on input "All of these answers" at bounding box center [181, 199] width 4 height 4
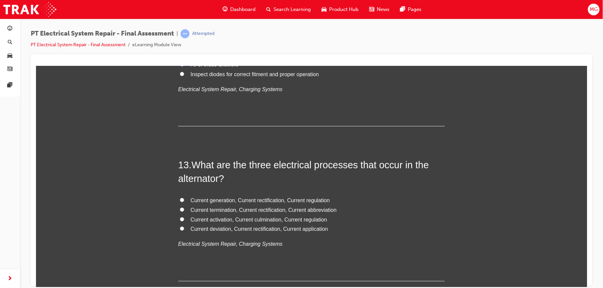
scroll to position [1826, 0]
click at [221, 201] on span "Current generation, Current rectification, Current regulation" at bounding box center [259, 200] width 139 height 6
click at [184, 201] on input "Current generation, Current rectification, Current regulation" at bounding box center [181, 199] width 4 height 4
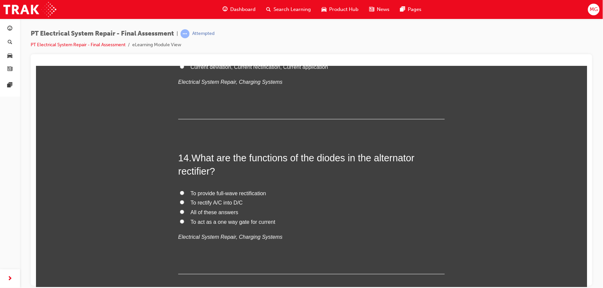
scroll to position [1989, 0]
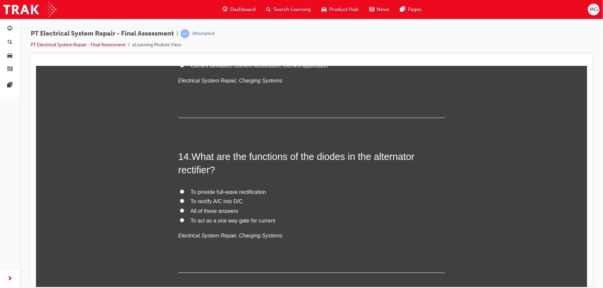
click at [225, 210] on span "All of these answers" at bounding box center [214, 211] width 48 height 6
click at [184, 210] on input "All of these answers" at bounding box center [181, 210] width 4 height 4
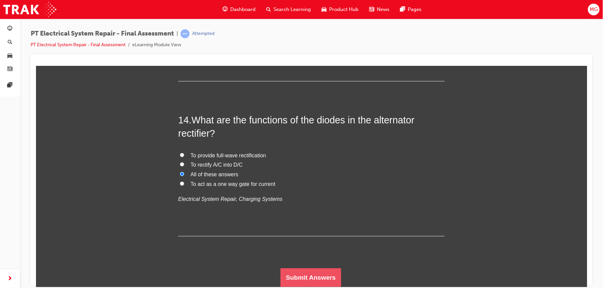
click at [292, 270] on button "Submit Answers" at bounding box center [310, 277] width 61 height 19
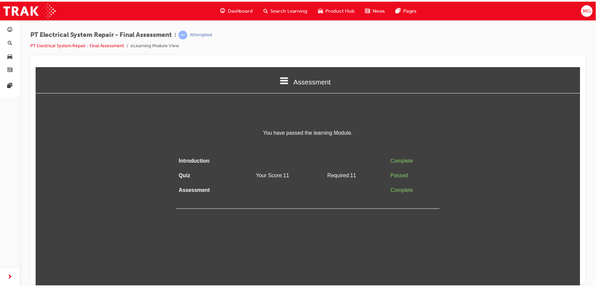
scroll to position [0, 0]
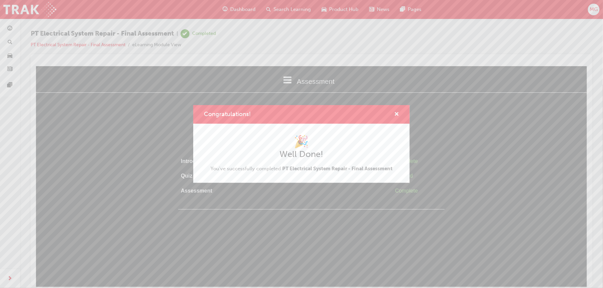
click at [334, 196] on div "Congratulations! 🎉 Well Done! You've successfully completed PT Electrical Syste…" at bounding box center [301, 144] width 603 height 288
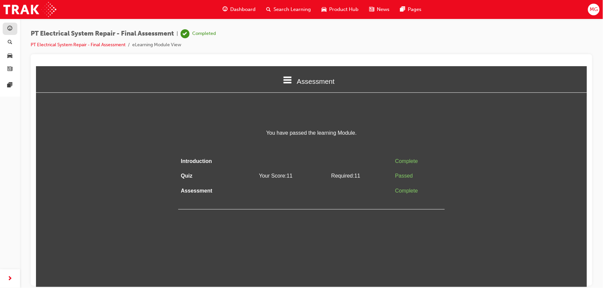
click at [12, 23] on link "button" at bounding box center [10, 29] width 15 height 12
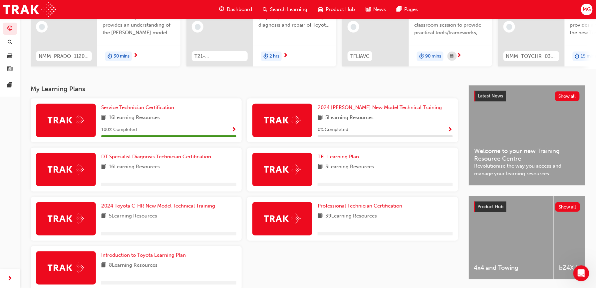
scroll to position [115, 0]
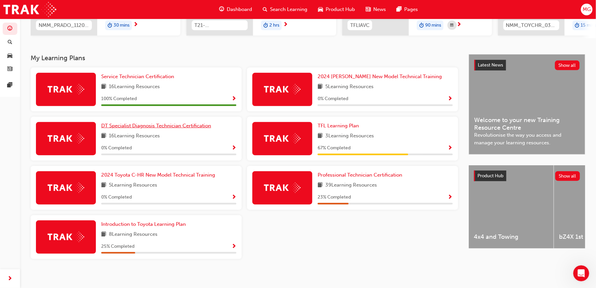
click at [145, 129] on span "DT Specialist Diagnosis Technician Certification" at bounding box center [156, 126] width 110 height 6
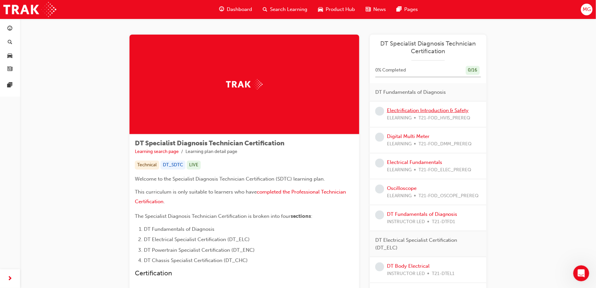
click at [390, 112] on link "Electrification Introduction & Safety" at bounding box center [428, 111] width 82 height 6
click at [14, 28] on link "button" at bounding box center [10, 29] width 15 height 12
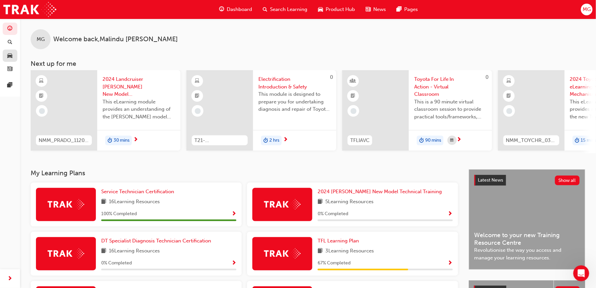
click at [14, 52] on link "button" at bounding box center [10, 56] width 15 height 12
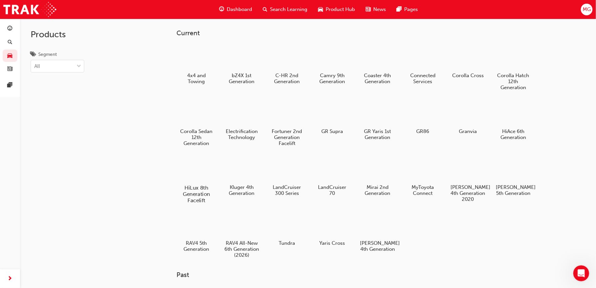
click at [187, 170] on div at bounding box center [196, 169] width 37 height 27
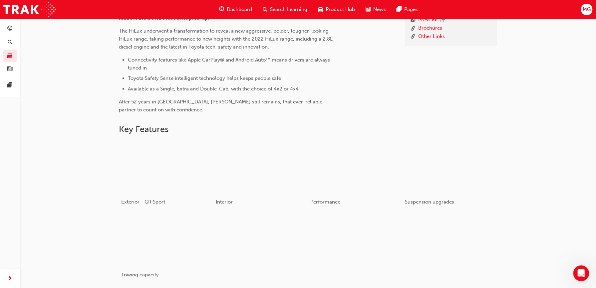
scroll to position [227, 0]
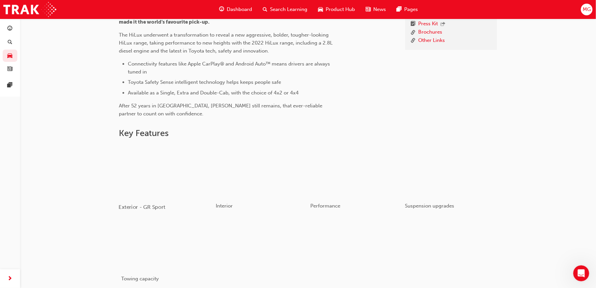
click at [182, 181] on div "button" at bounding box center [166, 171] width 95 height 53
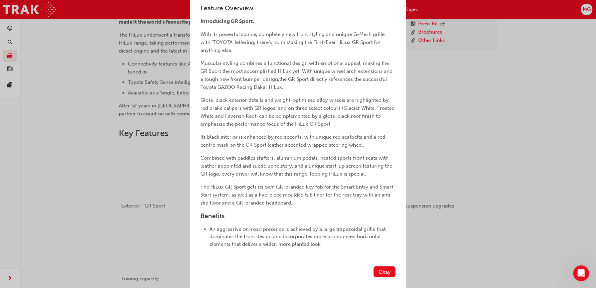
scroll to position [149, 0]
click at [375, 274] on button "Okay" at bounding box center [385, 272] width 22 height 11
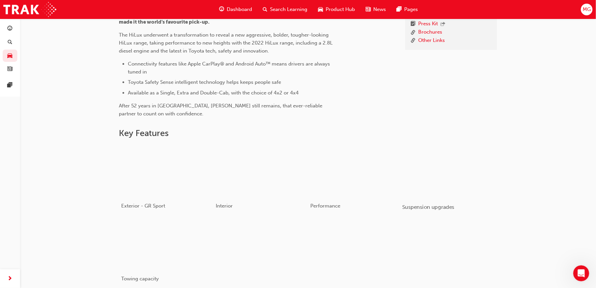
click at [436, 173] on div "button" at bounding box center [449, 171] width 95 height 53
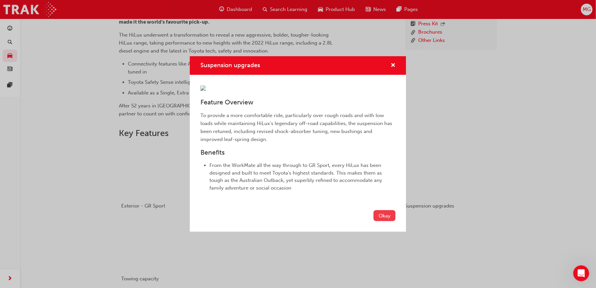
click at [392, 221] on button "Okay" at bounding box center [385, 215] width 22 height 11
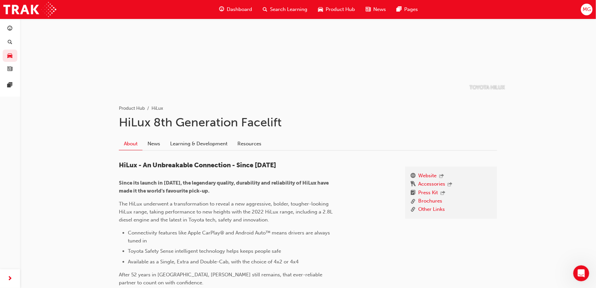
scroll to position [65, 0]
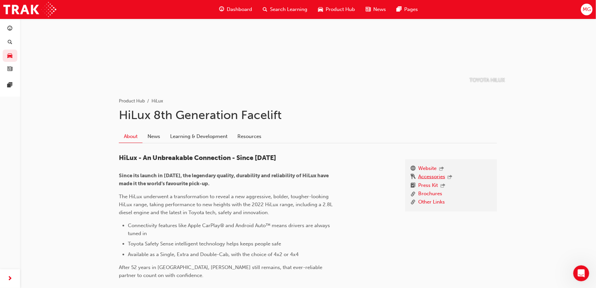
click at [428, 179] on link "Accessories" at bounding box center [431, 177] width 27 height 9
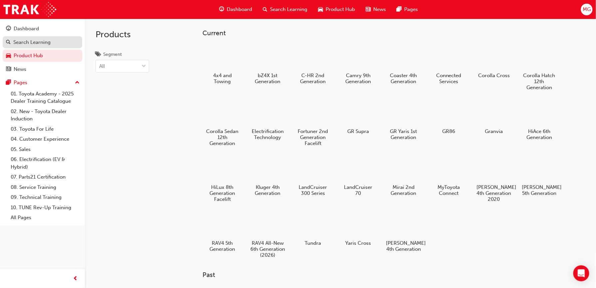
click at [39, 40] on div "Search Learning" at bounding box center [31, 43] width 37 height 8
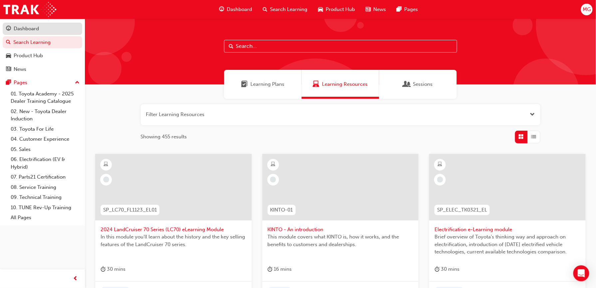
click at [51, 34] on link "Dashboard" at bounding box center [43, 29] width 80 height 12
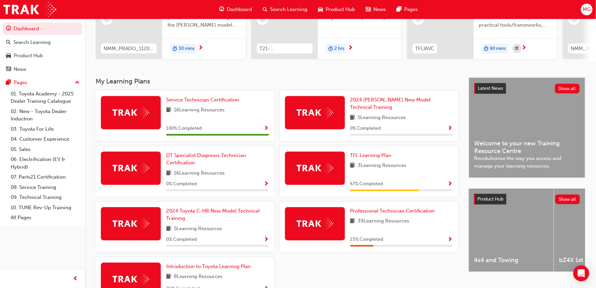
scroll to position [133, 0]
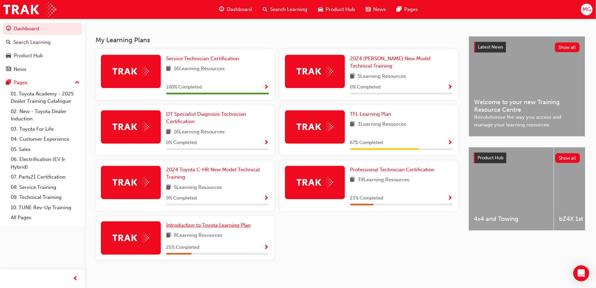
click at [180, 222] on span "Introduction to Toyota Learning Plan" at bounding box center [208, 225] width 85 height 6
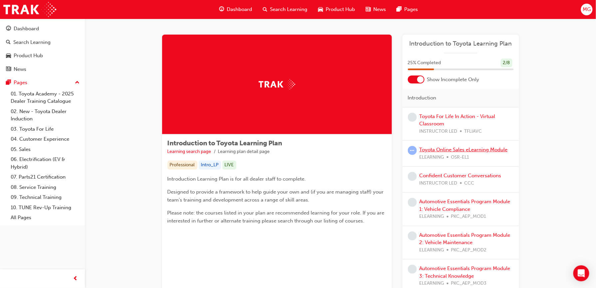
click at [435, 150] on link "Toyota Online Sales eLearning Module" at bounding box center [464, 150] width 88 height 6
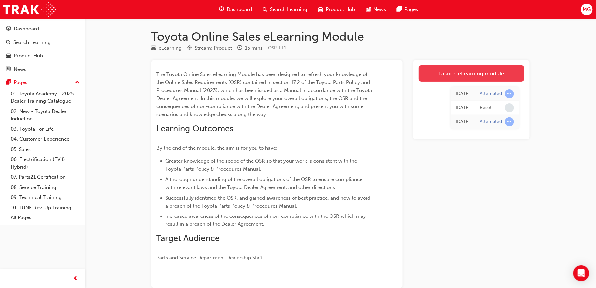
click at [453, 67] on link "Launch eLearning module" at bounding box center [472, 73] width 106 height 17
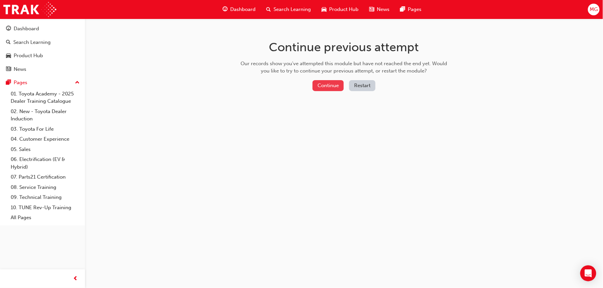
click at [338, 85] on button "Continue" at bounding box center [327, 85] width 31 height 11
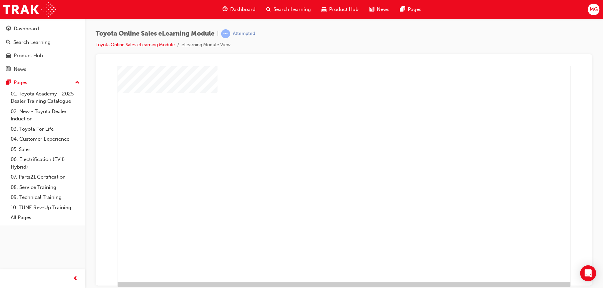
scroll to position [23, 0]
click at [324, 135] on div "play" at bounding box center [324, 135] width 0 height 0
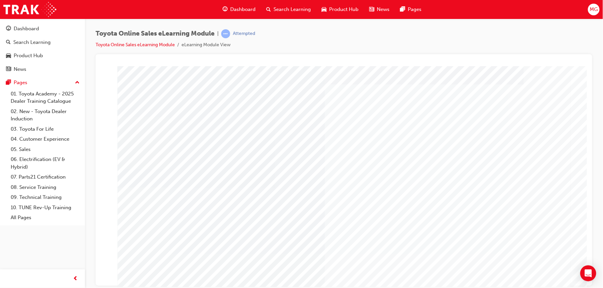
scroll to position [28, 0]
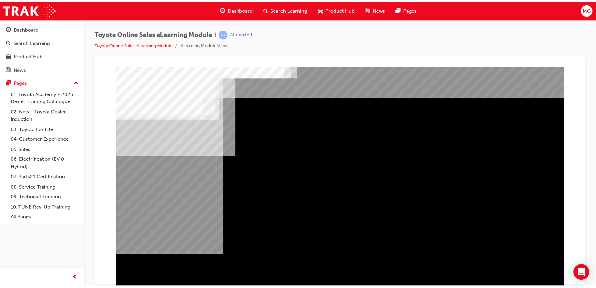
scroll to position [0, 0]
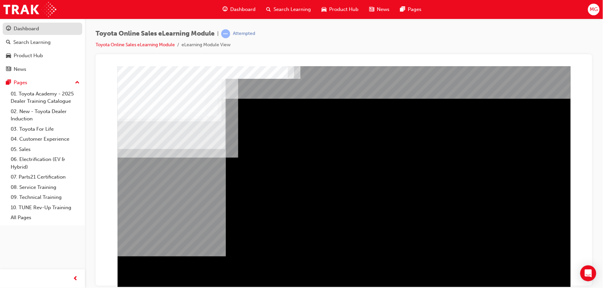
click at [48, 31] on div "Dashboard" at bounding box center [42, 29] width 73 height 8
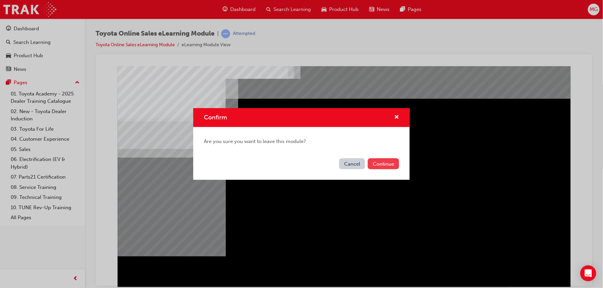
click at [374, 164] on button "Continue" at bounding box center [383, 164] width 31 height 11
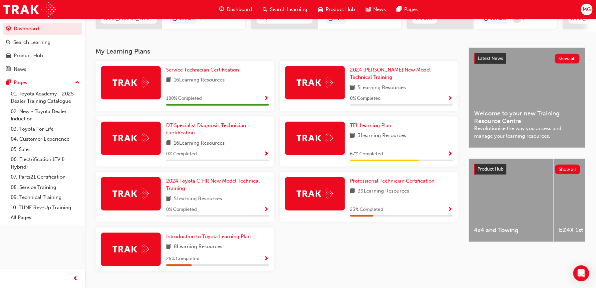
scroll to position [133, 0]
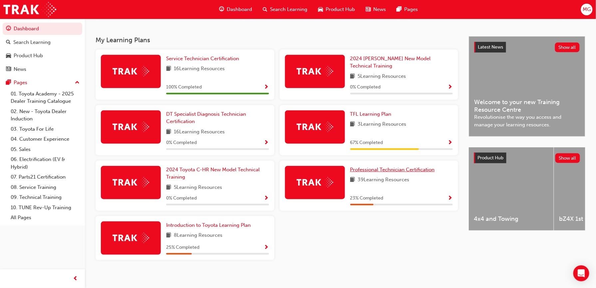
click at [355, 167] on span "Professional Technician Certification" at bounding box center [392, 170] width 85 height 6
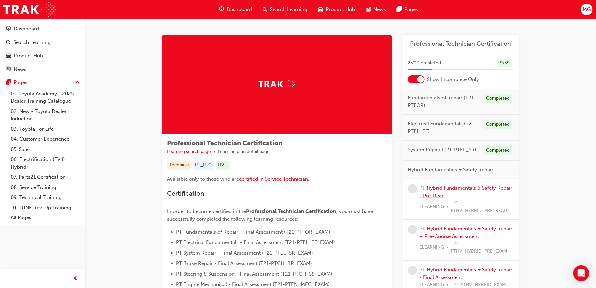
click at [433, 191] on link "PT Hybrid Fundamentals & Safety Repair - Pre-Read" at bounding box center [466, 192] width 93 height 14
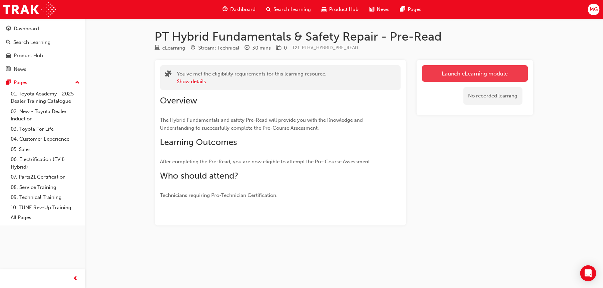
click at [431, 74] on link "Launch eLearning module" at bounding box center [475, 73] width 106 height 17
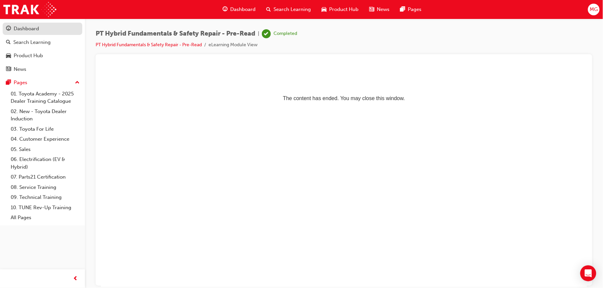
click at [27, 28] on div "Dashboard" at bounding box center [26, 29] width 25 height 8
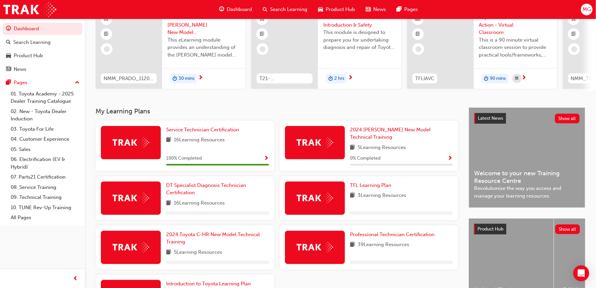
scroll to position [121, 0]
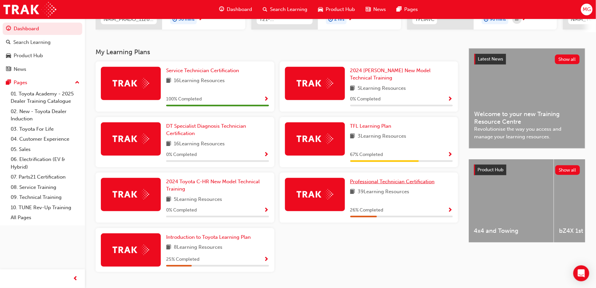
click at [370, 180] on link "Professional Technician Certification" at bounding box center [393, 182] width 87 height 8
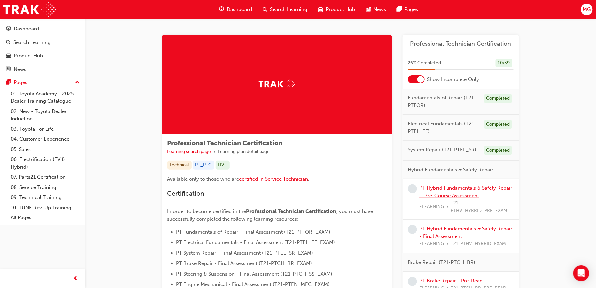
click at [448, 189] on link "PT Hybrid Fundamentals & Safety Repair – Pre-Course Assessment" at bounding box center [466, 192] width 93 height 14
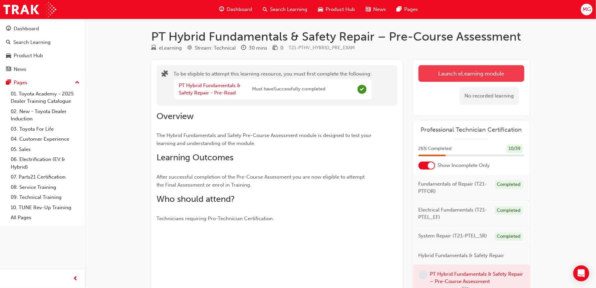
click at [448, 76] on button "Launch eLearning module" at bounding box center [472, 73] width 106 height 17
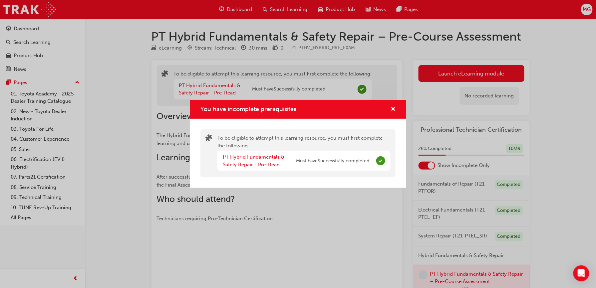
click at [465, 69] on div "You have incomplete prerequisites To be eligible to attempt this learning resou…" at bounding box center [298, 144] width 596 height 288
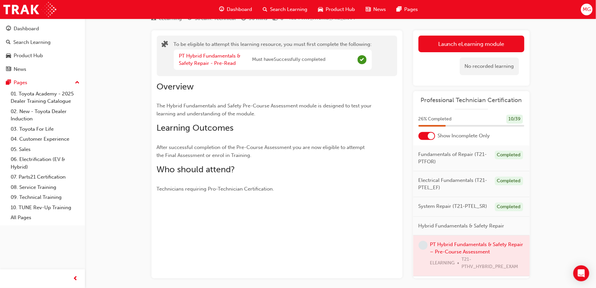
scroll to position [57, 0]
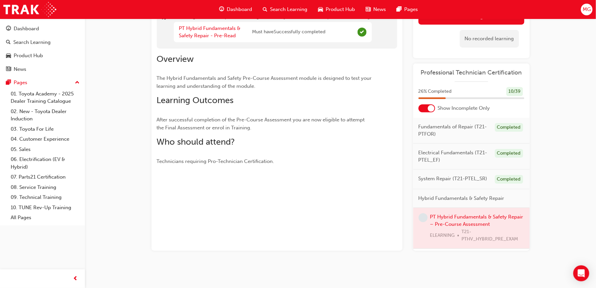
click at [471, 224] on div at bounding box center [471, 228] width 117 height 41
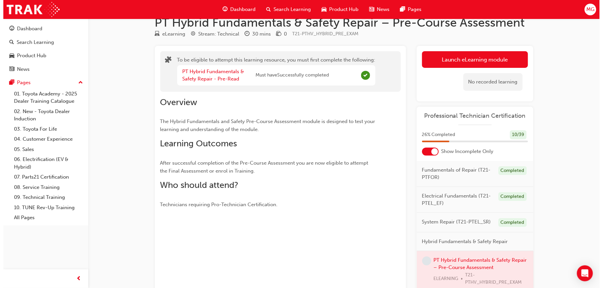
scroll to position [0, 0]
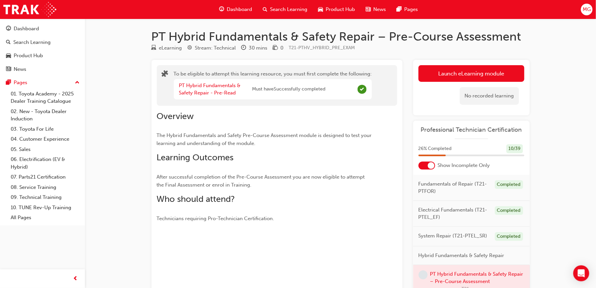
click at [462, 82] on div "No recorded learning" at bounding box center [472, 96] width 106 height 28
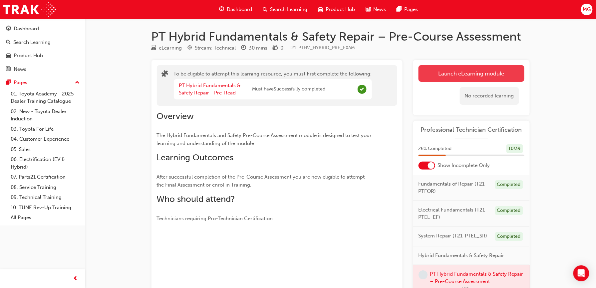
click at [462, 76] on button "Launch eLearning module" at bounding box center [472, 73] width 106 height 17
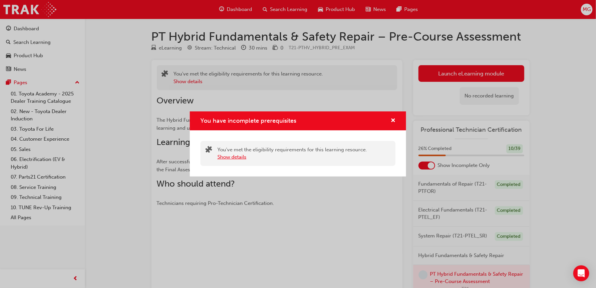
click at [235, 156] on button "Show details" at bounding box center [231, 158] width 29 height 8
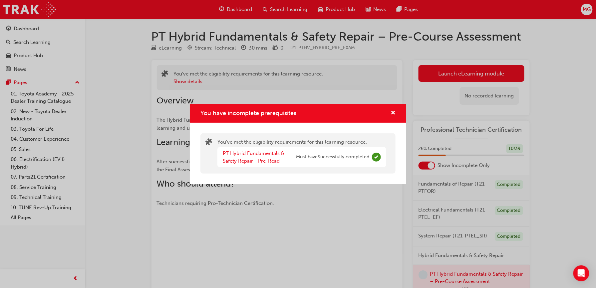
click at [244, 157] on div "PT Hybrid Fundamentals & Safety Repair - Pre-Read" at bounding box center [259, 157] width 73 height 15
click at [244, 155] on link "PT Hybrid Fundamentals & Safety Repair - Pre-Read" at bounding box center [254, 158] width 62 height 14
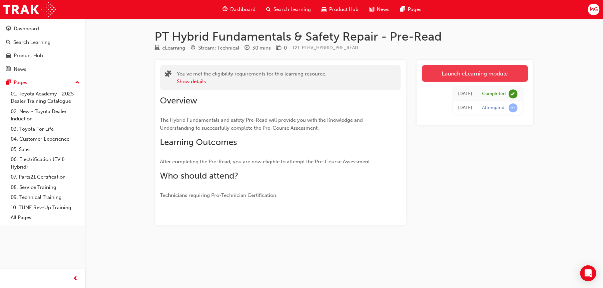
click at [430, 75] on link "Launch eLearning module" at bounding box center [475, 73] width 106 height 17
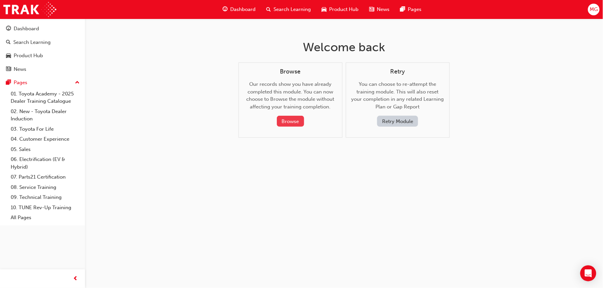
click at [279, 122] on button "Browse" at bounding box center [290, 121] width 27 height 11
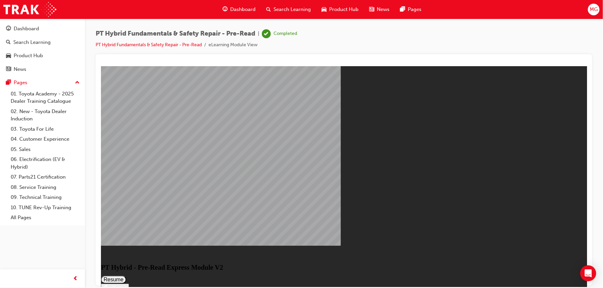
click at [126, 276] on button "Resume" at bounding box center [113, 280] width 25 height 8
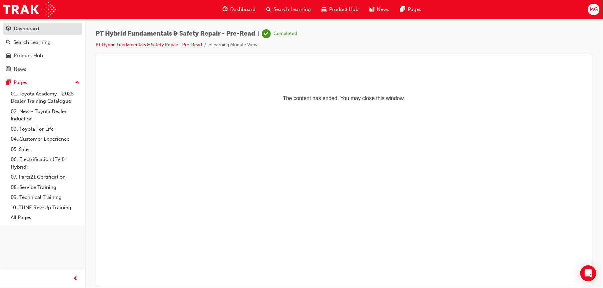
click at [55, 27] on div "Dashboard" at bounding box center [42, 29] width 73 height 8
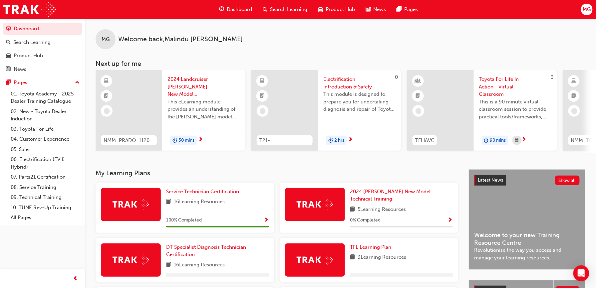
scroll to position [121, 0]
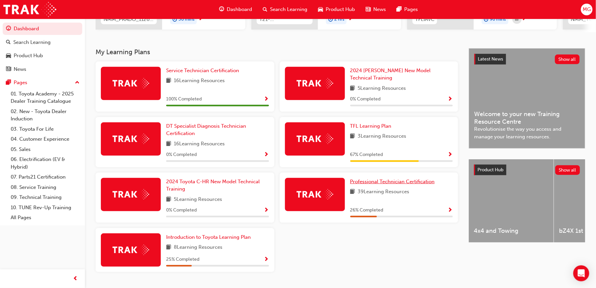
click at [365, 179] on span "Professional Technician Certification" at bounding box center [392, 182] width 85 height 6
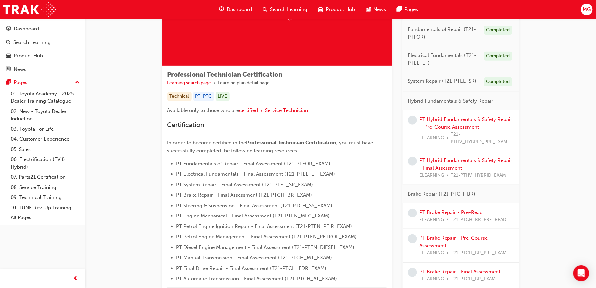
scroll to position [56, 0]
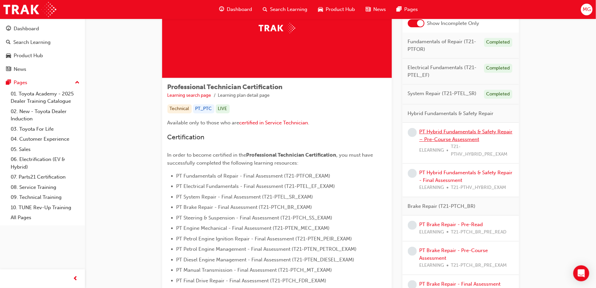
click at [435, 139] on link "PT Hybrid Fundamentals & Safety Repair – Pre-Course Assessment" at bounding box center [466, 136] width 93 height 14
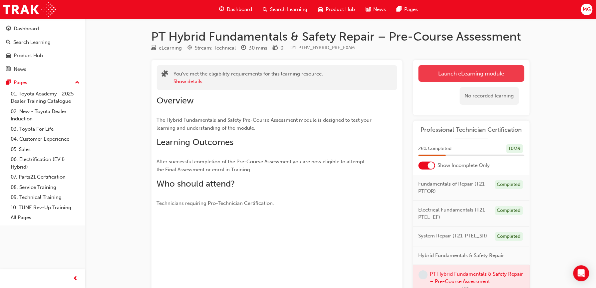
click at [462, 75] on link "Launch eLearning module" at bounding box center [472, 73] width 106 height 17
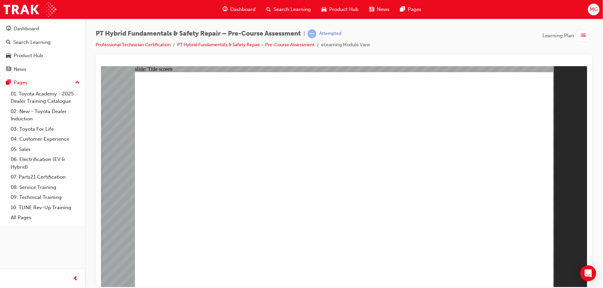
radio input "true"
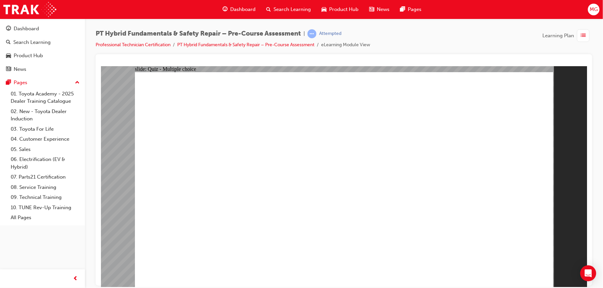
radio input "true"
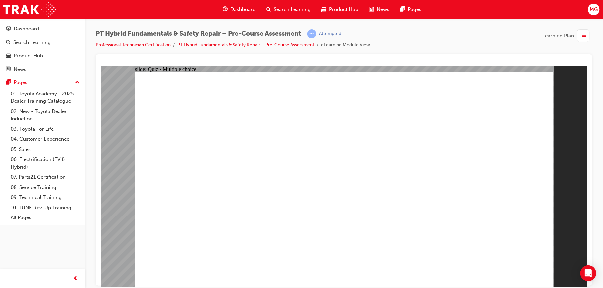
radio input "true"
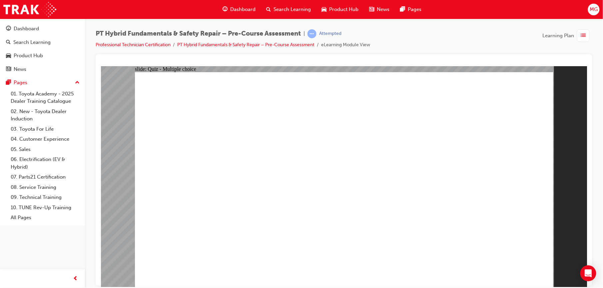
checkbox input "true"
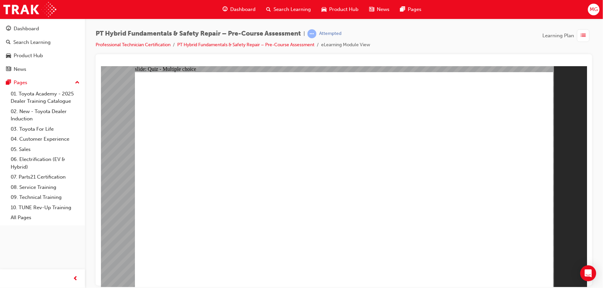
checkbox input "true"
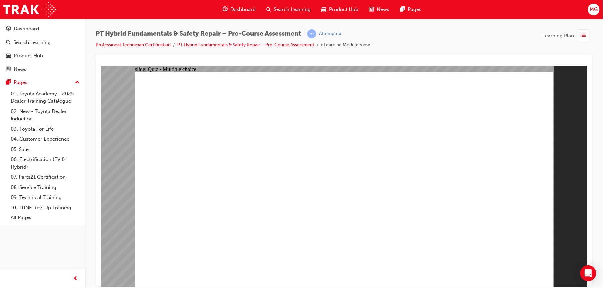
radio input "true"
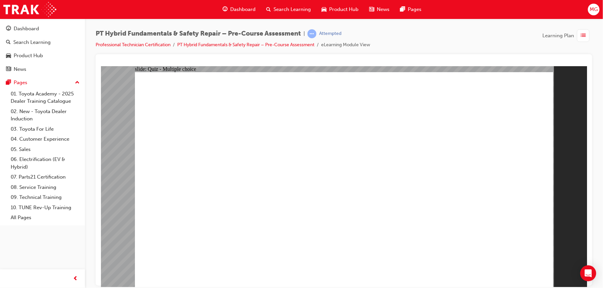
radio input "true"
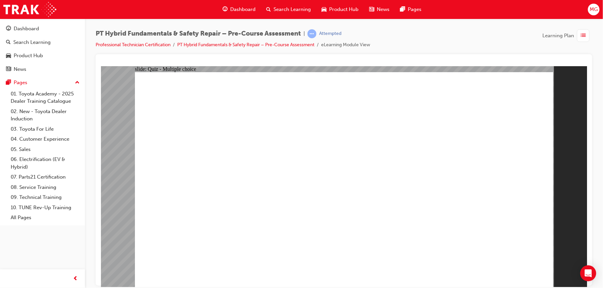
radio input "true"
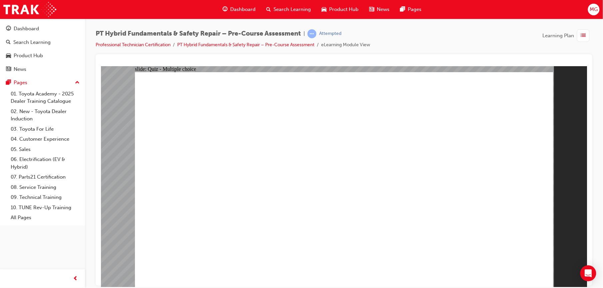
drag, startPoint x: 240, startPoint y: 267, endPoint x: 483, endPoint y: 262, distance: 242.5
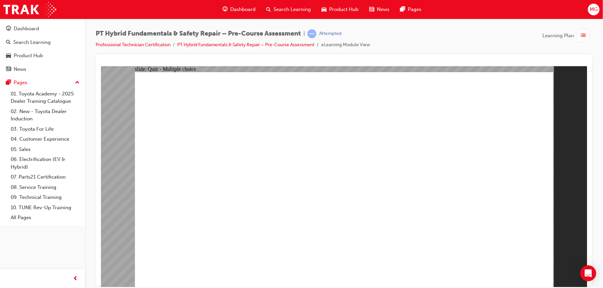
click at [284, 43] on link "PT Hybrid Fundamentals & Safety Repair – Pre-Course Assessment" at bounding box center [245, 45] width 137 height 6
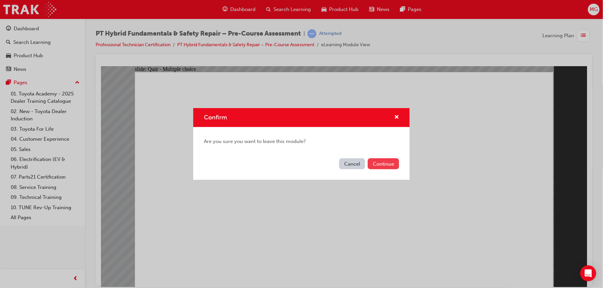
click at [375, 163] on button "Continue" at bounding box center [383, 164] width 31 height 11
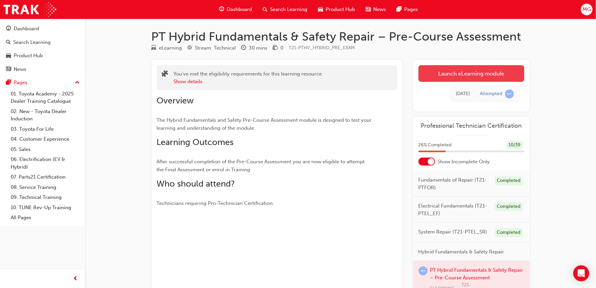
click at [440, 69] on link "Launch eLearning module" at bounding box center [472, 73] width 106 height 17
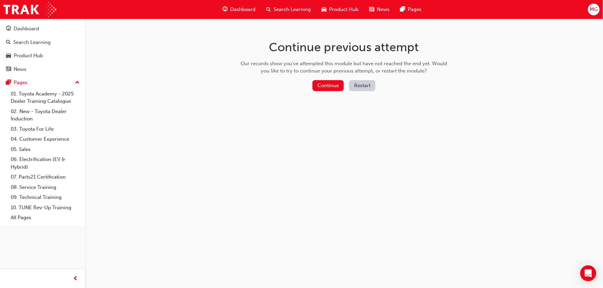
click at [354, 86] on button "Restart" at bounding box center [362, 85] width 26 height 11
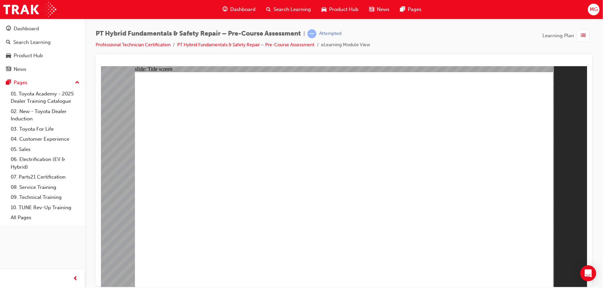
radio input "true"
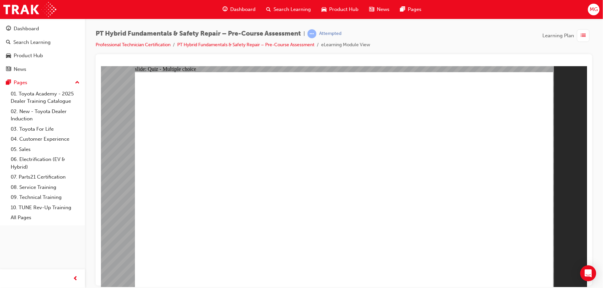
radio input "true"
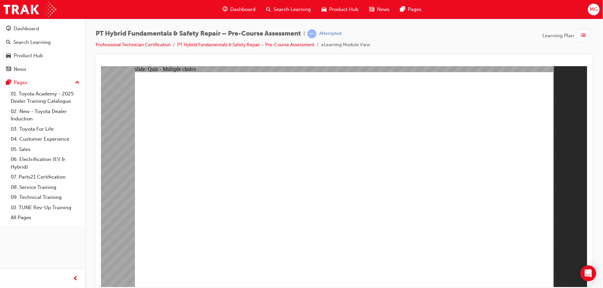
radio input "true"
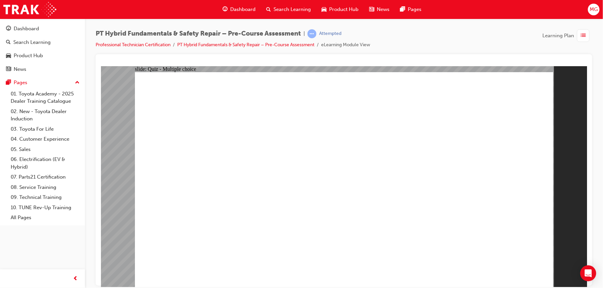
checkbox input "true"
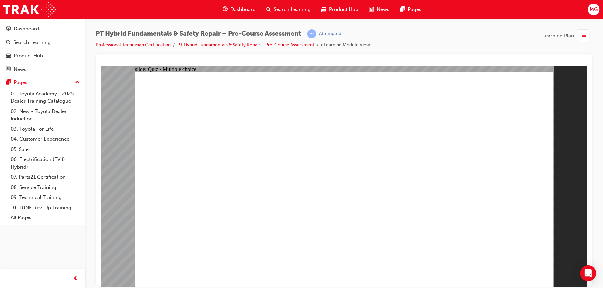
checkbox input "true"
radio input "true"
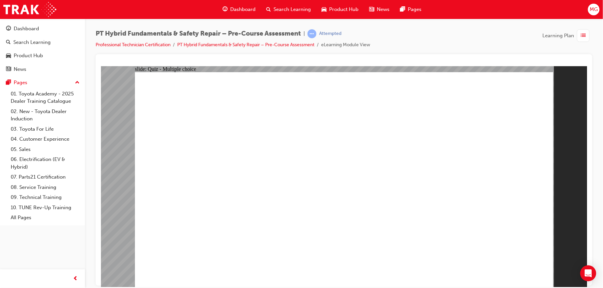
radio input "true"
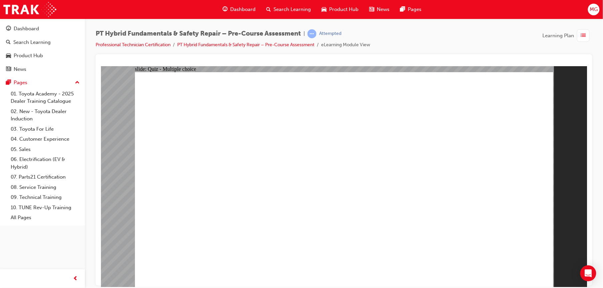
radio input "true"
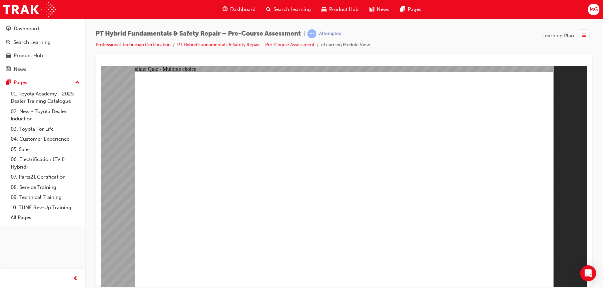
click at [251, 43] on link "PT Hybrid Fundamentals & Safety Repair – Pre-Course Assessment" at bounding box center [245, 45] width 137 height 6
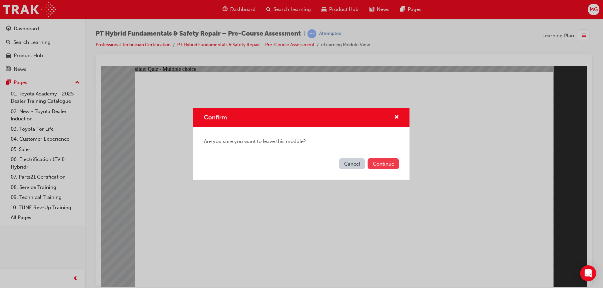
click at [378, 165] on button "Continue" at bounding box center [383, 164] width 31 height 11
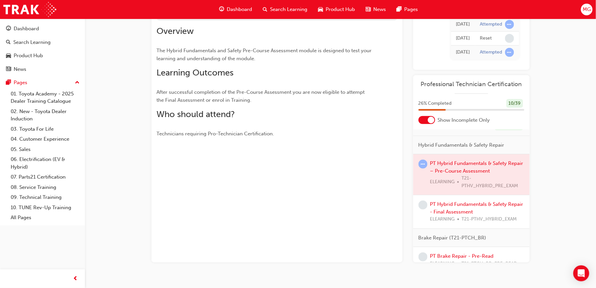
scroll to position [68, 0]
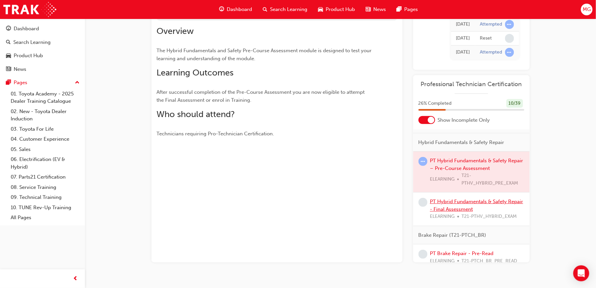
click at [472, 205] on link "PT Hybrid Fundamentals & Safety Repair - Final Assessment" at bounding box center [476, 206] width 93 height 14
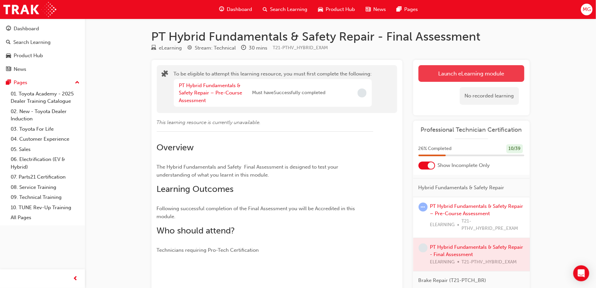
click at [460, 70] on button "Launch eLearning module" at bounding box center [472, 73] width 106 height 17
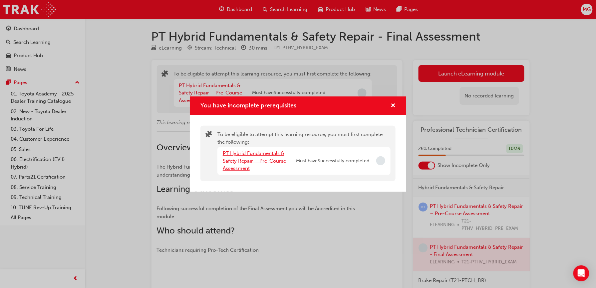
click at [272, 159] on link "PT Hybrid Fundamentals & Safety Repair – Pre-Course Assessment" at bounding box center [254, 161] width 63 height 21
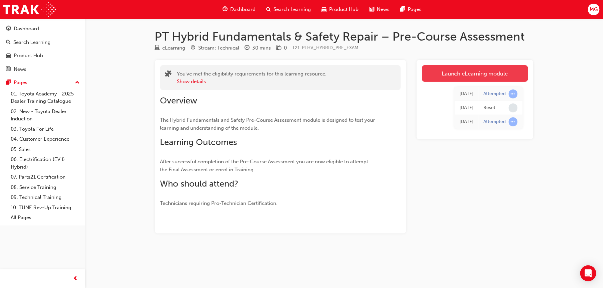
click at [429, 78] on link "Launch eLearning module" at bounding box center [475, 73] width 106 height 17
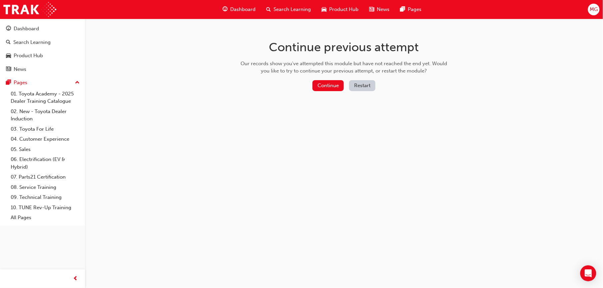
click at [353, 85] on button "Restart" at bounding box center [362, 85] width 26 height 11
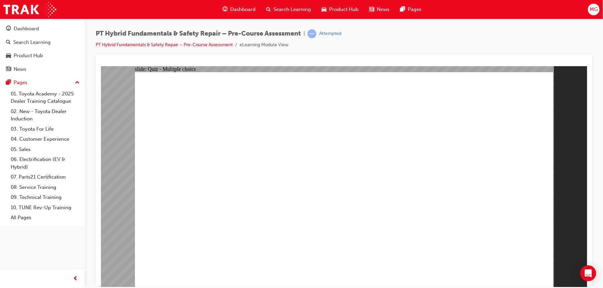
radio input "true"
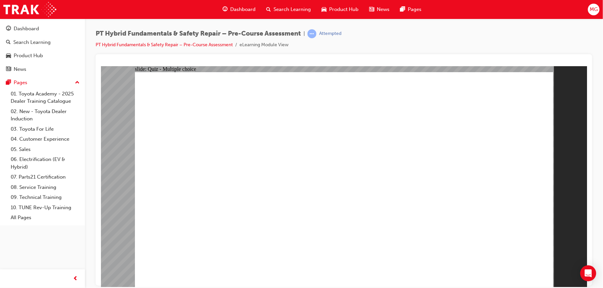
radio input "true"
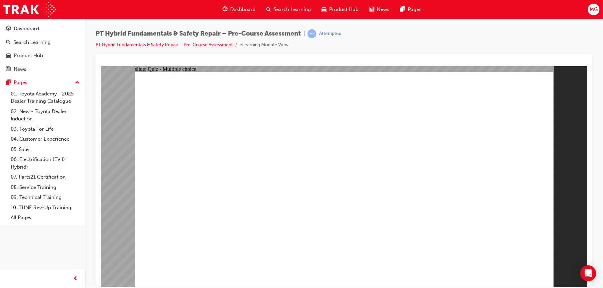
radio input "true"
checkbox input "true"
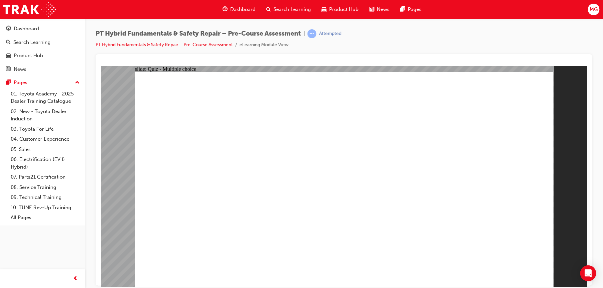
checkbox input "true"
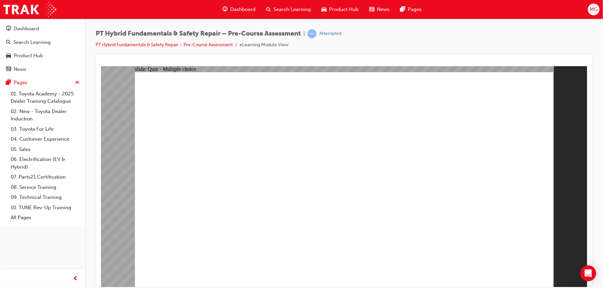
radio input "true"
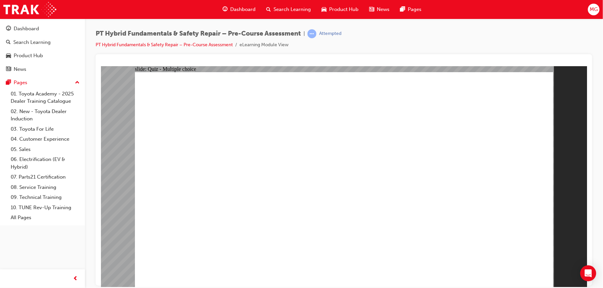
radio input "false"
radio input "true"
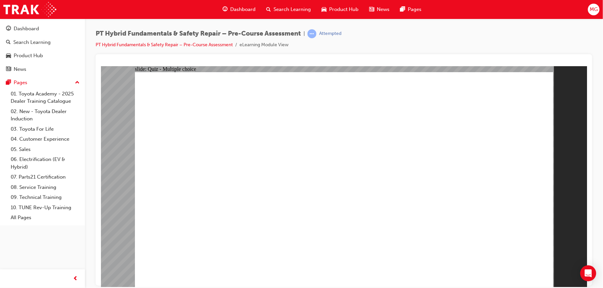
radio input "true"
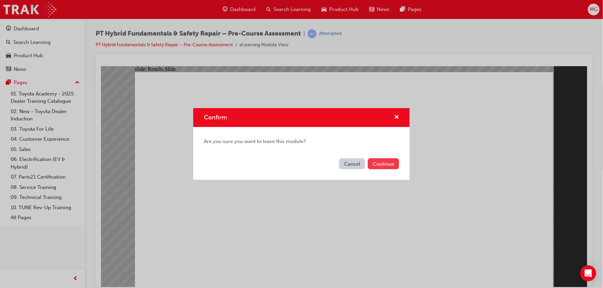
click at [377, 163] on button "Continue" at bounding box center [383, 164] width 31 height 11
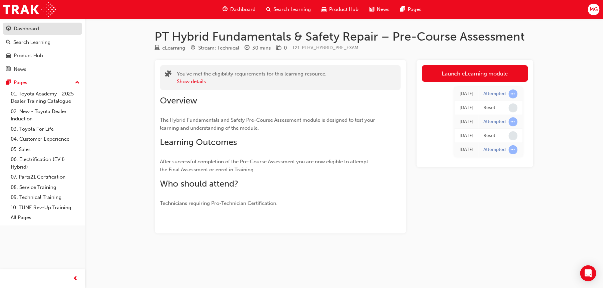
click at [35, 28] on div "Dashboard" at bounding box center [26, 29] width 25 height 8
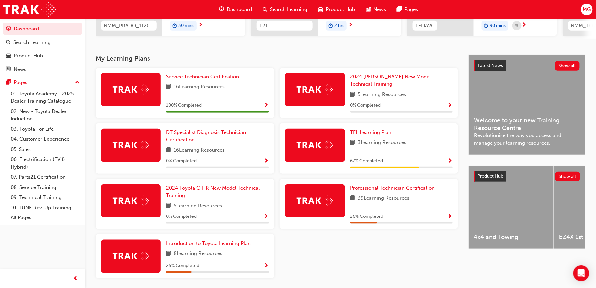
scroll to position [133, 0]
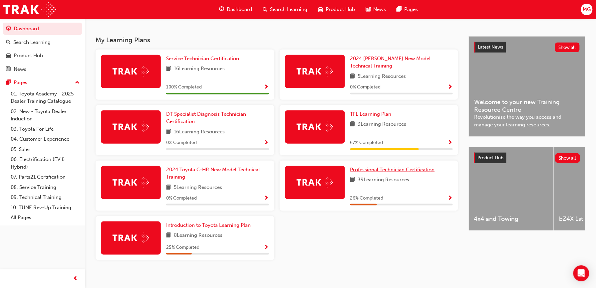
click at [360, 169] on link "Professional Technician Certification" at bounding box center [393, 170] width 87 height 8
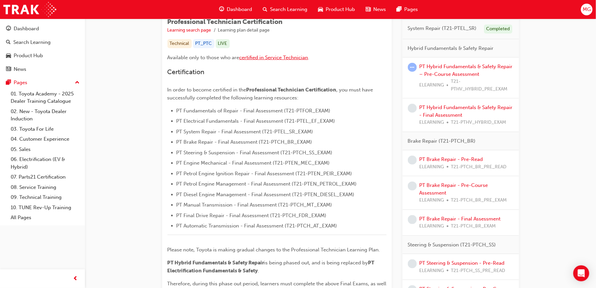
scroll to position [124, 0]
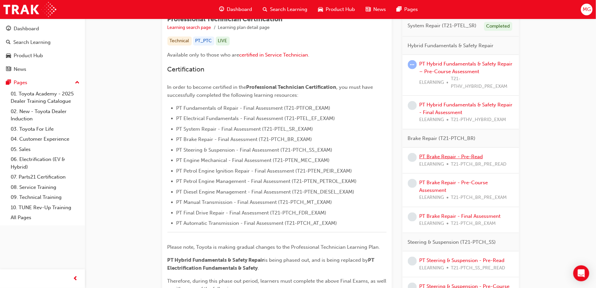
click at [433, 155] on link "PT Brake Repair - Pre-Read" at bounding box center [452, 157] width 64 height 6
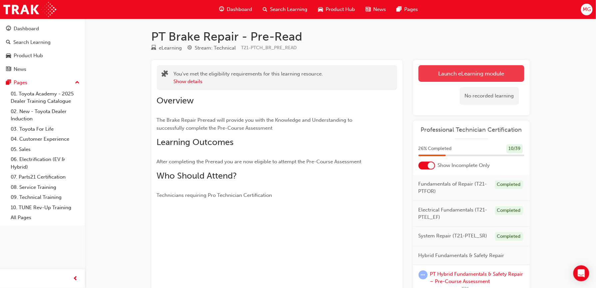
click at [462, 78] on link "Launch eLearning module" at bounding box center [472, 73] width 106 height 17
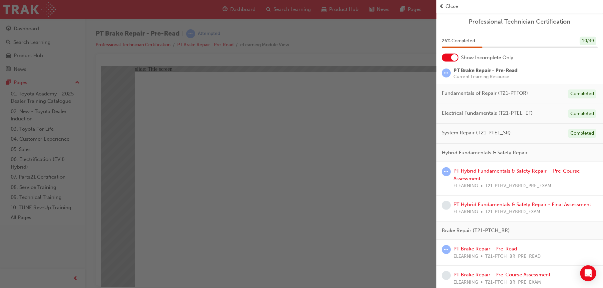
click at [320, 152] on div "button" at bounding box center [218, 144] width 436 height 288
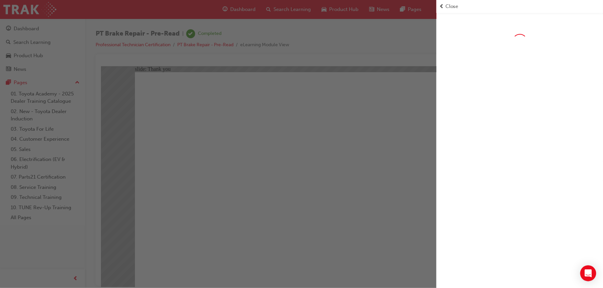
click at [265, 243] on div "button" at bounding box center [218, 144] width 436 height 288
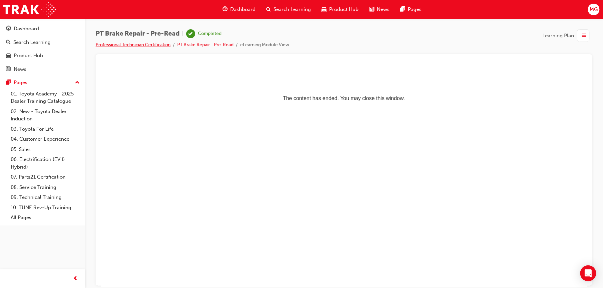
click at [146, 47] on link "Professional Technician Certification" at bounding box center [133, 45] width 75 height 6
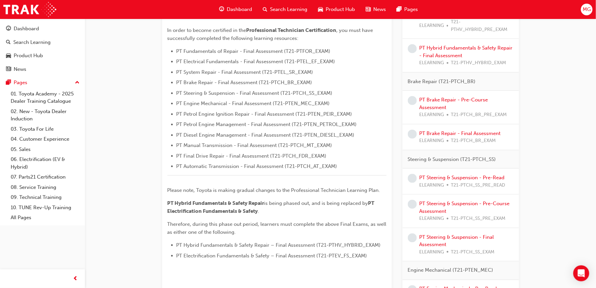
scroll to position [189, 0]
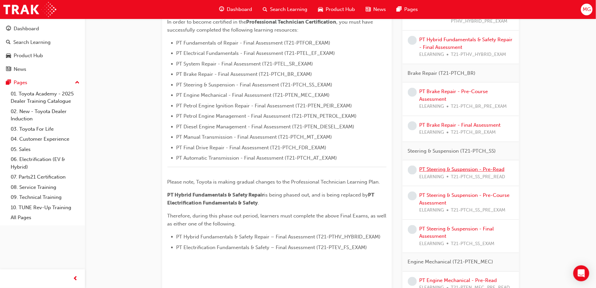
click at [459, 172] on link "PT Steering & Suspension - Pre-Read" at bounding box center [462, 170] width 85 height 6
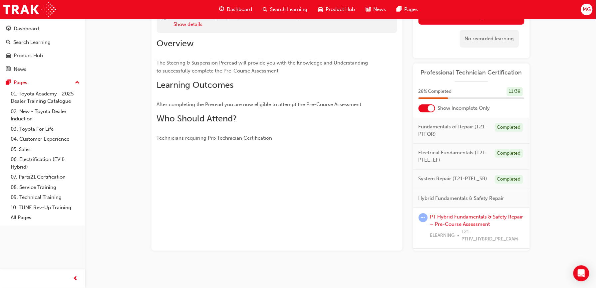
scroll to position [22, 0]
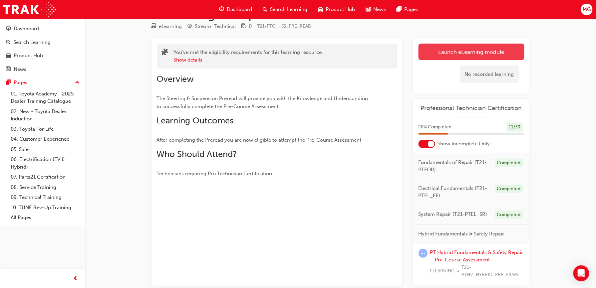
click at [467, 55] on link "Launch eLearning module" at bounding box center [472, 52] width 106 height 17
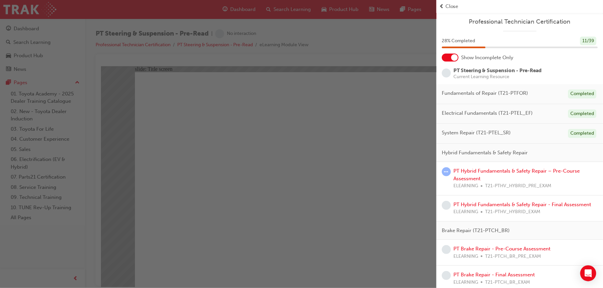
click at [352, 106] on div "button" at bounding box center [218, 144] width 436 height 288
click at [357, 151] on div "button" at bounding box center [218, 144] width 436 height 288
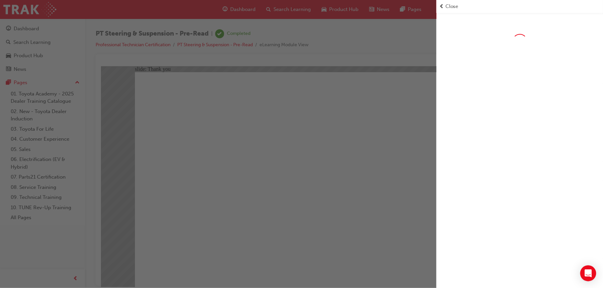
click at [260, 237] on div "button" at bounding box center [218, 144] width 436 height 288
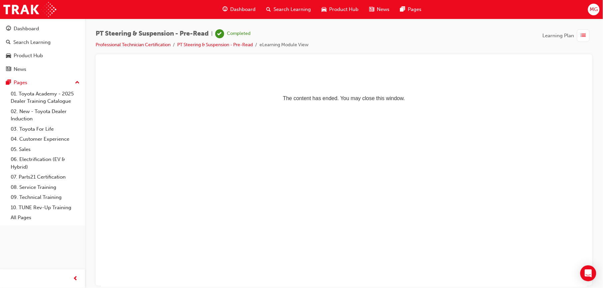
click at [397, 107] on html "The content has ended. You may close this window." at bounding box center [344, 86] width 486 height 41
click at [141, 43] on link "Professional Technician Certification" at bounding box center [133, 45] width 75 height 6
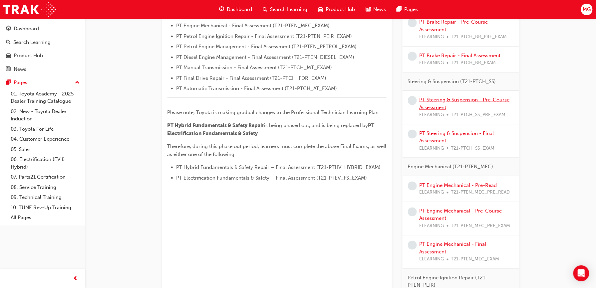
scroll to position [260, 0]
click at [447, 184] on link "PT Engine Mechanical - Pre-Read" at bounding box center [459, 184] width 78 height 6
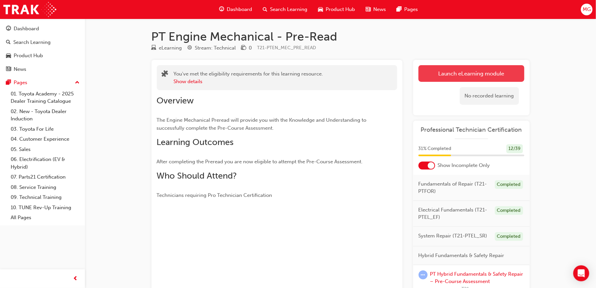
click at [452, 73] on link "Launch eLearning module" at bounding box center [472, 73] width 106 height 17
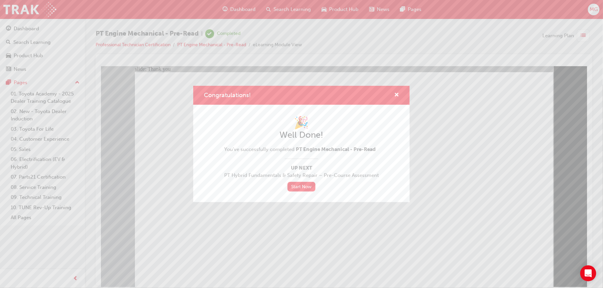
click at [268, 243] on div "Congratulations! 🎉 Well Done! You've successfully completed PT Engine Mechanica…" at bounding box center [301, 144] width 603 height 288
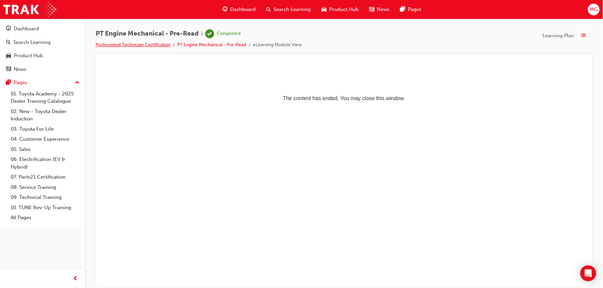
click at [158, 43] on link "Professional Technician Certification" at bounding box center [133, 45] width 75 height 6
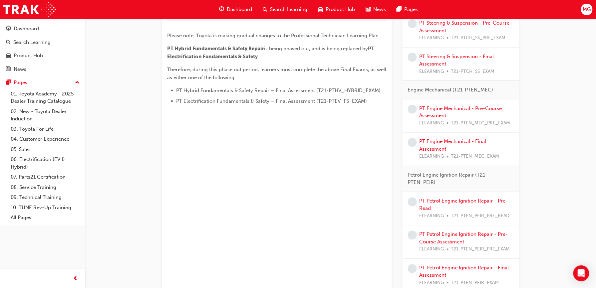
scroll to position [385, 0]
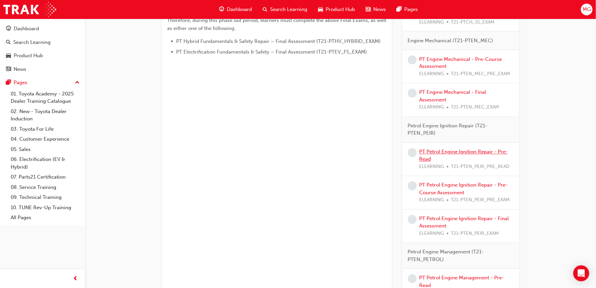
click at [456, 155] on link "PT Petrol Engine Ignition Repair - Pre-Read" at bounding box center [464, 156] width 89 height 14
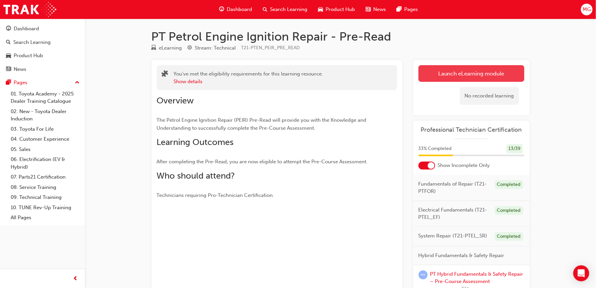
click at [457, 77] on link "Launch eLearning module" at bounding box center [472, 73] width 106 height 17
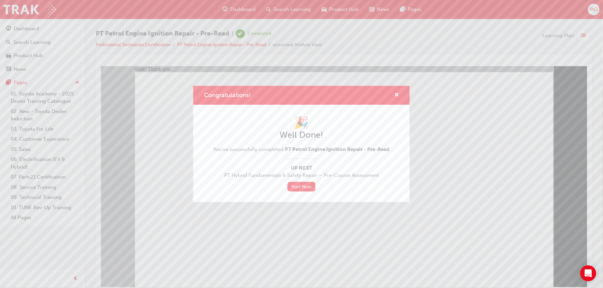
click at [253, 246] on div "Congratulations! 🎉 Well Done! You've successfully completed PT Petrol Engine Ig…" at bounding box center [301, 144] width 603 height 288
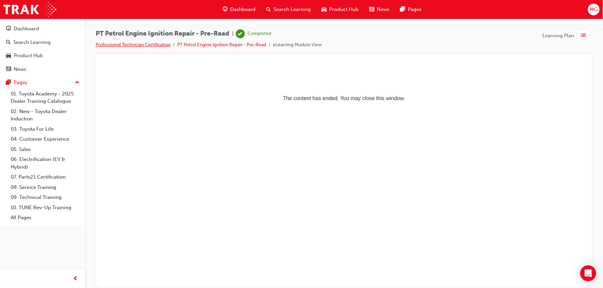
click at [160, 47] on link "Professional Technician Certification" at bounding box center [133, 45] width 75 height 6
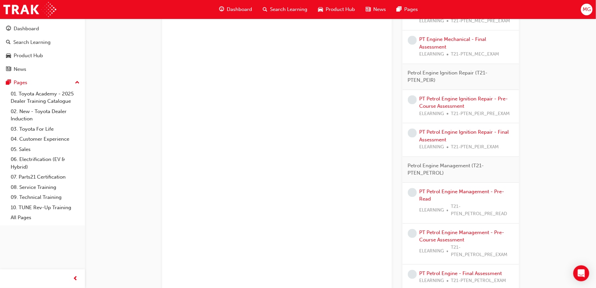
scroll to position [471, 0]
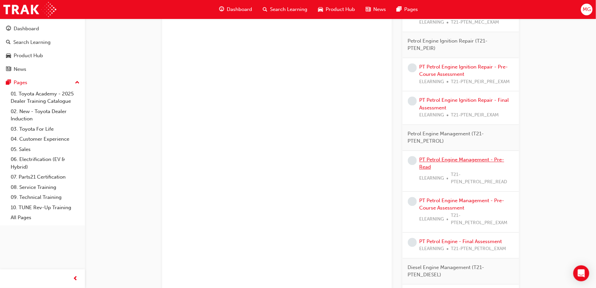
click at [435, 163] on link "PT Petrol Engine Management - Pre-Read" at bounding box center [462, 164] width 85 height 14
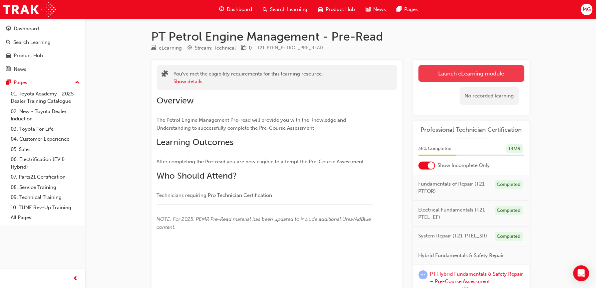
click at [454, 77] on link "Launch eLearning module" at bounding box center [472, 73] width 106 height 17
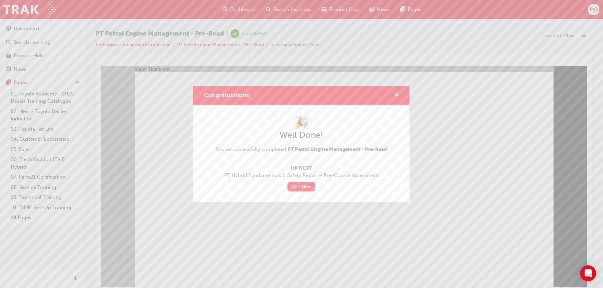
click at [246, 216] on div "Congratulations! 🎉 Well Done! You've successfully completed PT Petrol Engine Ma…" at bounding box center [301, 144] width 603 height 288
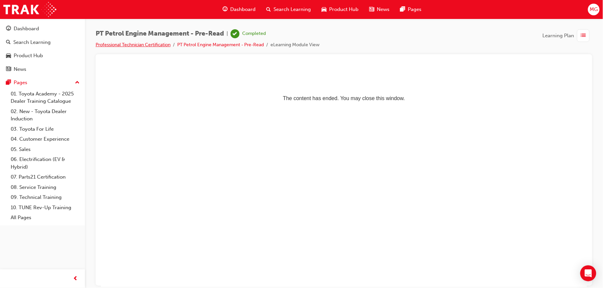
click at [159, 44] on link "Professional Technician Certification" at bounding box center [133, 45] width 75 height 6
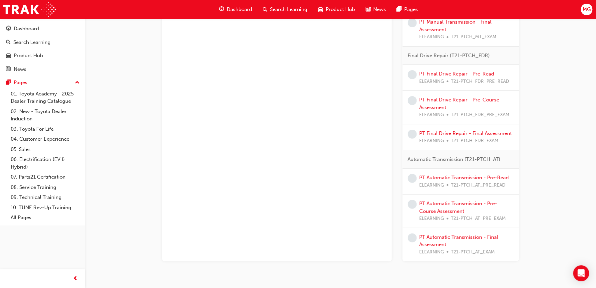
scroll to position [920, 0]
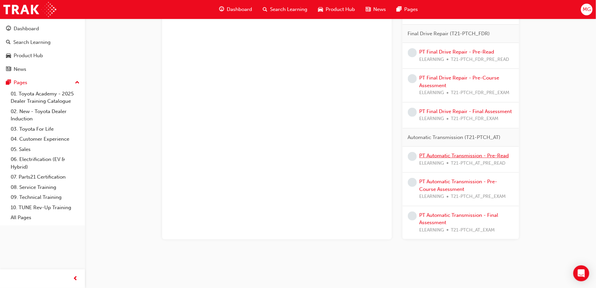
click at [436, 158] on link "PT Automatic Transmission - Pre-Read" at bounding box center [465, 156] width 90 height 6
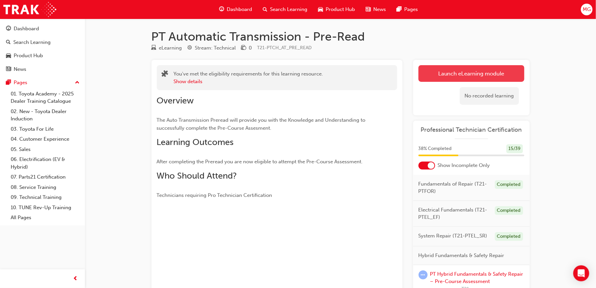
click at [432, 73] on link "Launch eLearning module" at bounding box center [472, 73] width 106 height 17
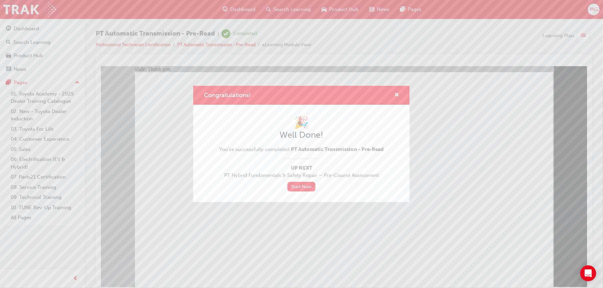
click at [269, 214] on div "Congratulations! 🎉 Well Done! You've successfully completed PT Automatic Transm…" at bounding box center [301, 144] width 603 height 288
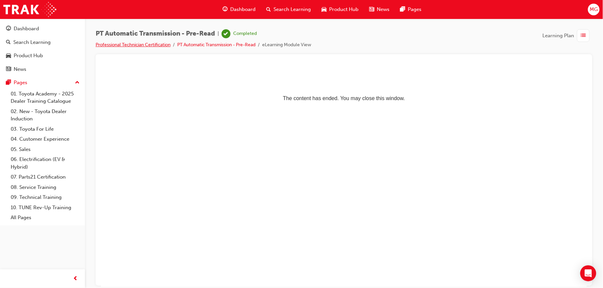
click at [147, 43] on link "Professional Technician Certification" at bounding box center [133, 45] width 75 height 6
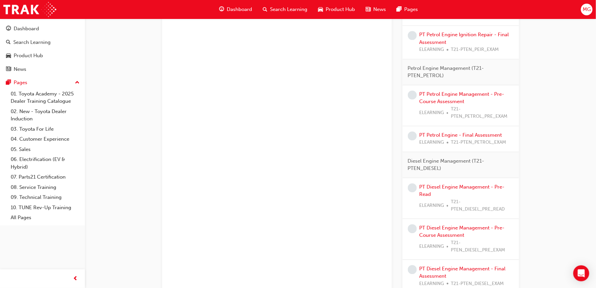
scroll to position [538, 0]
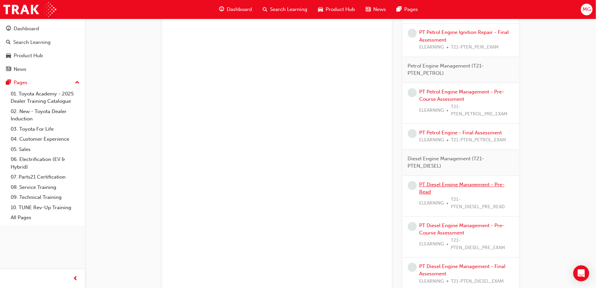
click at [426, 188] on link "PT Diesel Engine Management - Pre-Read" at bounding box center [462, 189] width 85 height 14
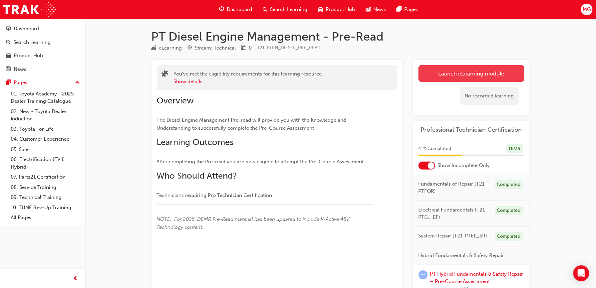
click at [453, 76] on link "Launch eLearning module" at bounding box center [472, 73] width 106 height 17
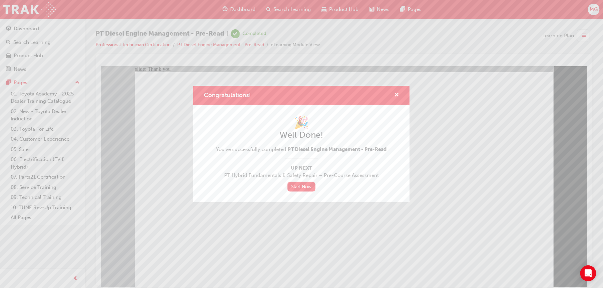
click at [268, 226] on div "Congratulations! 🎉 Well Done! You've successfully completed PT Diesel Engine Ma…" at bounding box center [301, 144] width 603 height 288
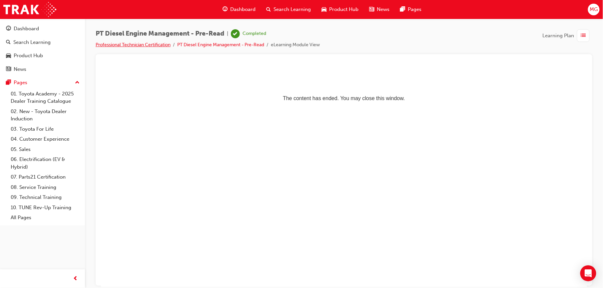
click at [131, 46] on link "Professional Technician Certification" at bounding box center [133, 45] width 75 height 6
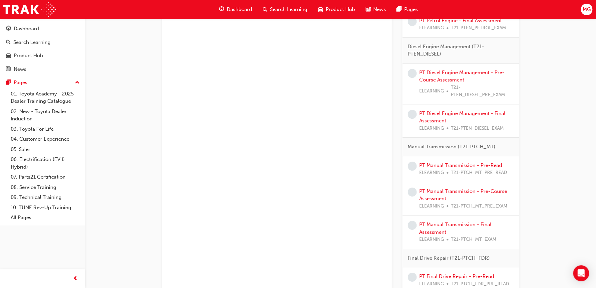
scroll to position [651, 0]
click at [453, 168] on link "PT Manual Transmission - Pre-Read" at bounding box center [461, 165] width 83 height 6
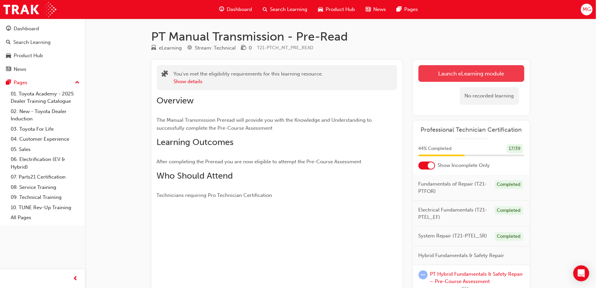
click at [466, 79] on link "Launch eLearning module" at bounding box center [472, 73] width 106 height 17
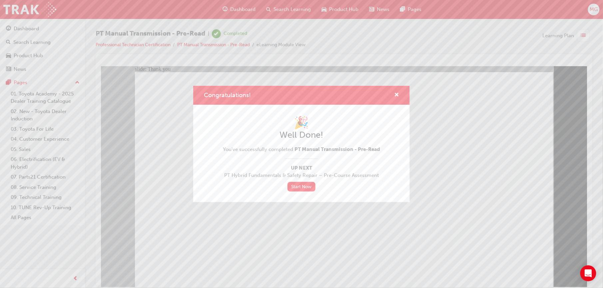
click at [275, 211] on div "Congratulations! 🎉 Well Done! You've successfully completed PT Manual Transmiss…" at bounding box center [301, 144] width 603 height 288
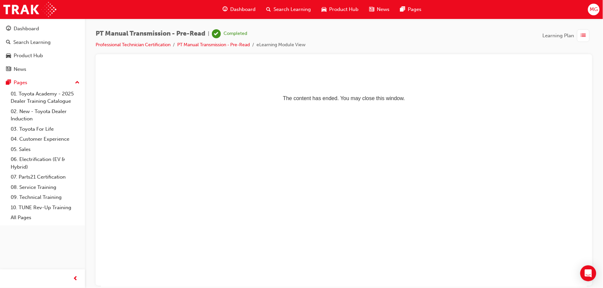
click at [167, 41] on li "Professional Technician Certification" at bounding box center [137, 45] width 82 height 8
click at [167, 44] on link "Professional Technician Certification" at bounding box center [133, 45] width 75 height 6
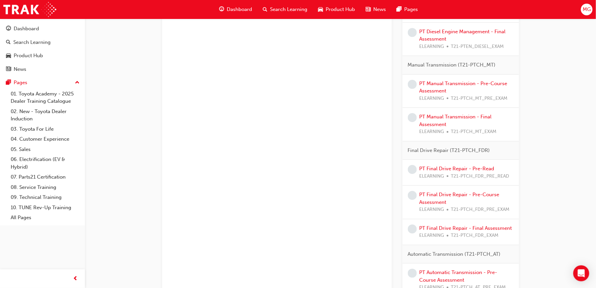
scroll to position [734, 0]
click at [449, 170] on link "PT Final Drive Repair - Pre-Read" at bounding box center [457, 168] width 75 height 6
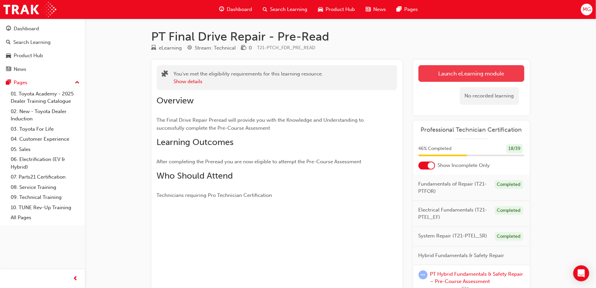
click at [444, 79] on link "Launch eLearning module" at bounding box center [472, 73] width 106 height 17
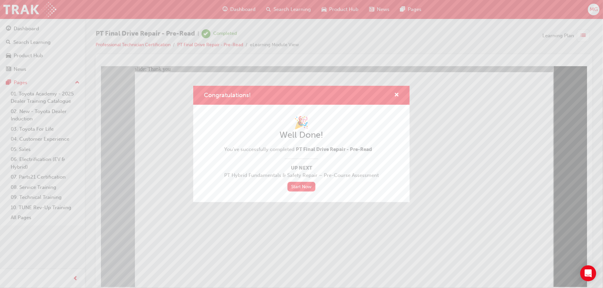
click at [267, 244] on div "Congratulations! 🎉 Well Done! You've successfully completed PT Final Drive Repa…" at bounding box center [301, 144] width 603 height 288
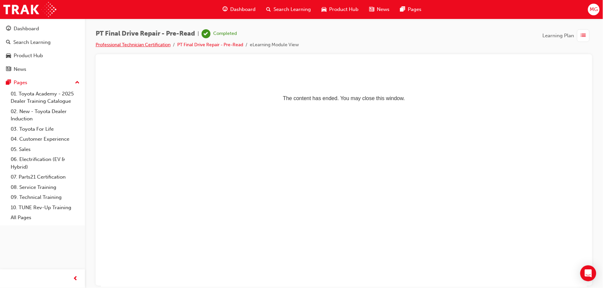
click at [156, 46] on link "Professional Technician Certification" at bounding box center [133, 45] width 75 height 6
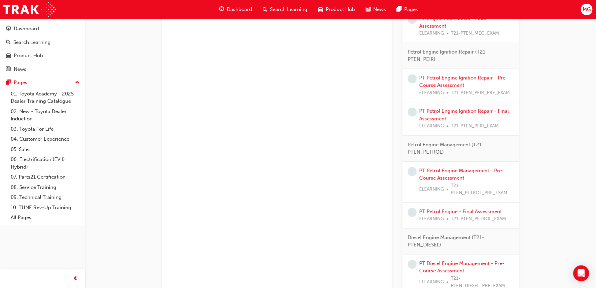
scroll to position [458, 0]
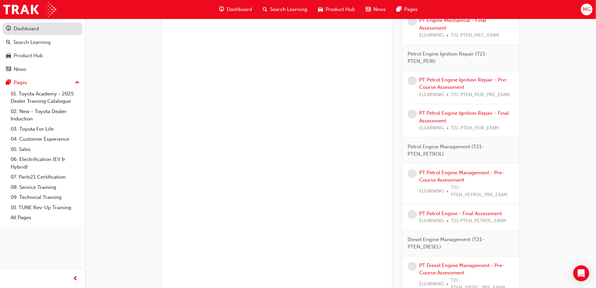
click at [51, 30] on div "Dashboard" at bounding box center [42, 29] width 73 height 8
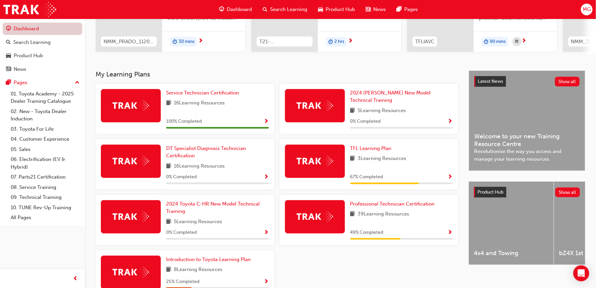
scroll to position [98, 0]
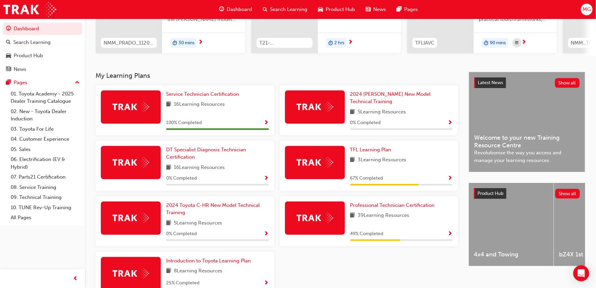
click at [587, 11] on span "MG" at bounding box center [587, 10] width 8 height 8
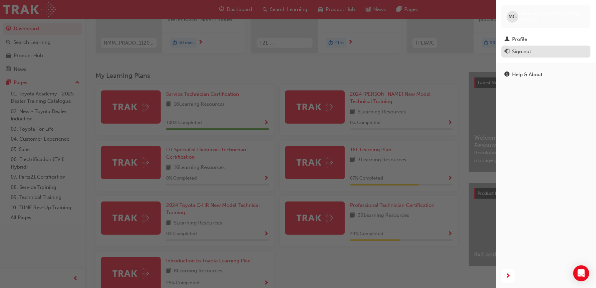
click at [542, 54] on div "Sign out" at bounding box center [546, 52] width 83 height 8
